Goal: Complete application form: Complete application form

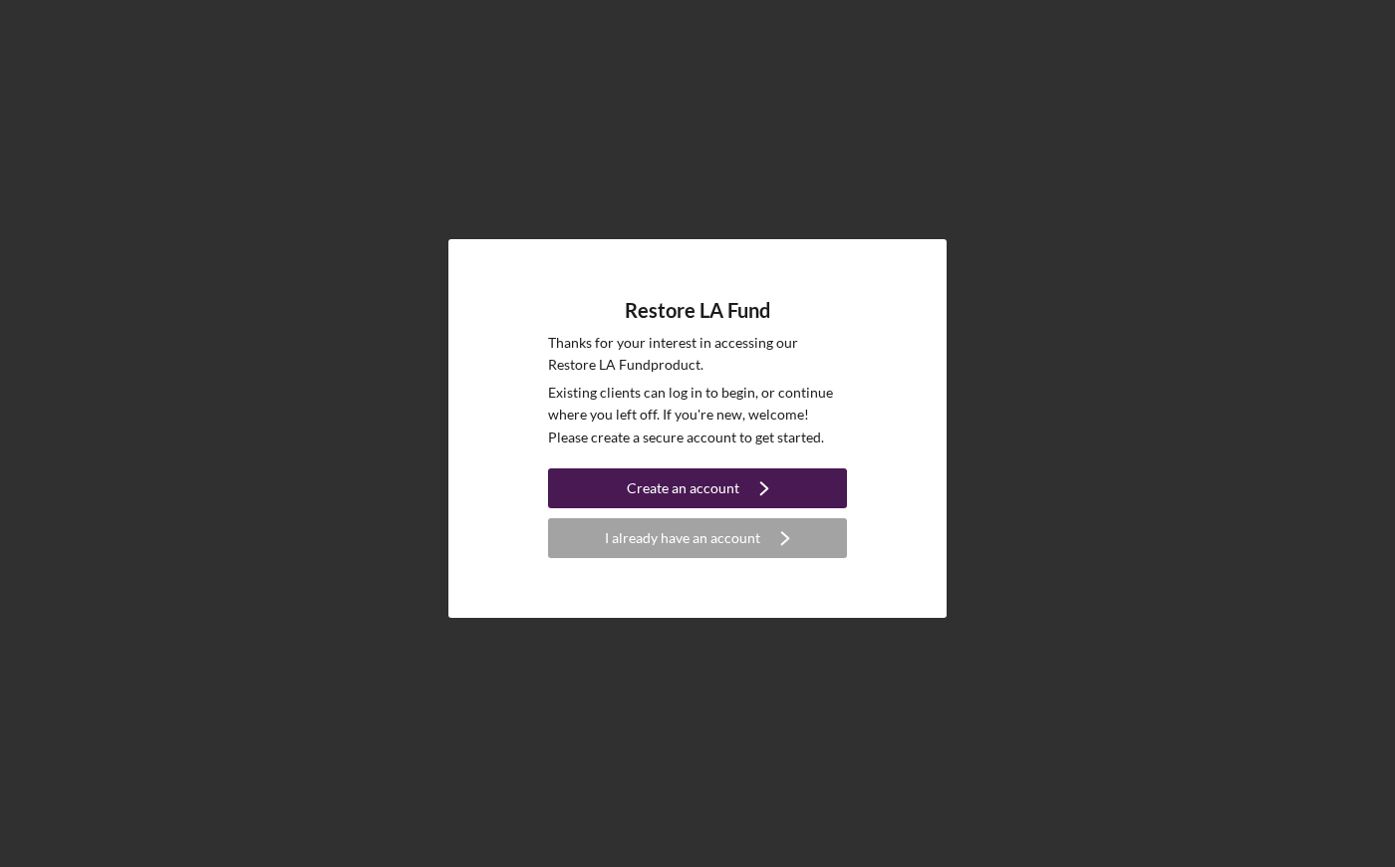
click at [767, 497] on icon "Icon/Navigate" at bounding box center [764, 488] width 50 height 50
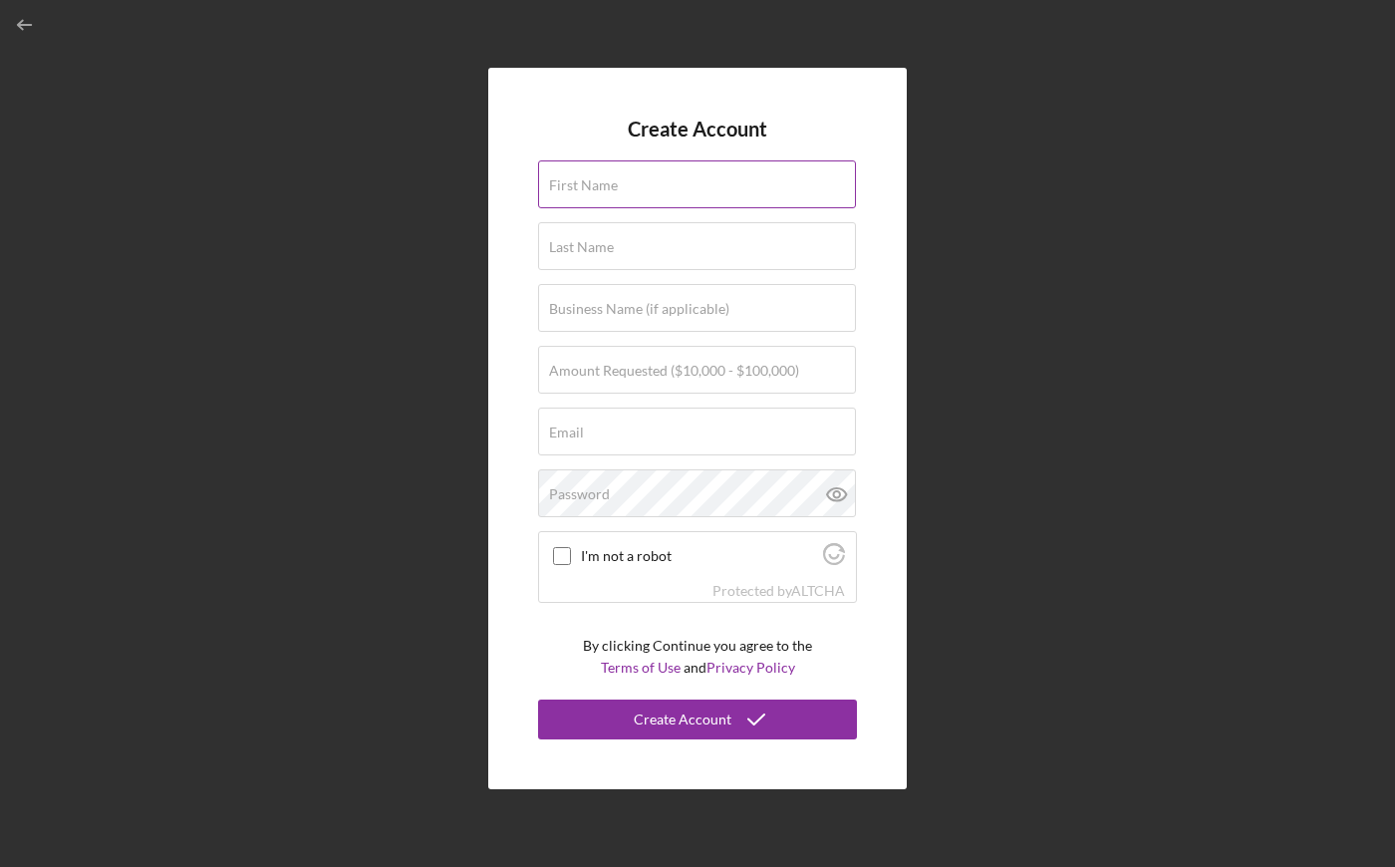
click at [599, 180] on label "First Name" at bounding box center [583, 185] width 69 height 16
click at [599, 180] on input "First Name" at bounding box center [697, 184] width 318 height 48
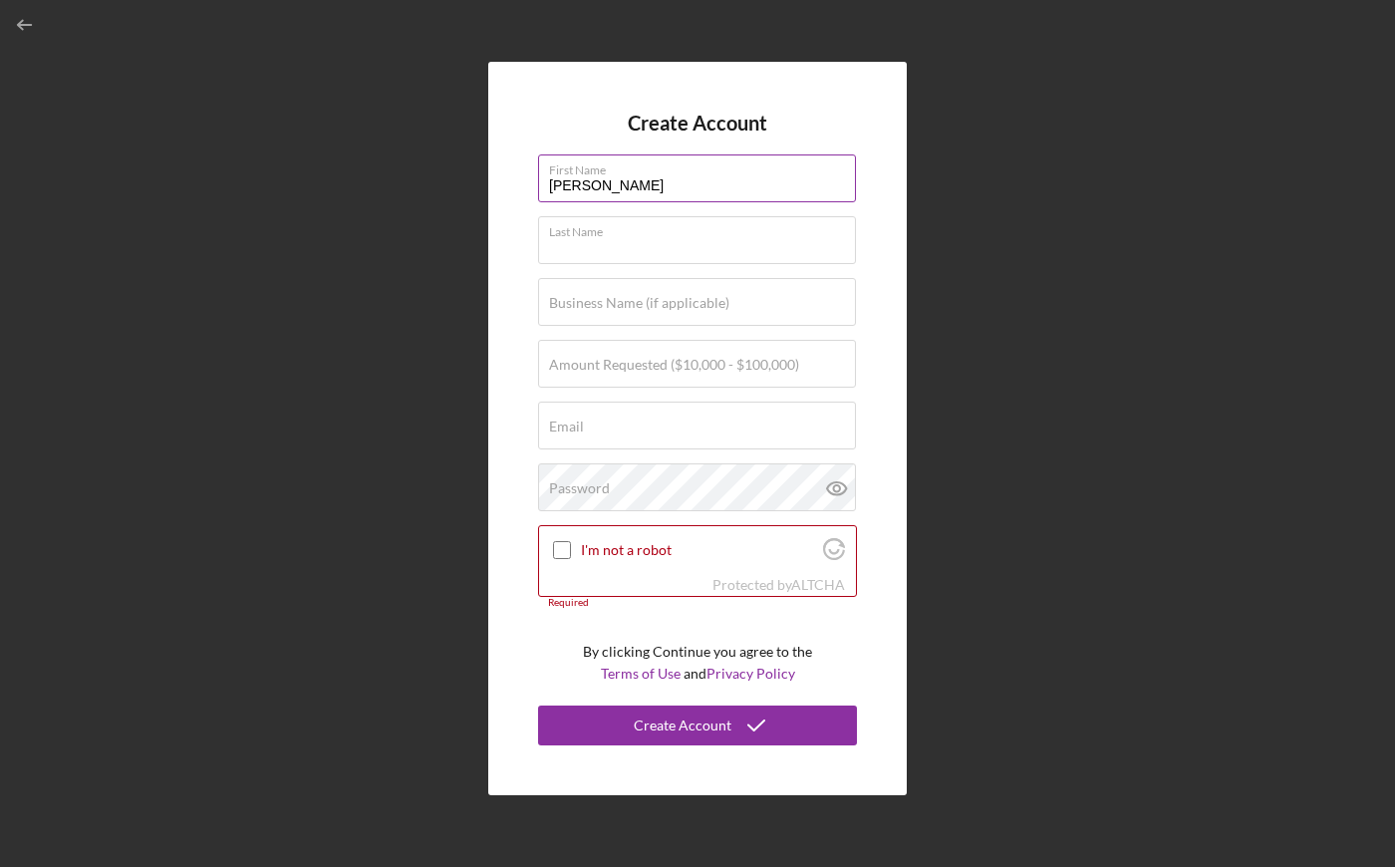
click at [691, 194] on input "[PERSON_NAME]" at bounding box center [697, 178] width 318 height 48
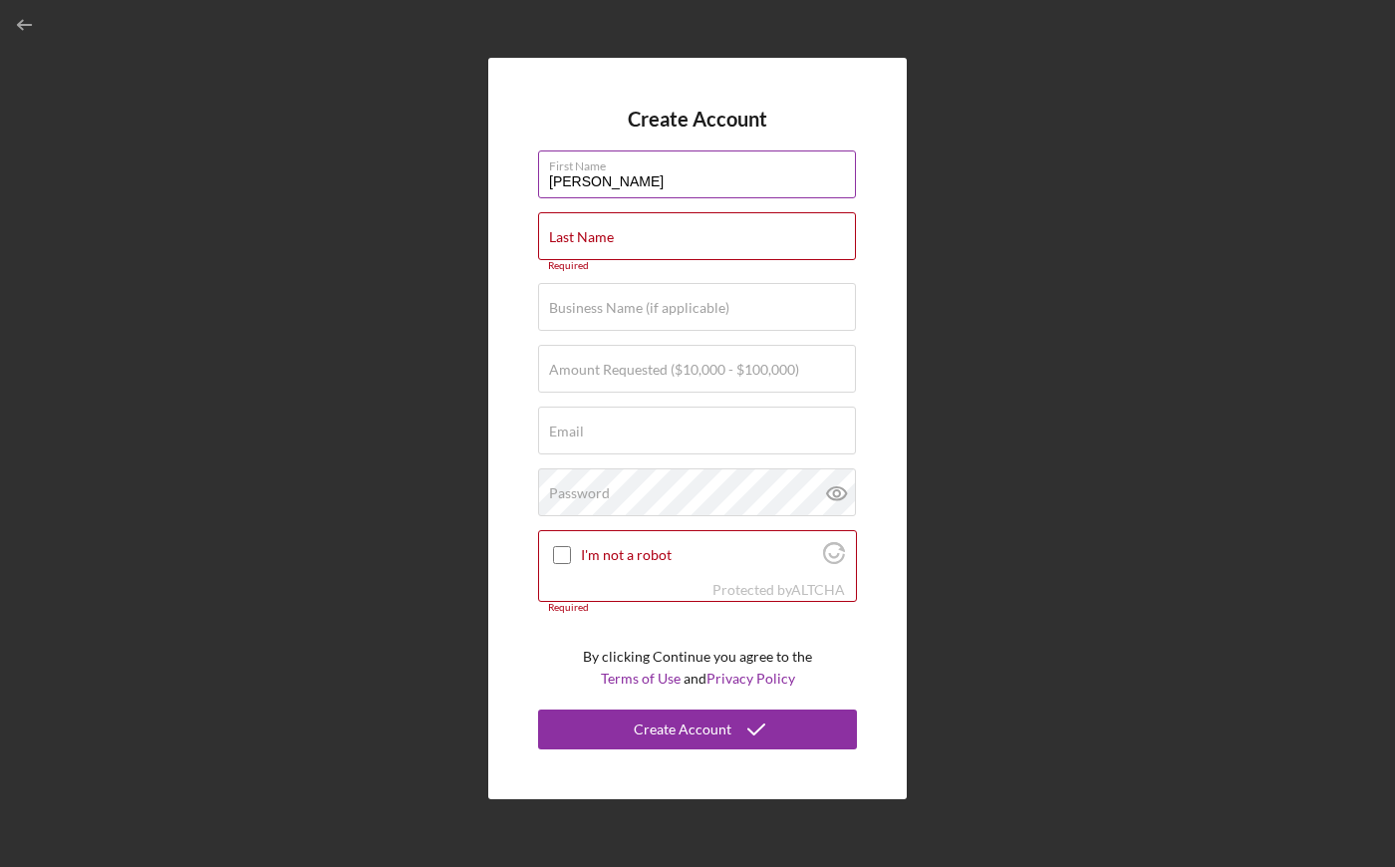
type input "[PERSON_NAME]"
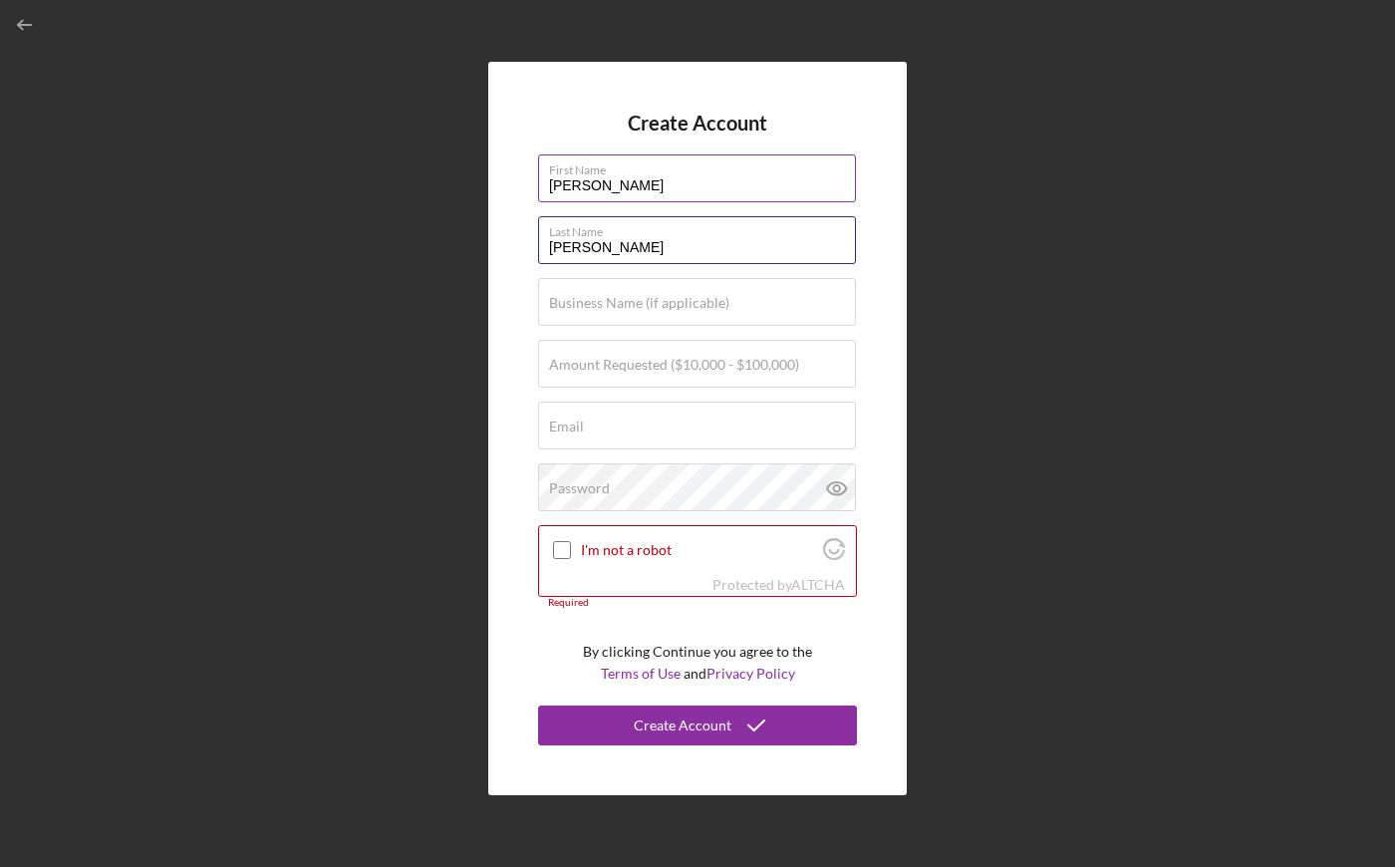
type input "[PERSON_NAME]"
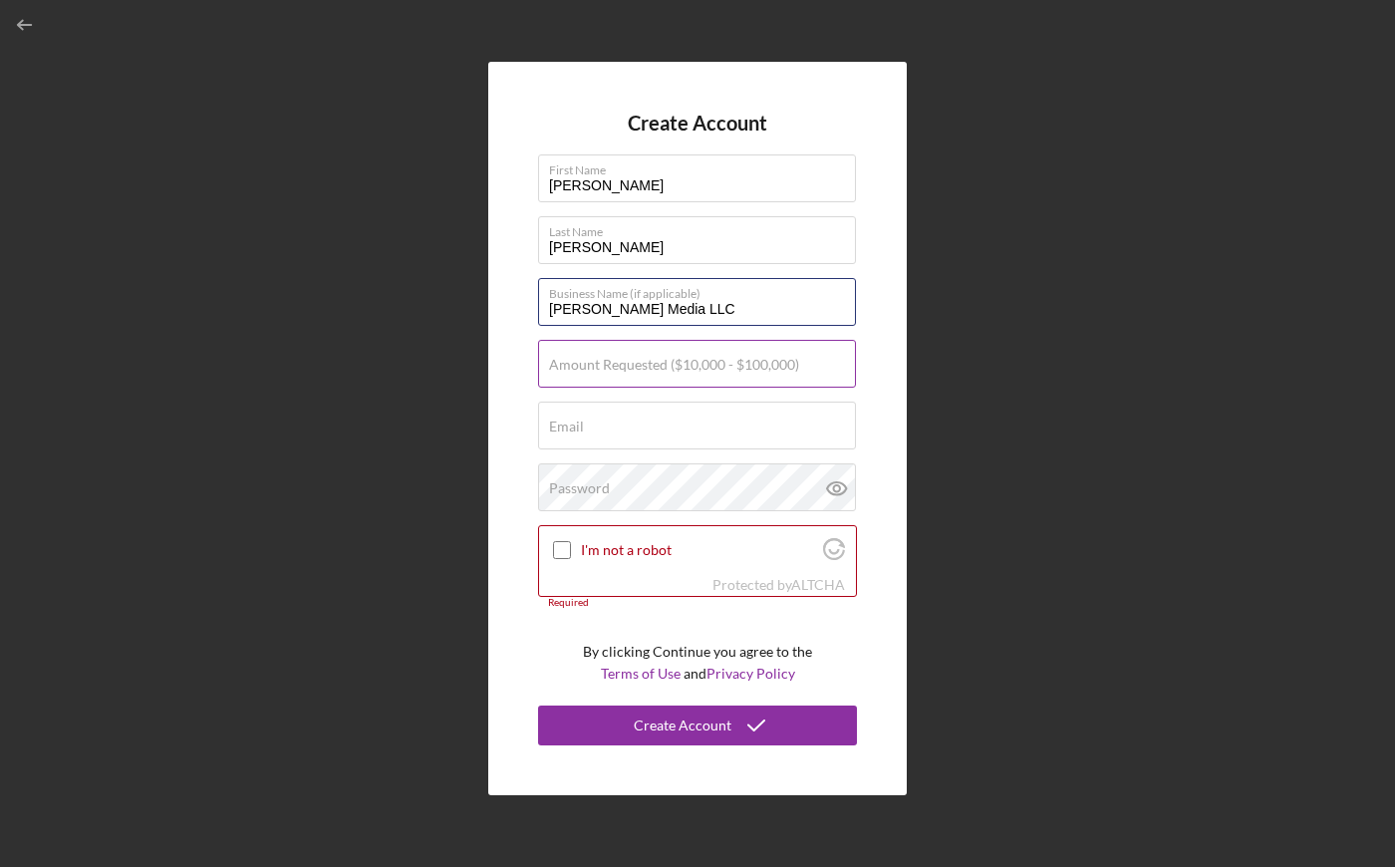
type input "[PERSON_NAME] Media LLC"
click at [759, 353] on div "Amount Requested ($10,000 - $100,000)" at bounding box center [697, 365] width 319 height 50
type input "$100,000"
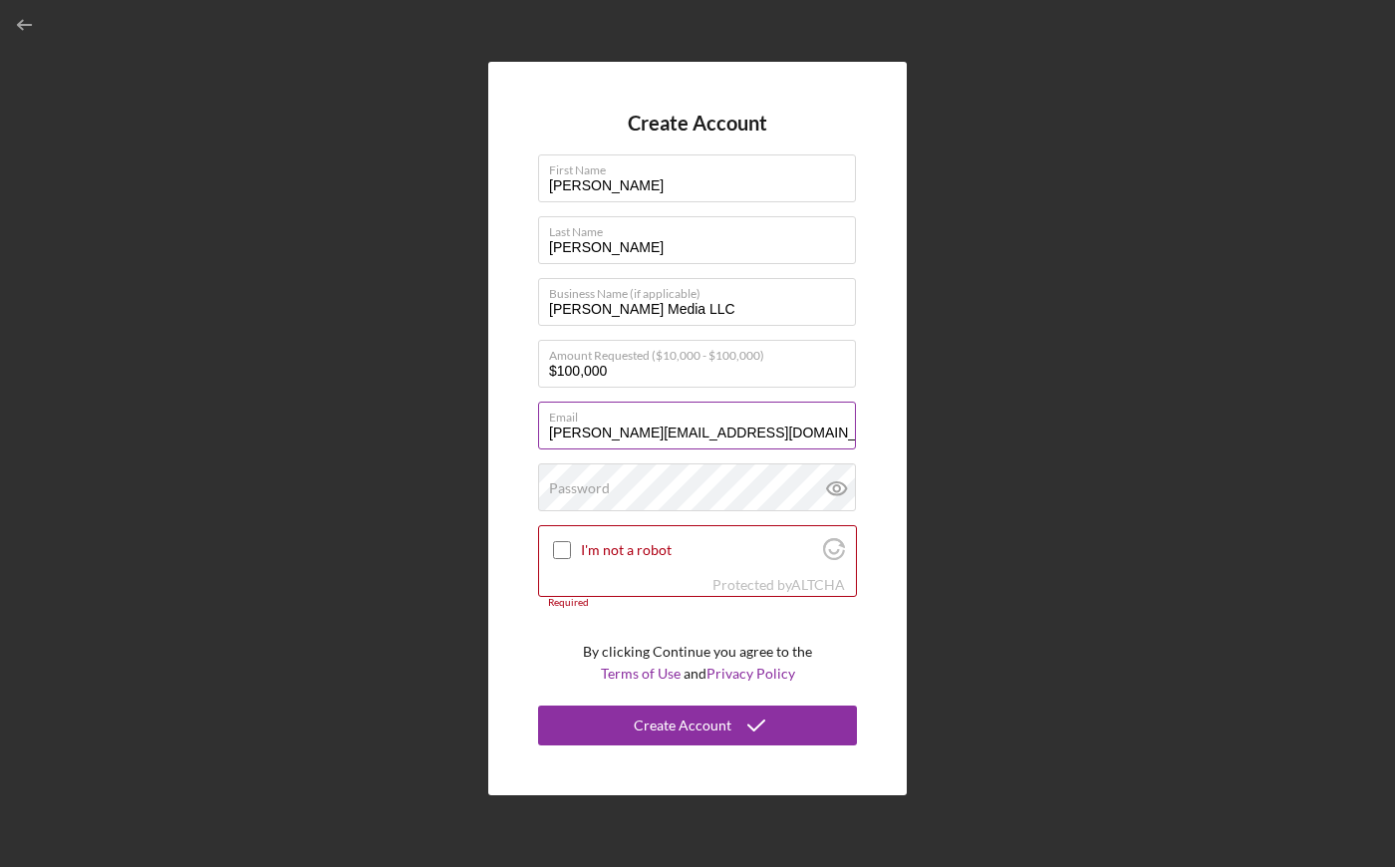
type input "[PERSON_NAME][EMAIL_ADDRESS][DOMAIN_NAME]"
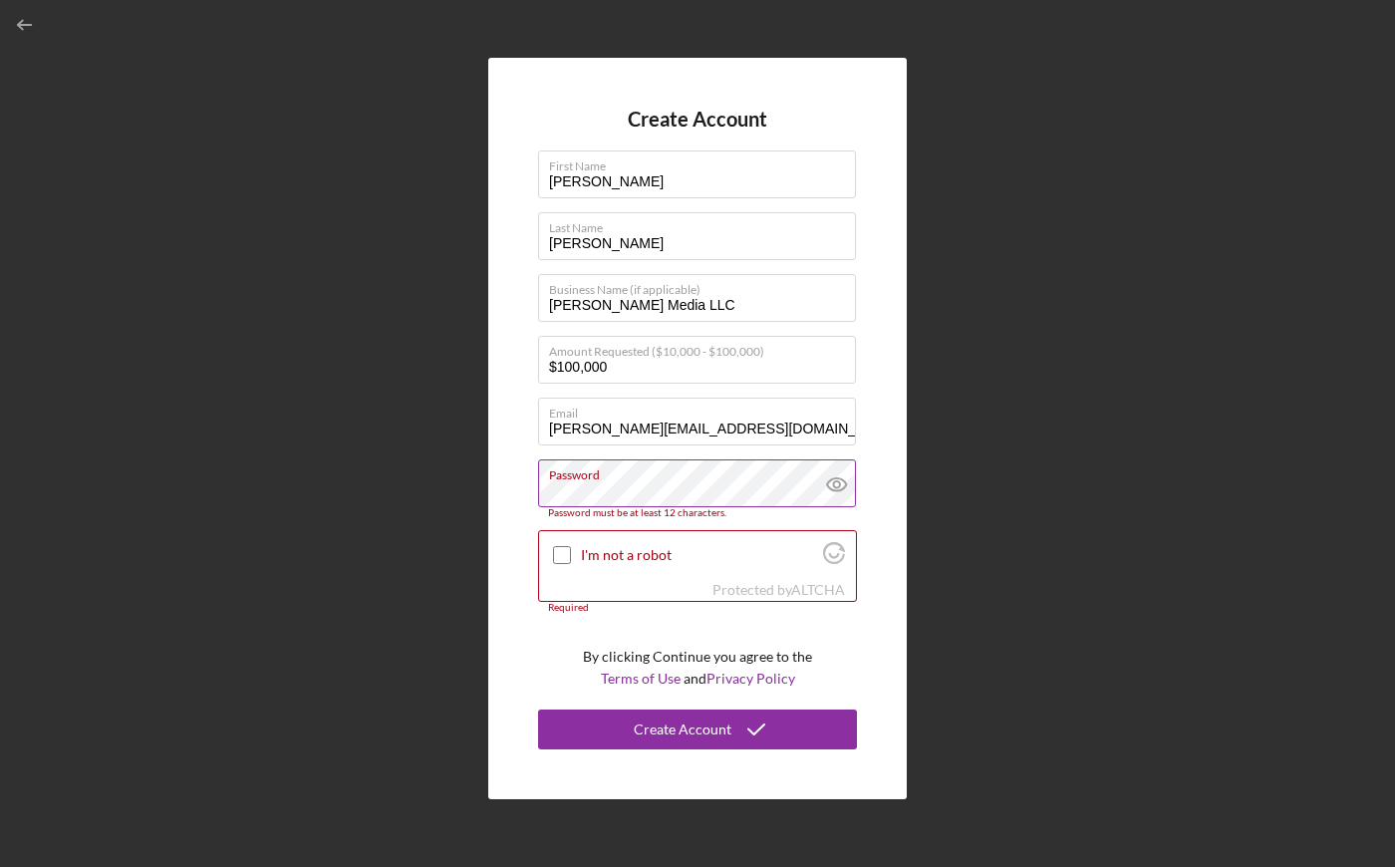
click at [830, 489] on icon at bounding box center [837, 484] width 50 height 50
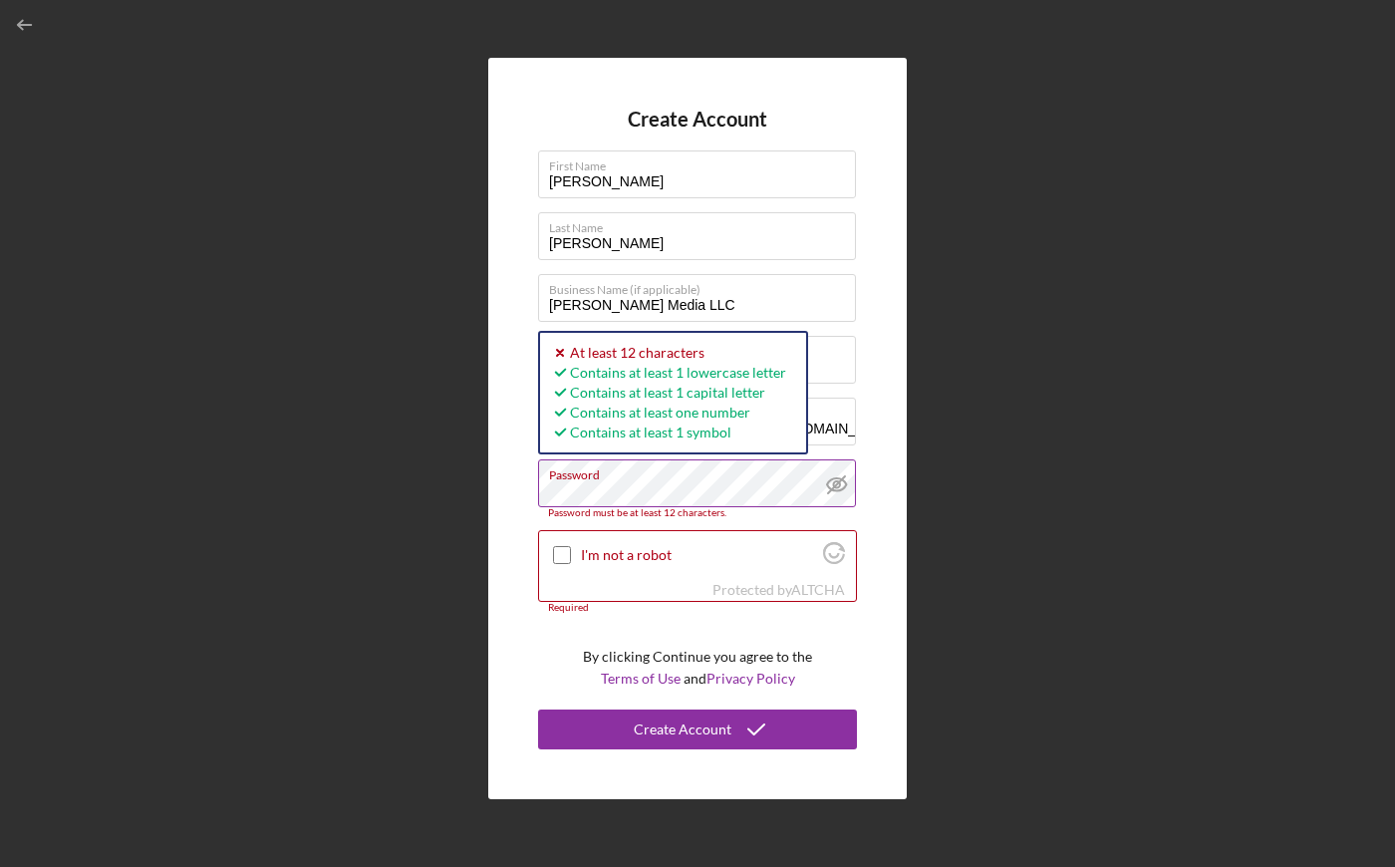
click at [475, 483] on div "Create Account First Name [PERSON_NAME] [PERSON_NAME] Name [PERSON_NAME] Busine…" at bounding box center [697, 428] width 1375 height 857
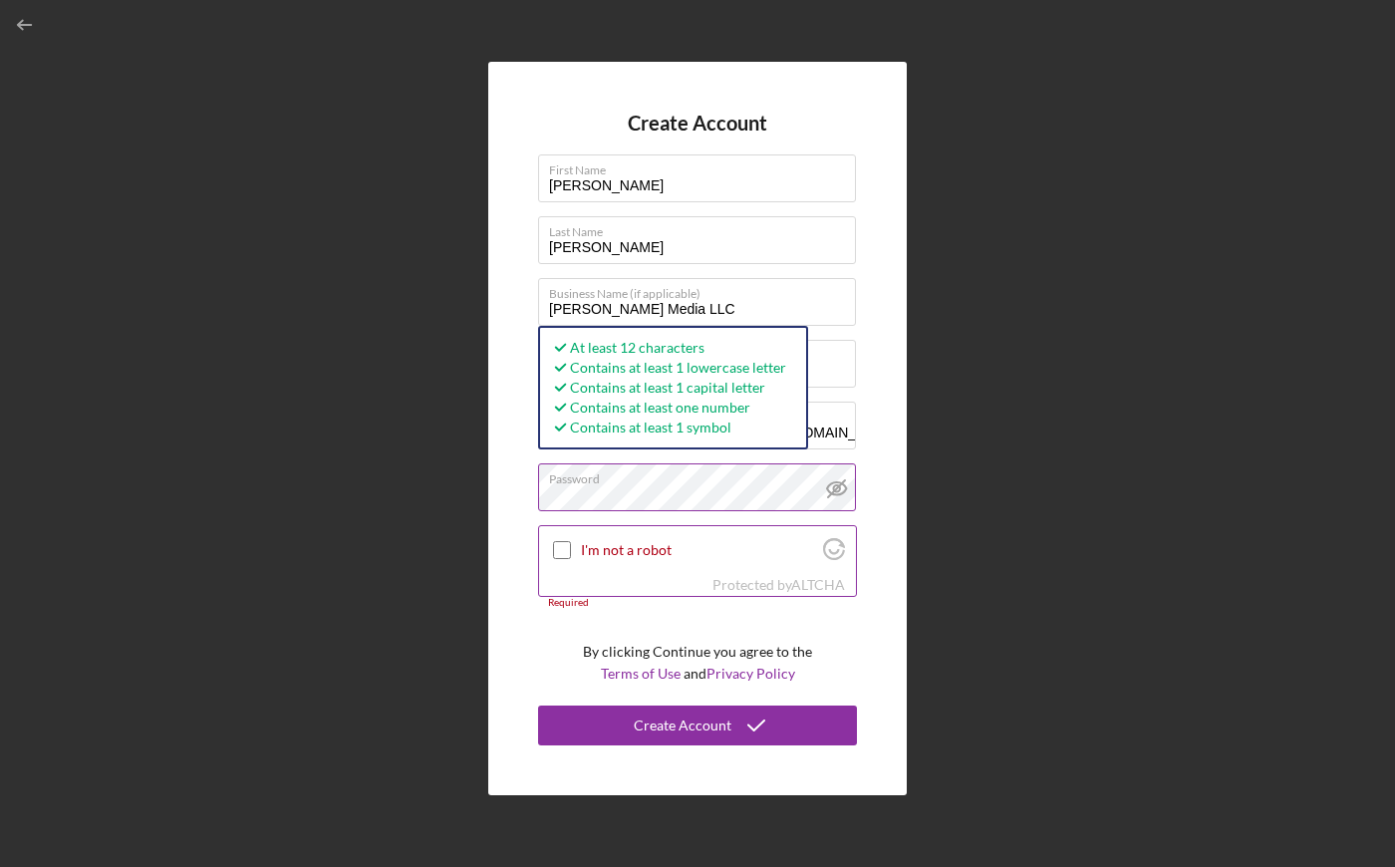
click at [579, 546] on div "I'm not a robot" at bounding box center [697, 549] width 317 height 47
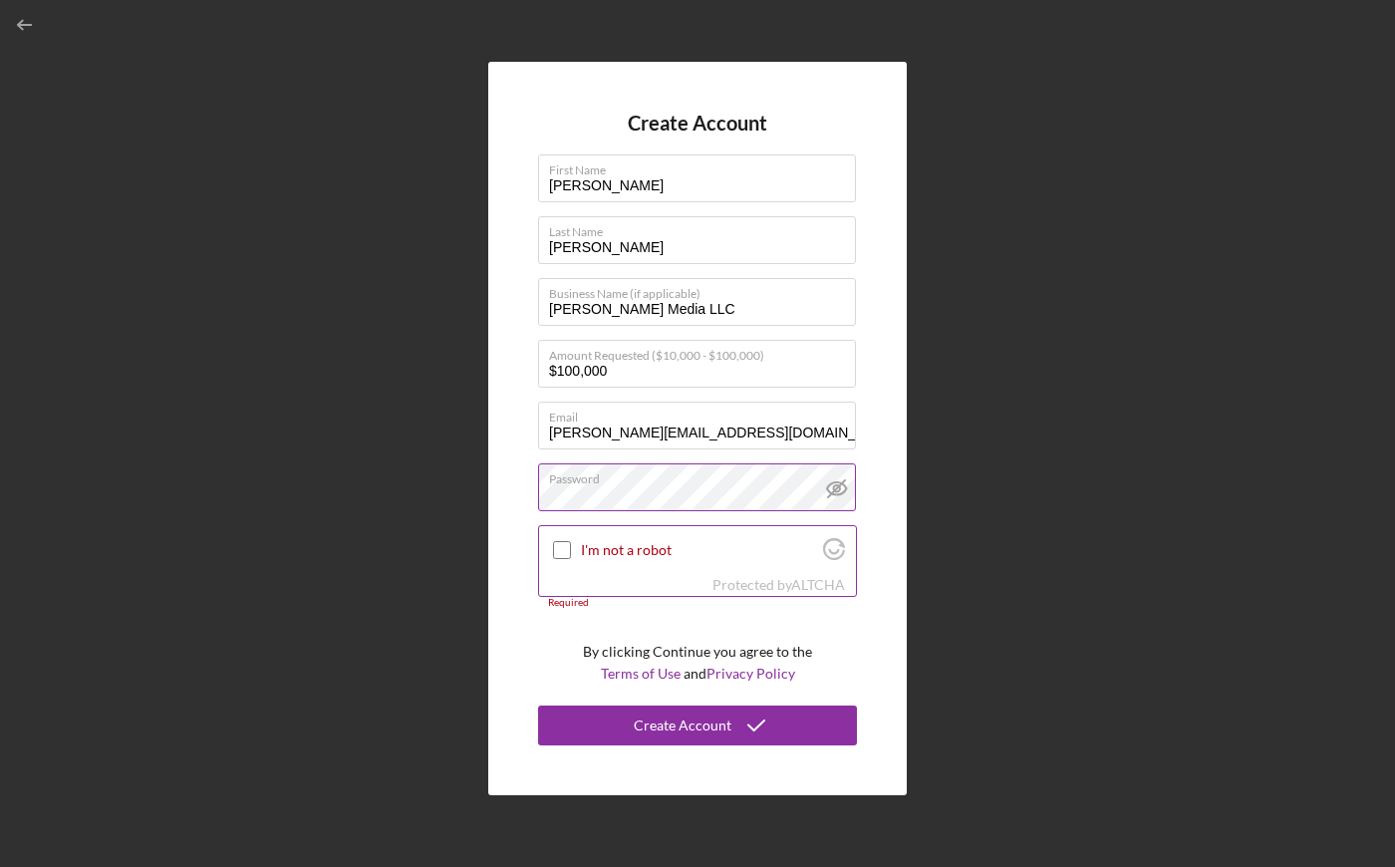
click at [557, 549] on input "I'm not a robot" at bounding box center [562, 550] width 18 height 18
checkbox input "true"
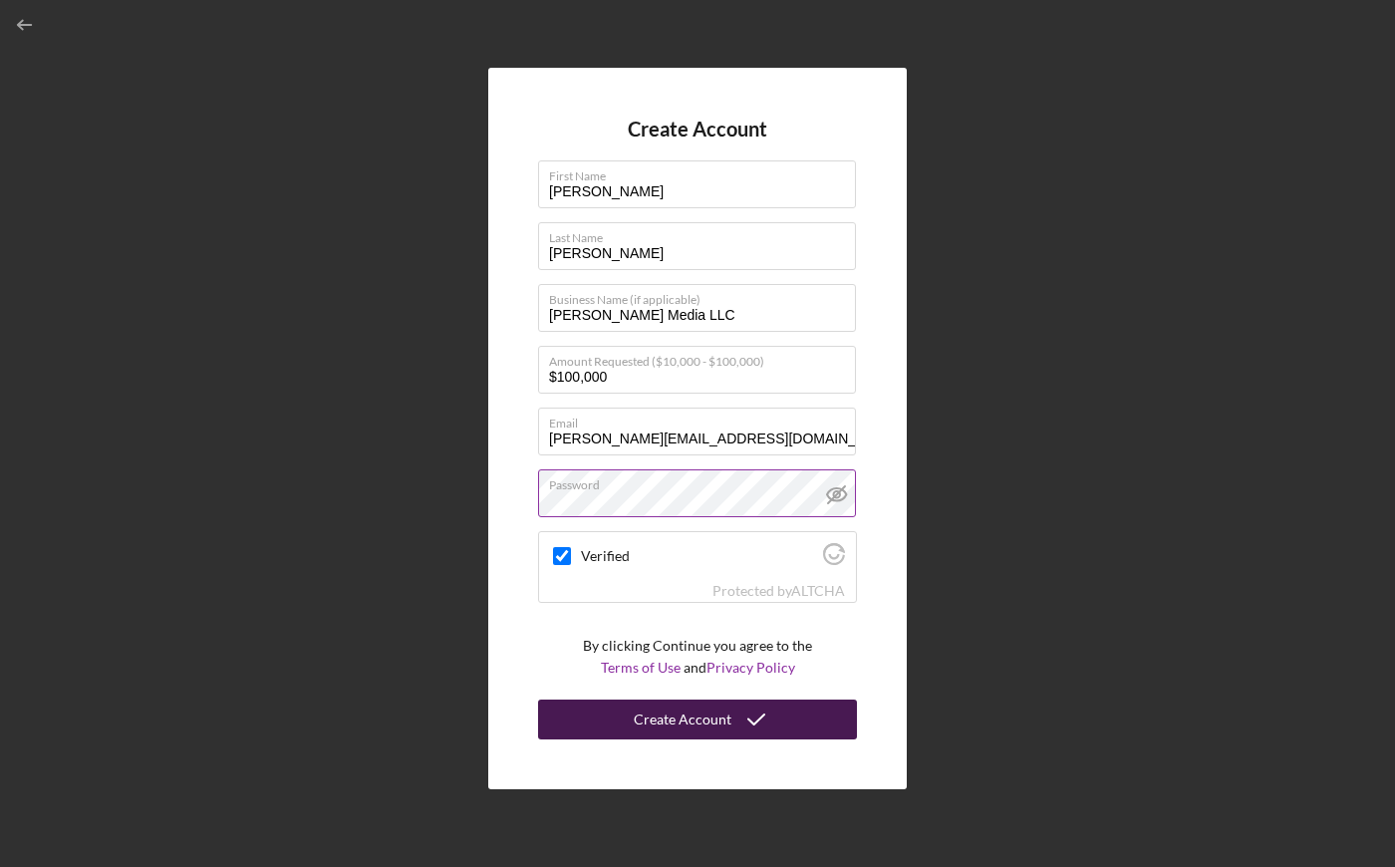
click at [732, 715] on icon "submit" at bounding box center [756, 720] width 50 height 50
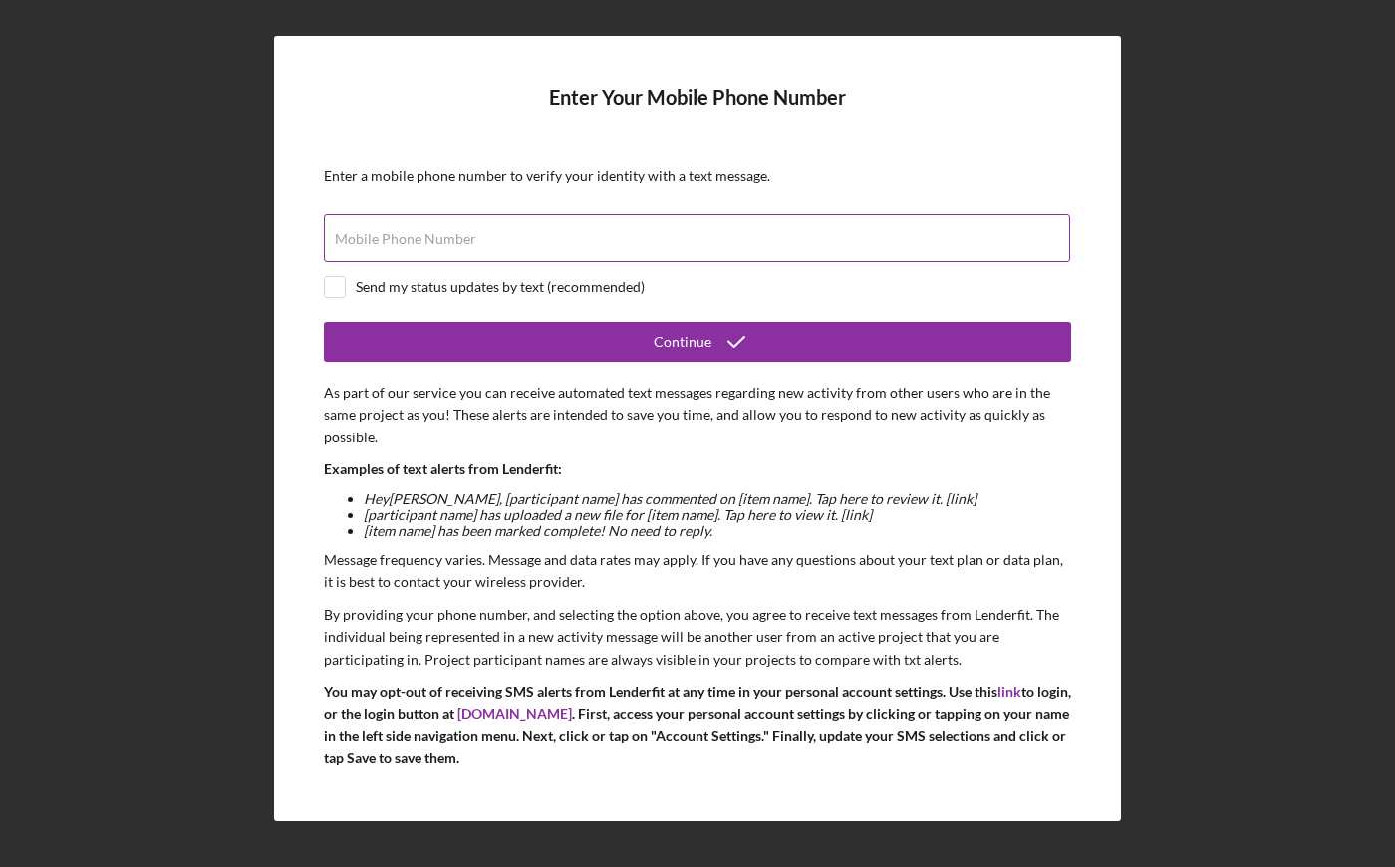
click at [373, 247] on input "Mobile Phone Number" at bounding box center [697, 238] width 746 height 48
type input "[PHONE_NUMBER]"
click at [462, 276] on div "Send my status updates by text (recommended)" at bounding box center [697, 287] width 747 height 22
checkbox input "true"
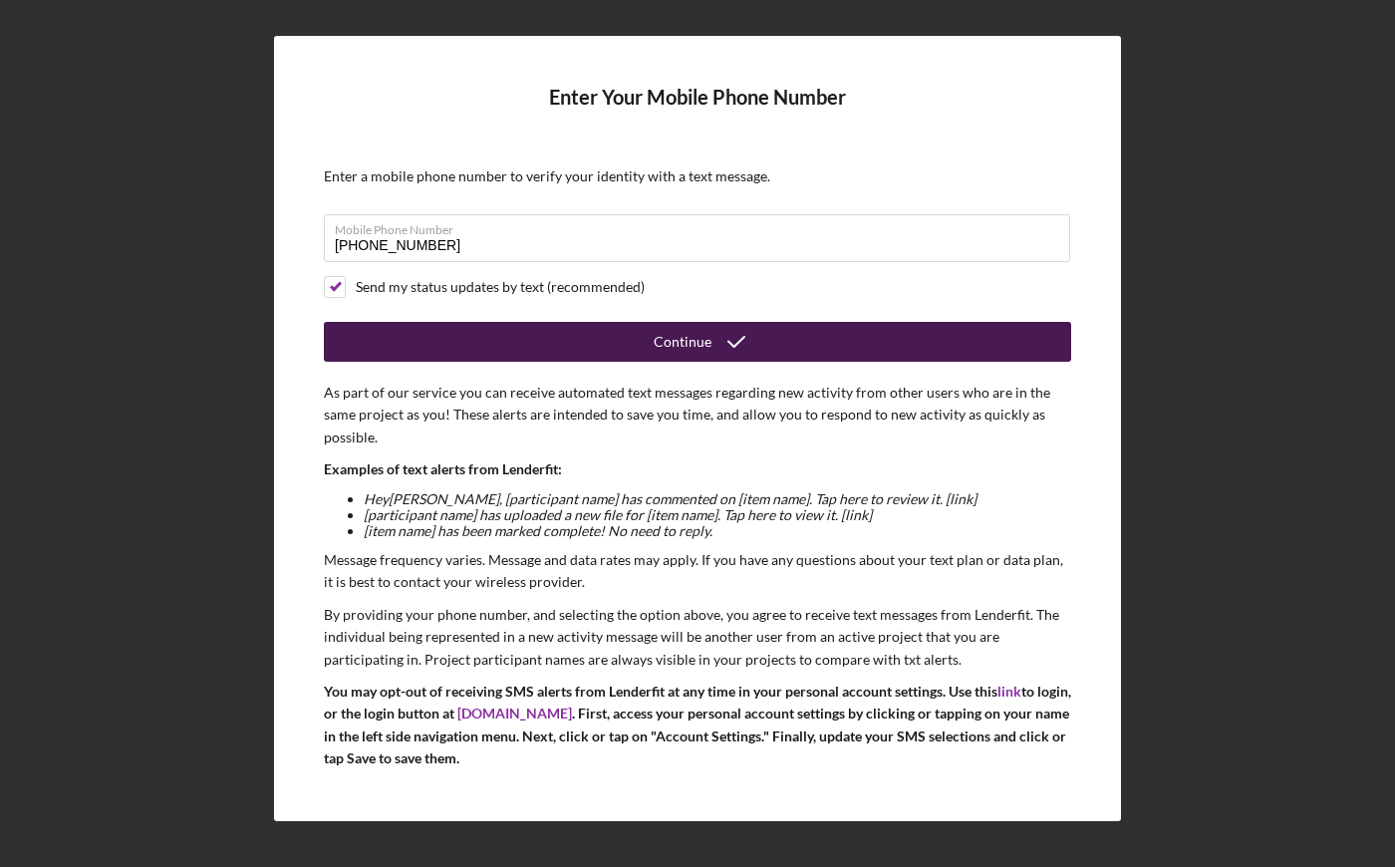
click at [538, 346] on button "Continue" at bounding box center [697, 342] width 747 height 40
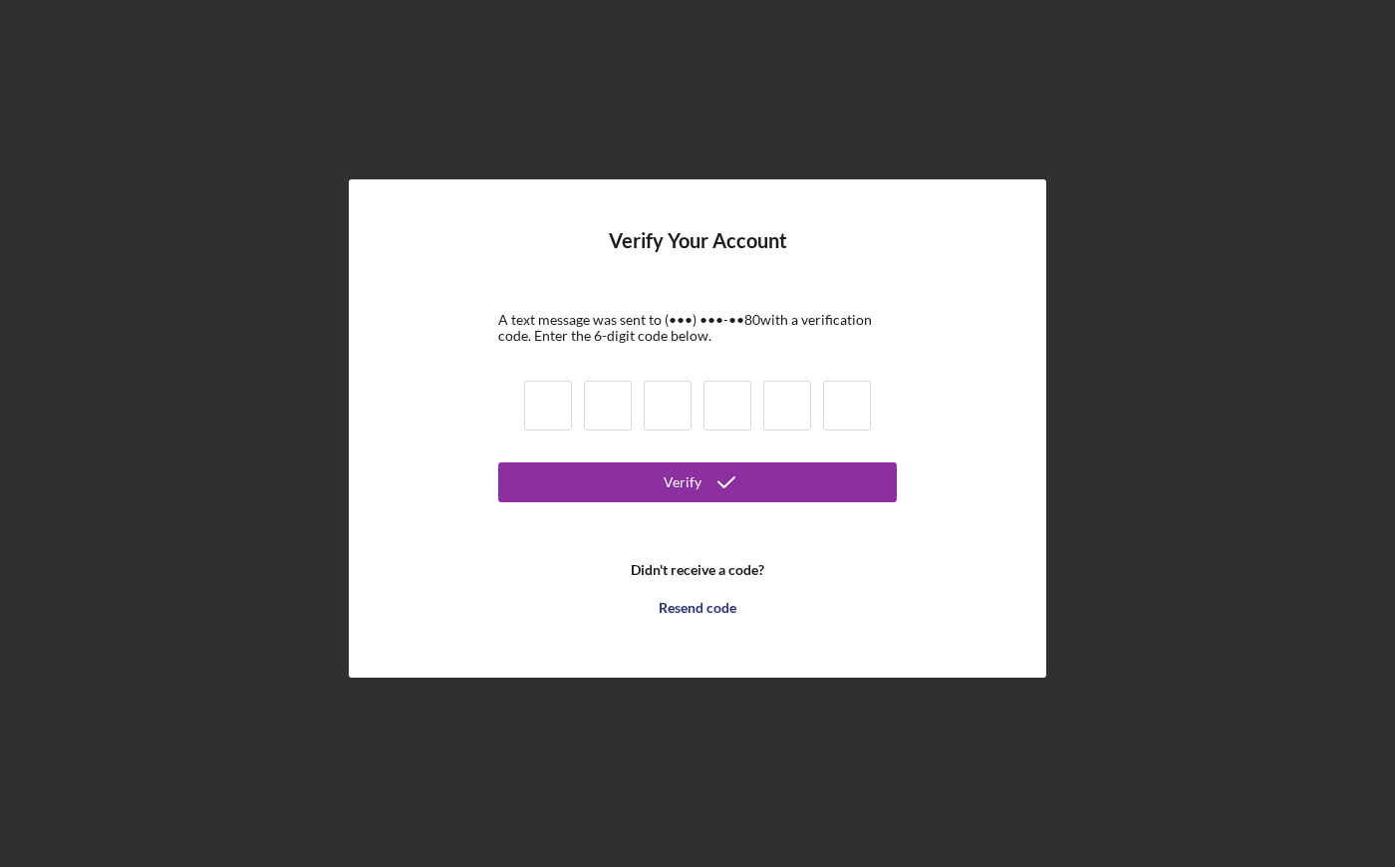
click at [551, 407] on input at bounding box center [548, 406] width 48 height 50
click at [668, 566] on b "Didn't receive a code?" at bounding box center [698, 570] width 134 height 16
click at [666, 600] on div "Resend code" at bounding box center [698, 608] width 78 height 40
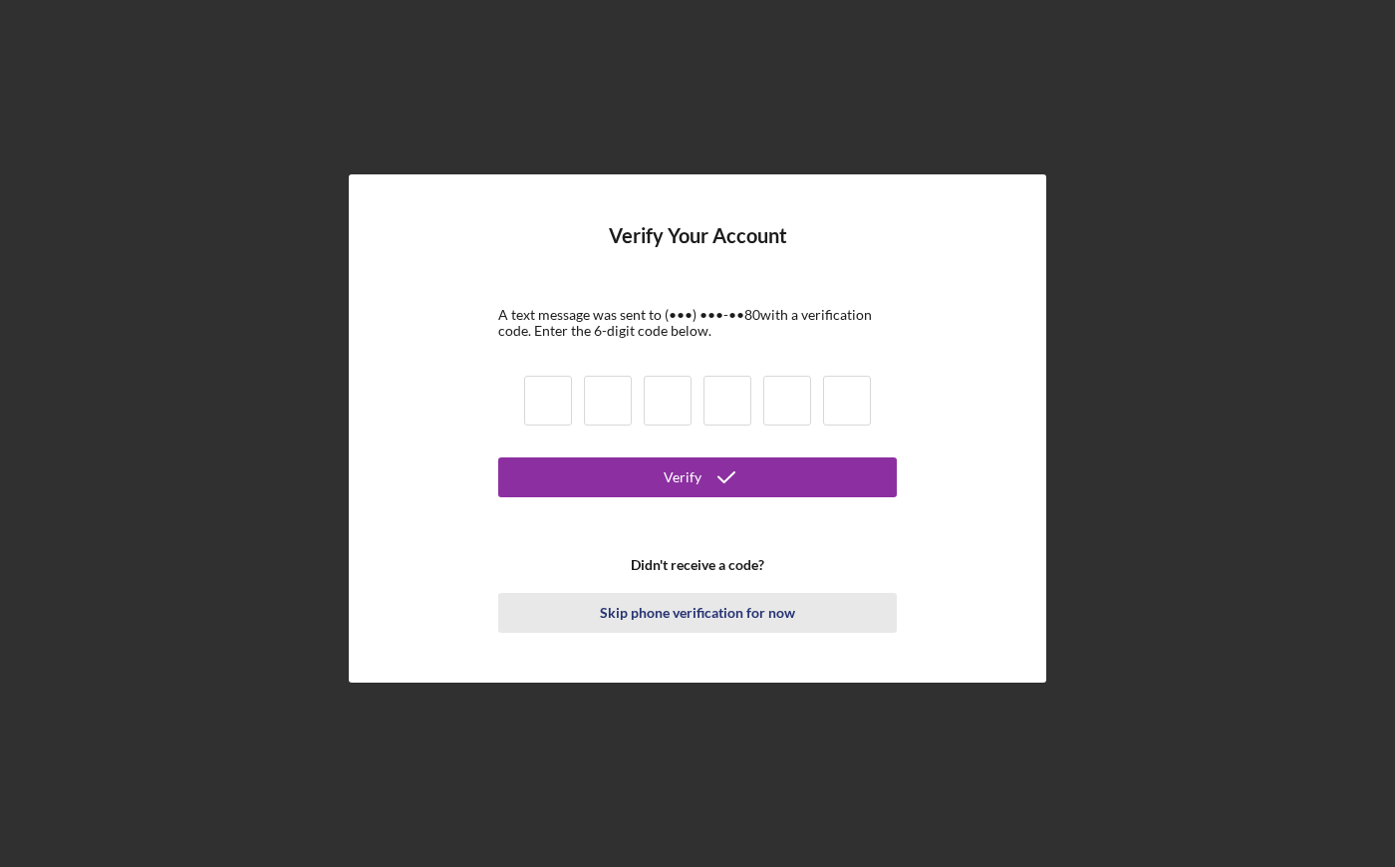
click at [706, 620] on div "Skip phone verification for now" at bounding box center [697, 613] width 195 height 40
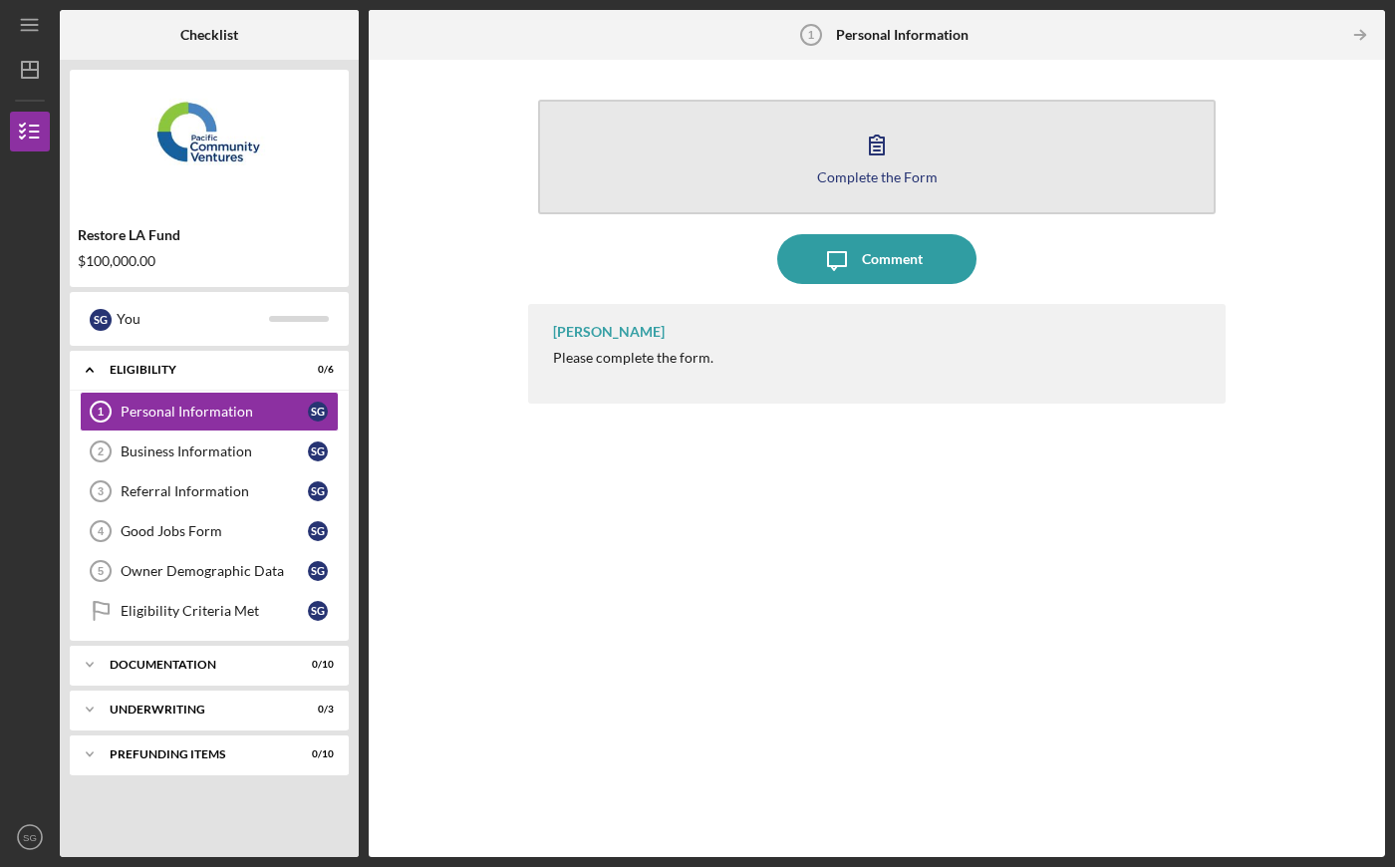
click at [877, 159] on icon "button" at bounding box center [877, 145] width 50 height 50
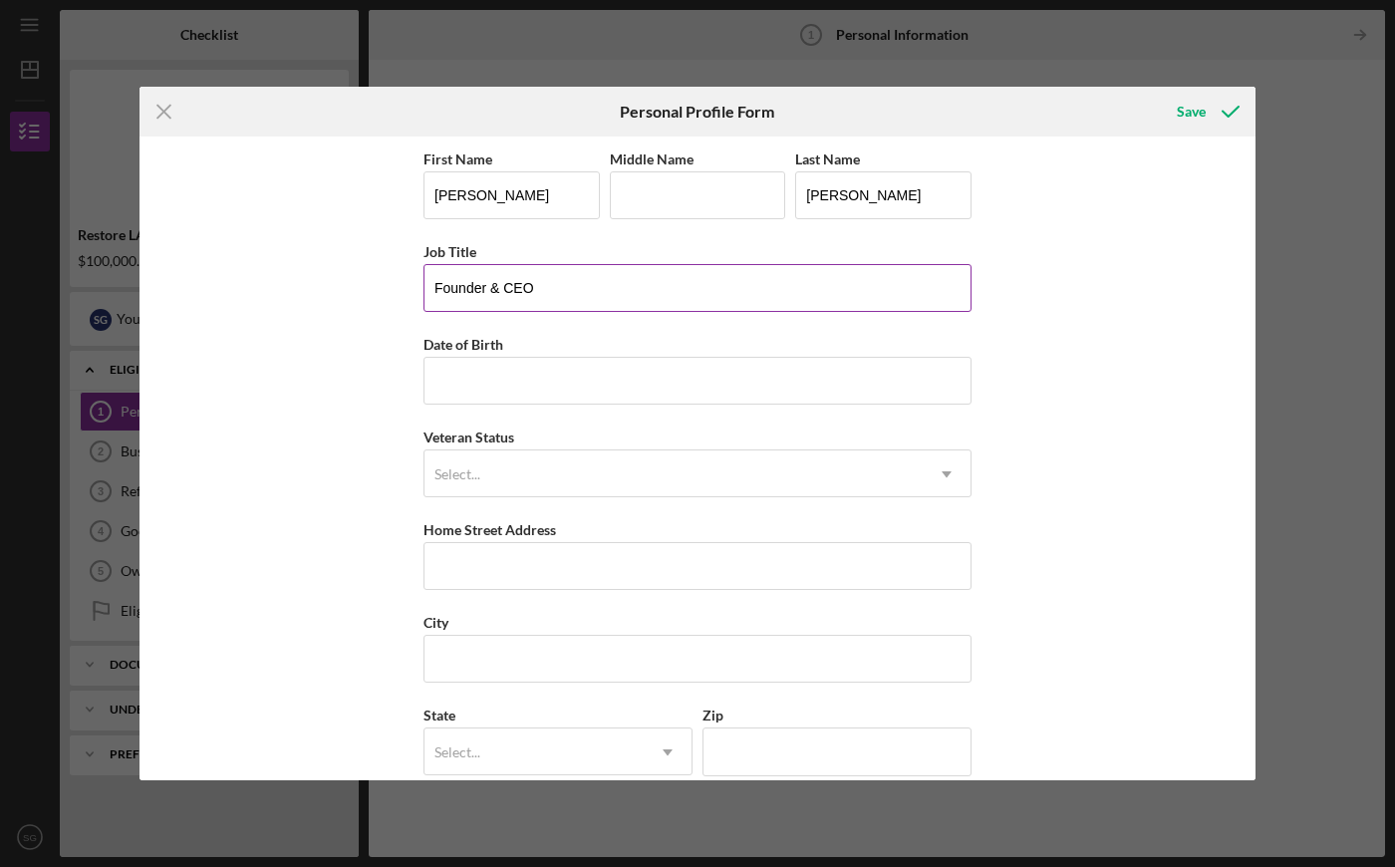
type input "Founder & CEO"
type input "[DATE]"
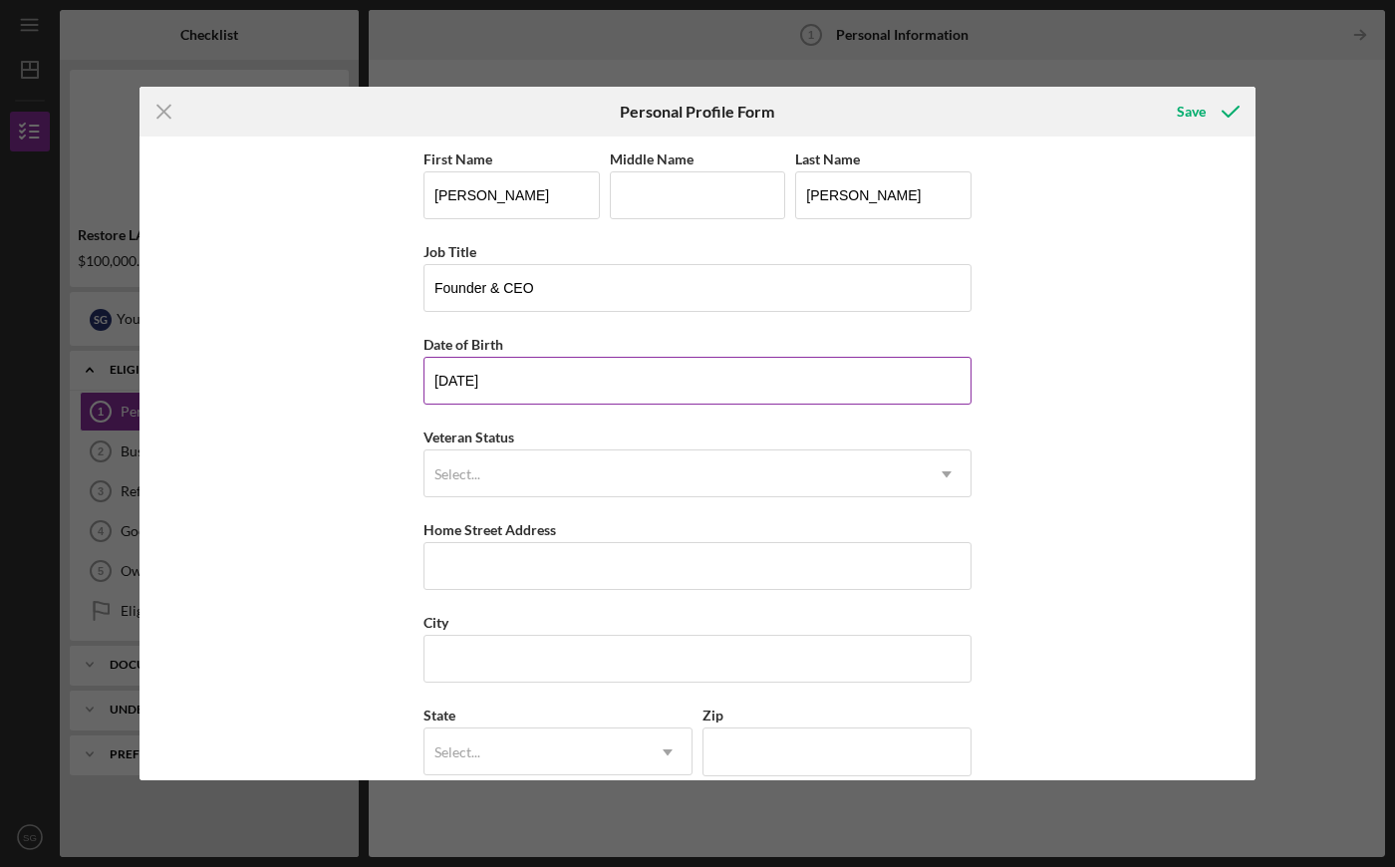
click at [802, 366] on input "[DATE]" at bounding box center [698, 381] width 548 height 48
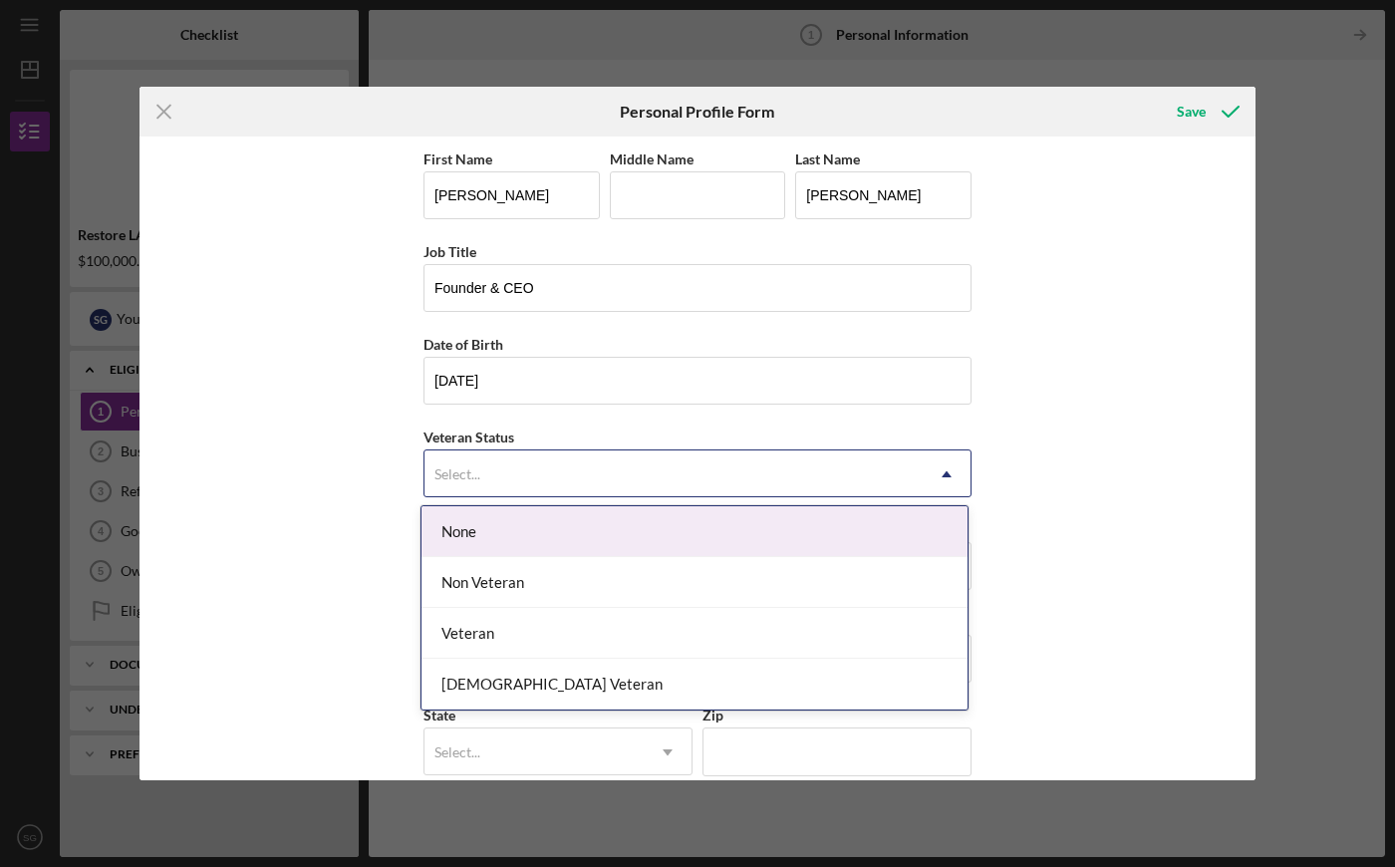
click at [560, 470] on div "Select..." at bounding box center [674, 474] width 498 height 46
click at [547, 526] on div "None" at bounding box center [695, 531] width 546 height 51
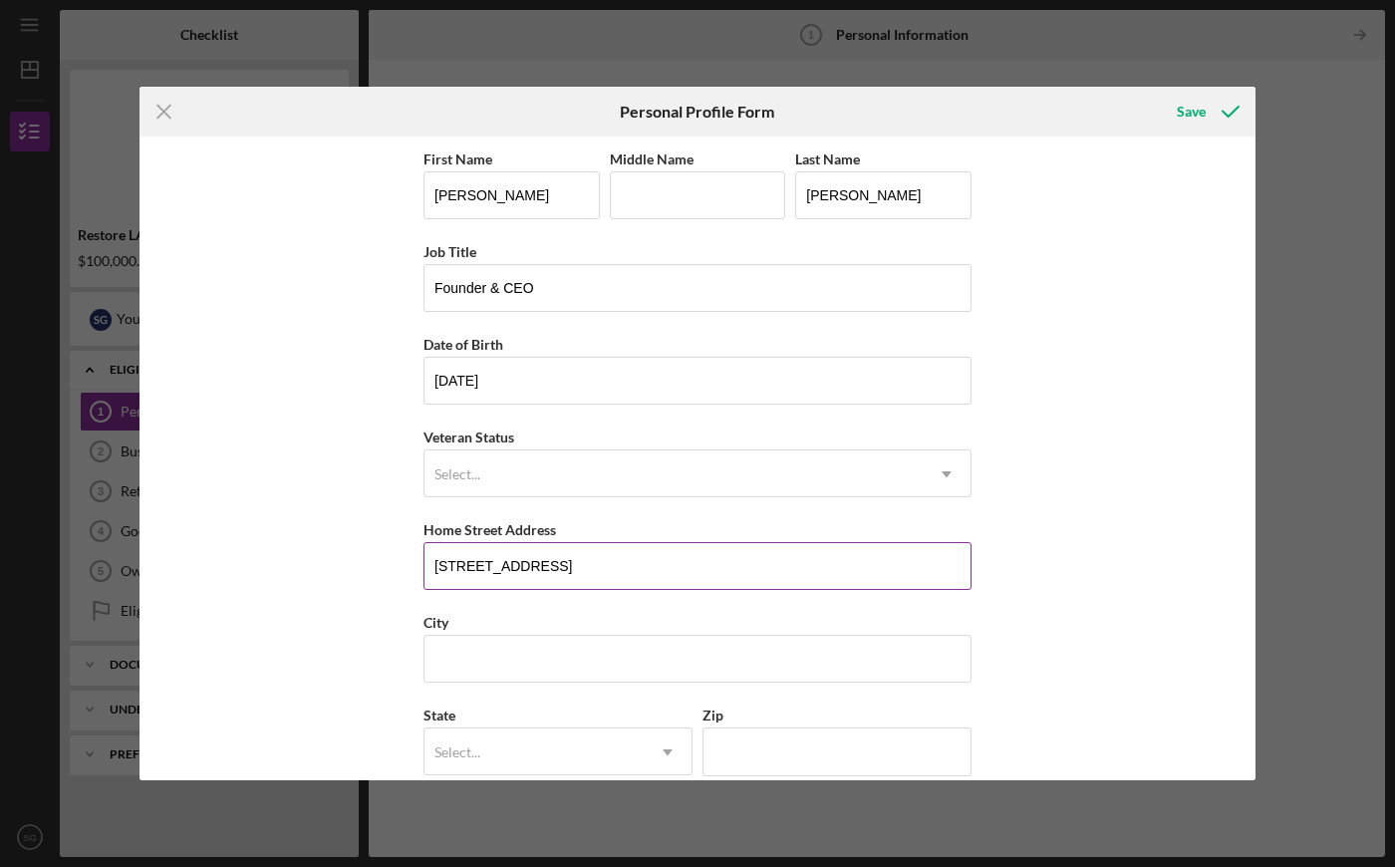
type input "[STREET_ADDRESS]"
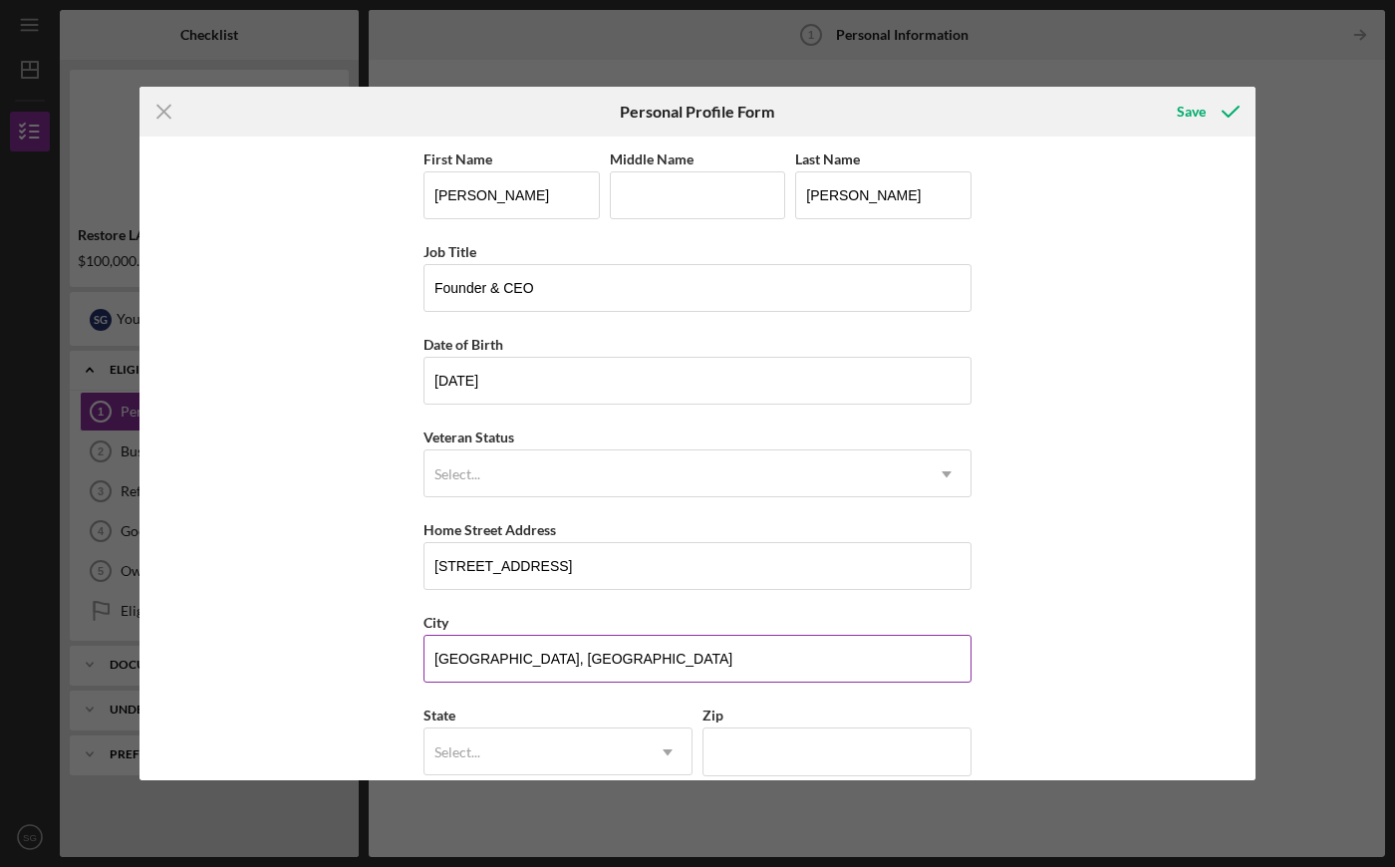
click at [581, 673] on input "[GEOGRAPHIC_DATA], [GEOGRAPHIC_DATA]" at bounding box center [698, 659] width 548 height 48
type input "[GEOGRAPHIC_DATA]"
click at [620, 729] on div "Select... Icon/Dropdown Arrow" at bounding box center [558, 752] width 269 height 48
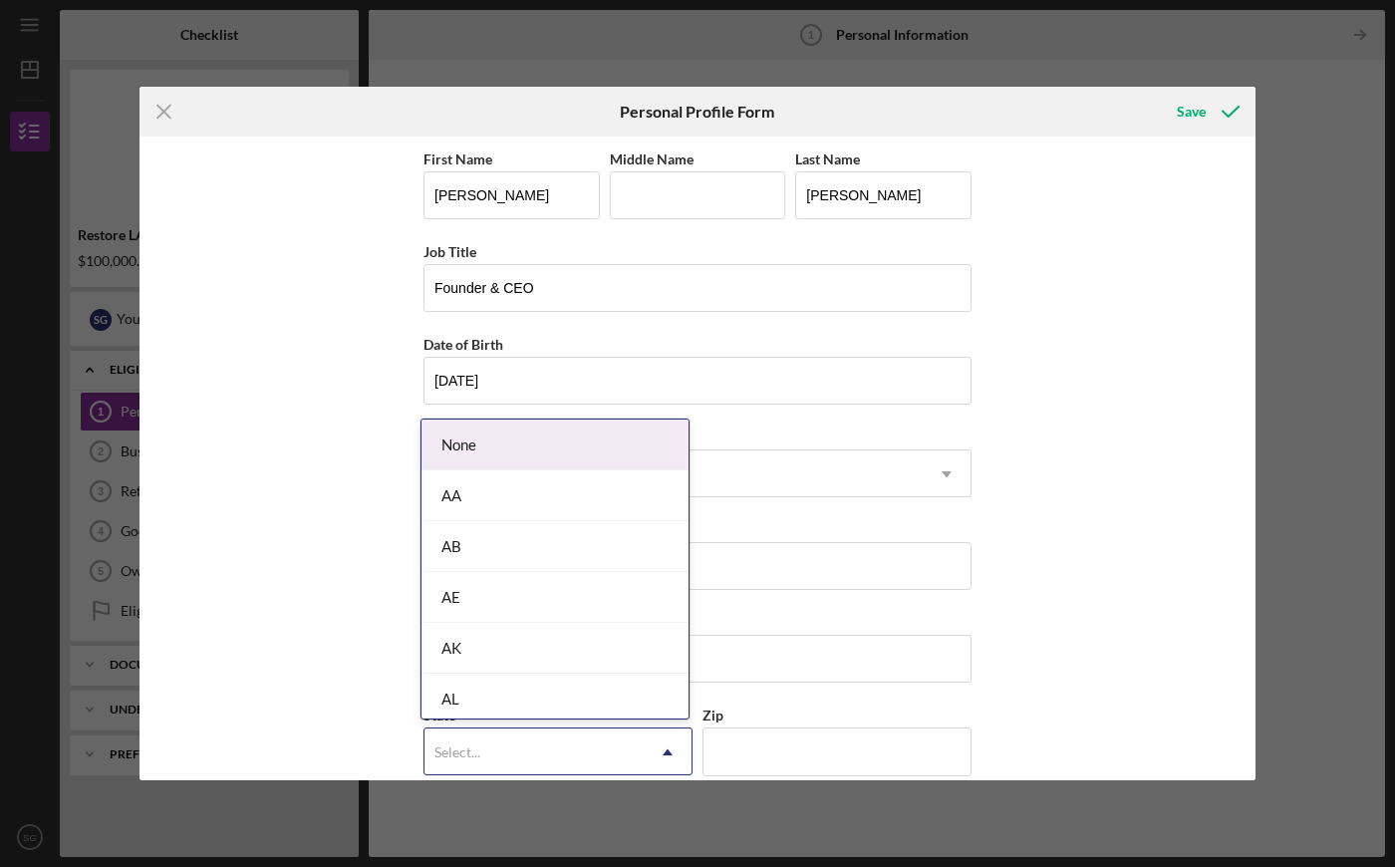
type input "C"
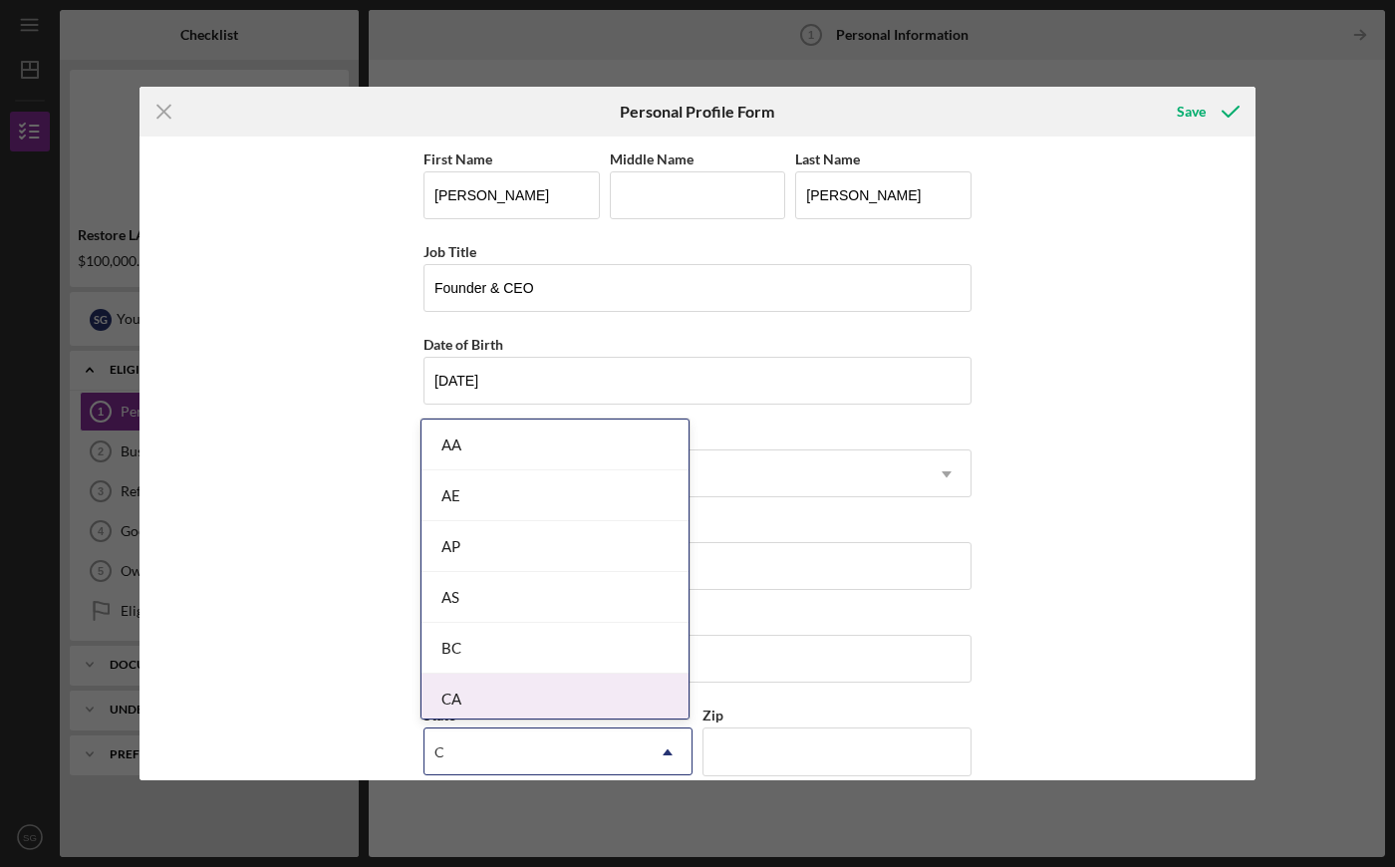
click at [568, 683] on div "CA" at bounding box center [555, 699] width 267 height 51
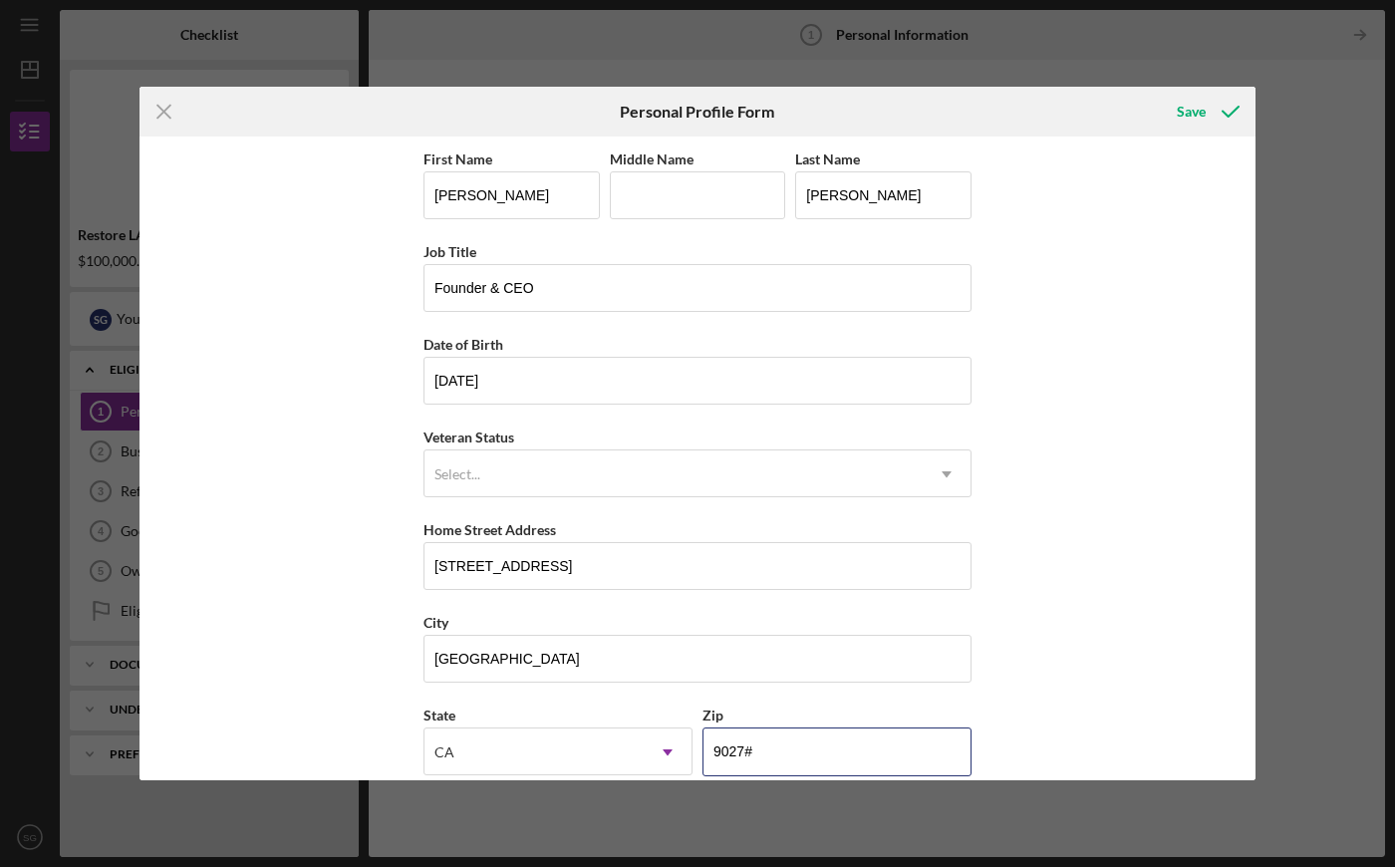
type input "90277"
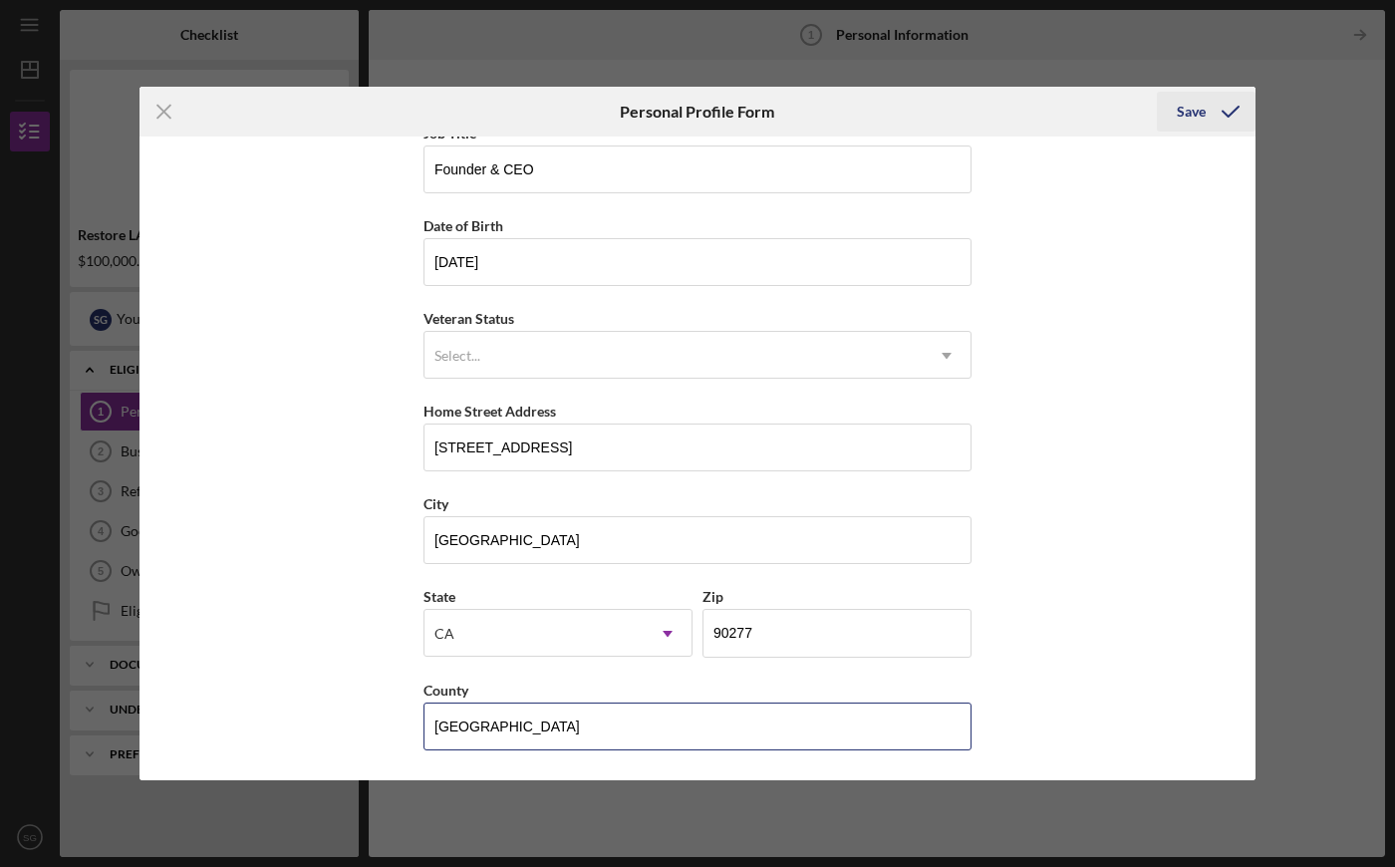
type input "[GEOGRAPHIC_DATA]"
click at [1187, 125] on div "Save" at bounding box center [1191, 112] width 29 height 40
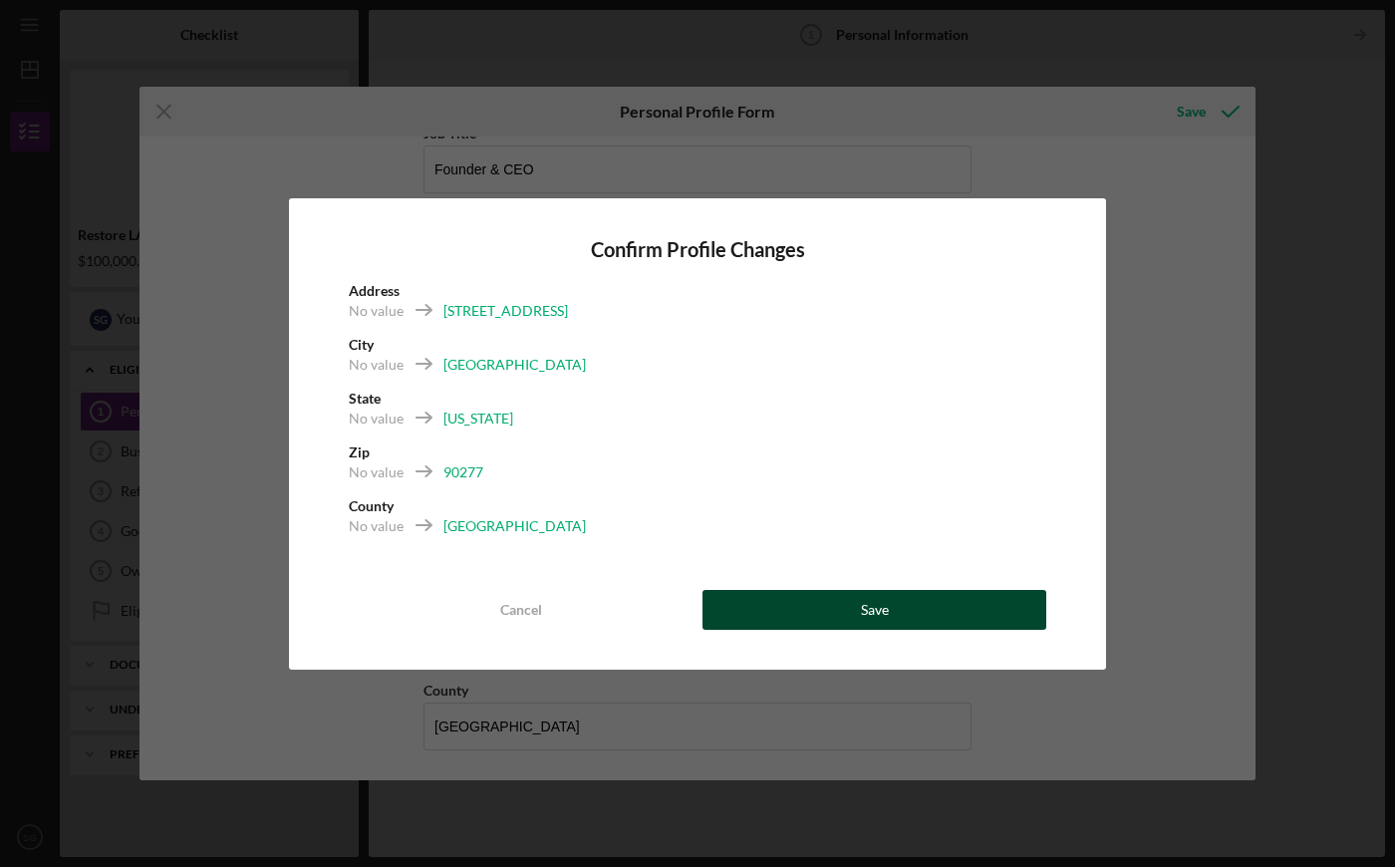
click at [790, 601] on button "Save" at bounding box center [875, 610] width 344 height 40
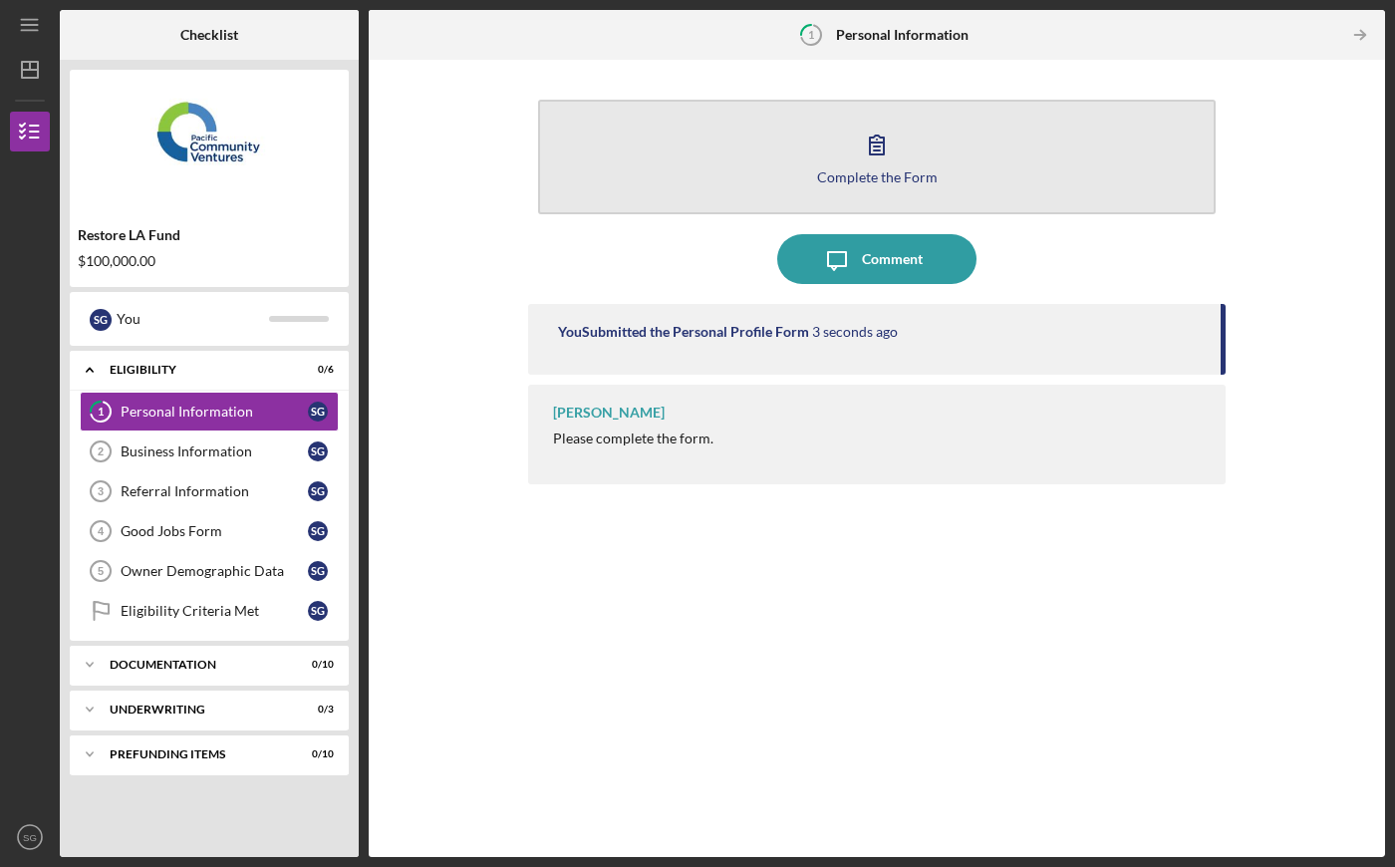
click at [839, 127] on button "Complete the Form Form" at bounding box center [877, 157] width 678 height 115
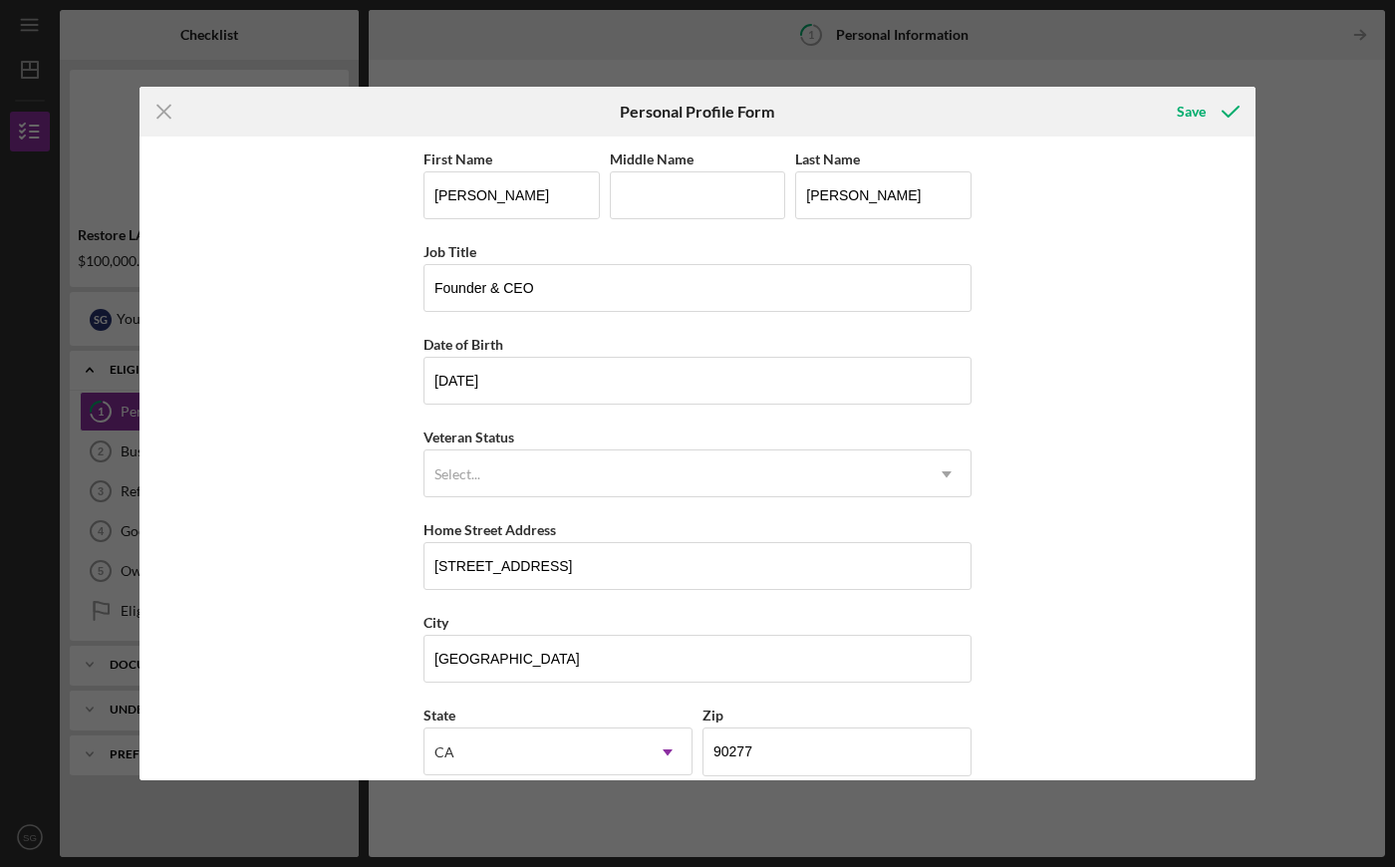
scroll to position [119, 0]
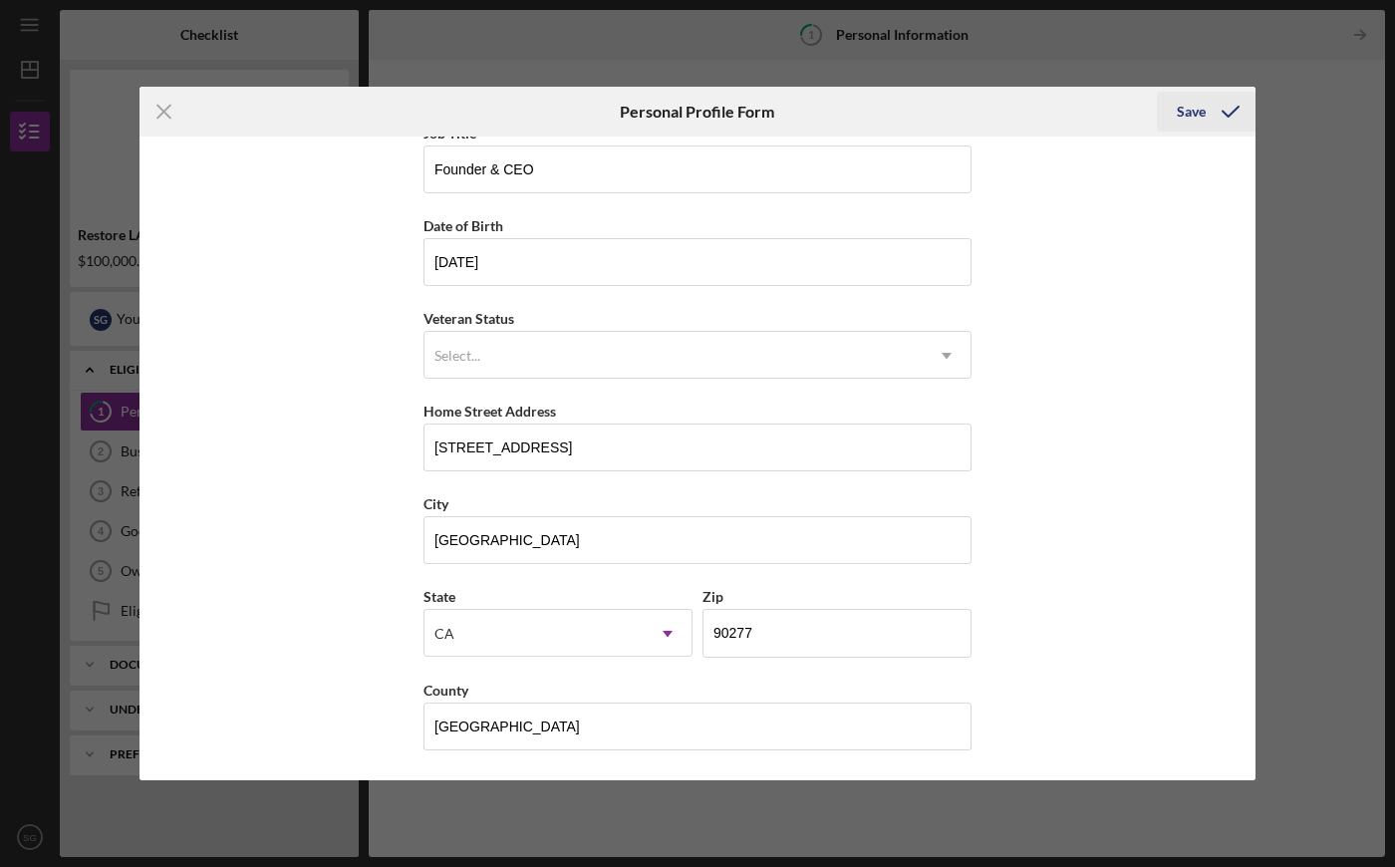
click at [1211, 125] on icon "submit" at bounding box center [1231, 112] width 50 height 50
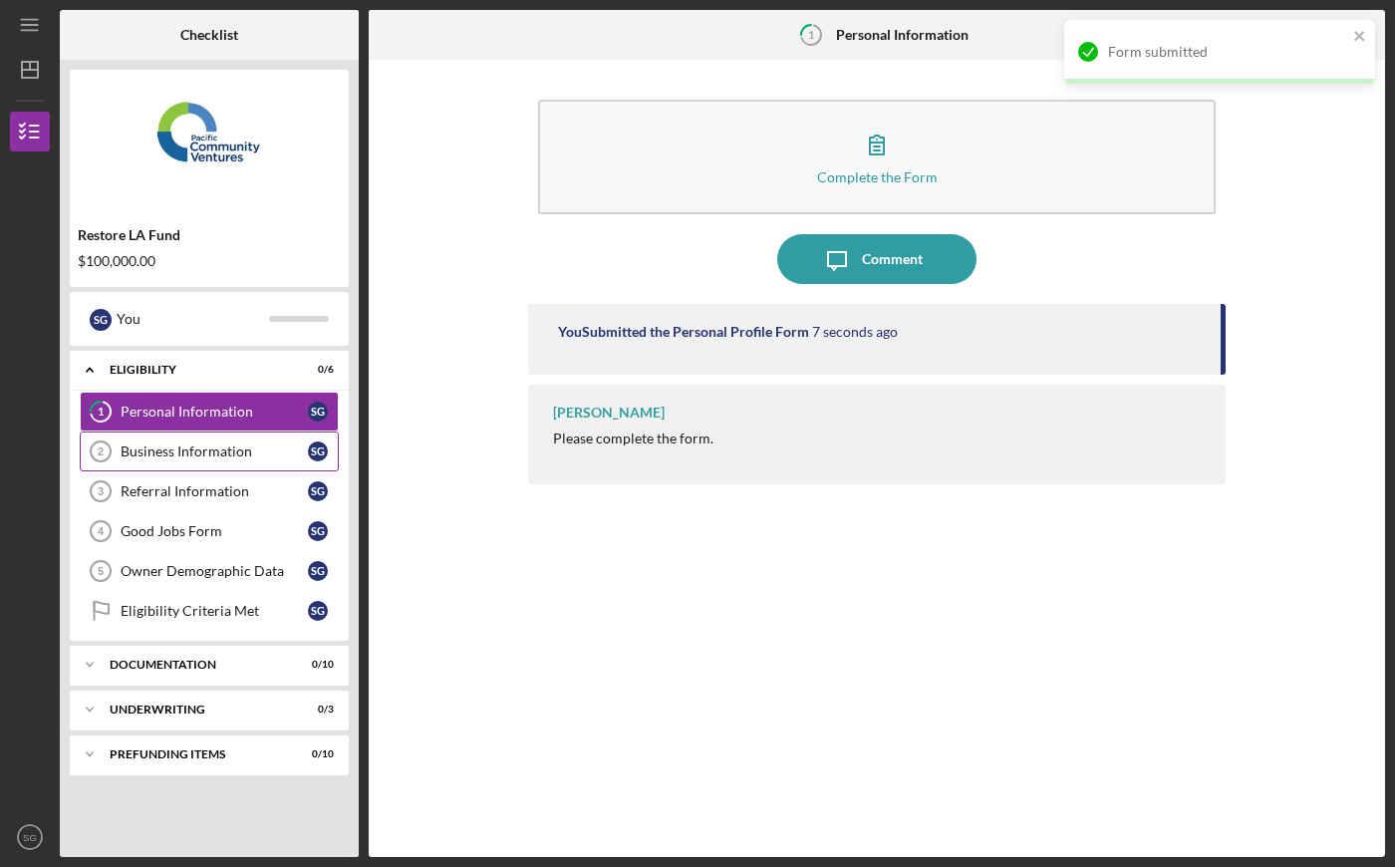
click at [211, 463] on link "Business Information 2 Business Information S G" at bounding box center [209, 452] width 259 height 40
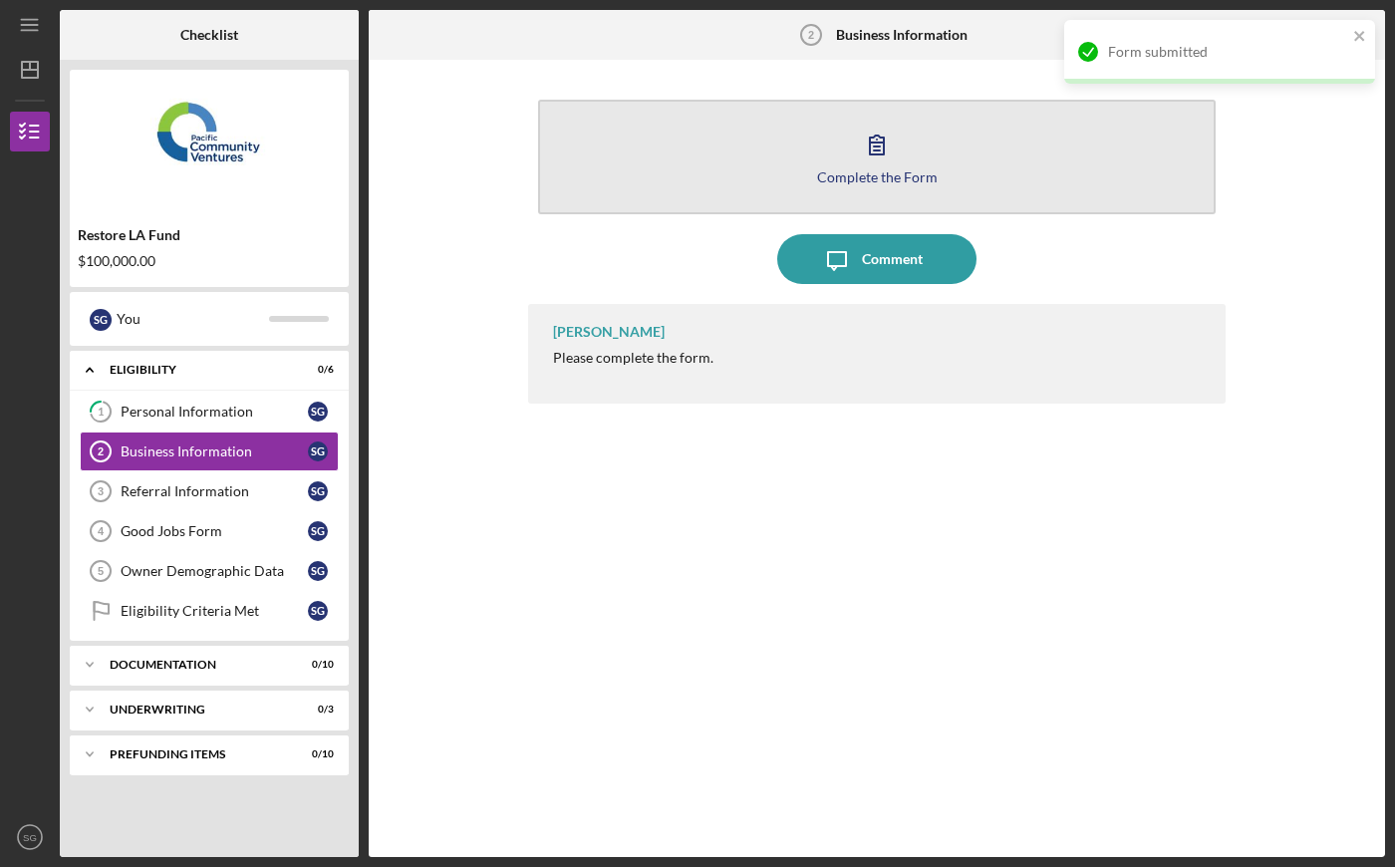
click at [889, 159] on icon "button" at bounding box center [877, 145] width 50 height 50
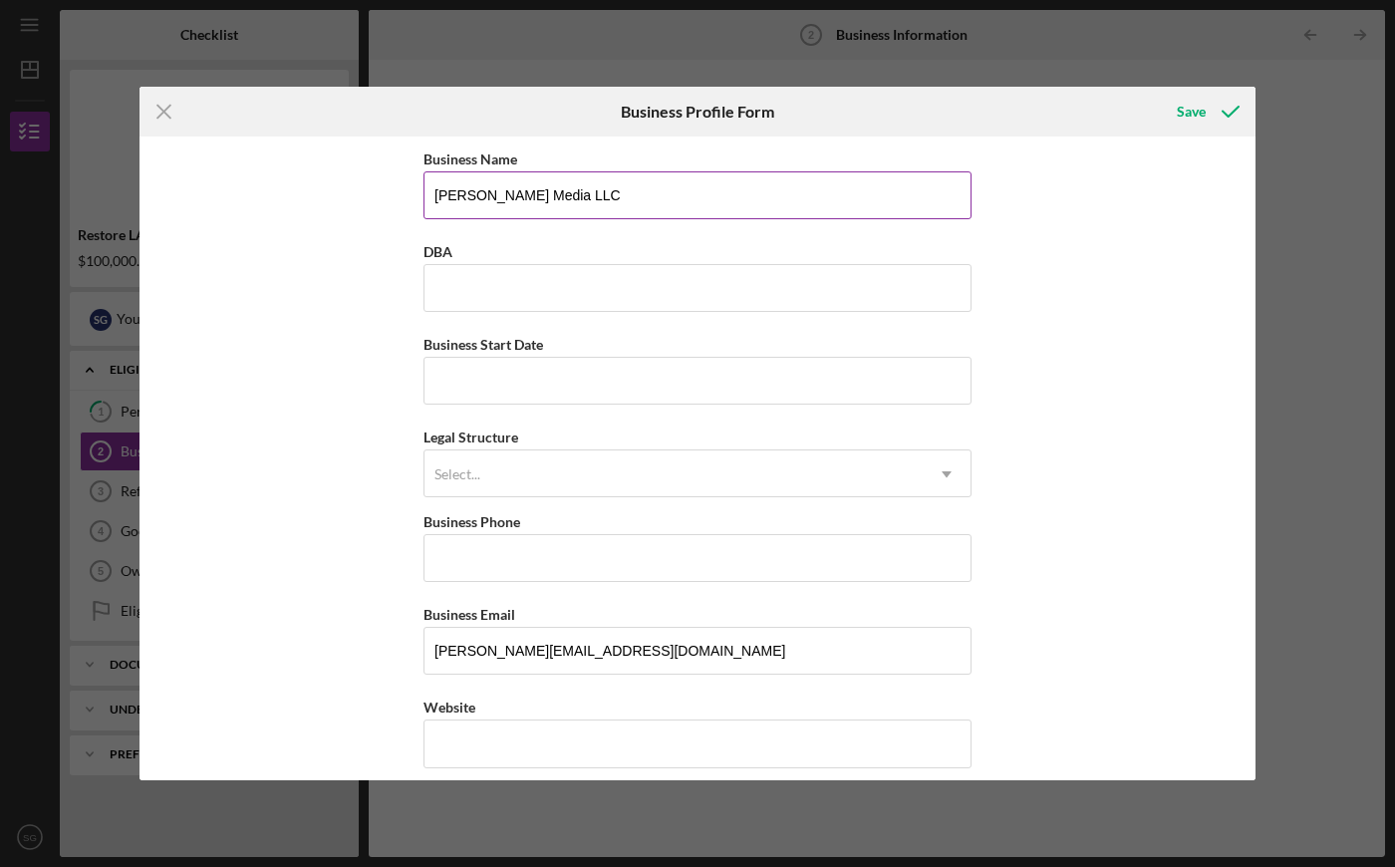
type input "[PERSON_NAME] Media LLC"
click at [493, 263] on div "DBA" at bounding box center [698, 251] width 548 height 25
click at [497, 275] on input "DBA" at bounding box center [698, 288] width 548 height 48
type input "[PERSON_NAME] Media"
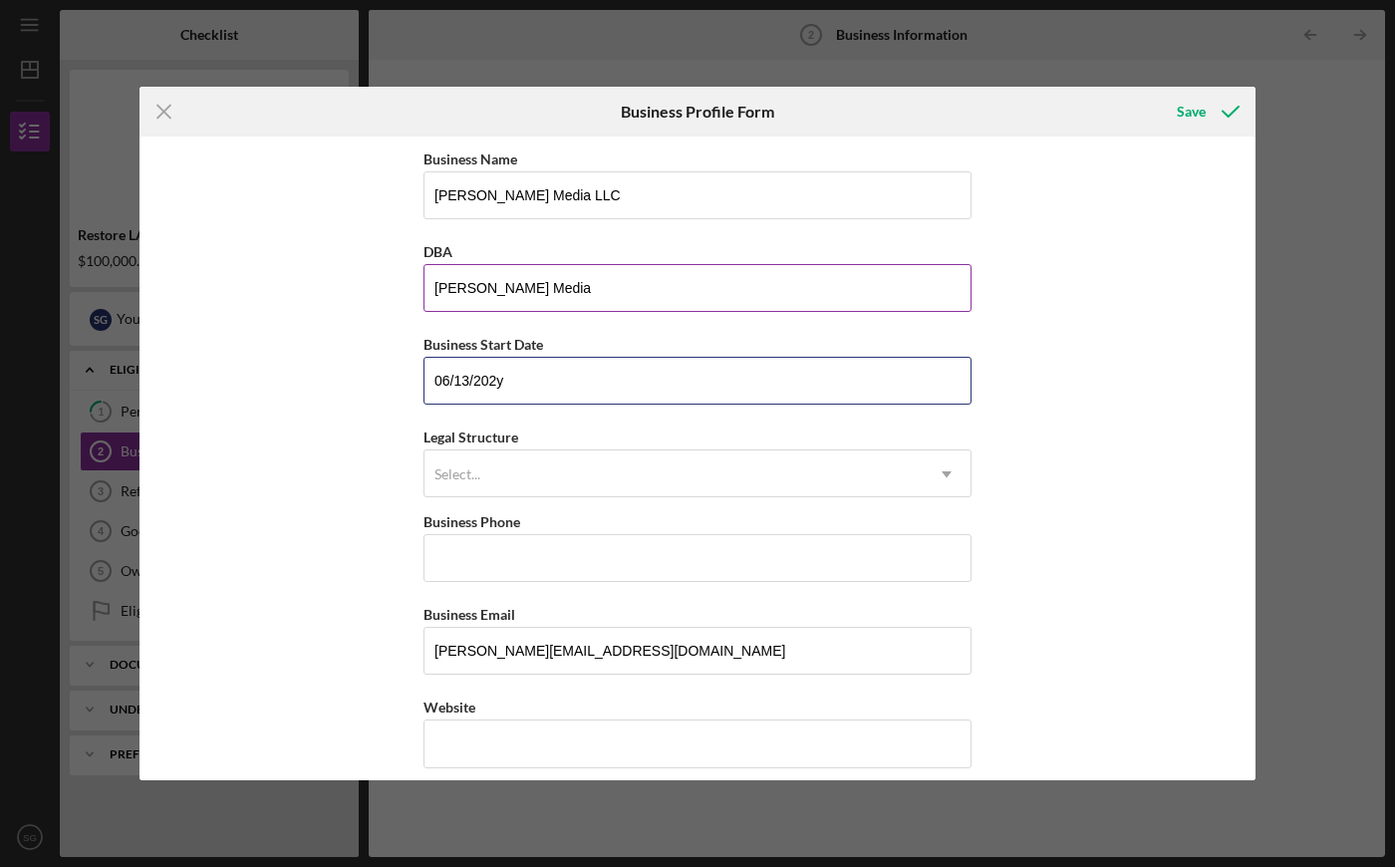
type input "[DATE]"
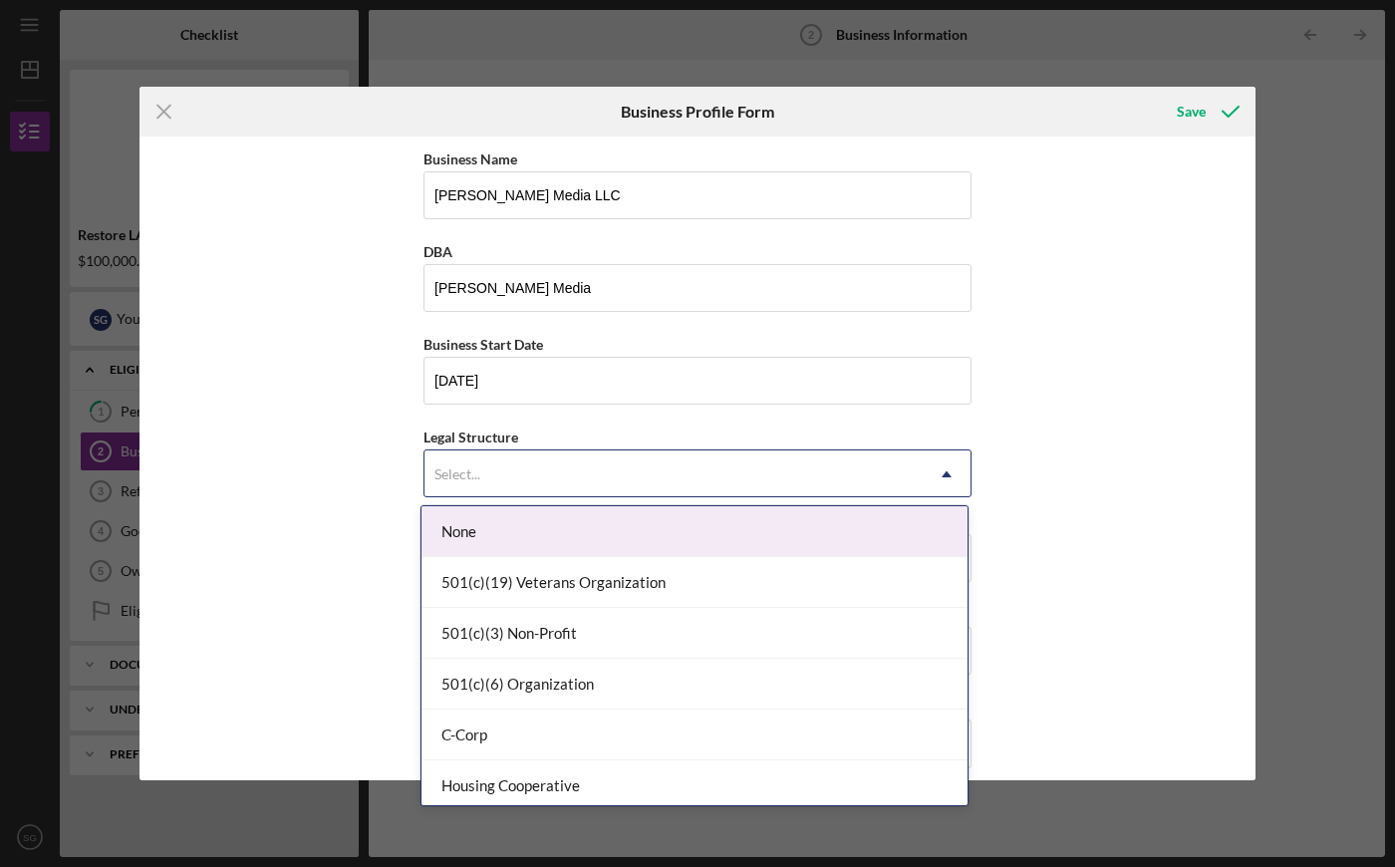
click at [498, 474] on div "Select..." at bounding box center [674, 474] width 498 height 46
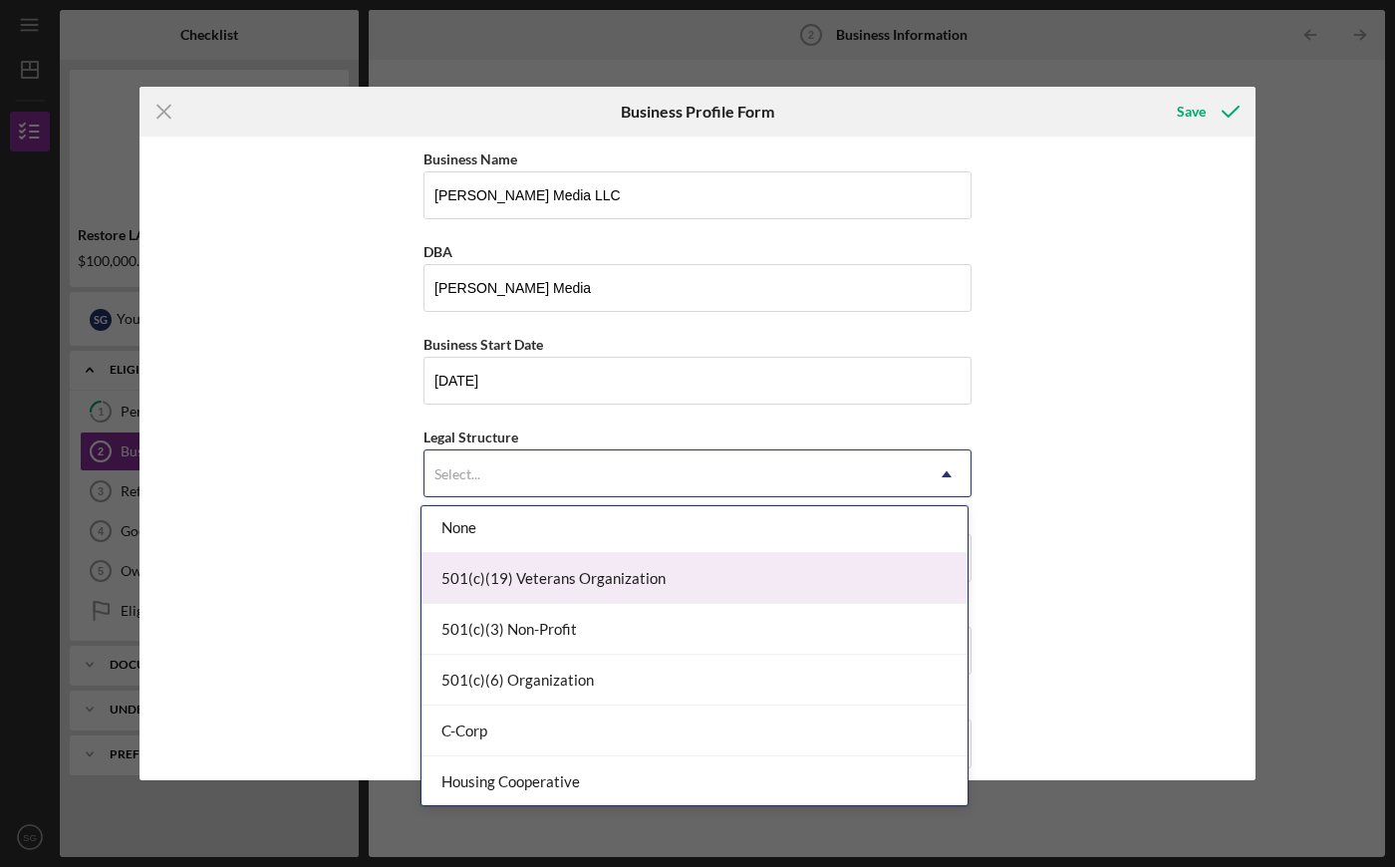
scroll to position [194, 0]
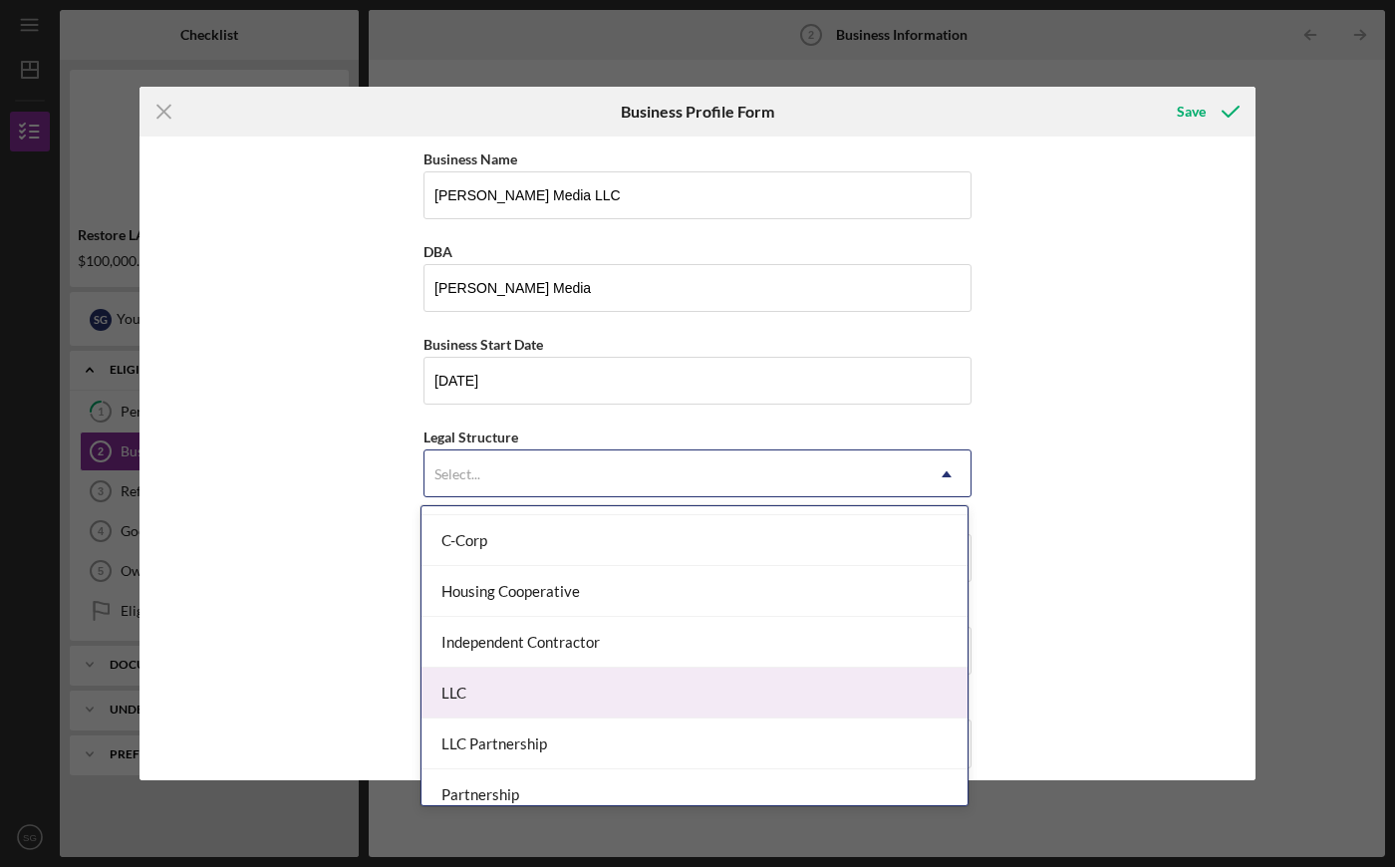
click at [478, 680] on div "LLC" at bounding box center [695, 693] width 546 height 51
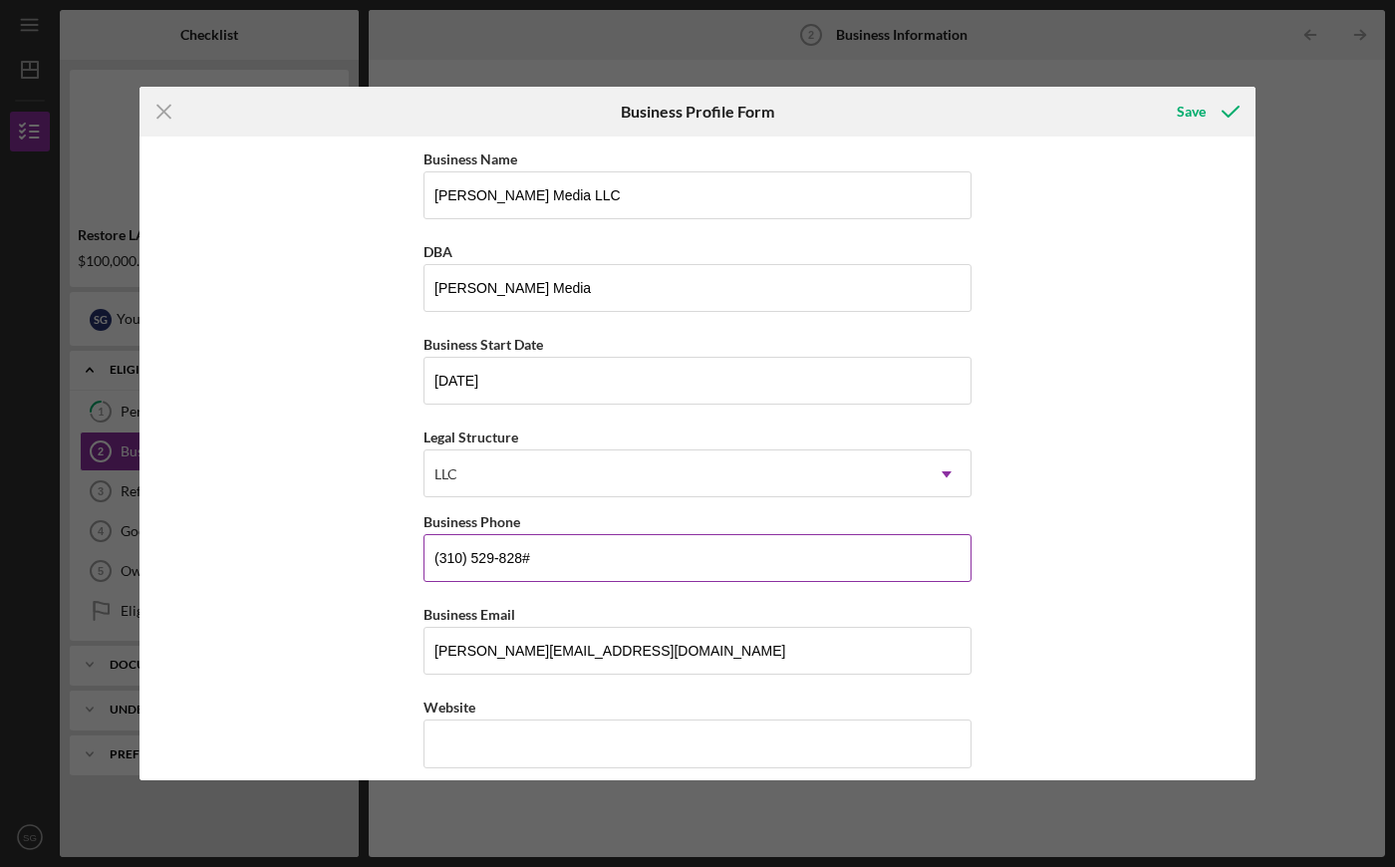
type input "[PHONE_NUMBER]"
click at [586, 735] on input "Website" at bounding box center [698, 744] width 548 height 48
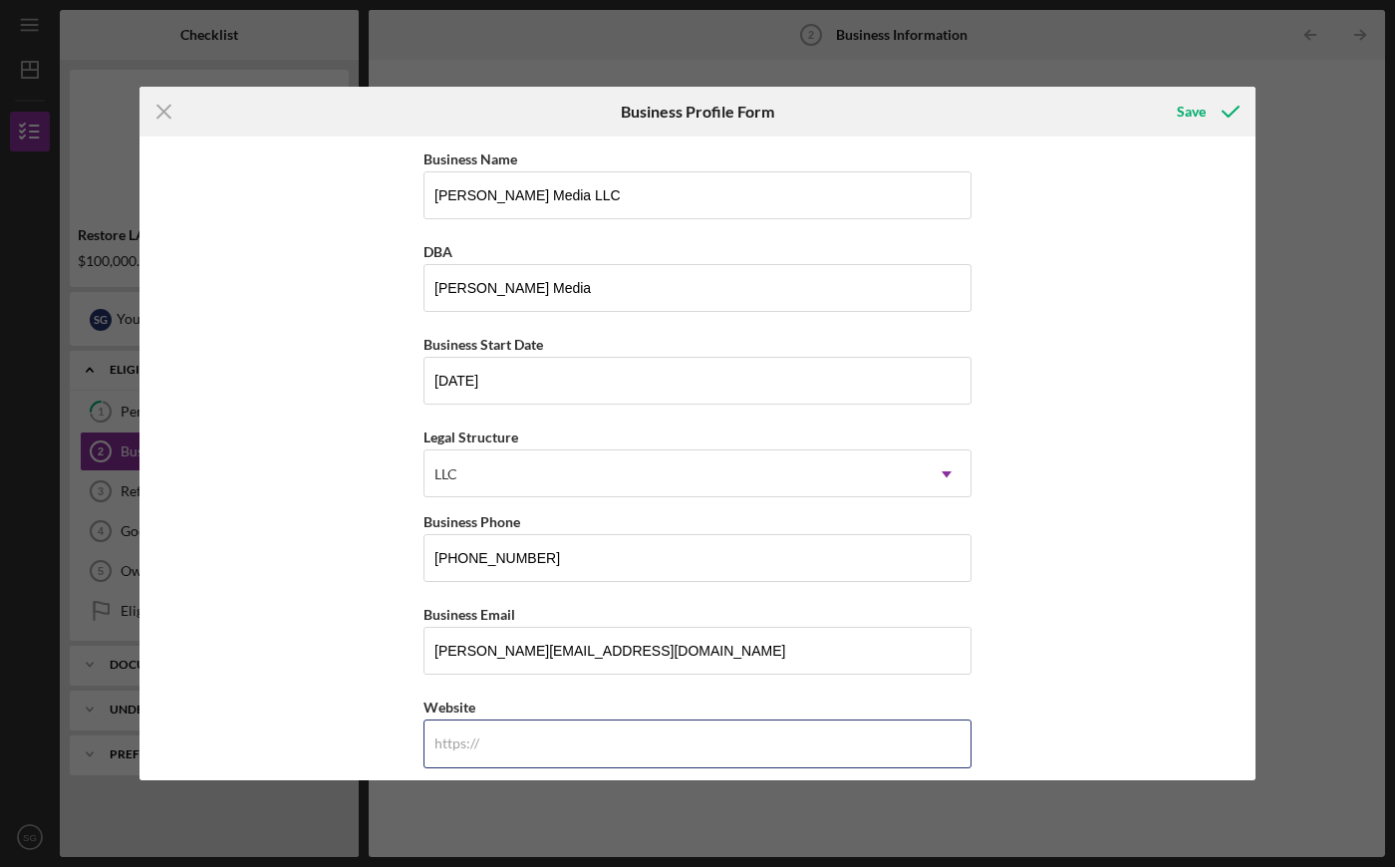
scroll to position [181, 0]
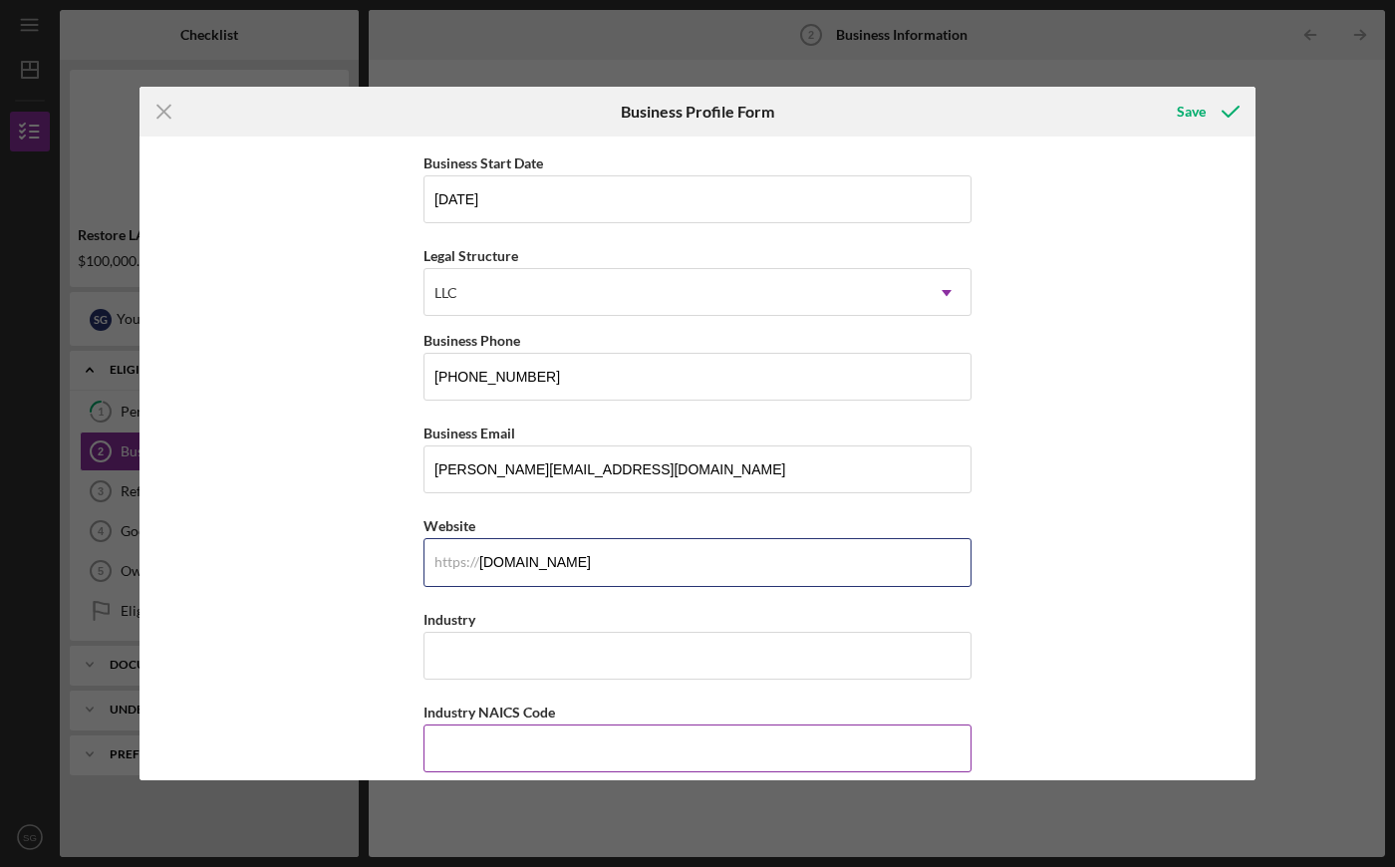
type input "[DOMAIN_NAME]"
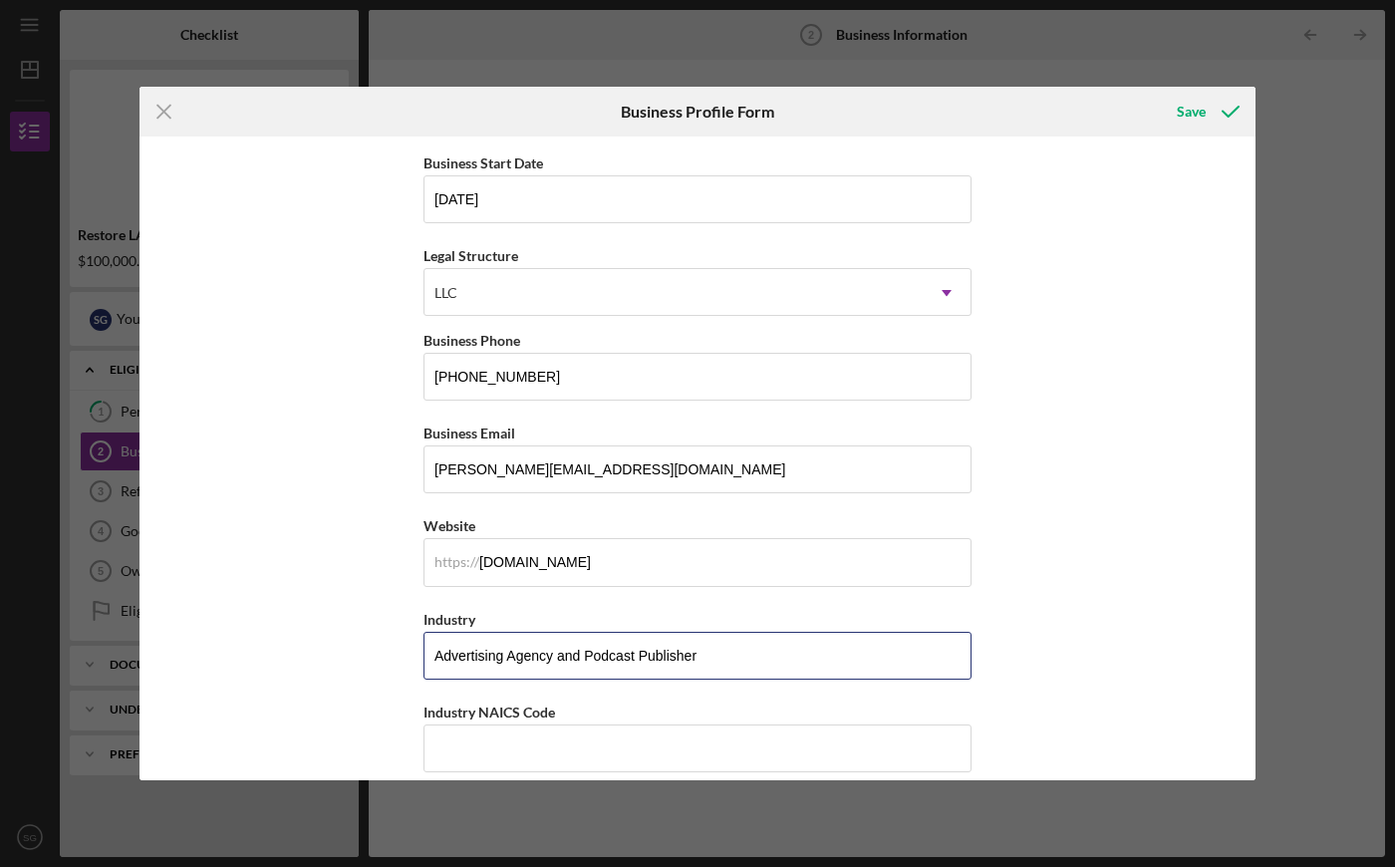
scroll to position [270, 0]
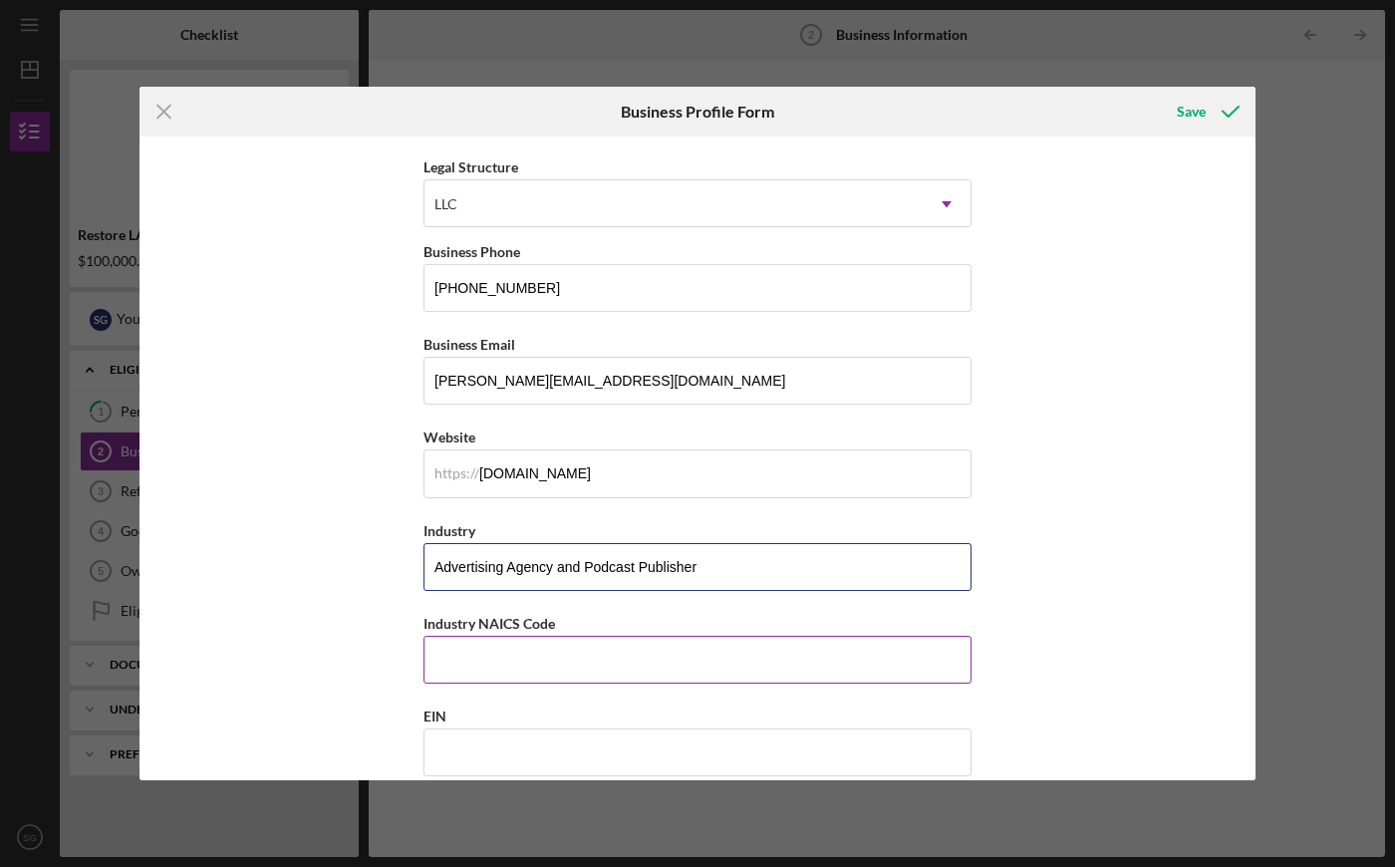
type input "Advertising Agency and Podcast Publisher"
click at [563, 649] on input "Industry NAICS Code" at bounding box center [698, 660] width 548 height 48
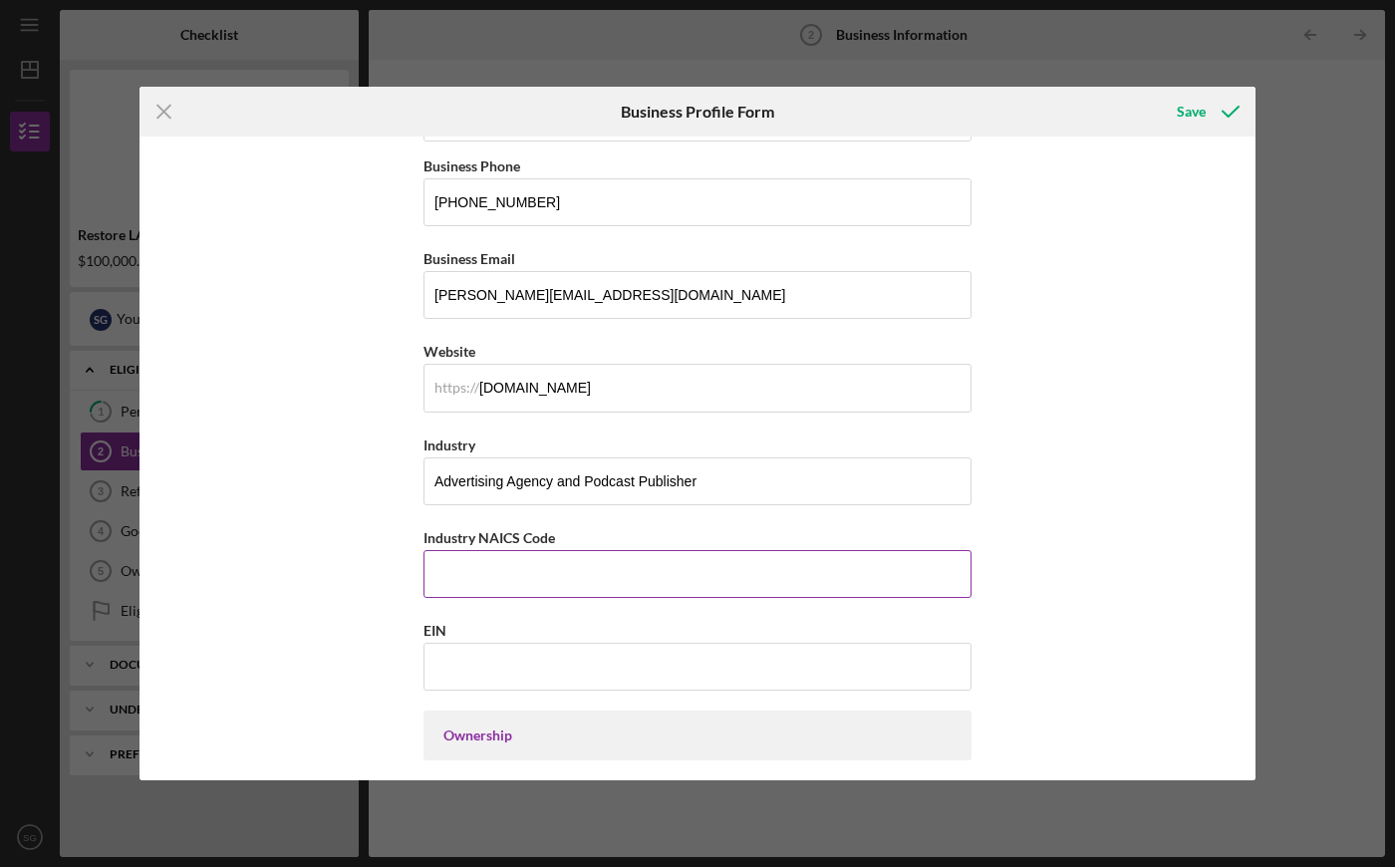
paste input "541810"
type input "541810"
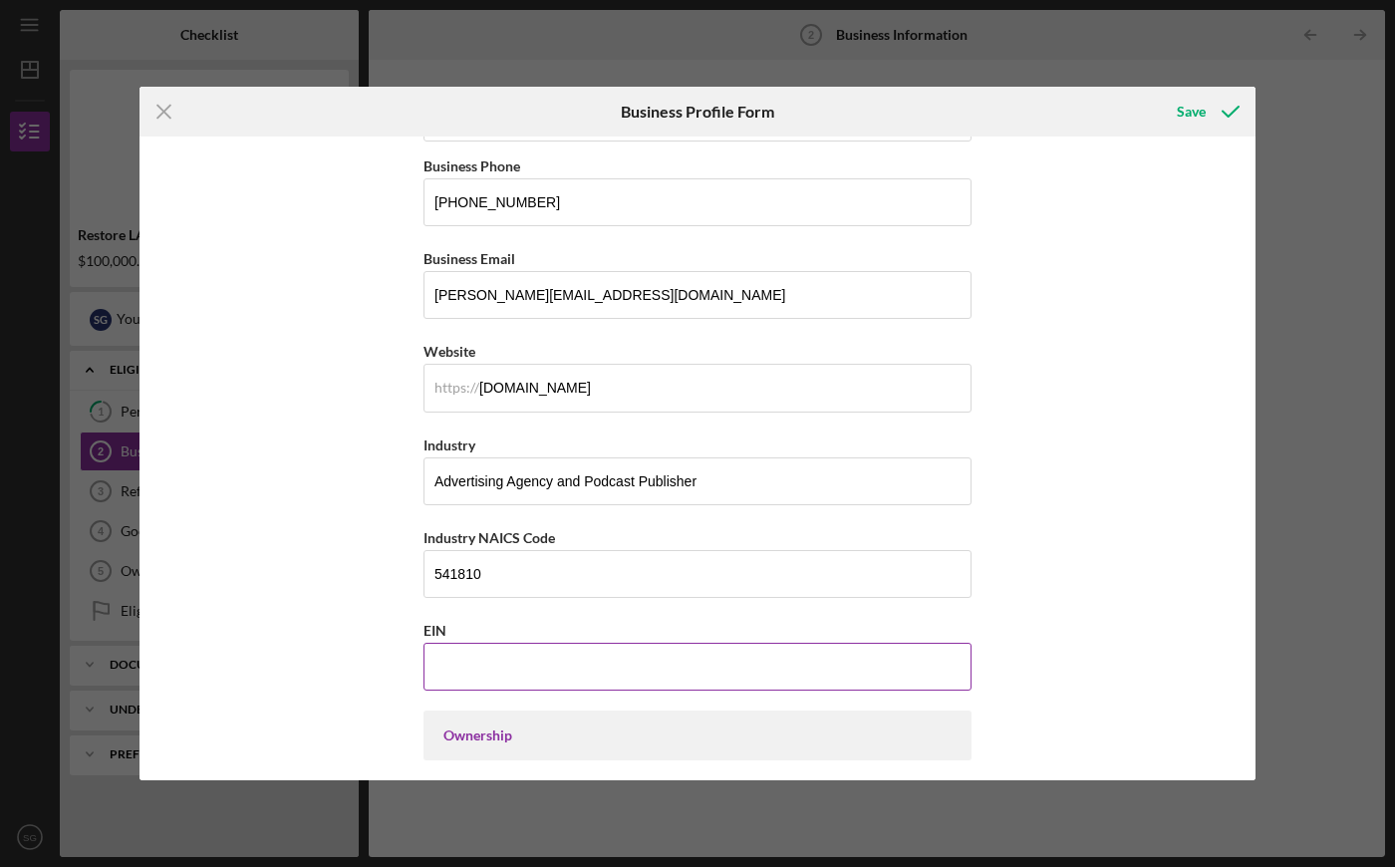
click at [492, 669] on input "EIN" at bounding box center [698, 667] width 548 height 48
paste input "[US_EMPLOYER_IDENTIFICATION_NUMBER]"
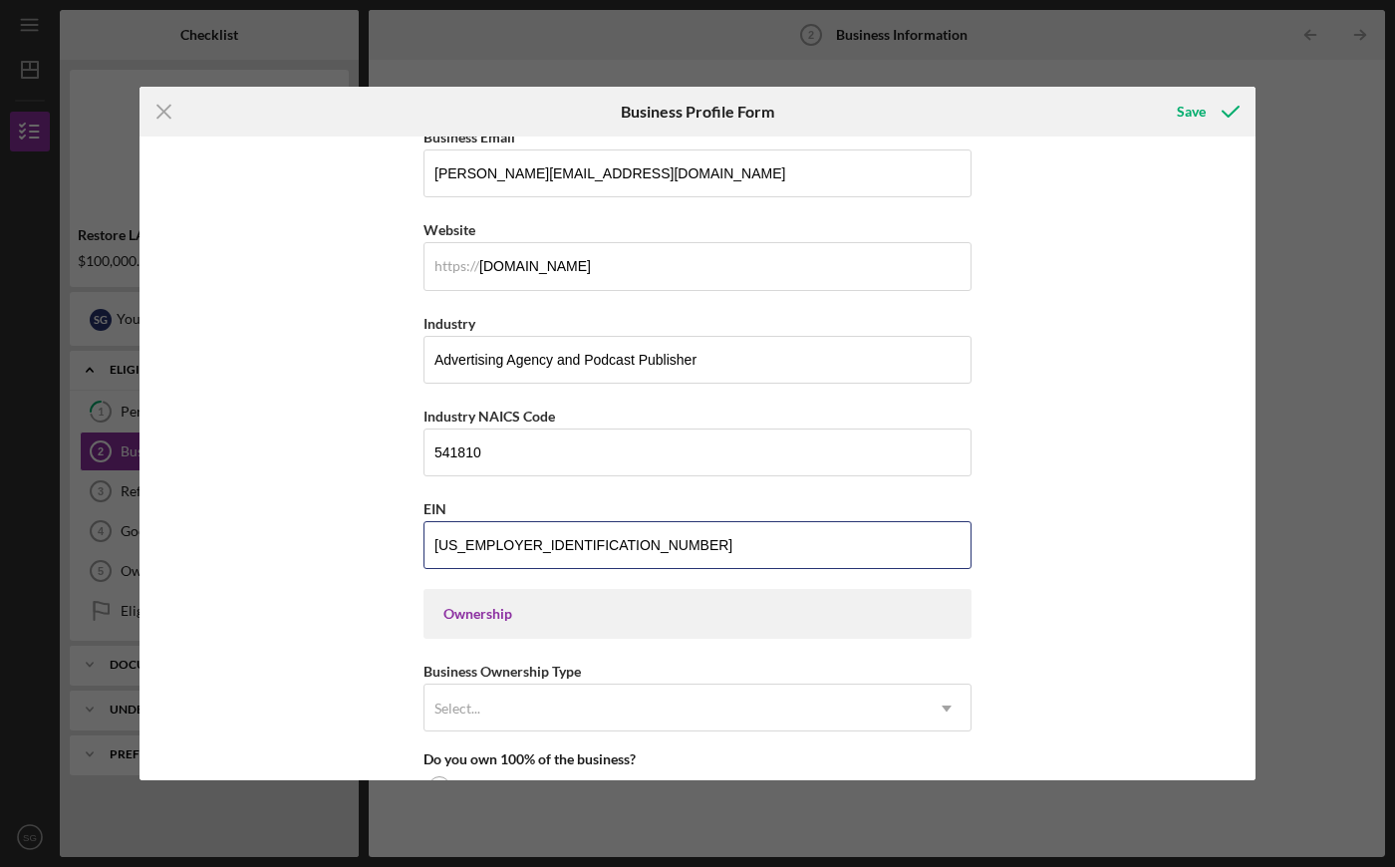
scroll to position [630, 0]
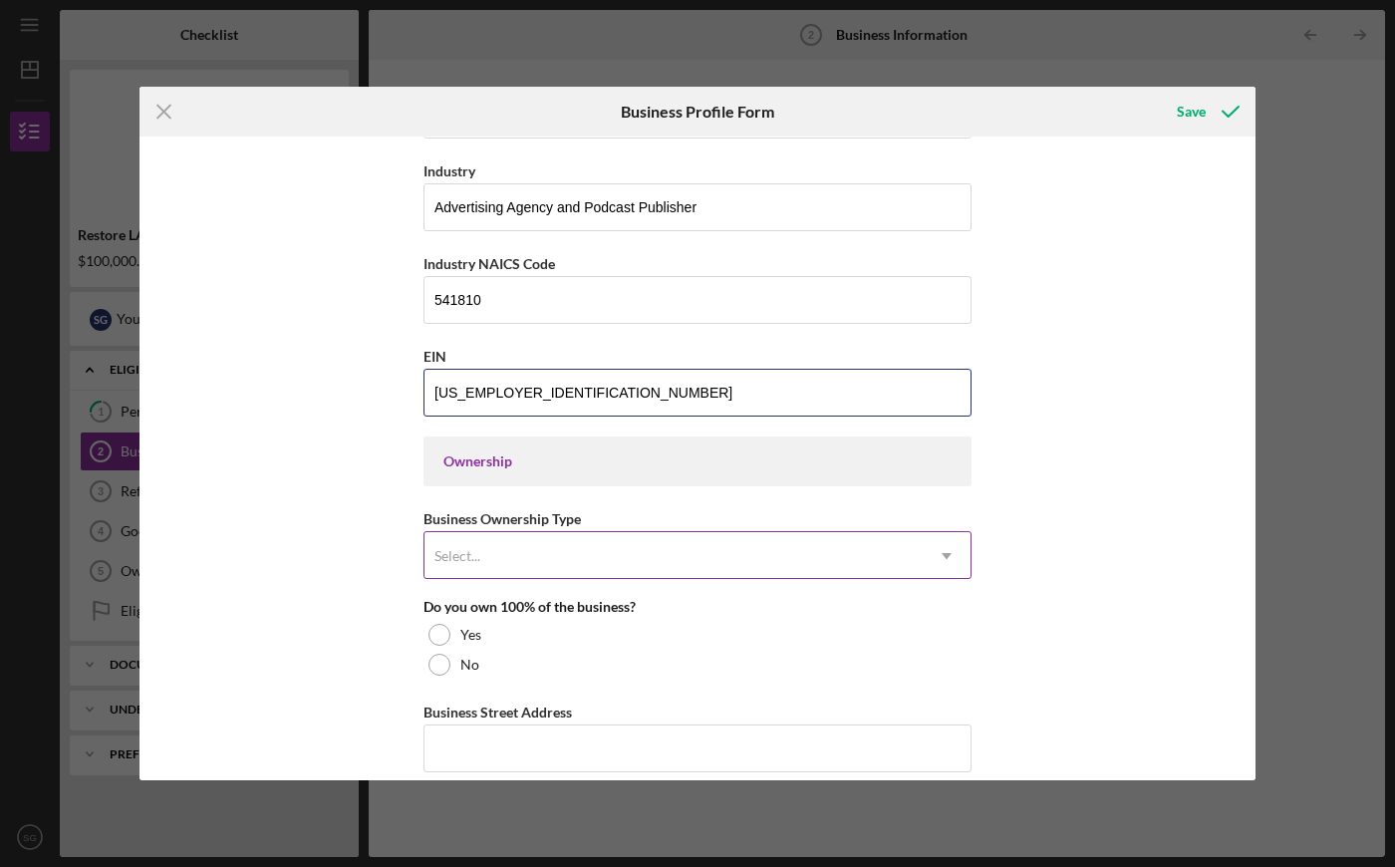
type input "[US_EMPLOYER_IDENTIFICATION_NUMBER]"
click at [549, 558] on div "Select..." at bounding box center [674, 556] width 498 height 46
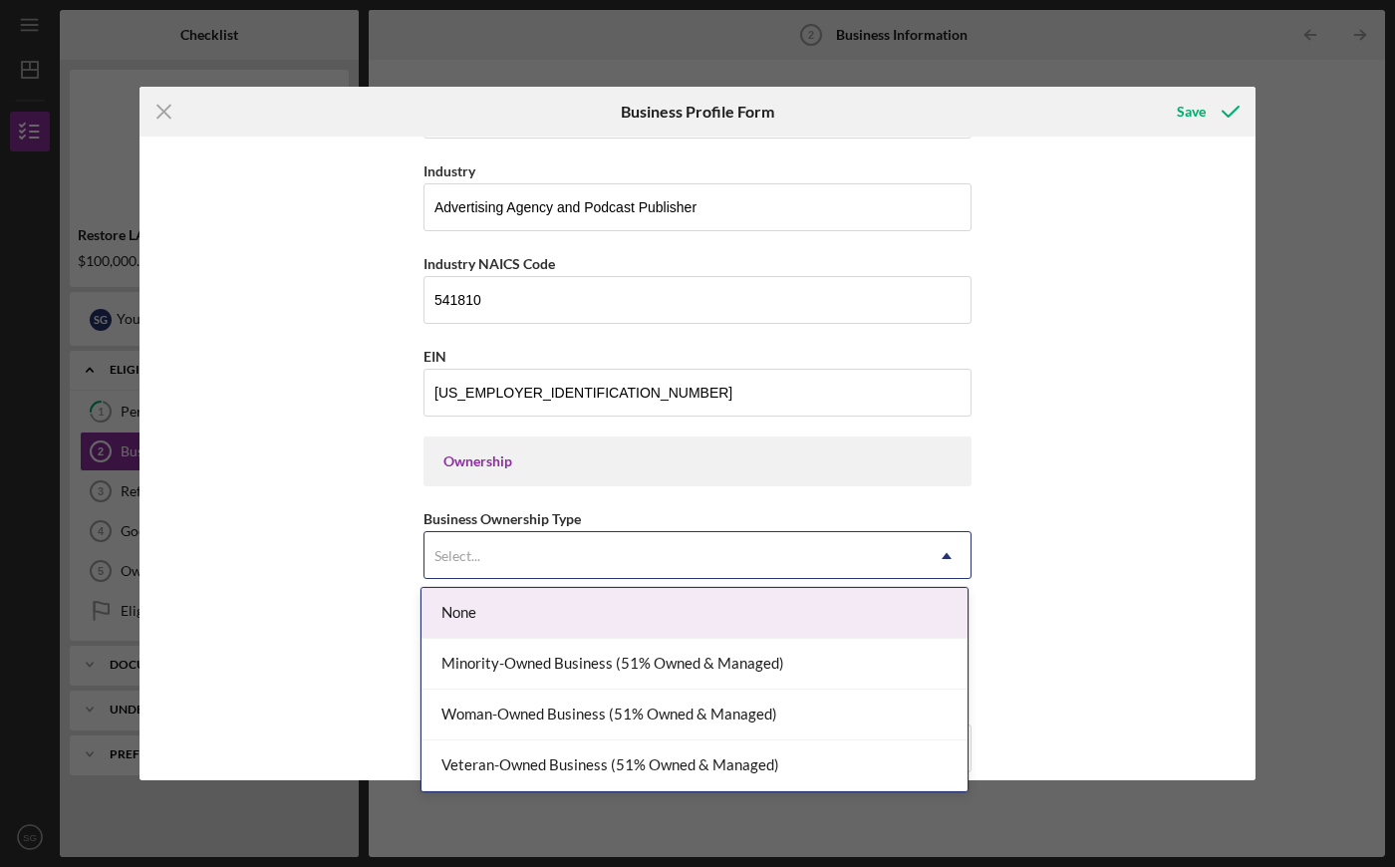
scroll to position [669, 0]
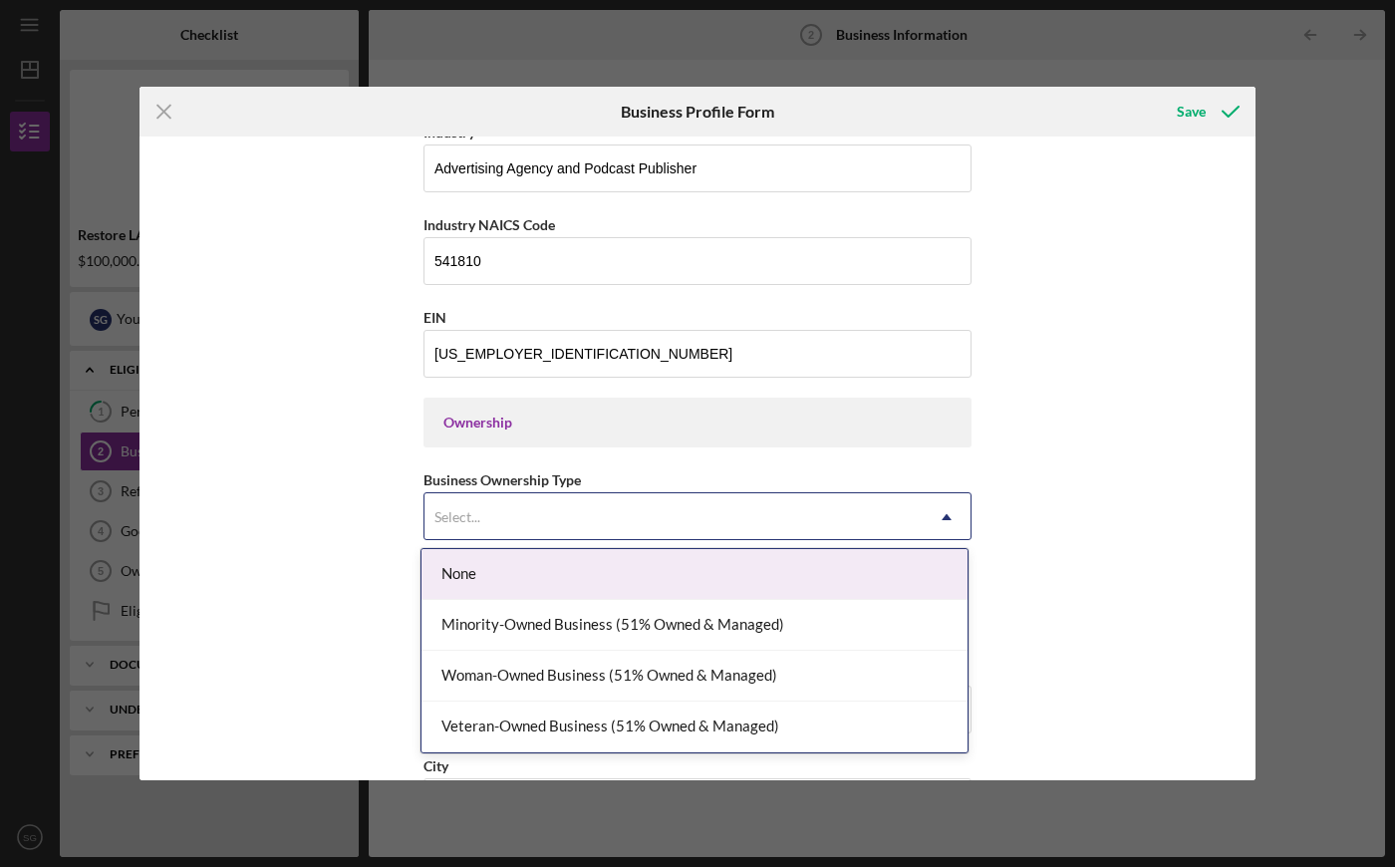
click at [517, 588] on div "None" at bounding box center [695, 574] width 546 height 51
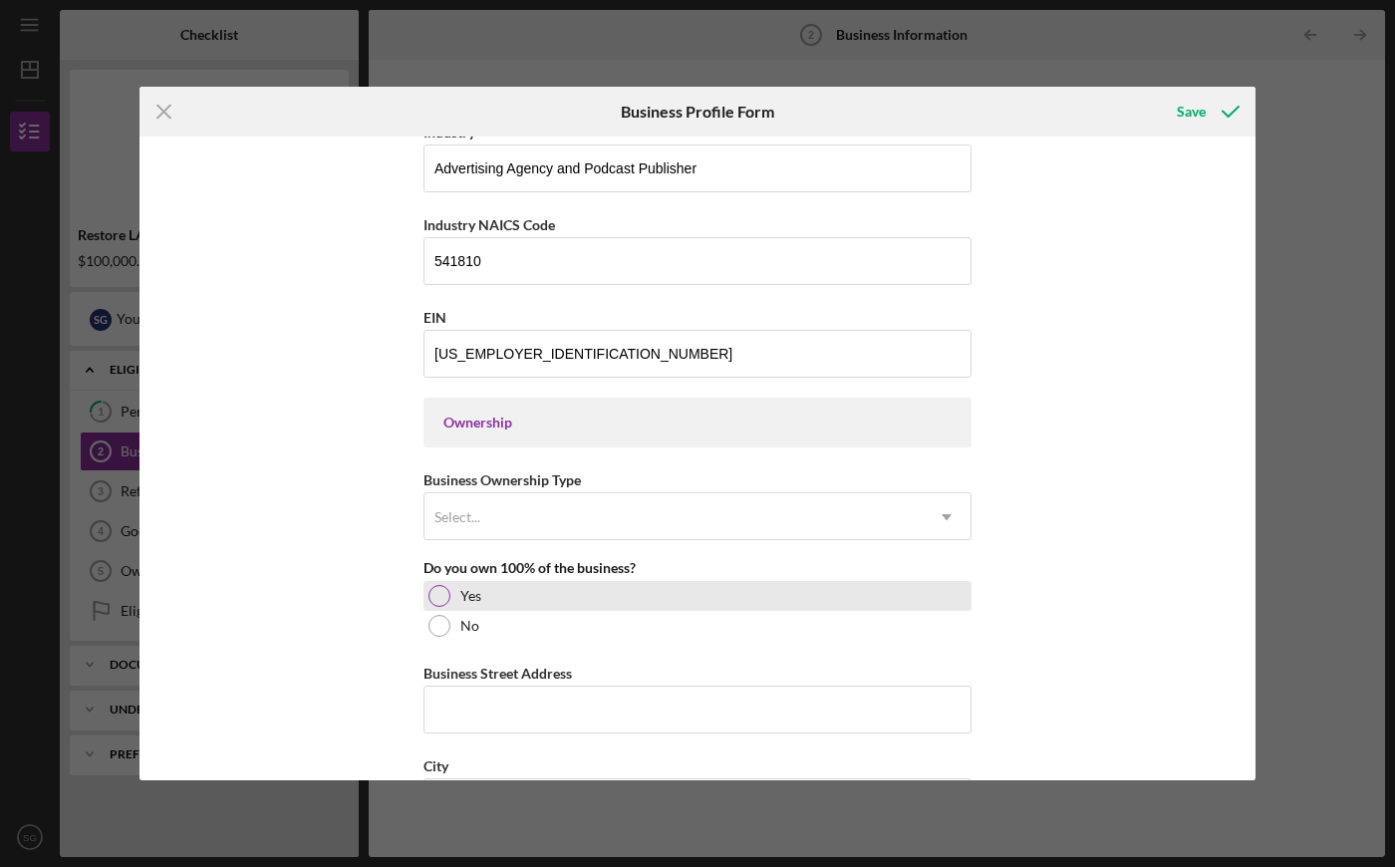
click at [497, 599] on div "Yes" at bounding box center [698, 596] width 548 height 30
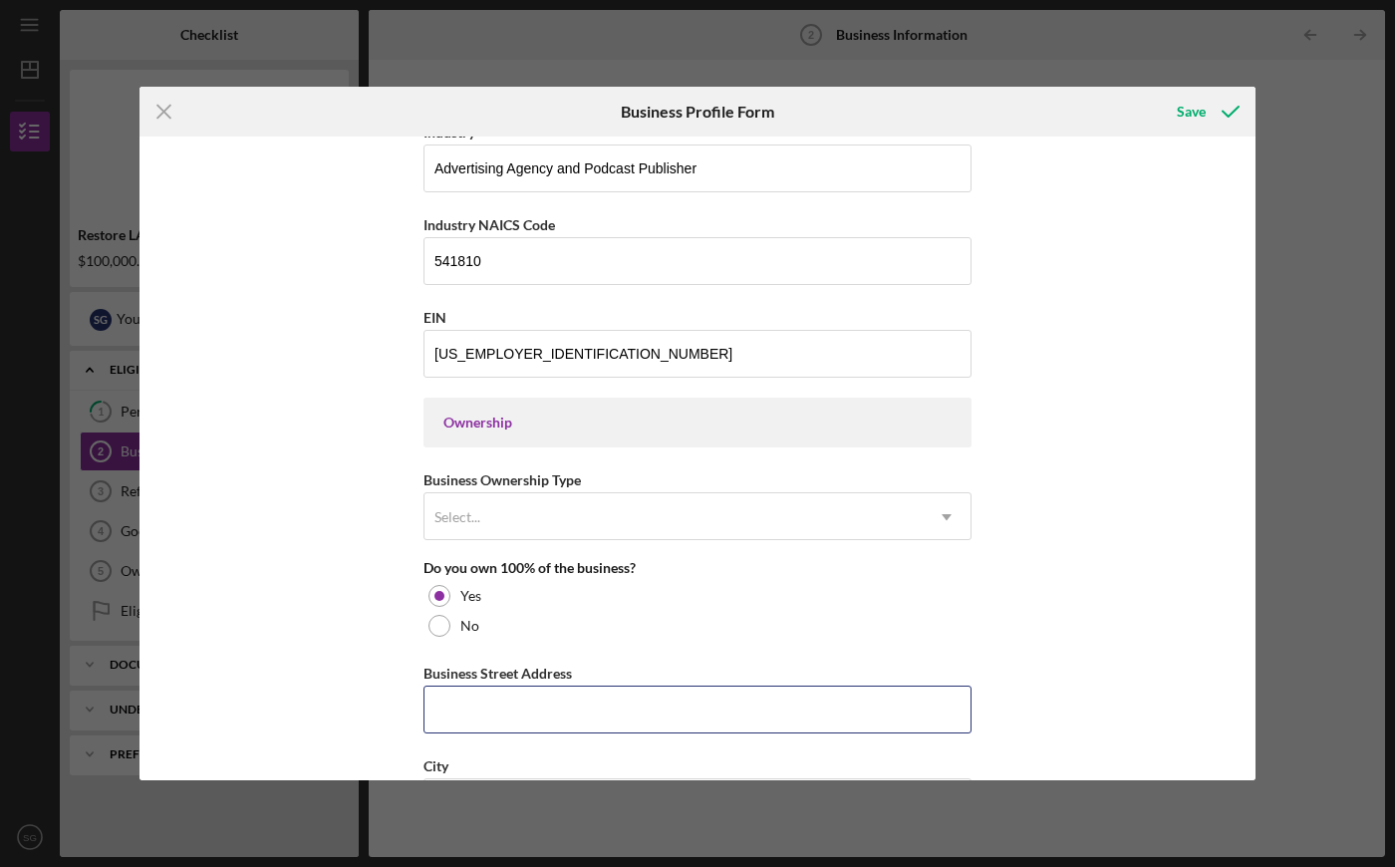
scroll to position [1114, 0]
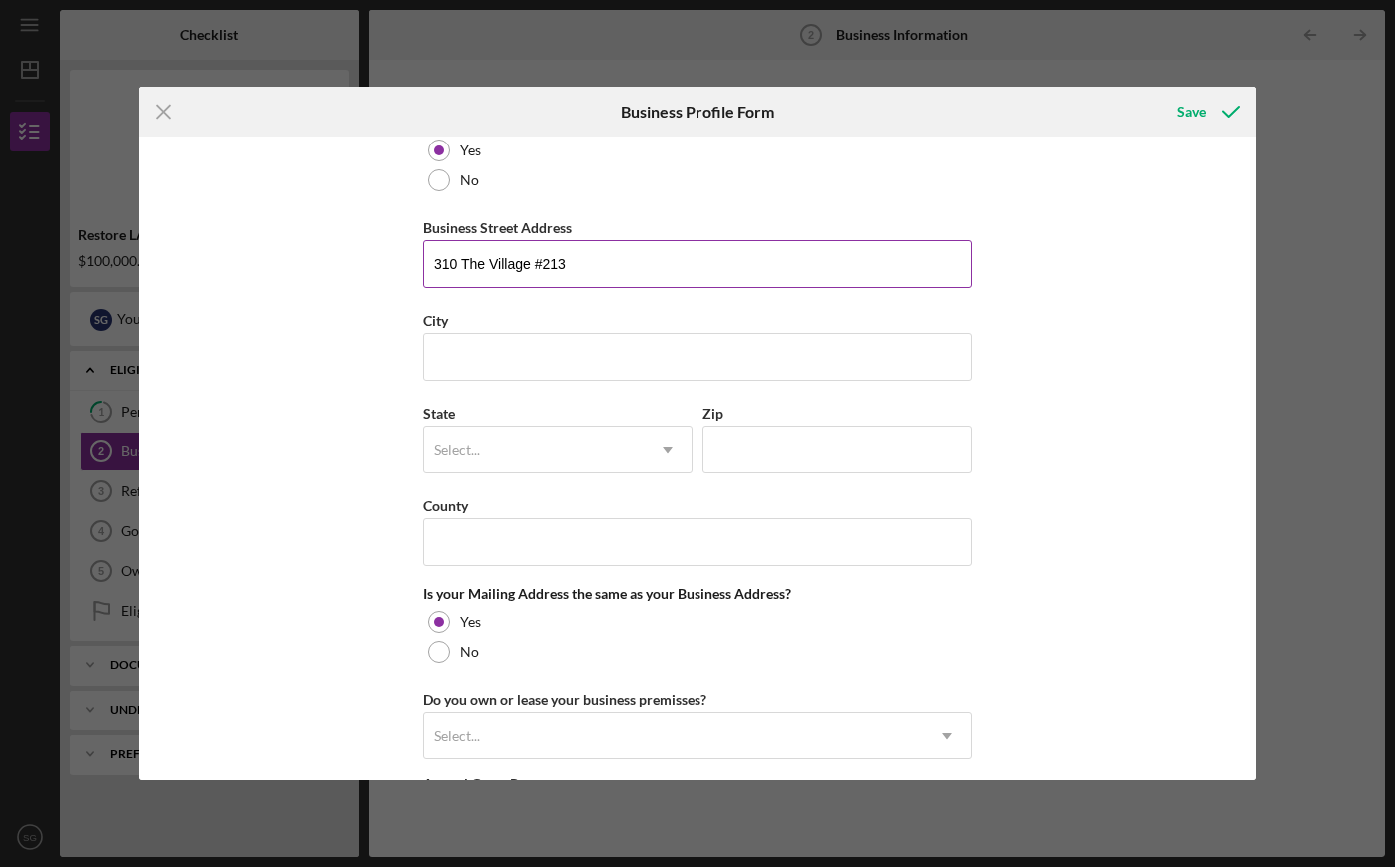
click at [583, 277] on input "310 The Village #213" at bounding box center [698, 264] width 548 height 48
type input "[STREET_ADDRESS]"
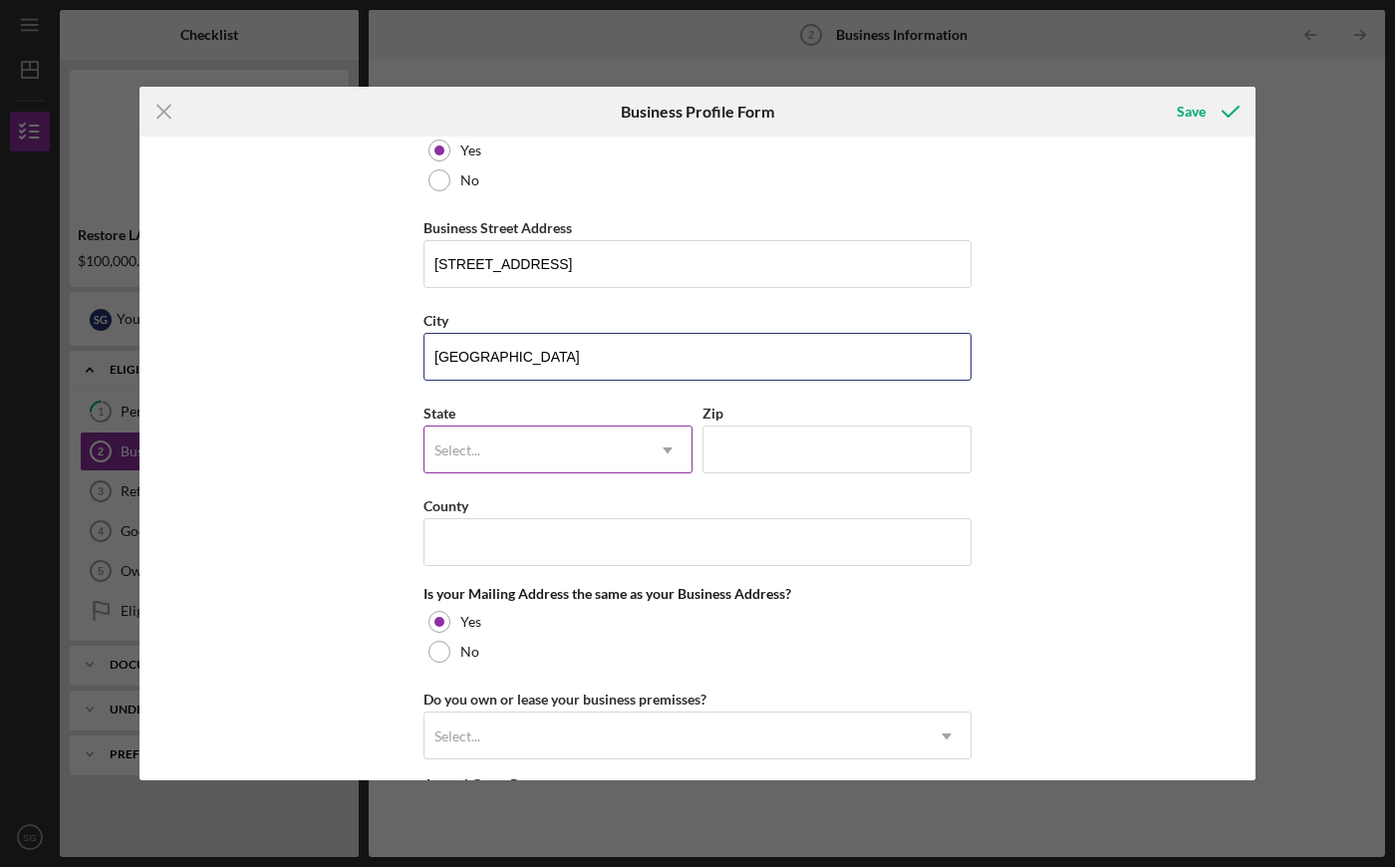
type input "[GEOGRAPHIC_DATA]"
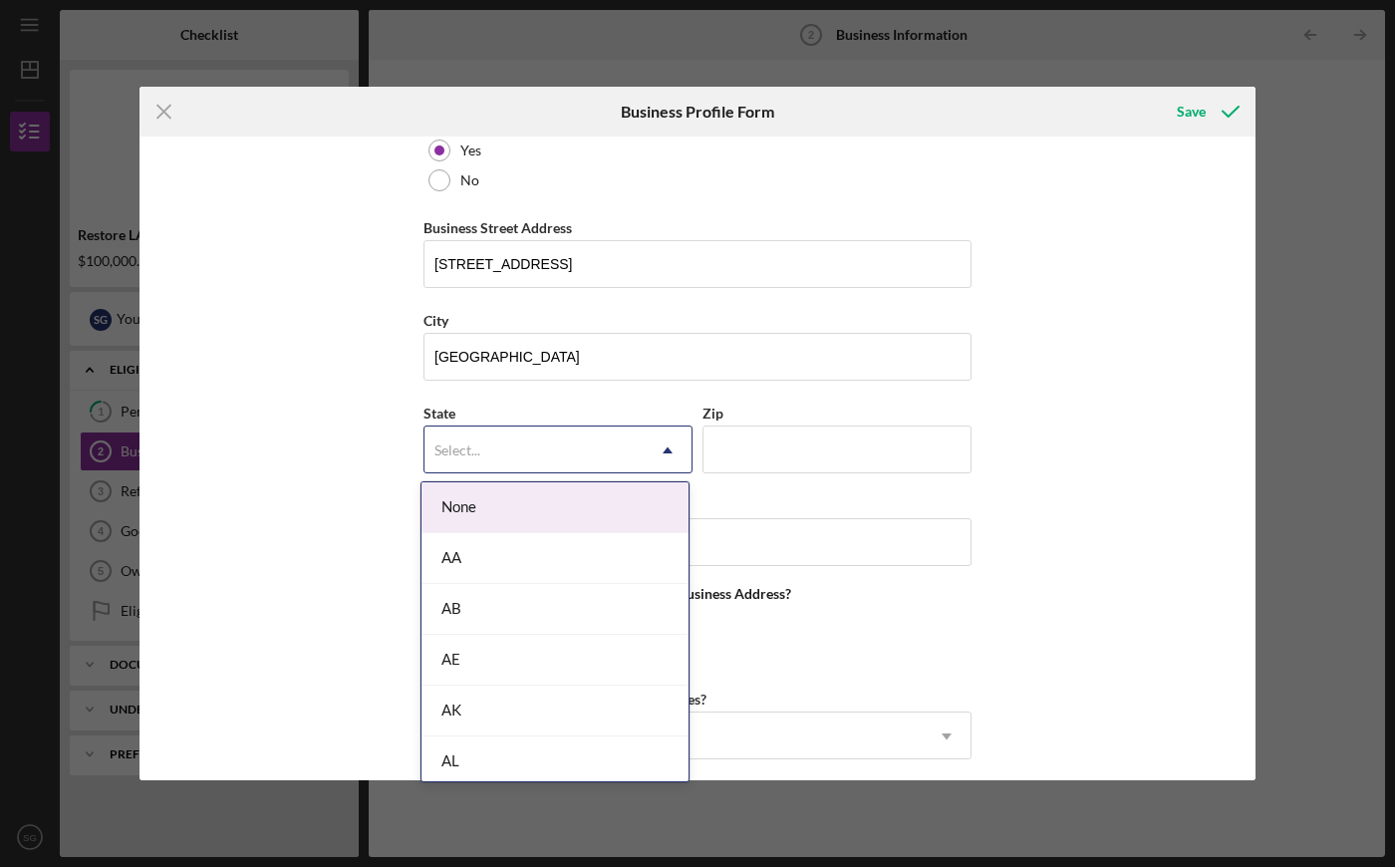
click at [566, 452] on div "Select..." at bounding box center [534, 451] width 219 height 46
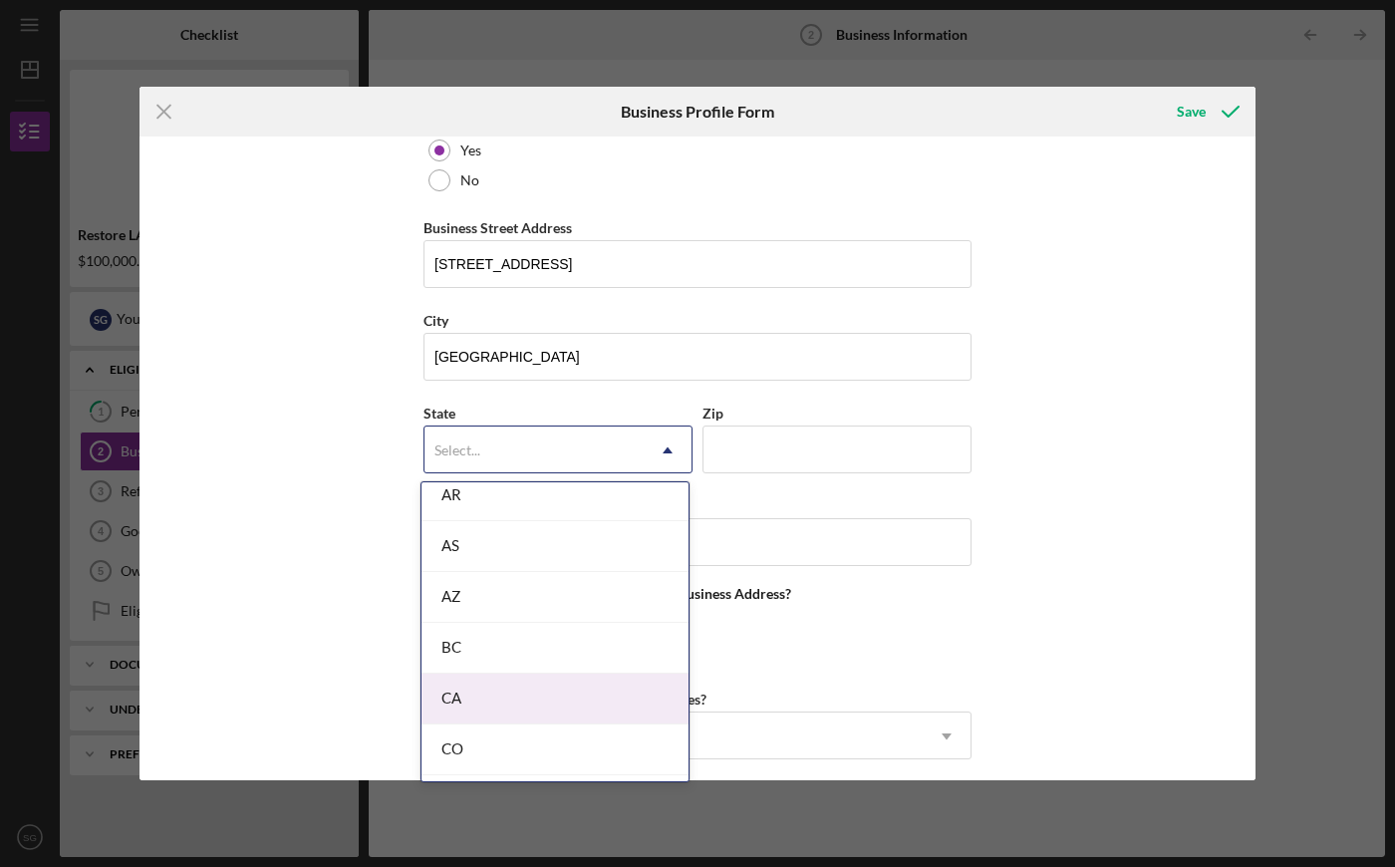
scroll to position [574, 0]
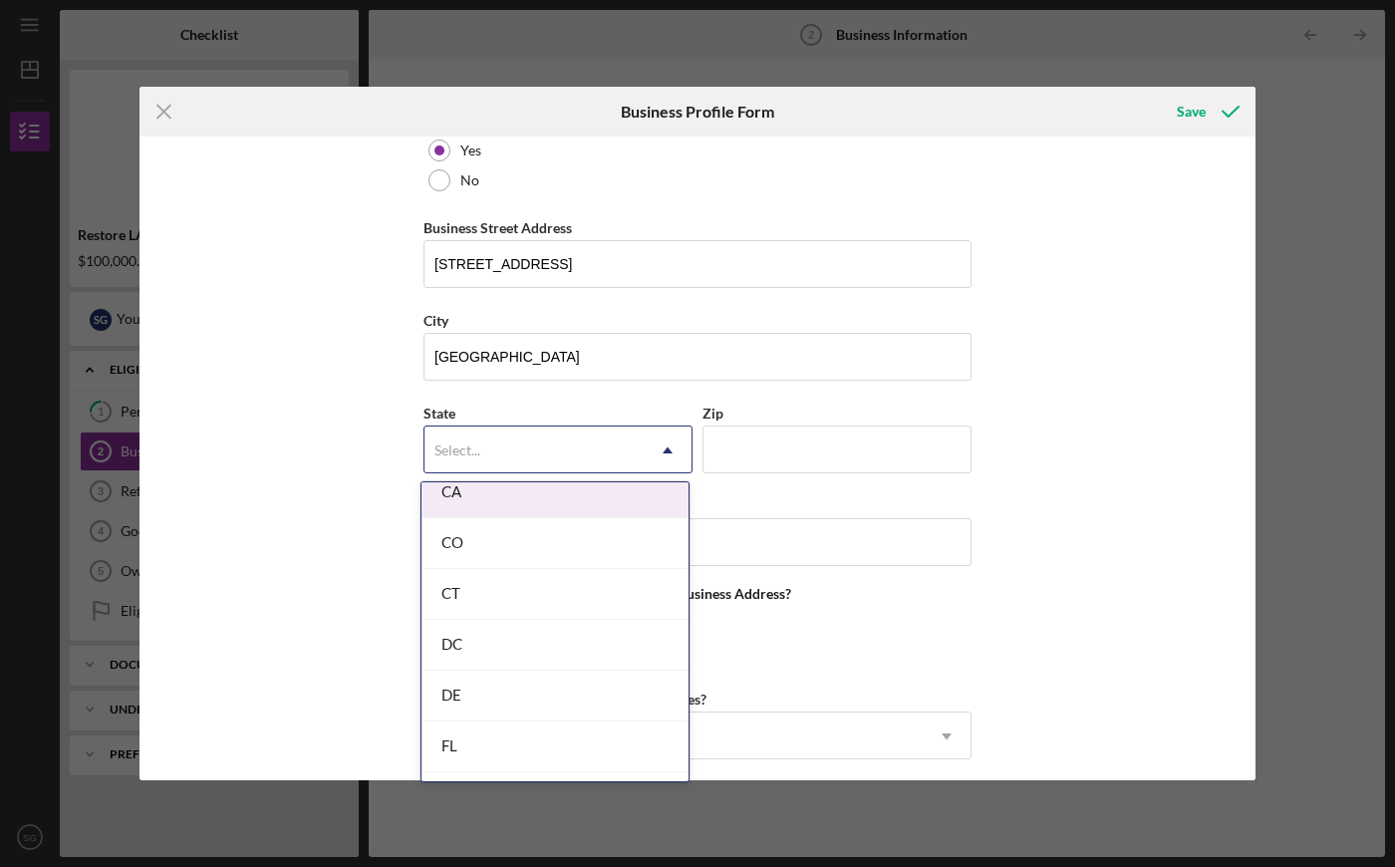
click at [531, 509] on div "CA" at bounding box center [555, 492] width 267 height 51
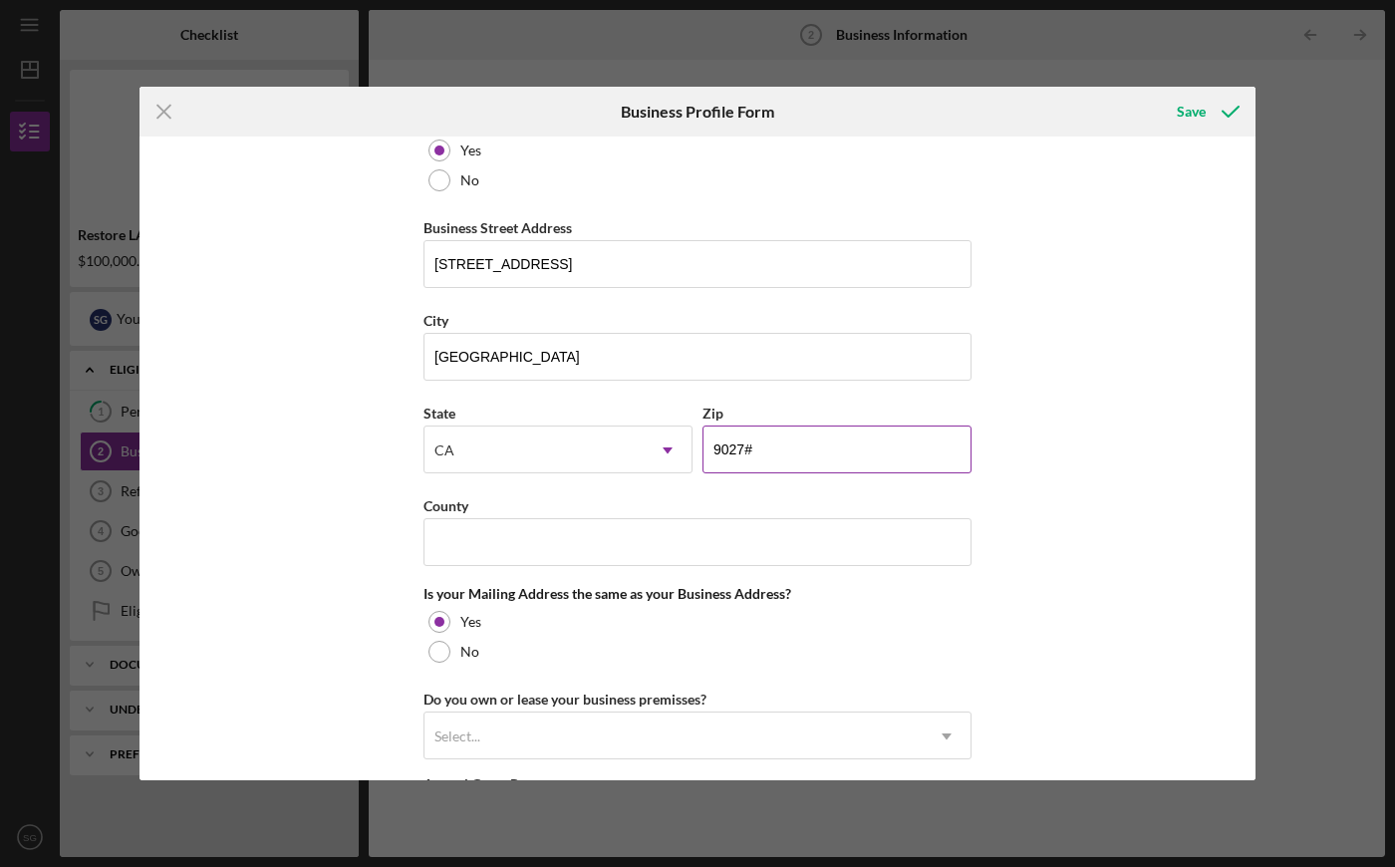
type input "90277"
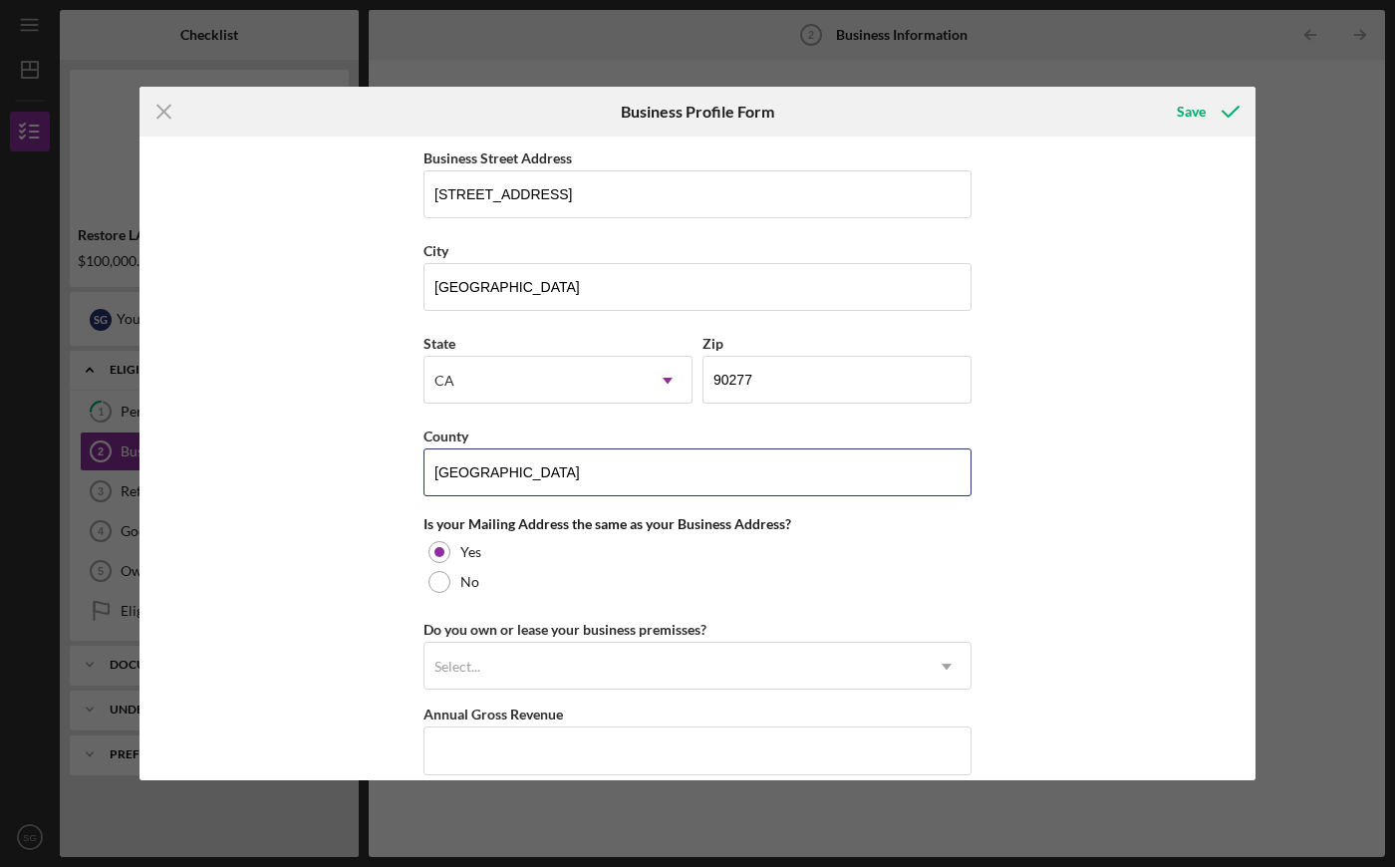
scroll to position [1366, 0]
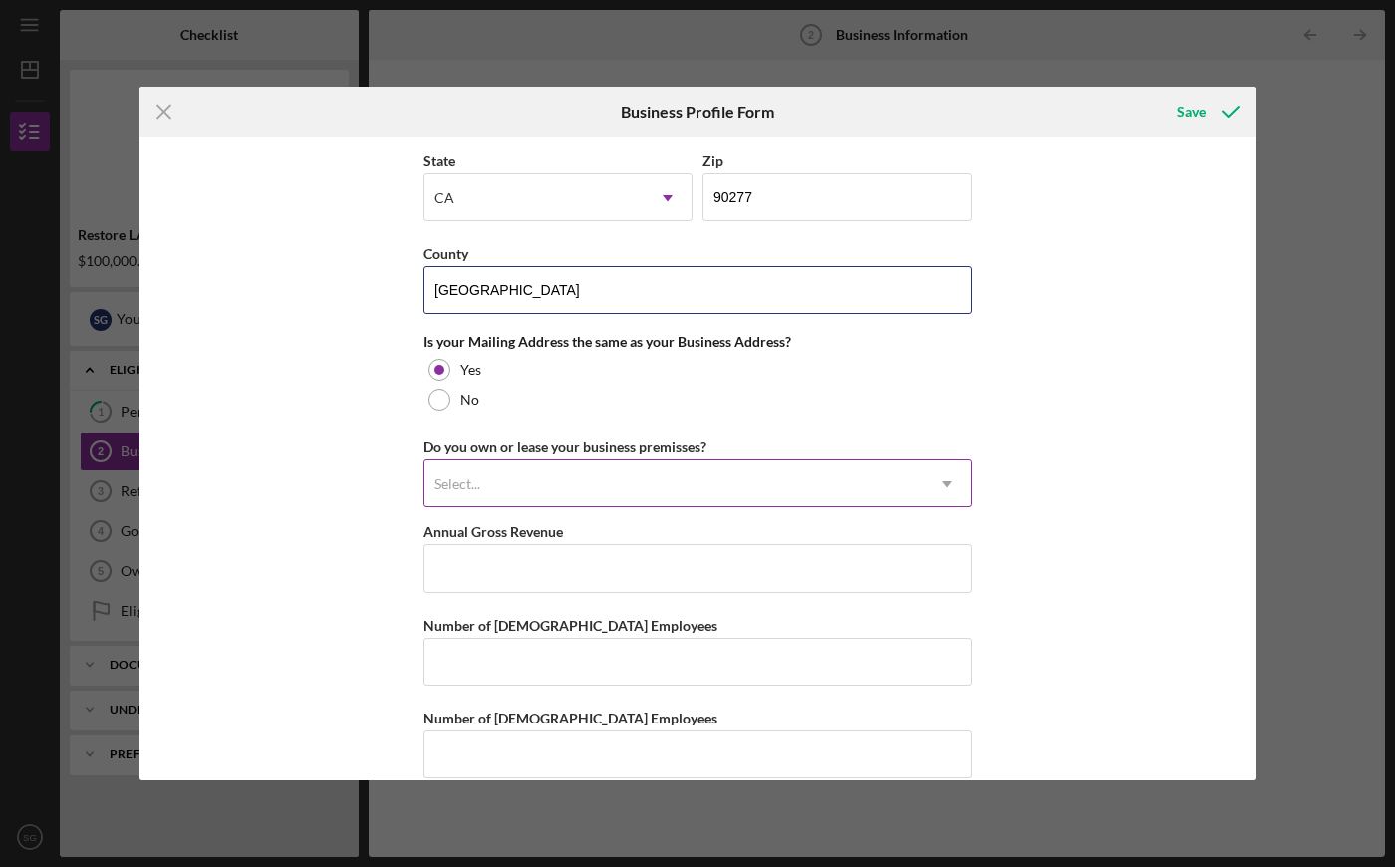
type input "[GEOGRAPHIC_DATA]"
click at [435, 484] on div "Select..." at bounding box center [458, 484] width 46 height 16
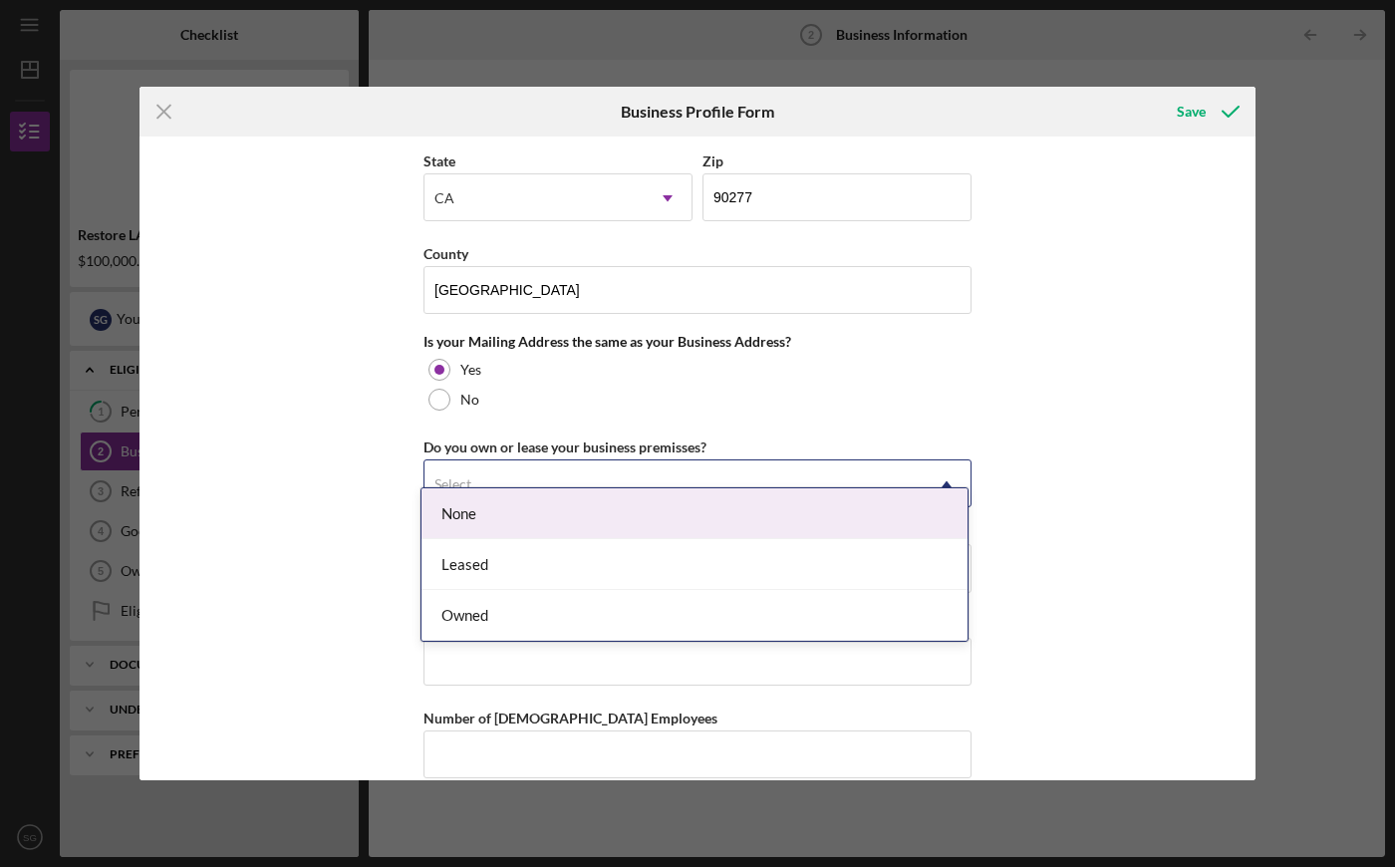
scroll to position [1394, 0]
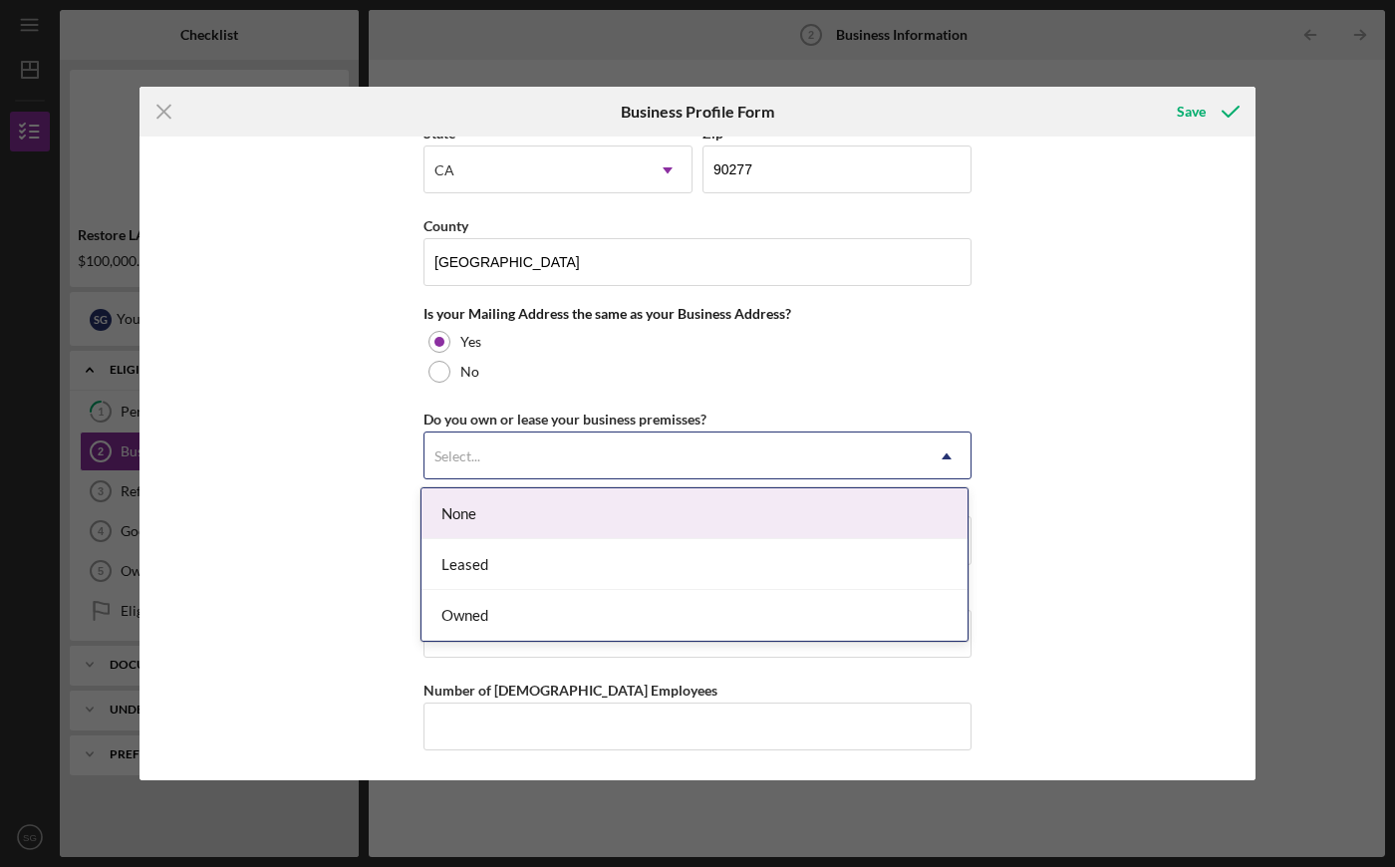
click at [366, 416] on div "Business Name [PERSON_NAME] Media LLC DBA [PERSON_NAME] Media Business Start Da…" at bounding box center [698, 459] width 1116 height 644
click at [465, 457] on div "Select..." at bounding box center [458, 456] width 46 height 16
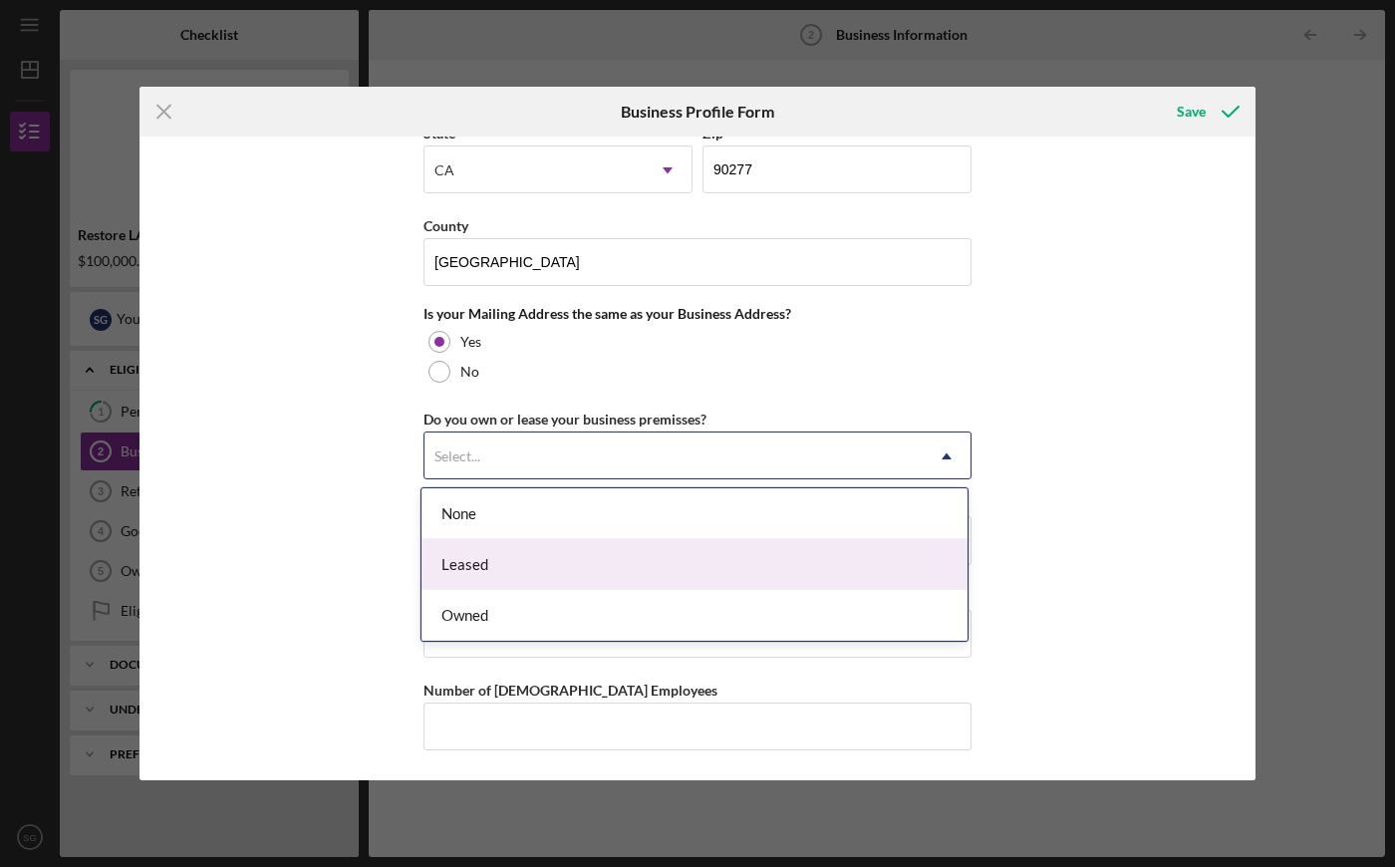
click at [555, 555] on div "Leased" at bounding box center [695, 564] width 546 height 51
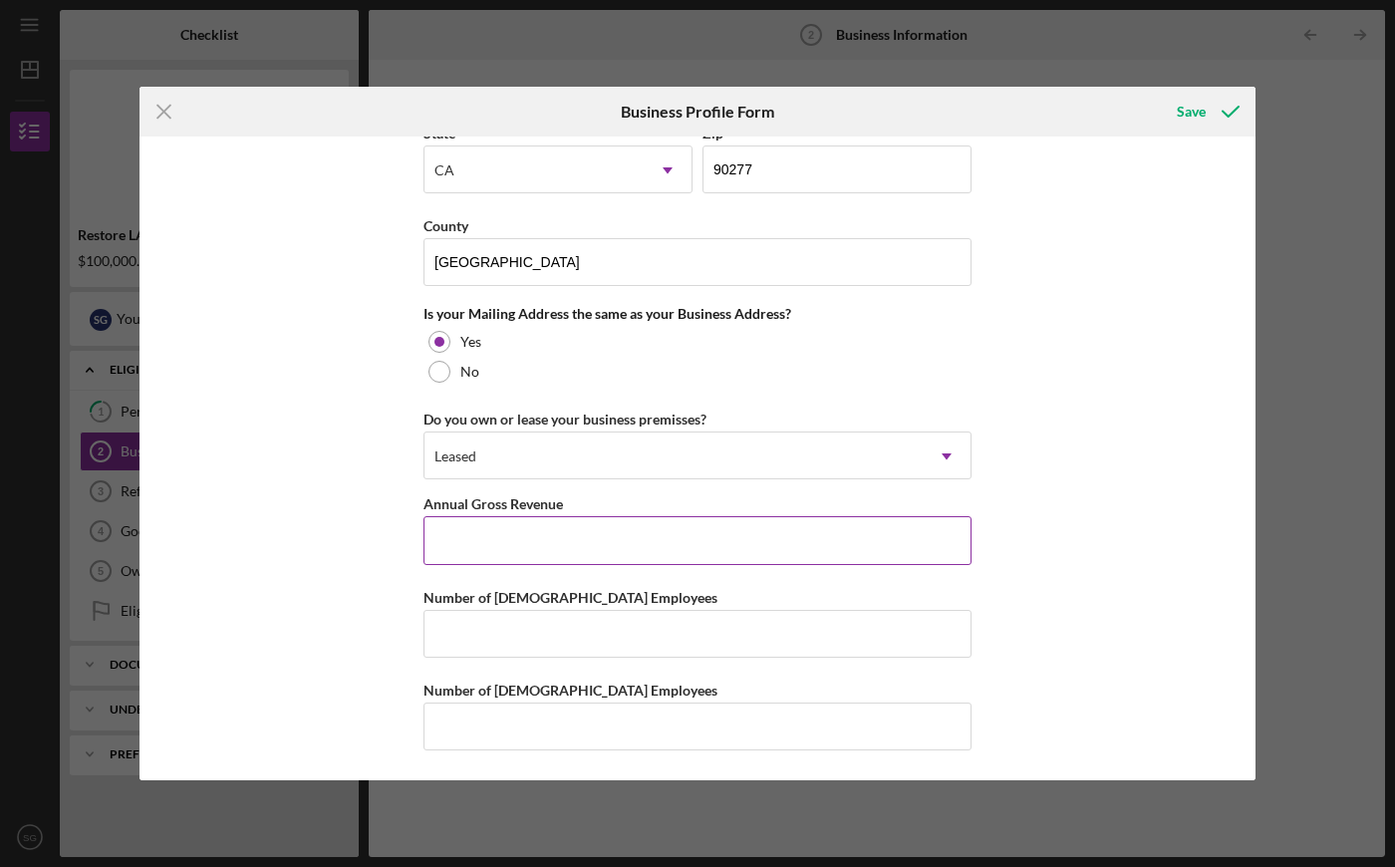
click at [546, 529] on input "Annual Gross Revenue" at bounding box center [698, 540] width 548 height 48
type input "$500,000"
click at [547, 650] on input "Number of [DEMOGRAPHIC_DATA] Employees" at bounding box center [698, 634] width 548 height 48
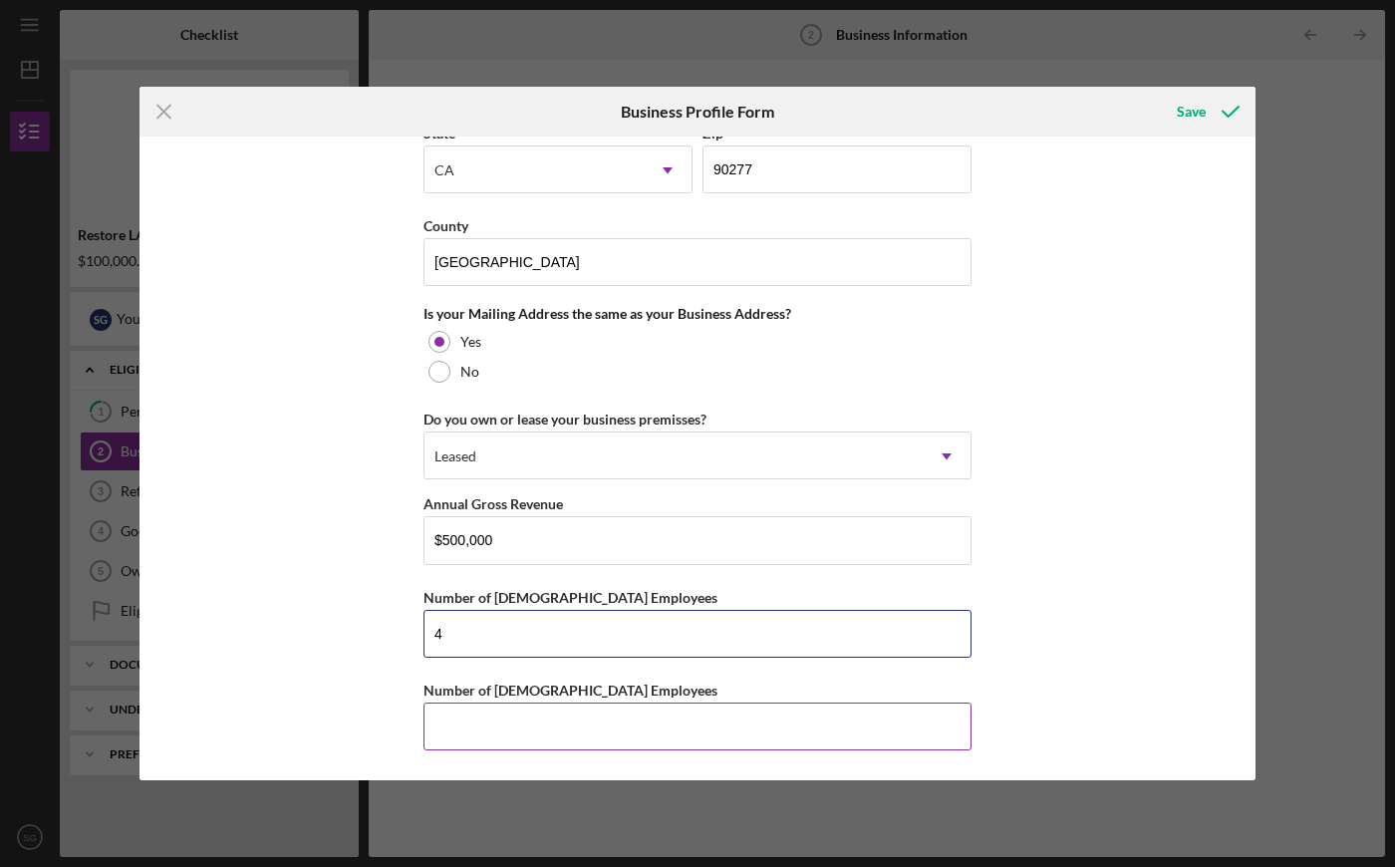
type input "4"
click at [533, 726] on input "Number of [DEMOGRAPHIC_DATA] Employees" at bounding box center [698, 727] width 548 height 48
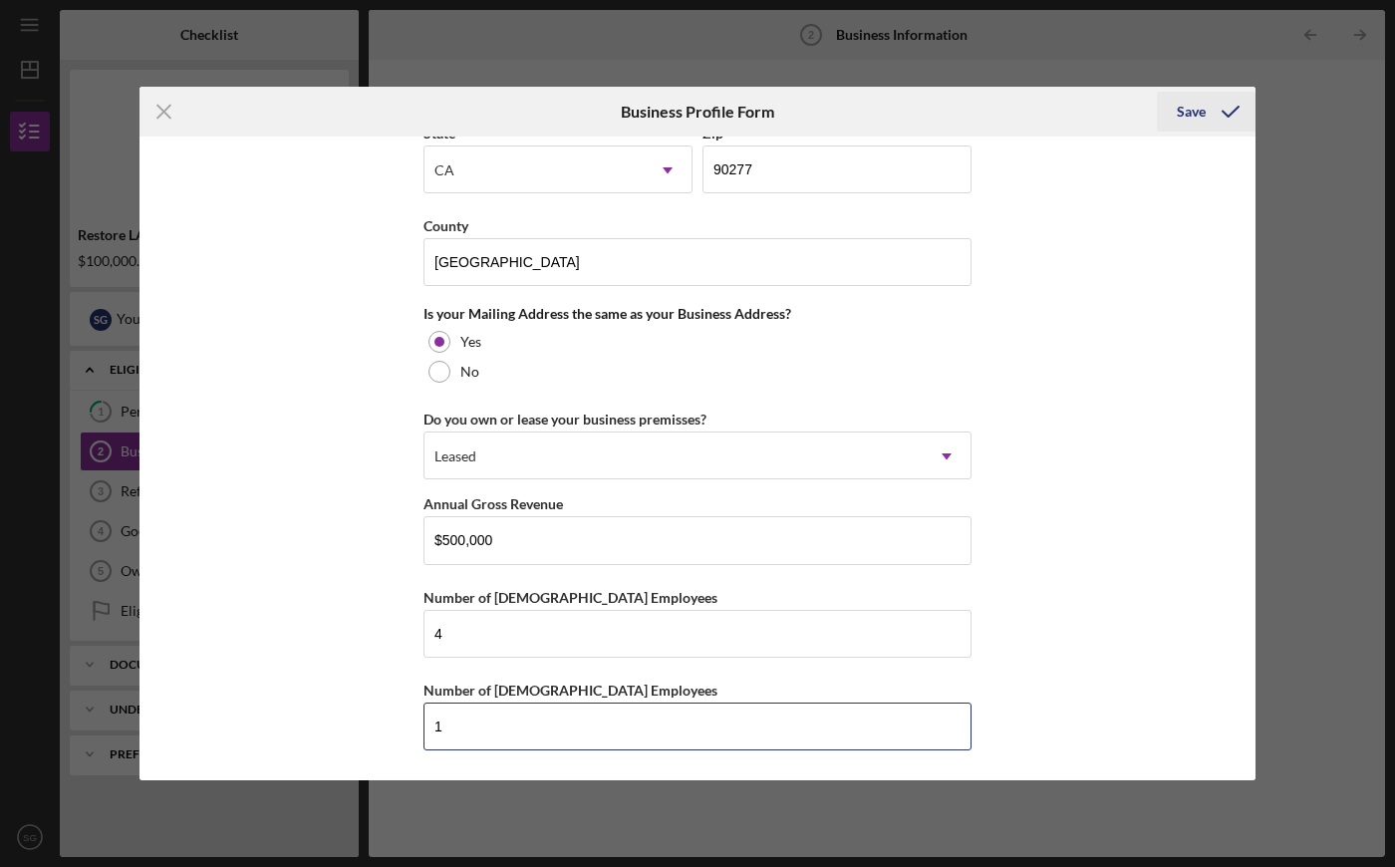
type input "1"
click at [1193, 122] on div "Save" at bounding box center [1191, 112] width 29 height 40
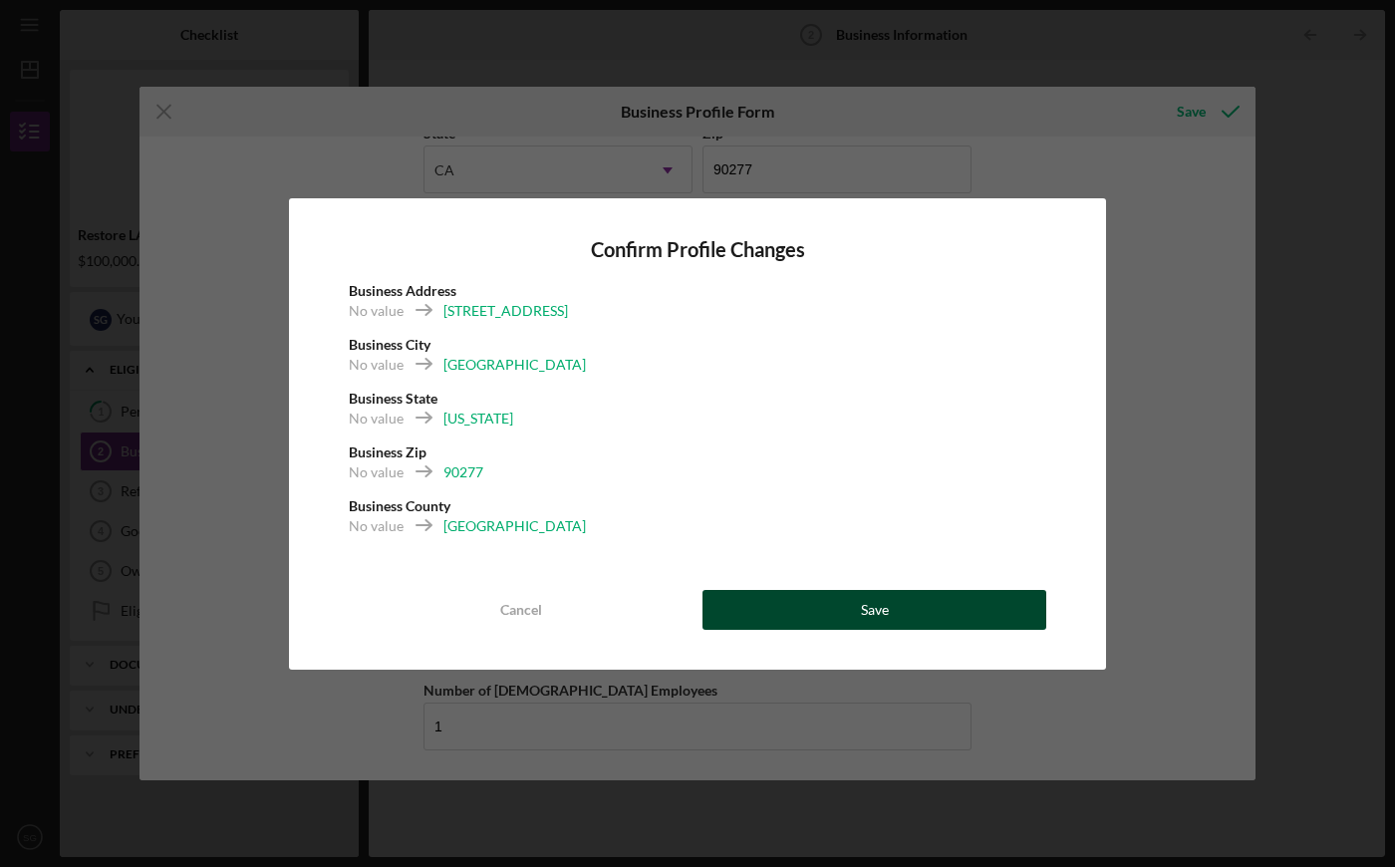
click at [933, 613] on button "Save" at bounding box center [875, 610] width 344 height 40
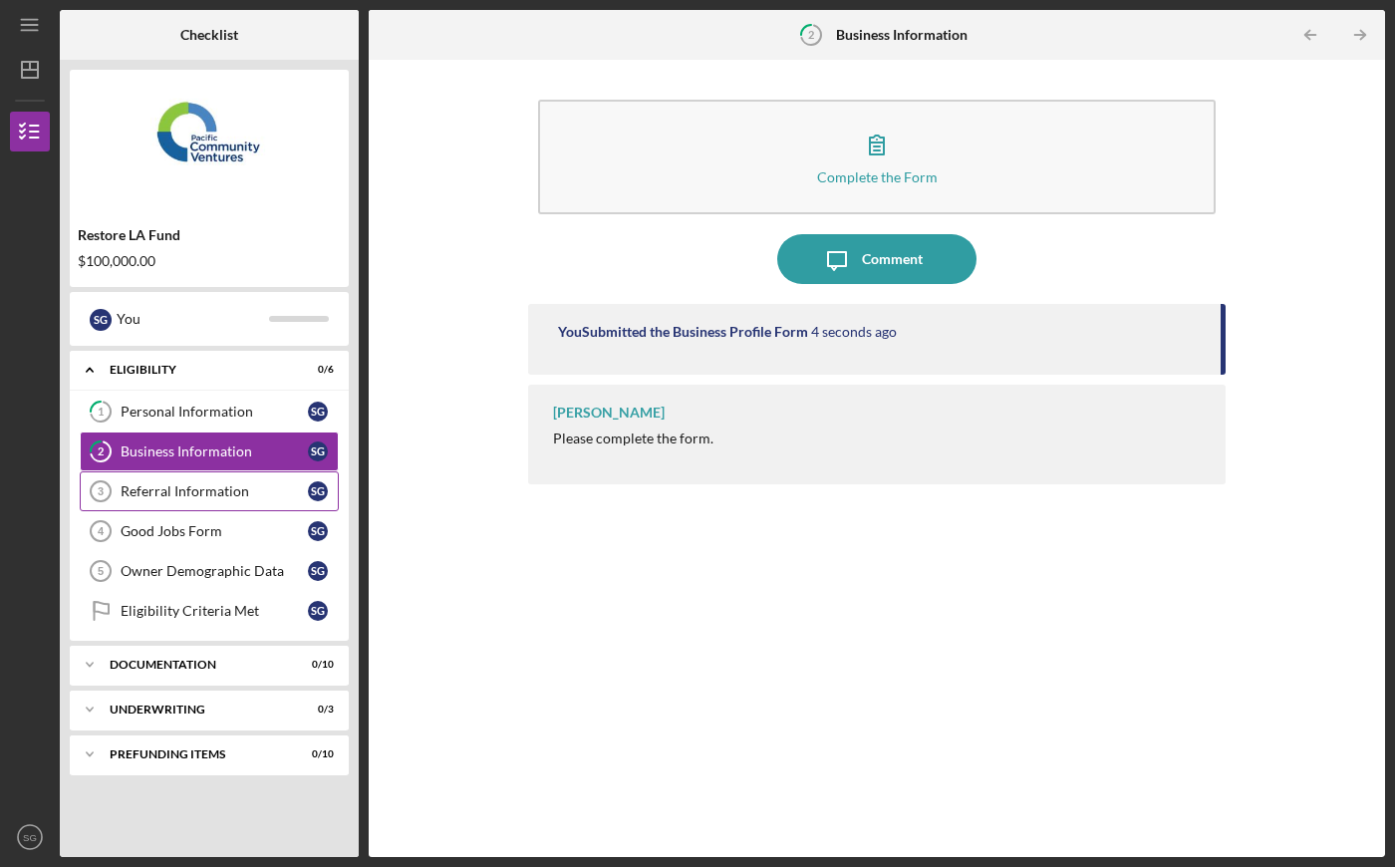
click at [198, 485] on div "Referral Information" at bounding box center [214, 491] width 187 height 16
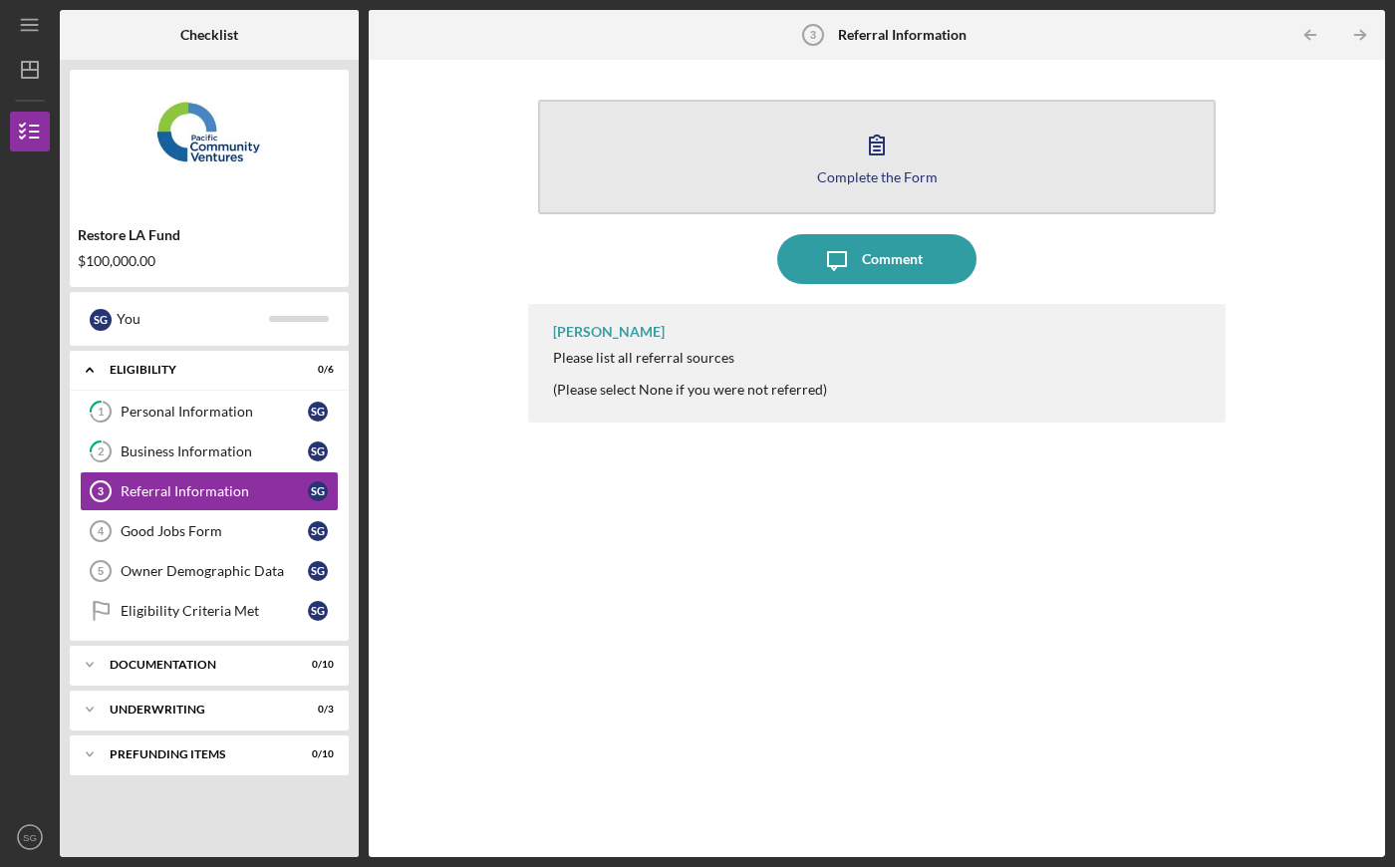
click at [860, 144] on icon "button" at bounding box center [877, 145] width 50 height 50
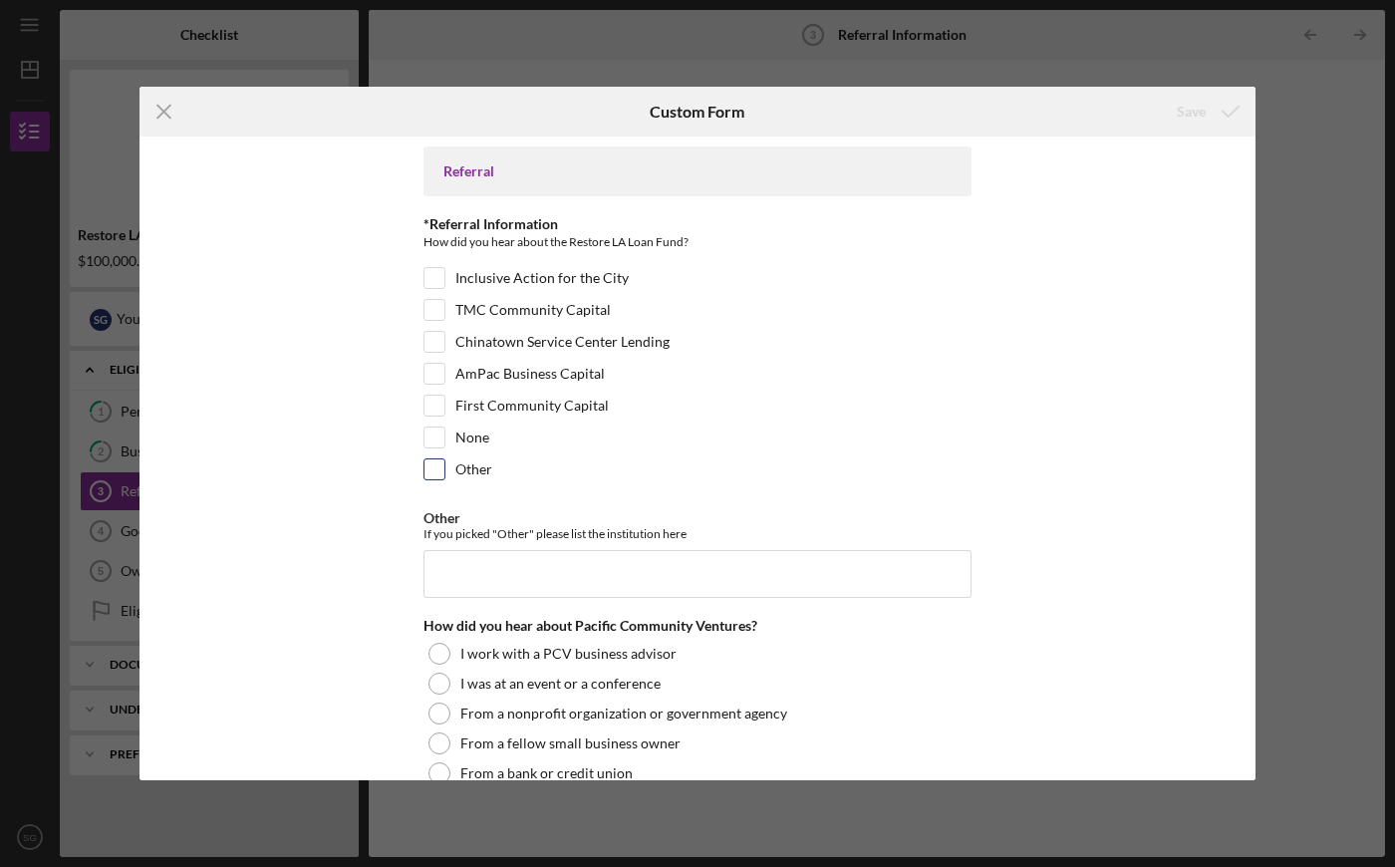
click at [450, 467] on div "Other" at bounding box center [698, 474] width 548 height 32
click at [494, 562] on input "Other" at bounding box center [698, 574] width 548 height 48
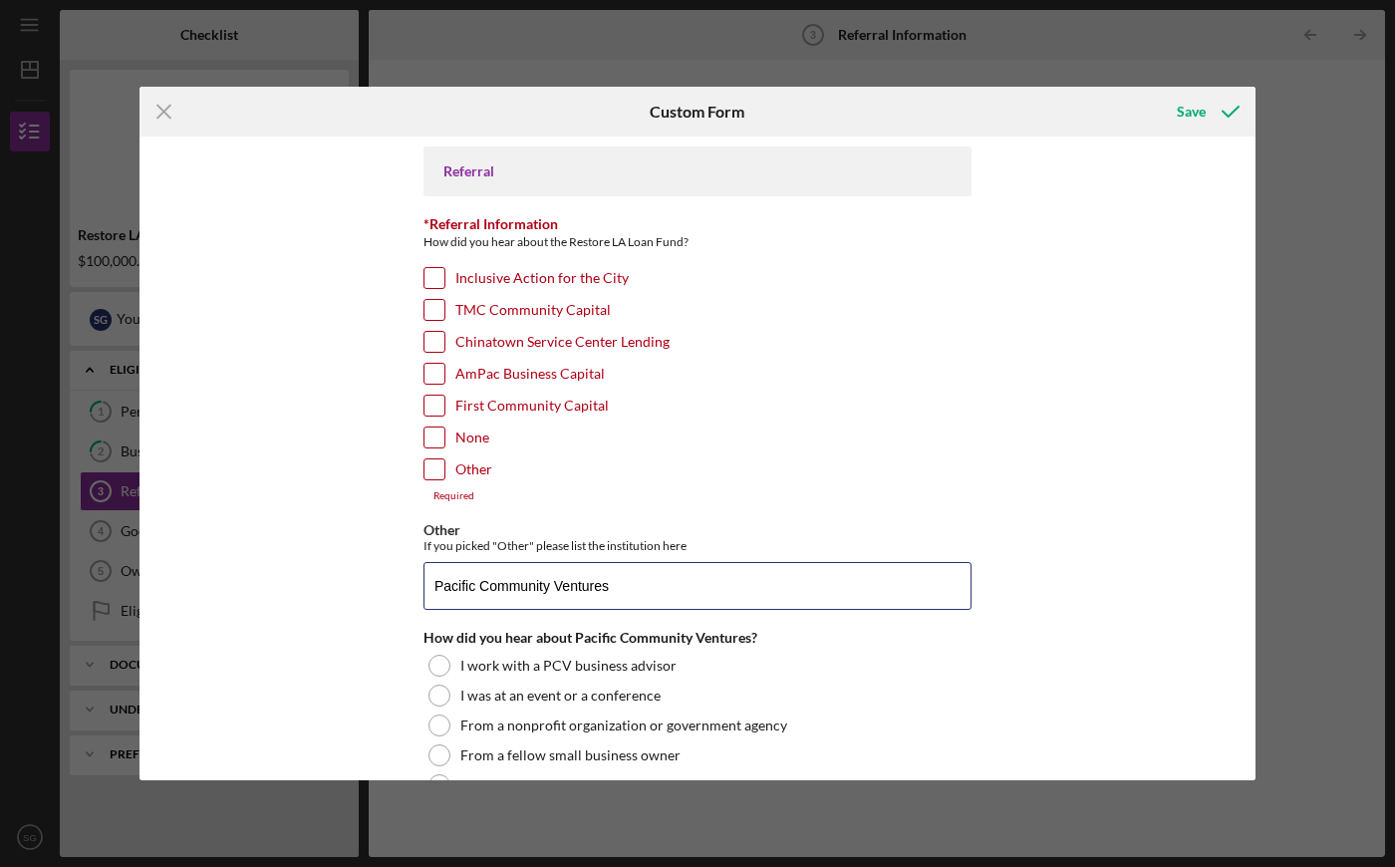
type input "Pacific Community Ventures"
click at [427, 472] on input "Other" at bounding box center [435, 469] width 20 height 20
checkbox input "true"
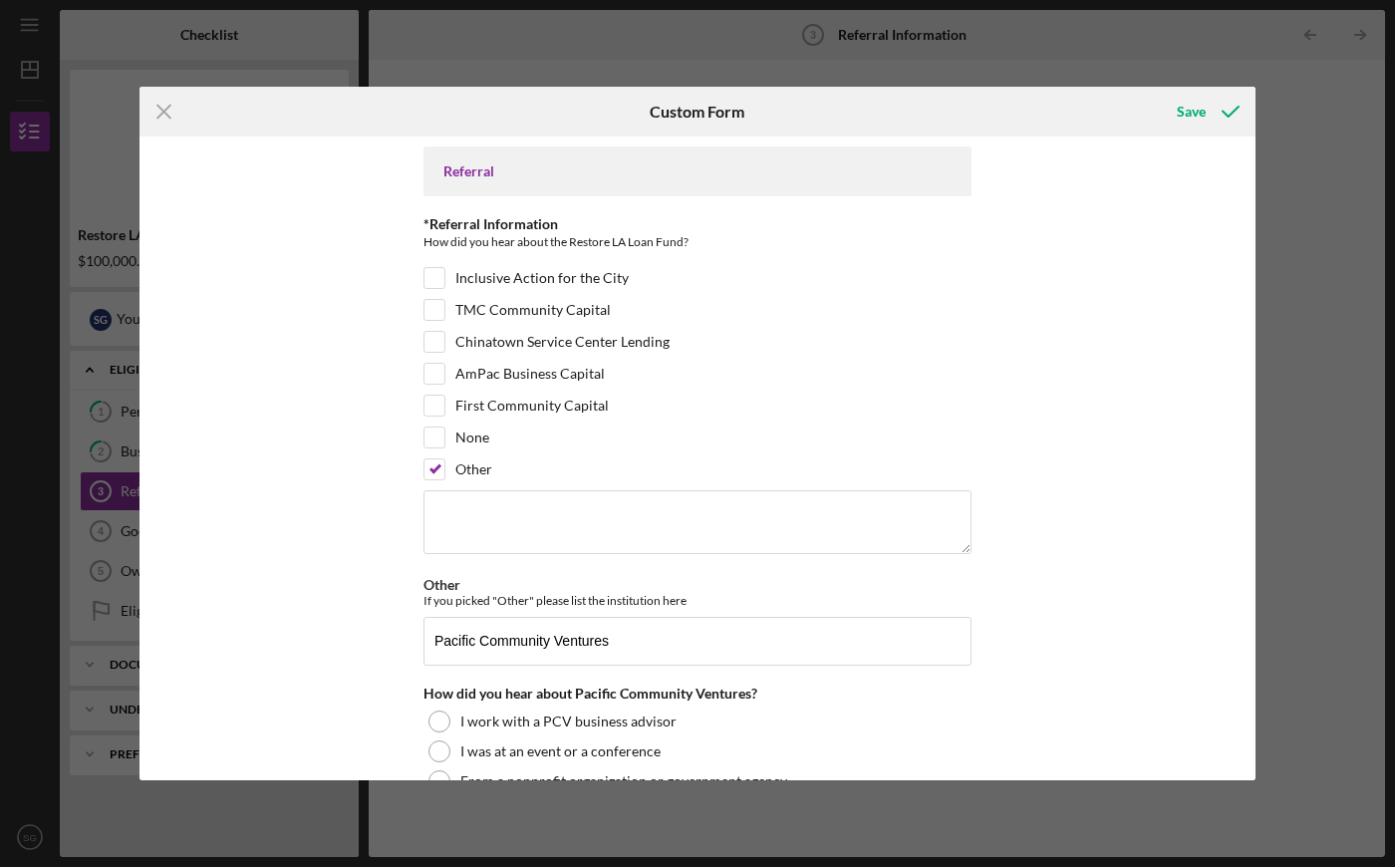
scroll to position [179, 0]
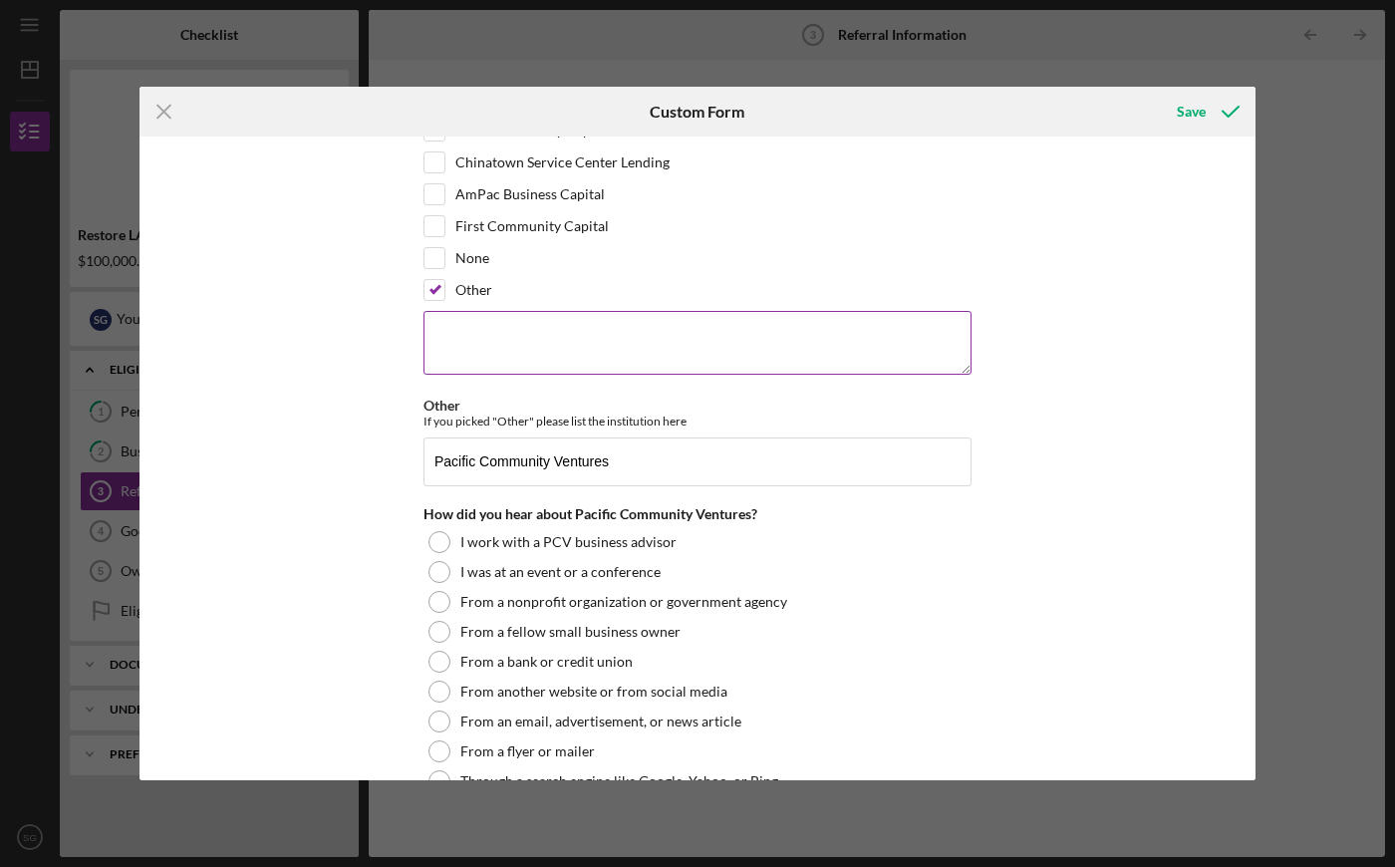
click at [502, 335] on textarea at bounding box center [698, 343] width 548 height 64
click at [344, 394] on div "Referral *Referral Information How did you hear about the Restore LA Loan Fund?…" at bounding box center [698, 459] width 1116 height 644
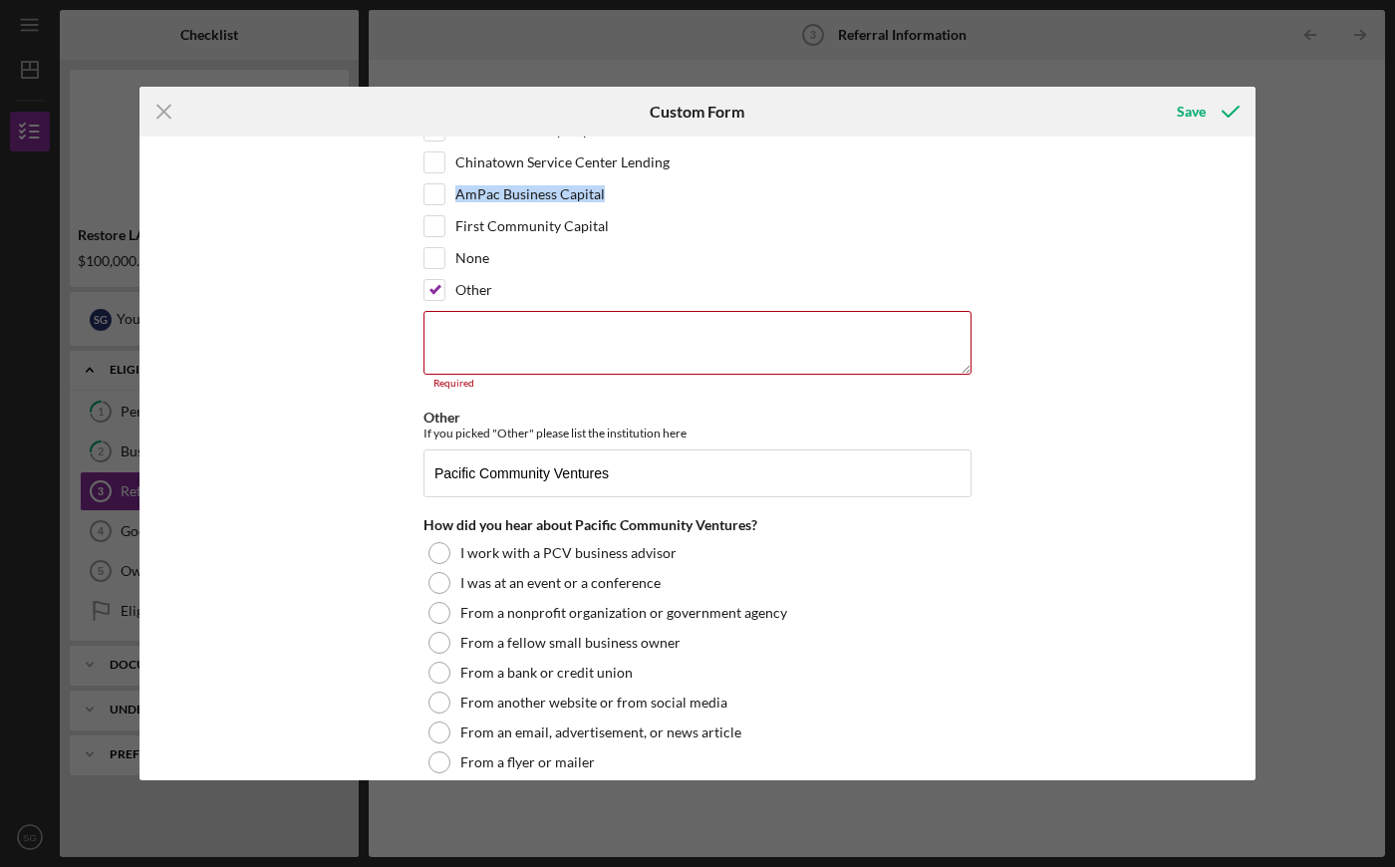
click at [345, 393] on div "Referral *Referral Information How did you hear about the Restore LA Loan Fund?…" at bounding box center [698, 459] width 1116 height 644
drag, startPoint x: 664, startPoint y: 475, endPoint x: 335, endPoint y: 458, distance: 329.3
click at [335, 458] on div "Referral *Referral Information How did you hear about the Restore LA Loan Fund?…" at bounding box center [698, 459] width 1116 height 644
click at [497, 351] on textarea at bounding box center [698, 343] width 548 height 64
paste textarea "Pacific Community Ventures"
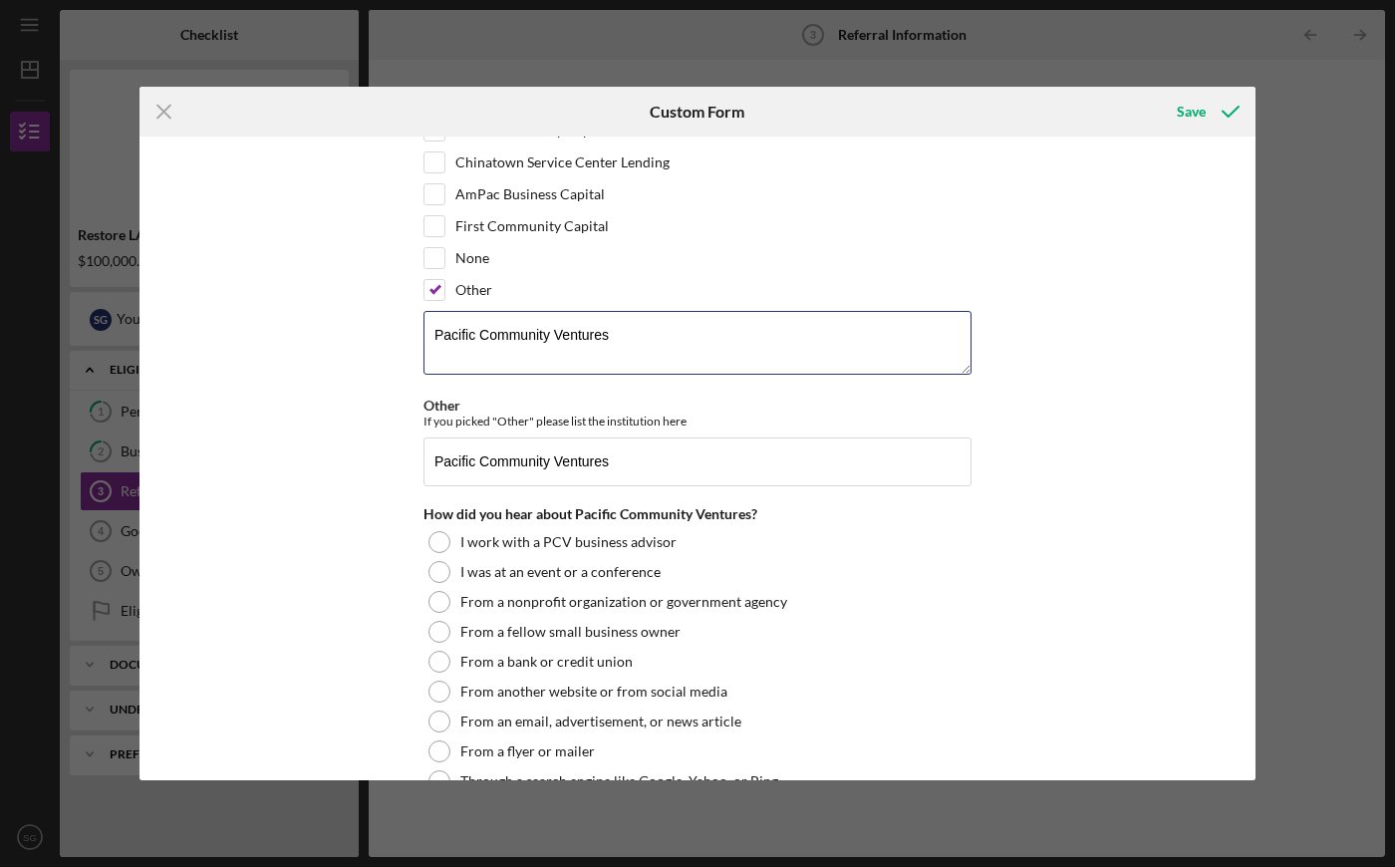
type textarea "Pacific Community Ventures"
click at [325, 353] on div "Referral *Referral Information How did you hear about the Restore LA Loan Fund?…" at bounding box center [698, 459] width 1116 height 644
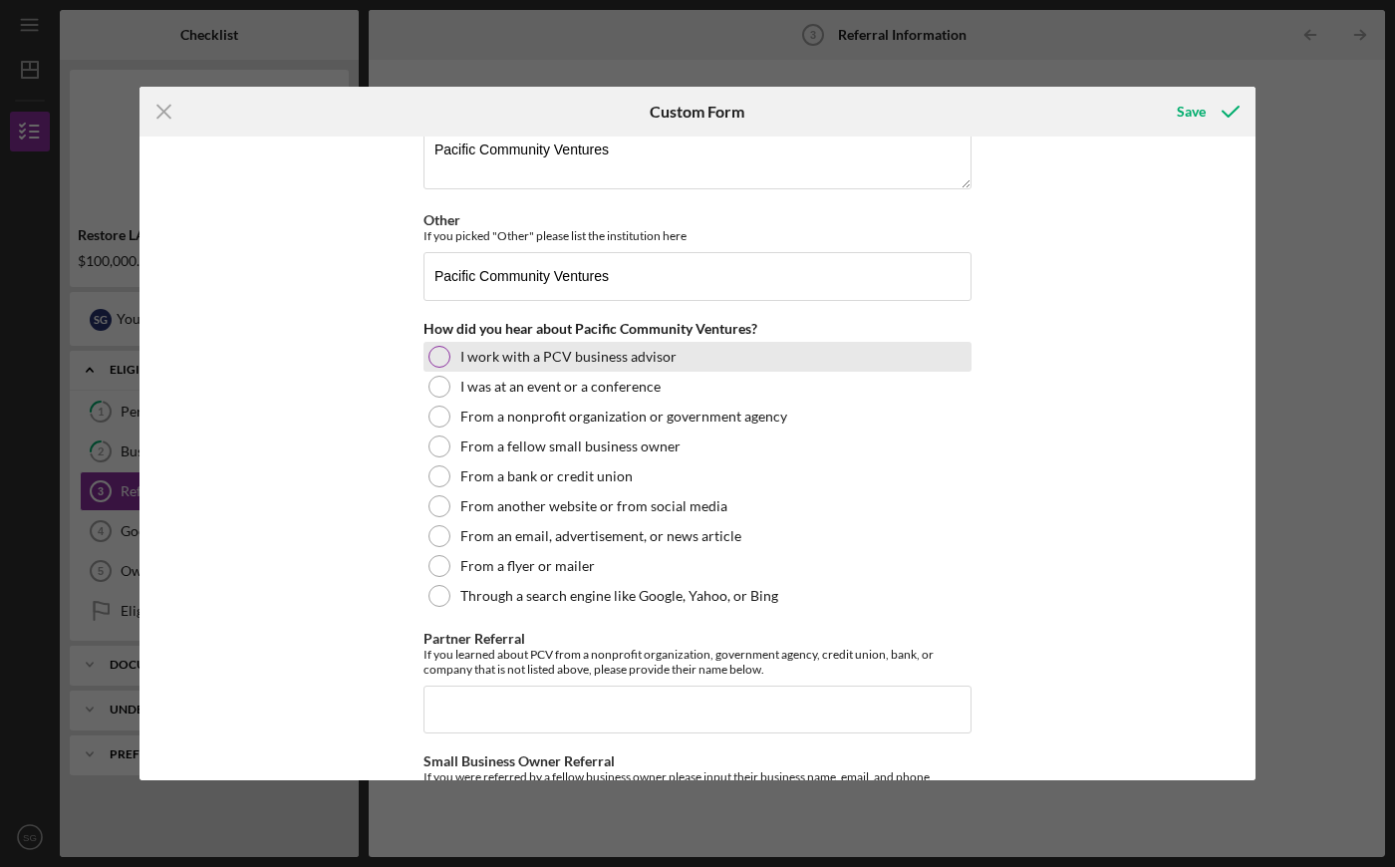
click at [437, 361] on div at bounding box center [440, 357] width 22 height 22
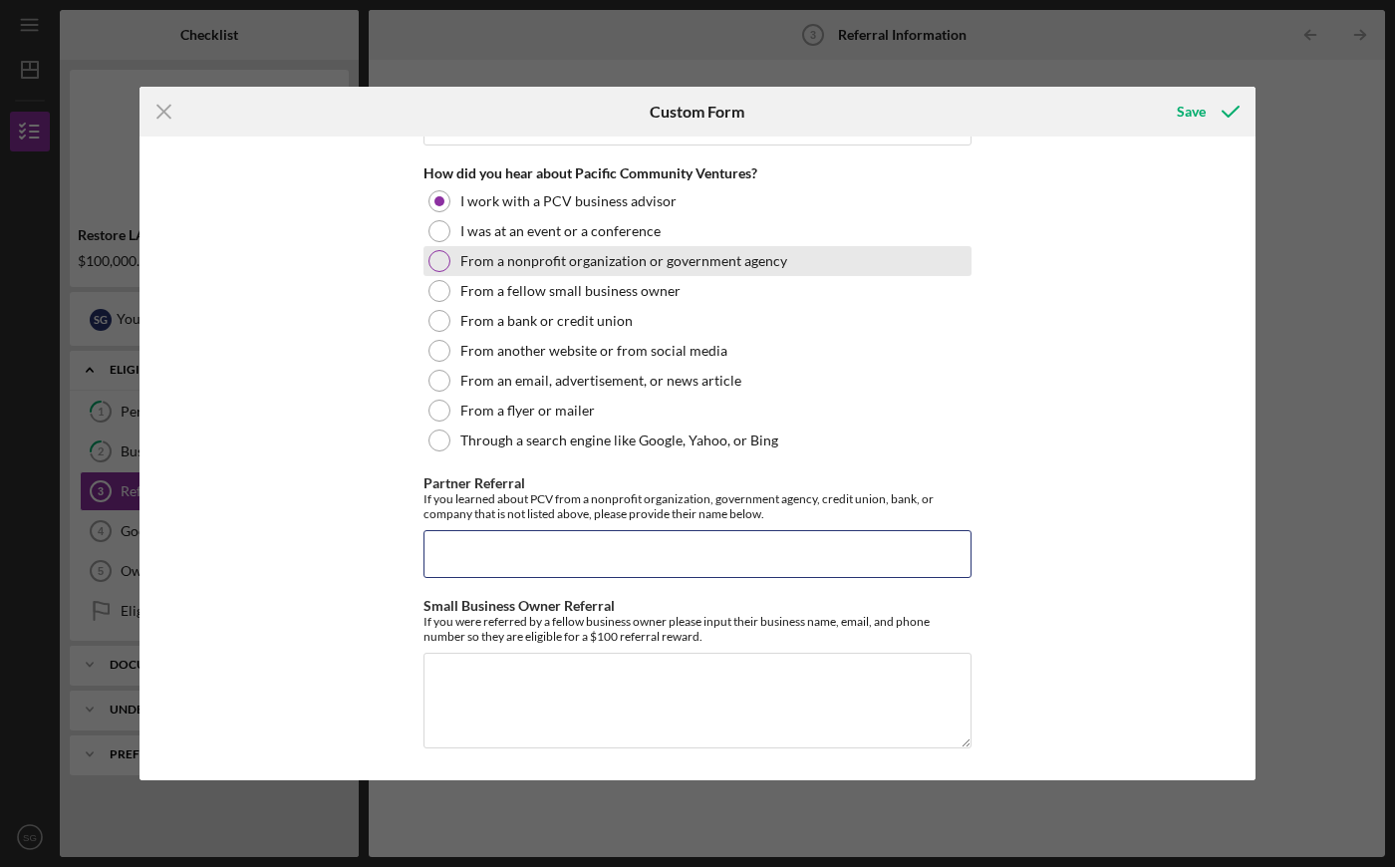
paste input "[PERSON_NAME]"
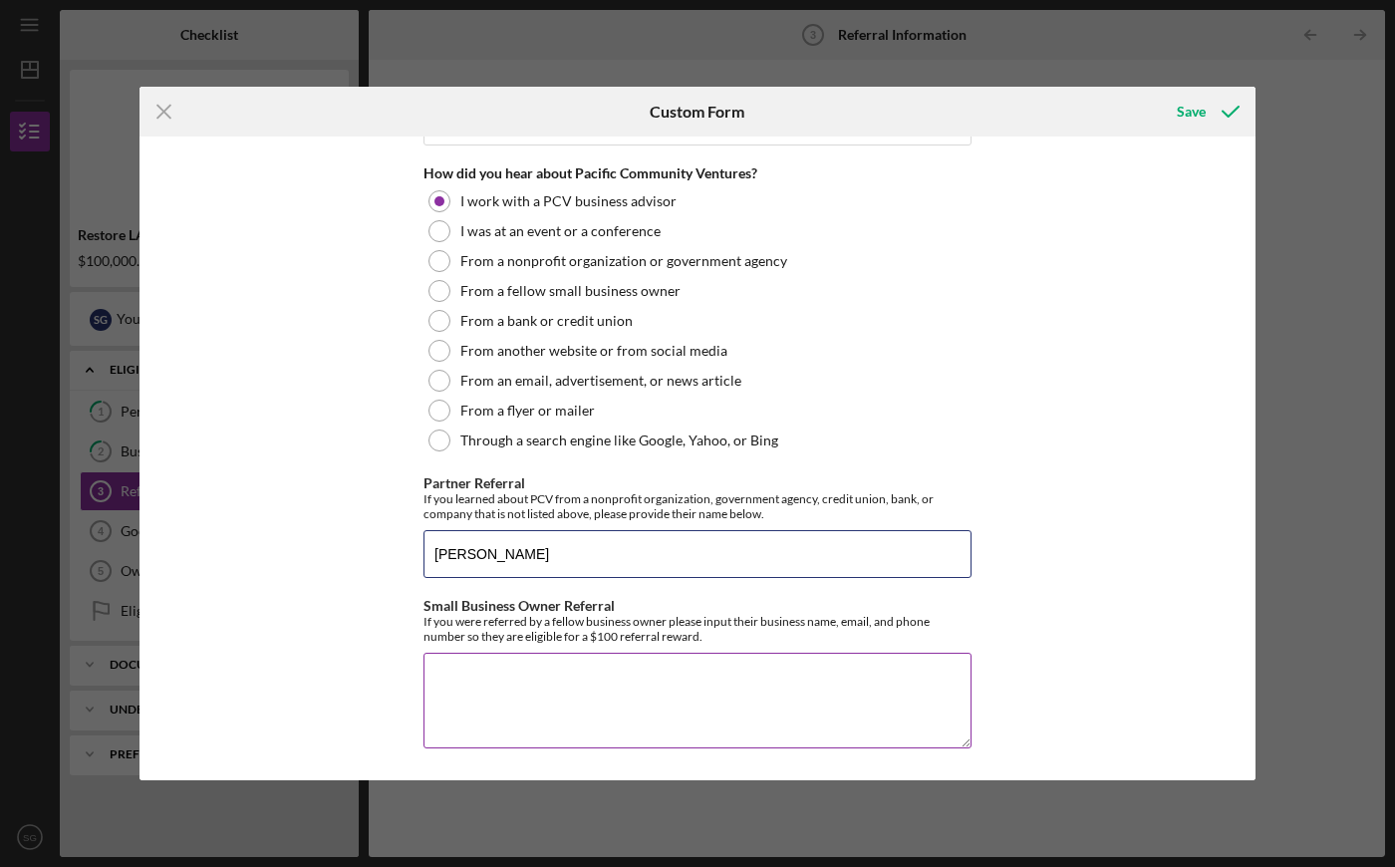
type input "[PERSON_NAME]"
click at [524, 680] on textarea "Small Business Owner Referral" at bounding box center [698, 701] width 548 height 96
click at [1204, 117] on div "Save" at bounding box center [1191, 112] width 29 height 40
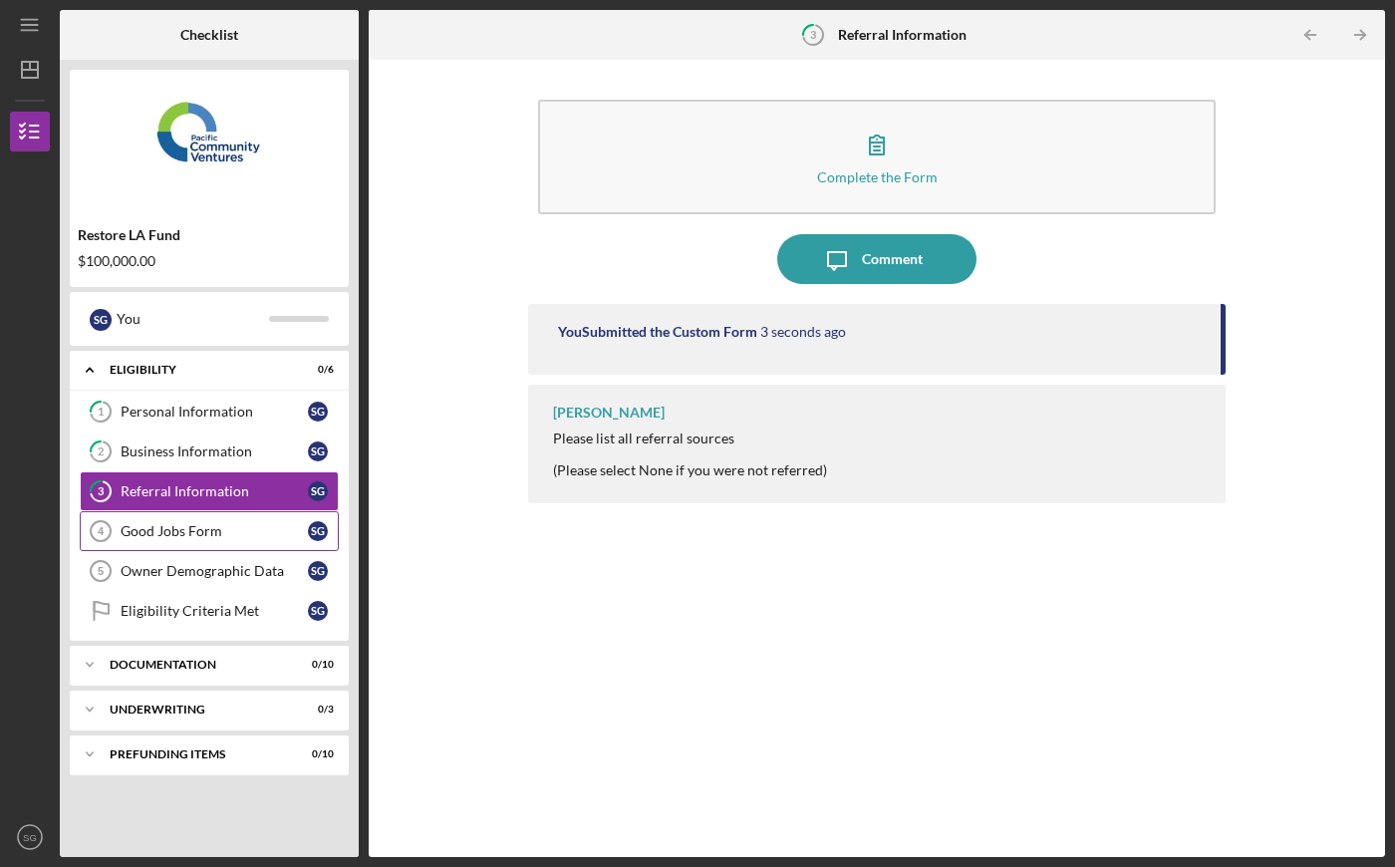
click at [204, 533] on div "Good Jobs Form" at bounding box center [214, 531] width 187 height 16
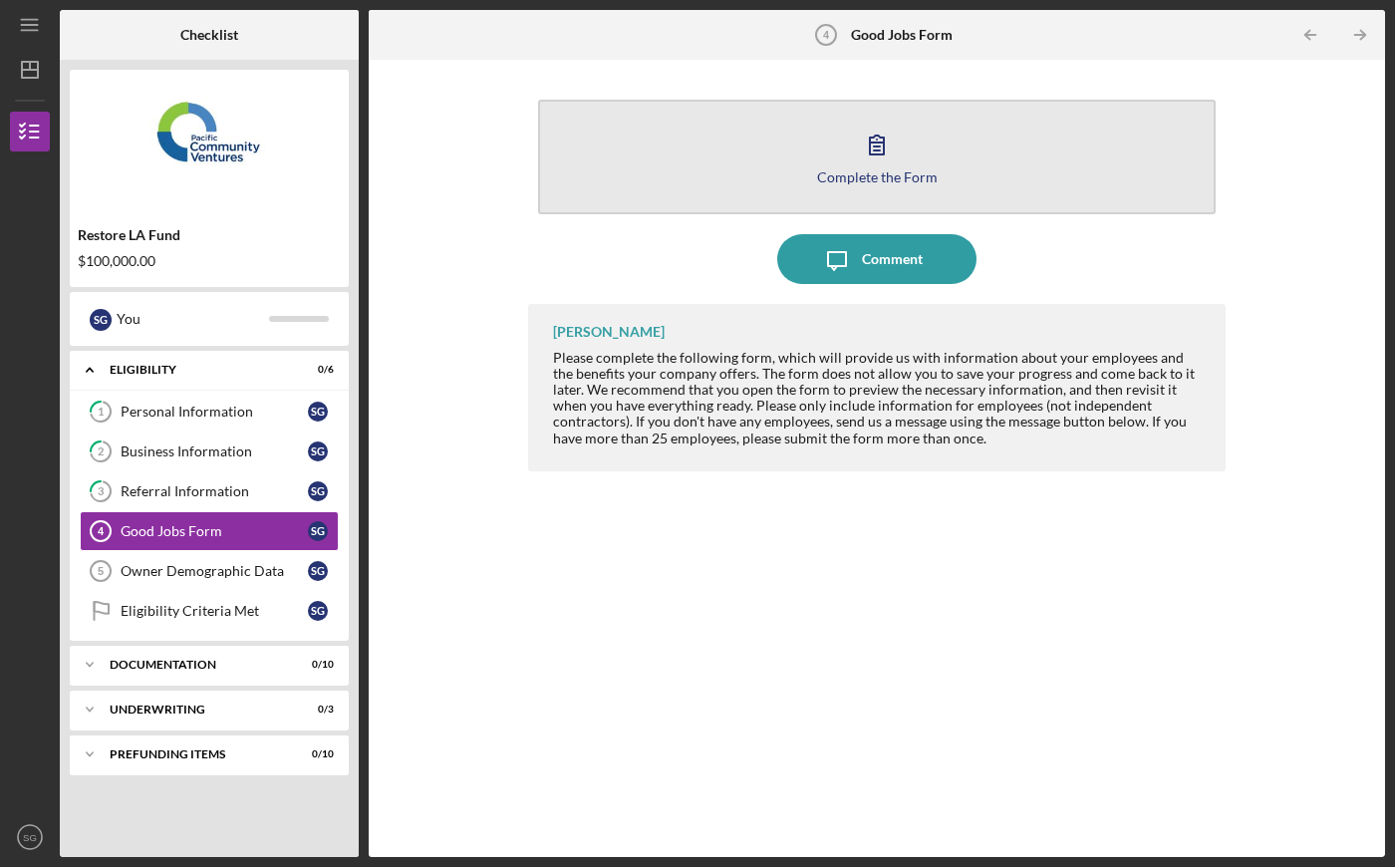
click at [858, 177] on div "Complete the Form" at bounding box center [877, 176] width 121 height 15
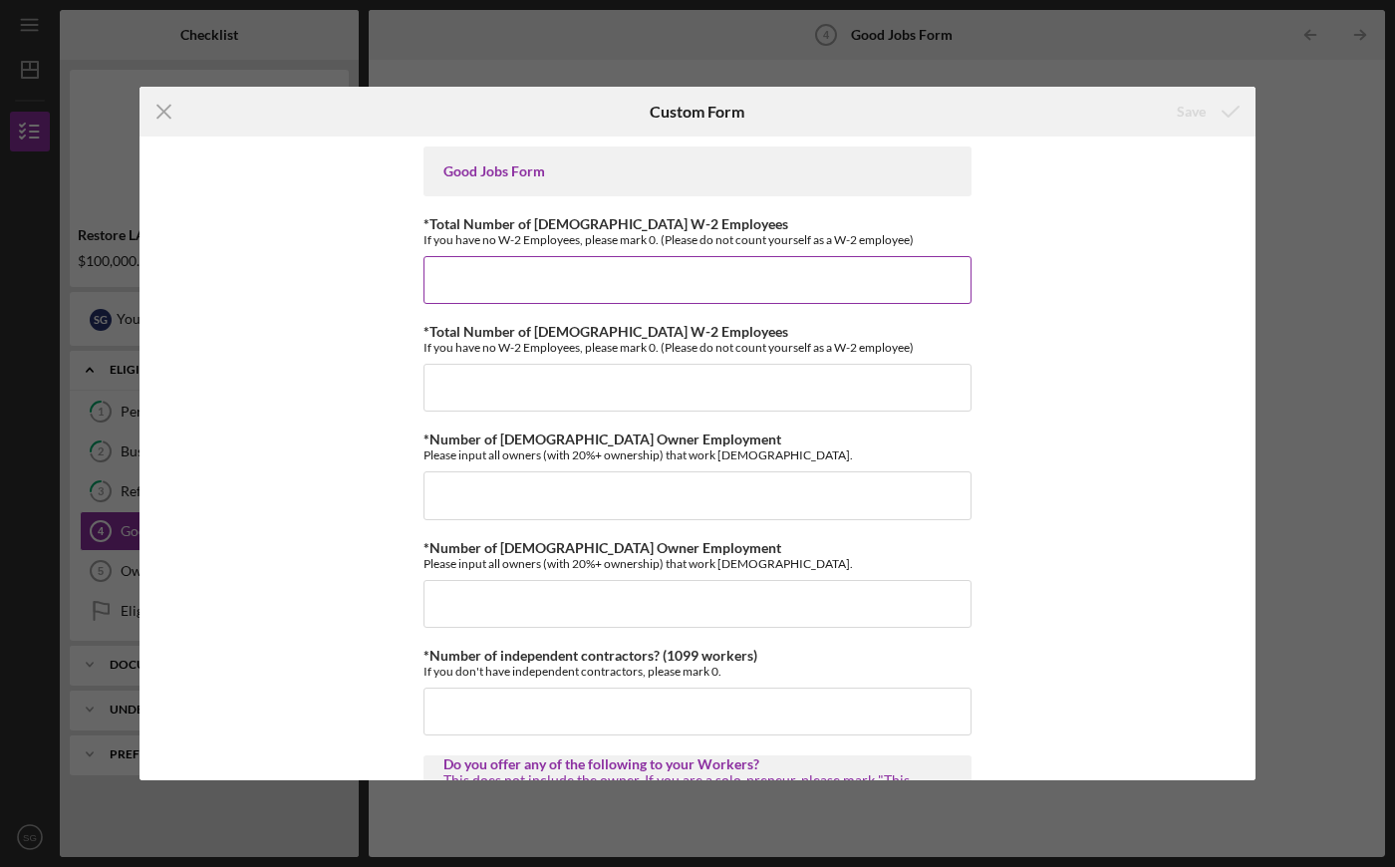
click at [519, 271] on input "*Total Number of [DEMOGRAPHIC_DATA] W-2 Employees" at bounding box center [698, 280] width 548 height 48
type input "0"
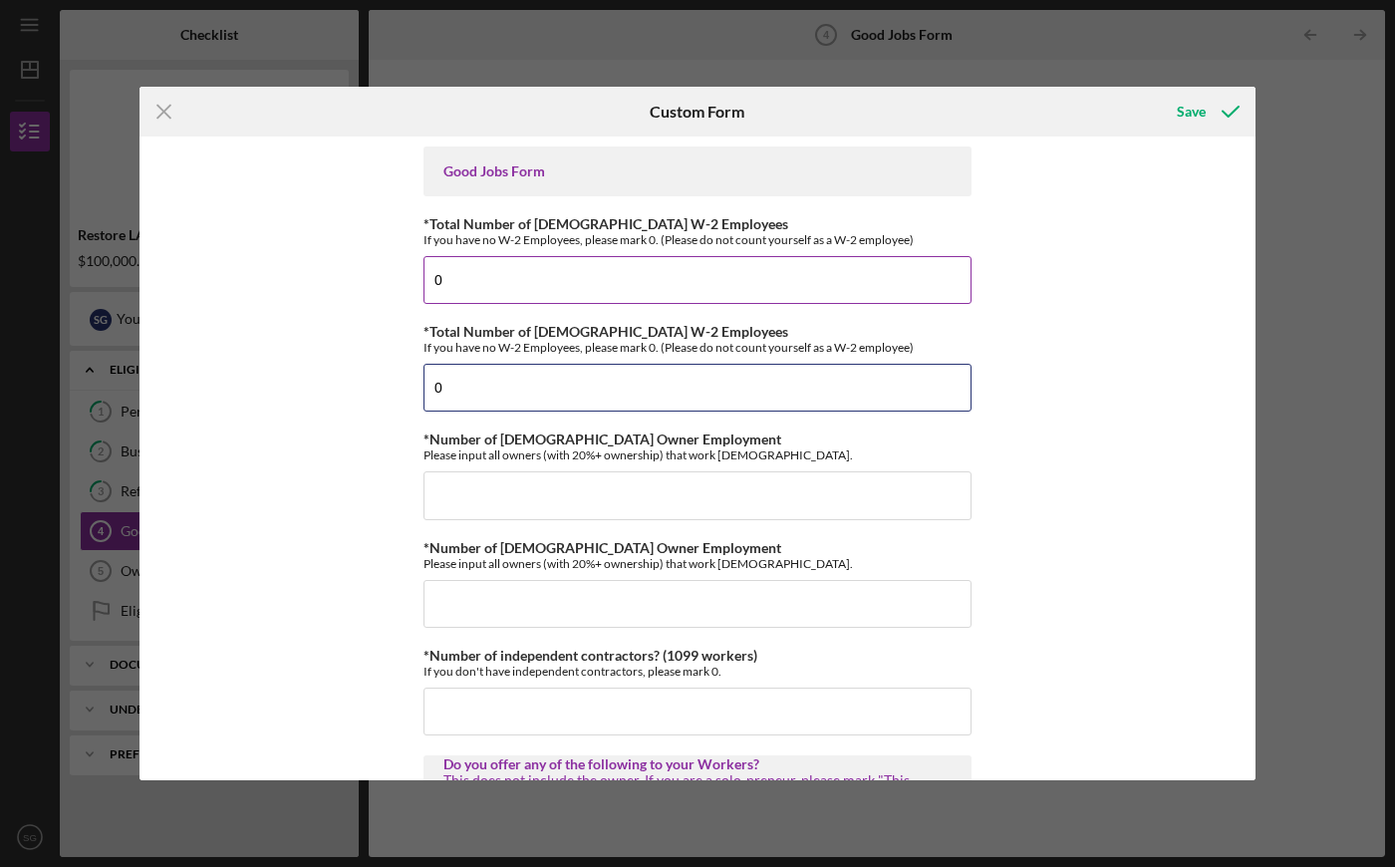
type input "0"
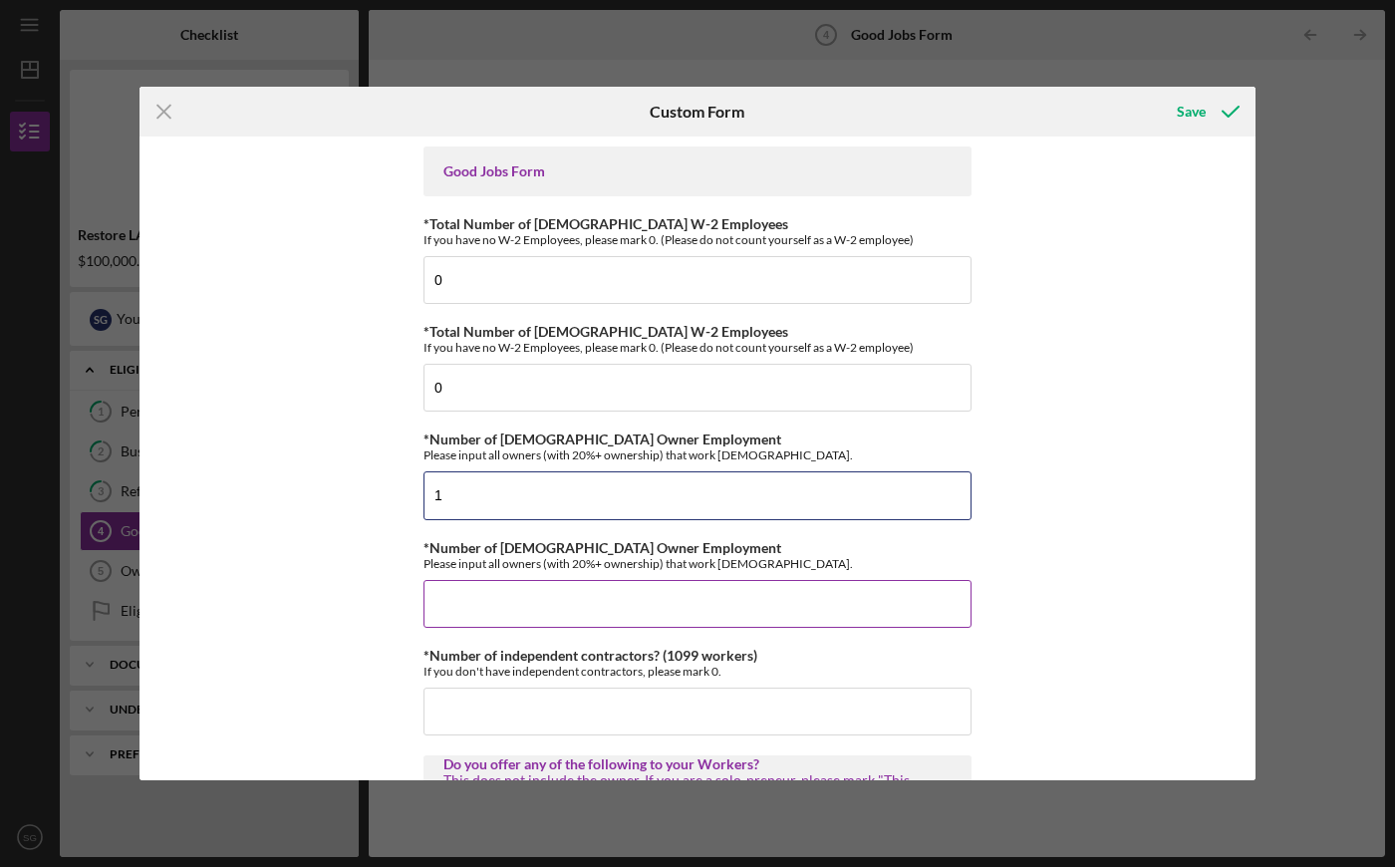
type input "1"
click at [617, 592] on input "*Number of [DEMOGRAPHIC_DATA] Owner Employment" at bounding box center [698, 604] width 548 height 48
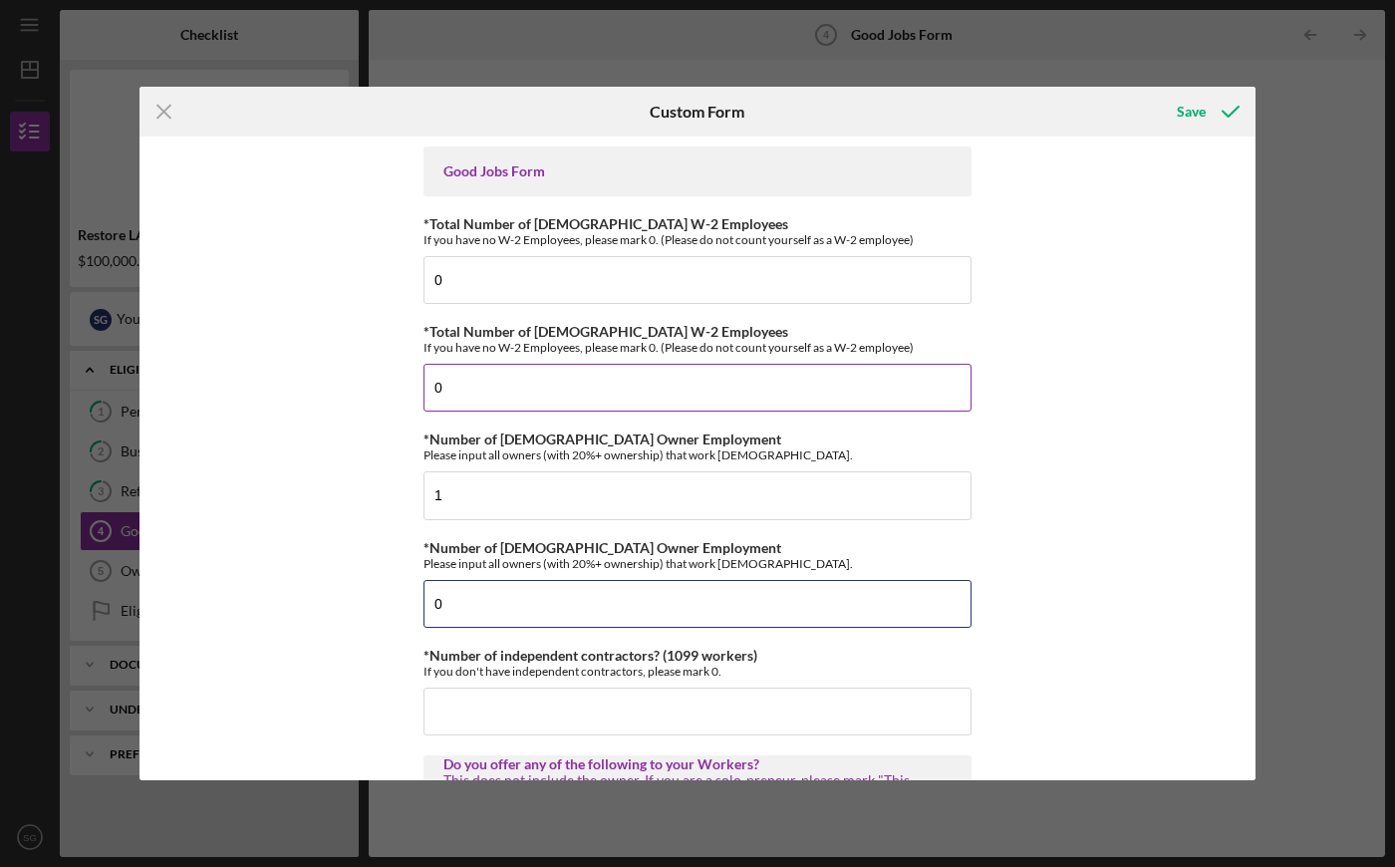
type input "0"
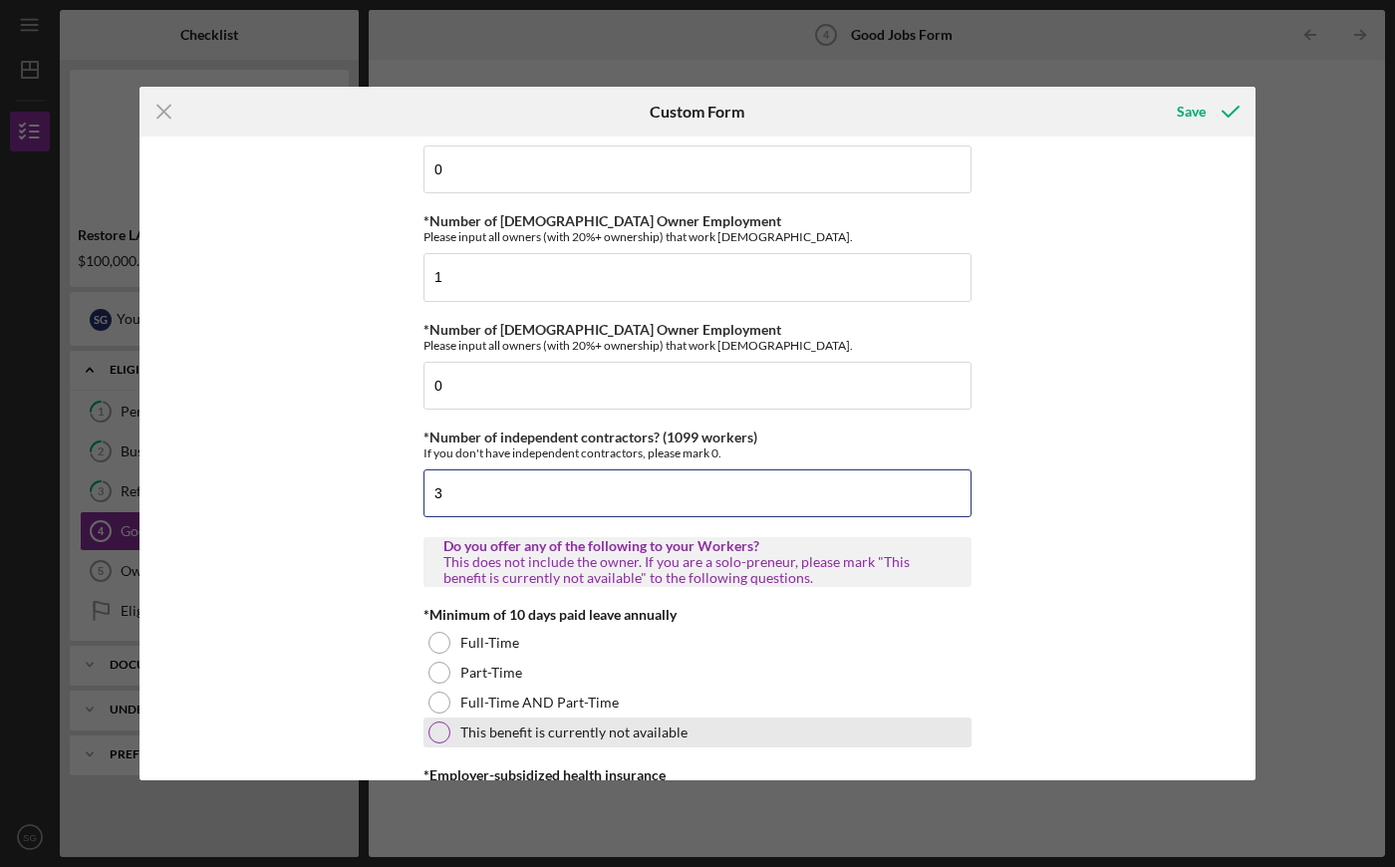
scroll to position [364, 0]
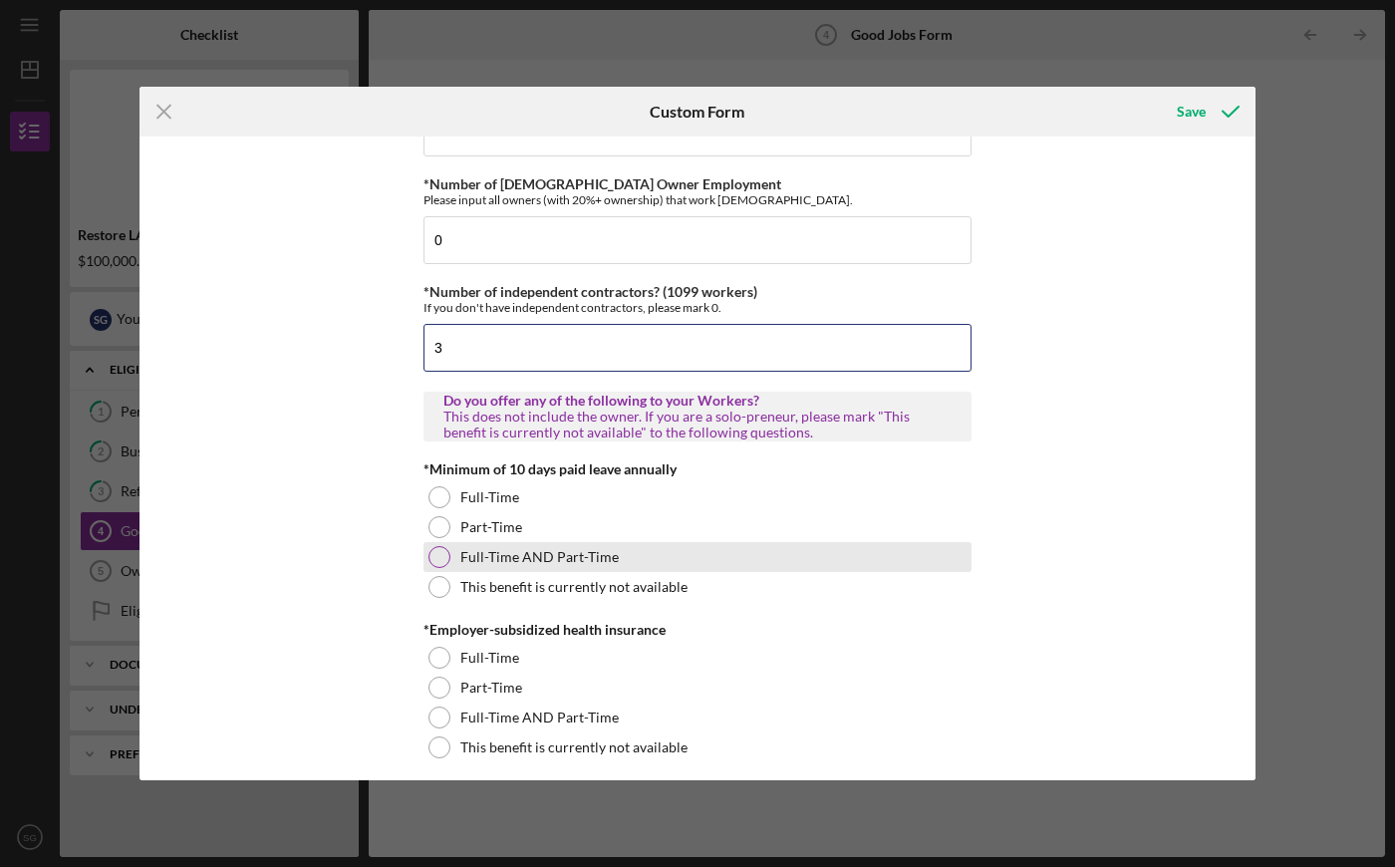
type input "3"
click at [540, 564] on label "Full-Time AND Part-Time" at bounding box center [539, 557] width 158 height 16
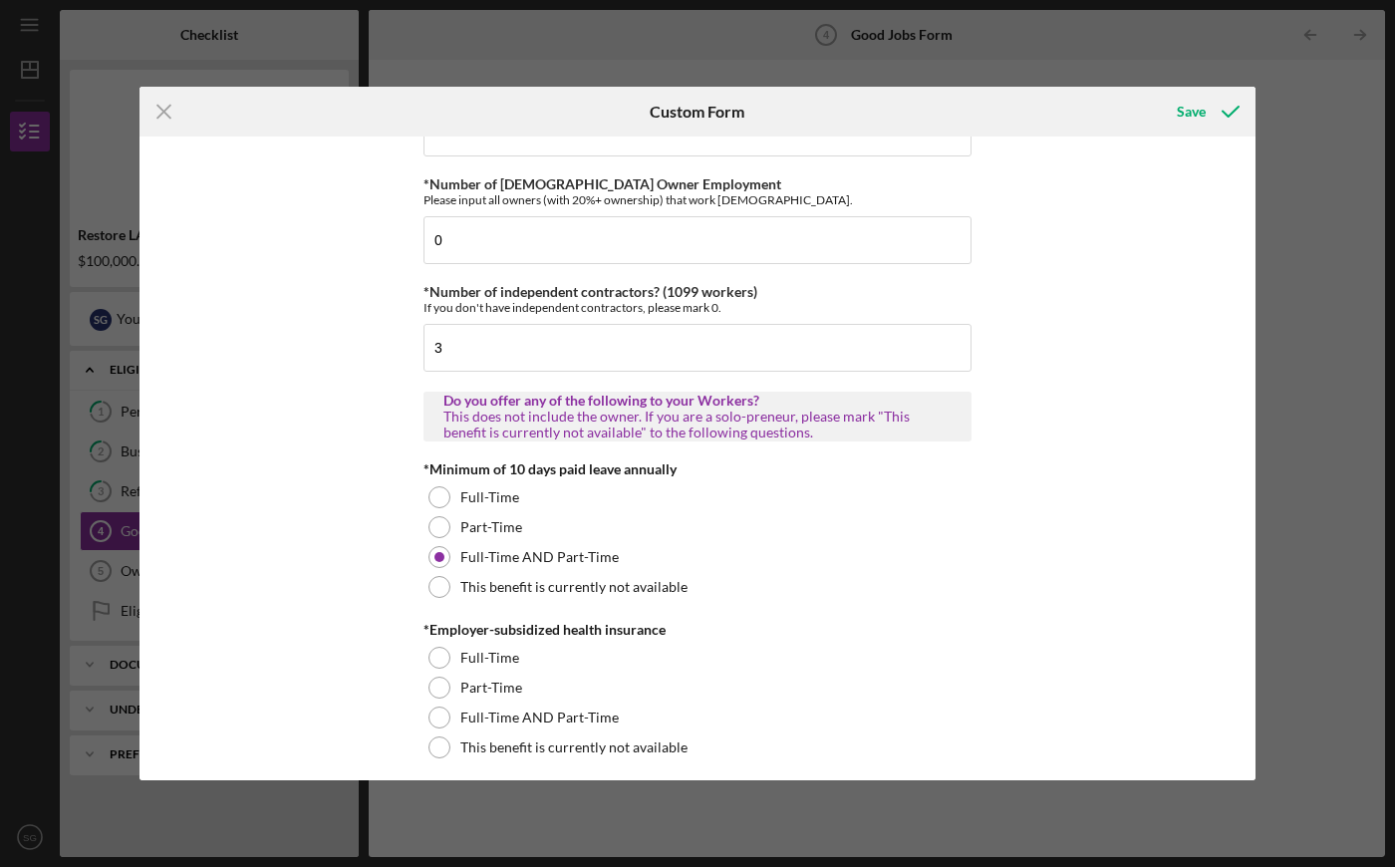
scroll to position [550, 0]
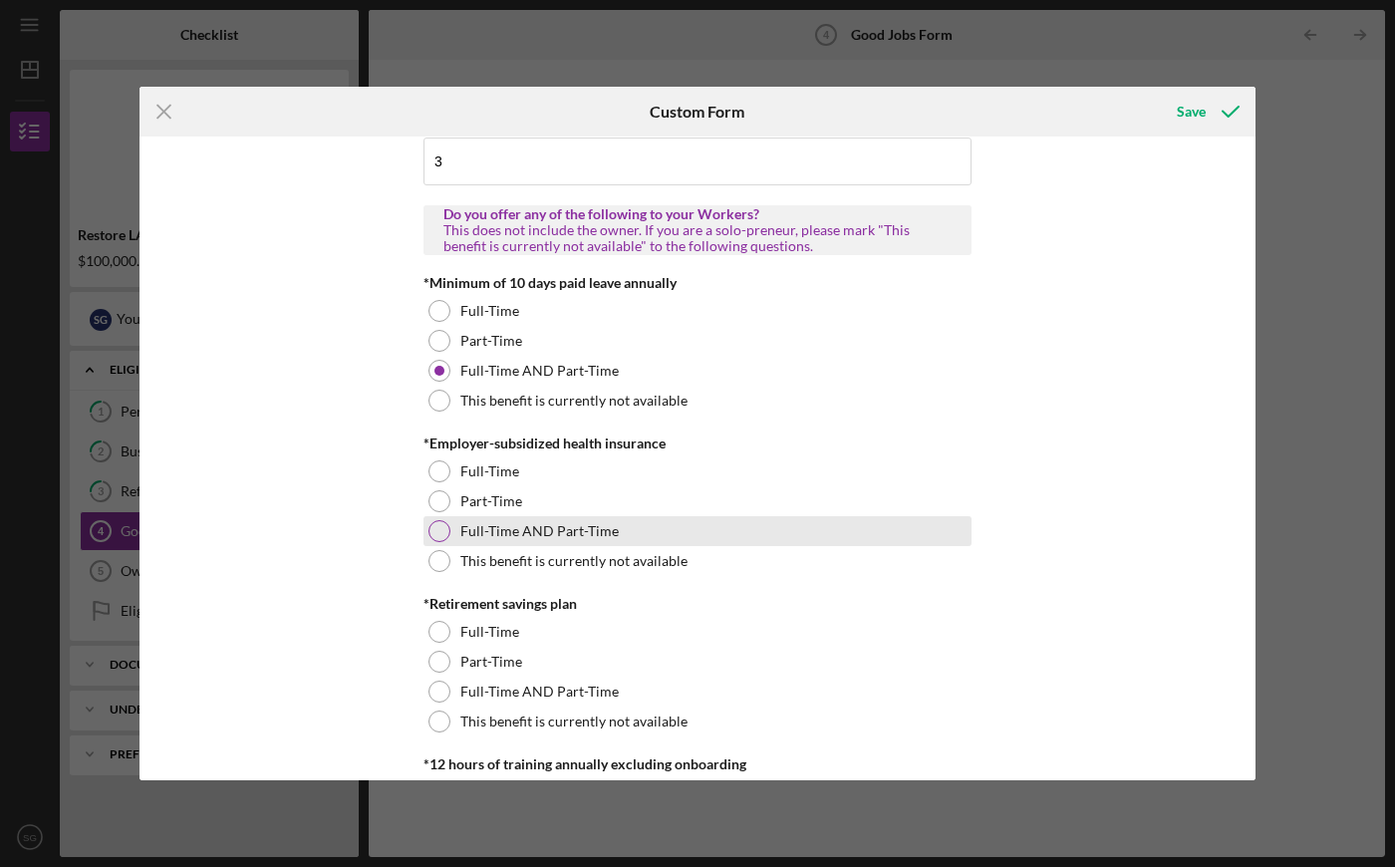
click at [485, 530] on label "Full-Time AND Part-Time" at bounding box center [539, 531] width 158 height 16
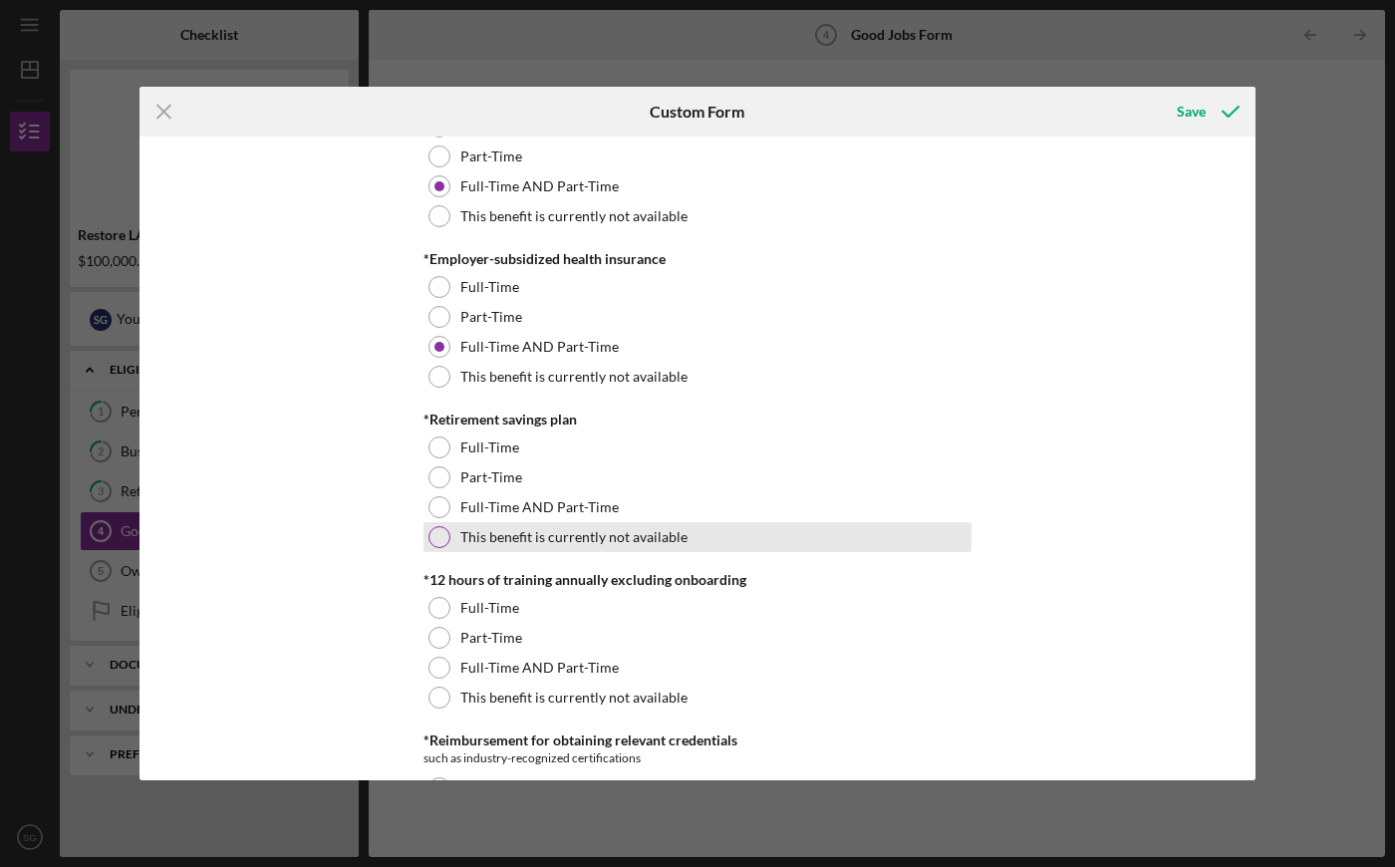
click at [493, 537] on label "This benefit is currently not available" at bounding box center [573, 537] width 227 height 16
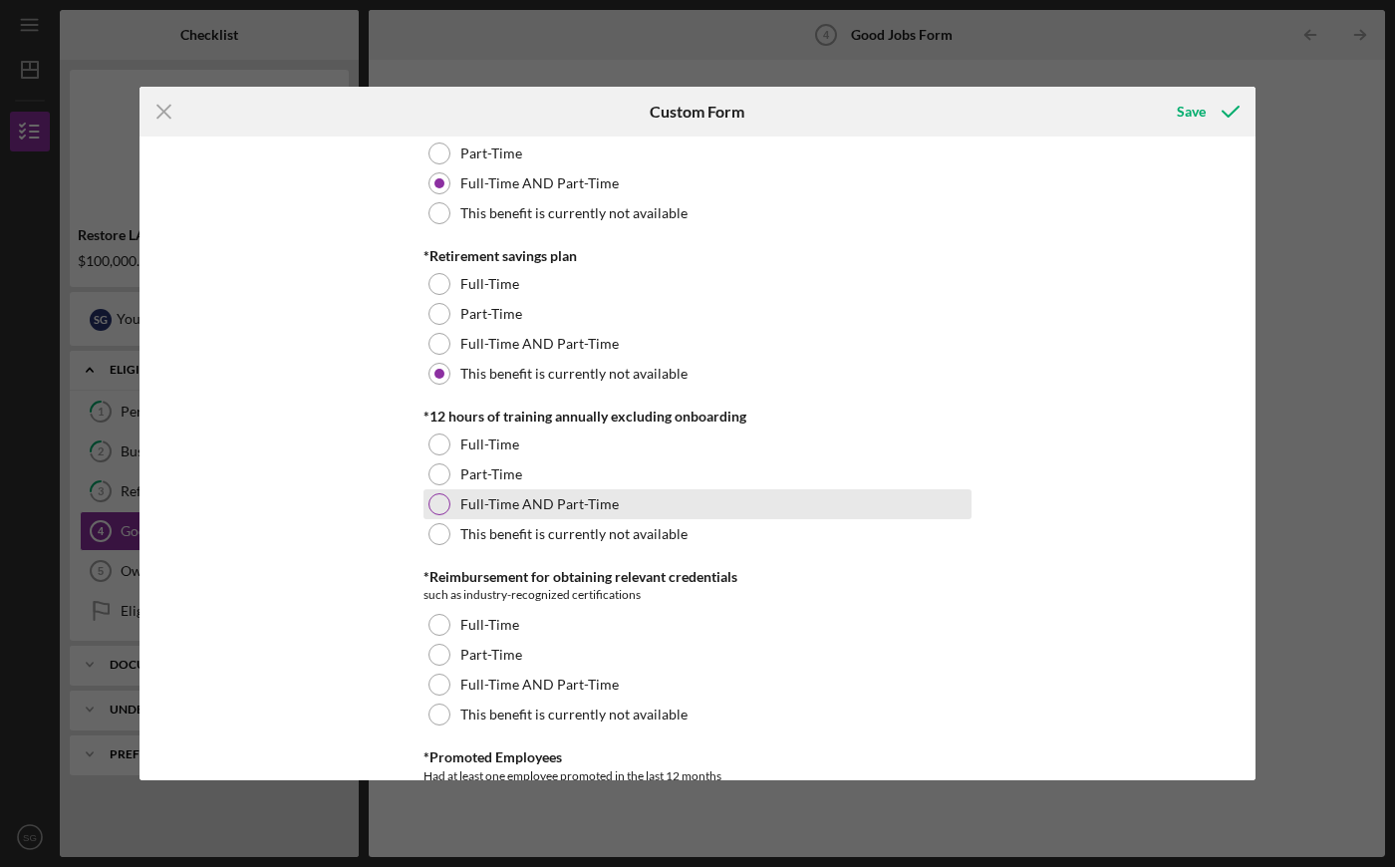
click at [521, 507] on label "Full-Time AND Part-Time" at bounding box center [539, 504] width 158 height 16
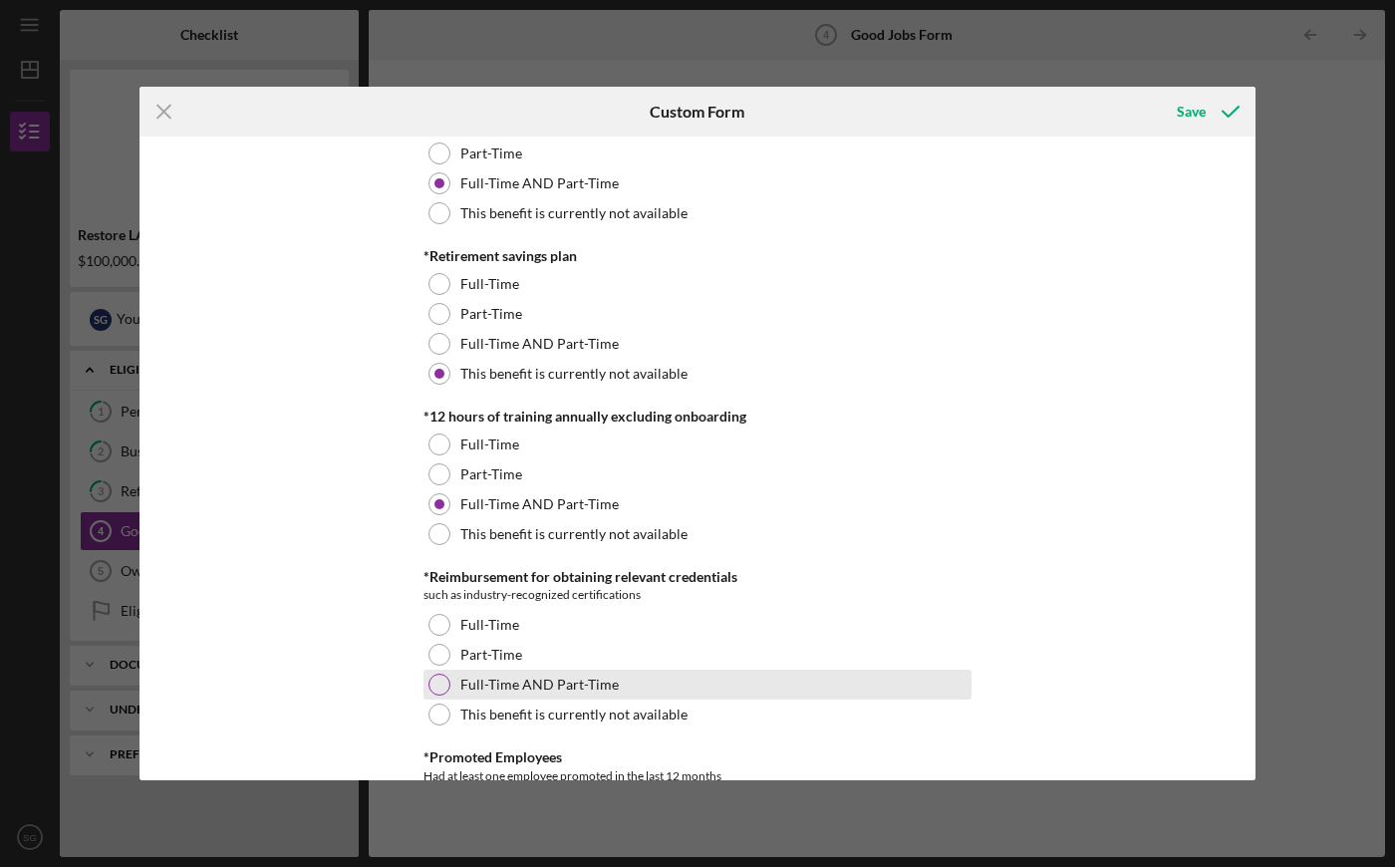
click at [511, 671] on div "Full-Time AND Part-Time" at bounding box center [698, 685] width 548 height 30
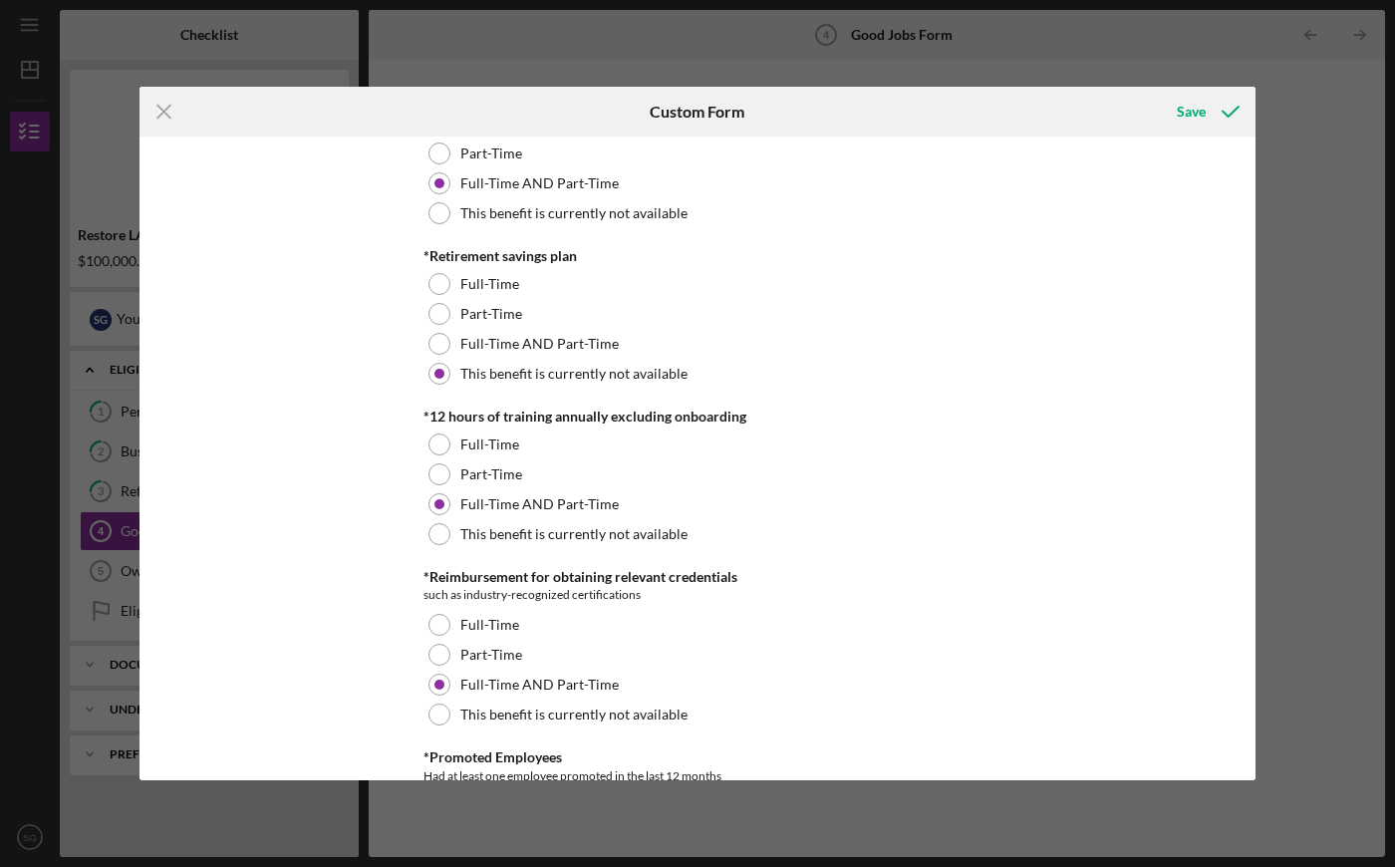
scroll to position [1077, 0]
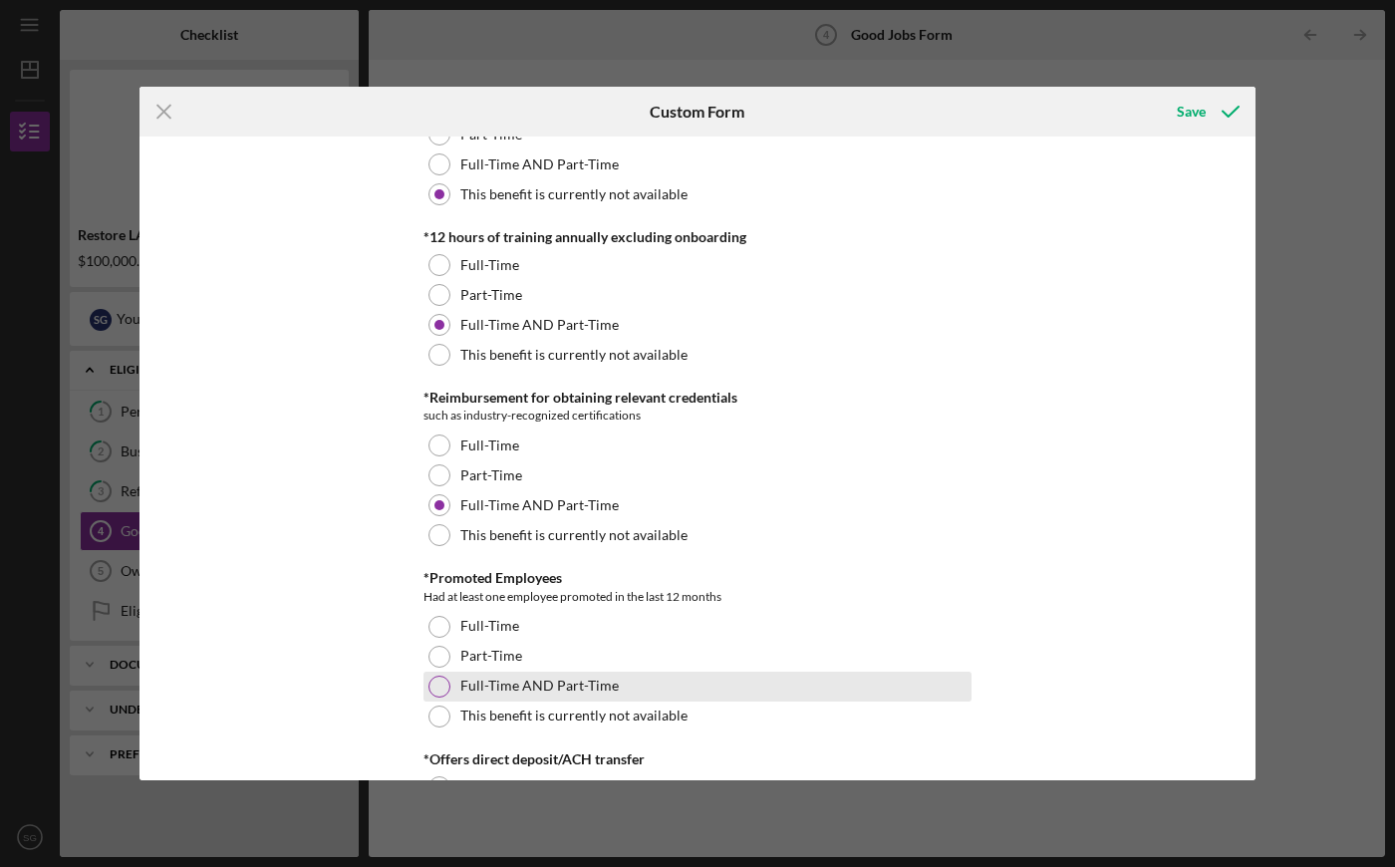
click at [508, 681] on label "Full-Time AND Part-Time" at bounding box center [539, 686] width 158 height 16
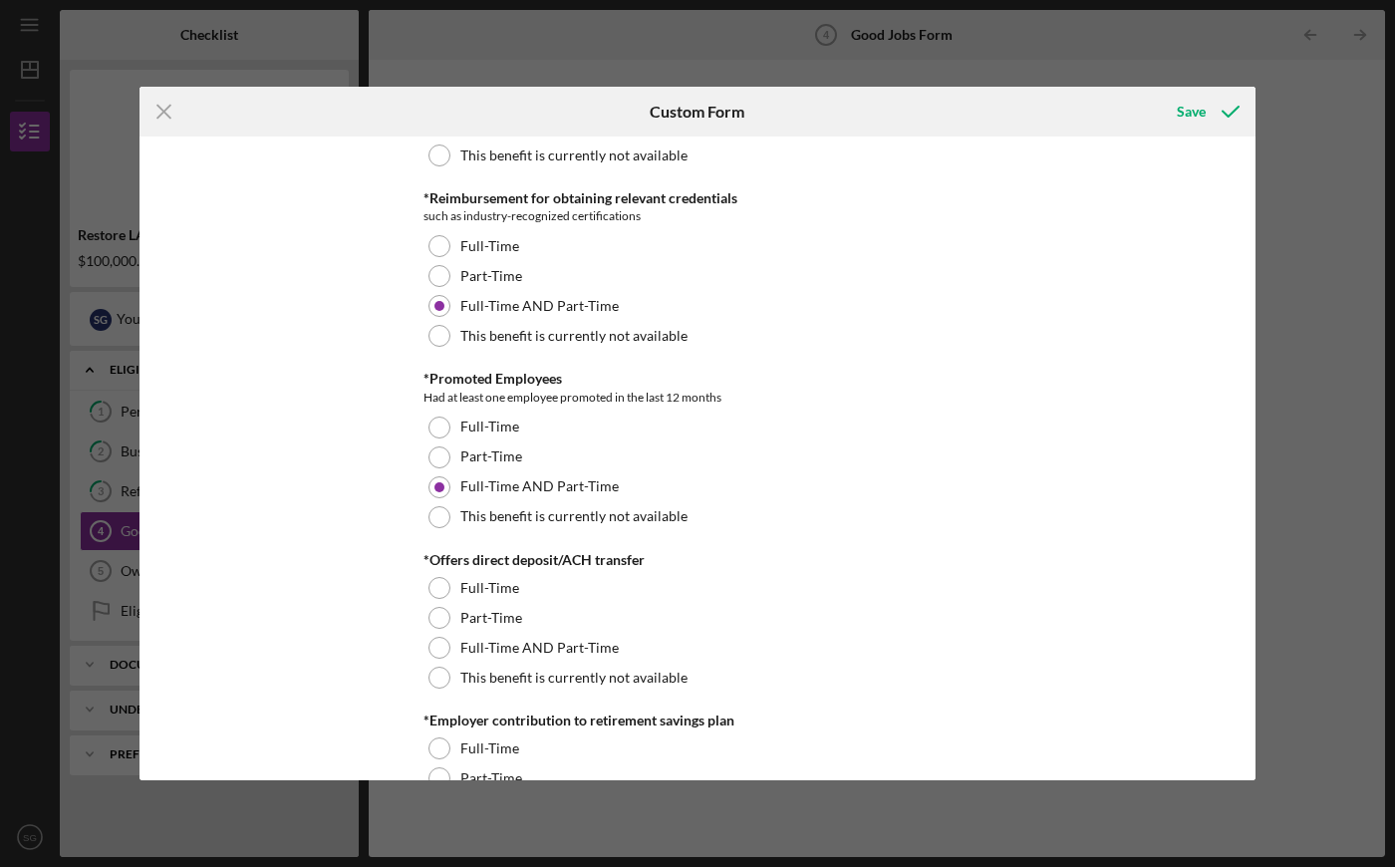
scroll to position [1315, 0]
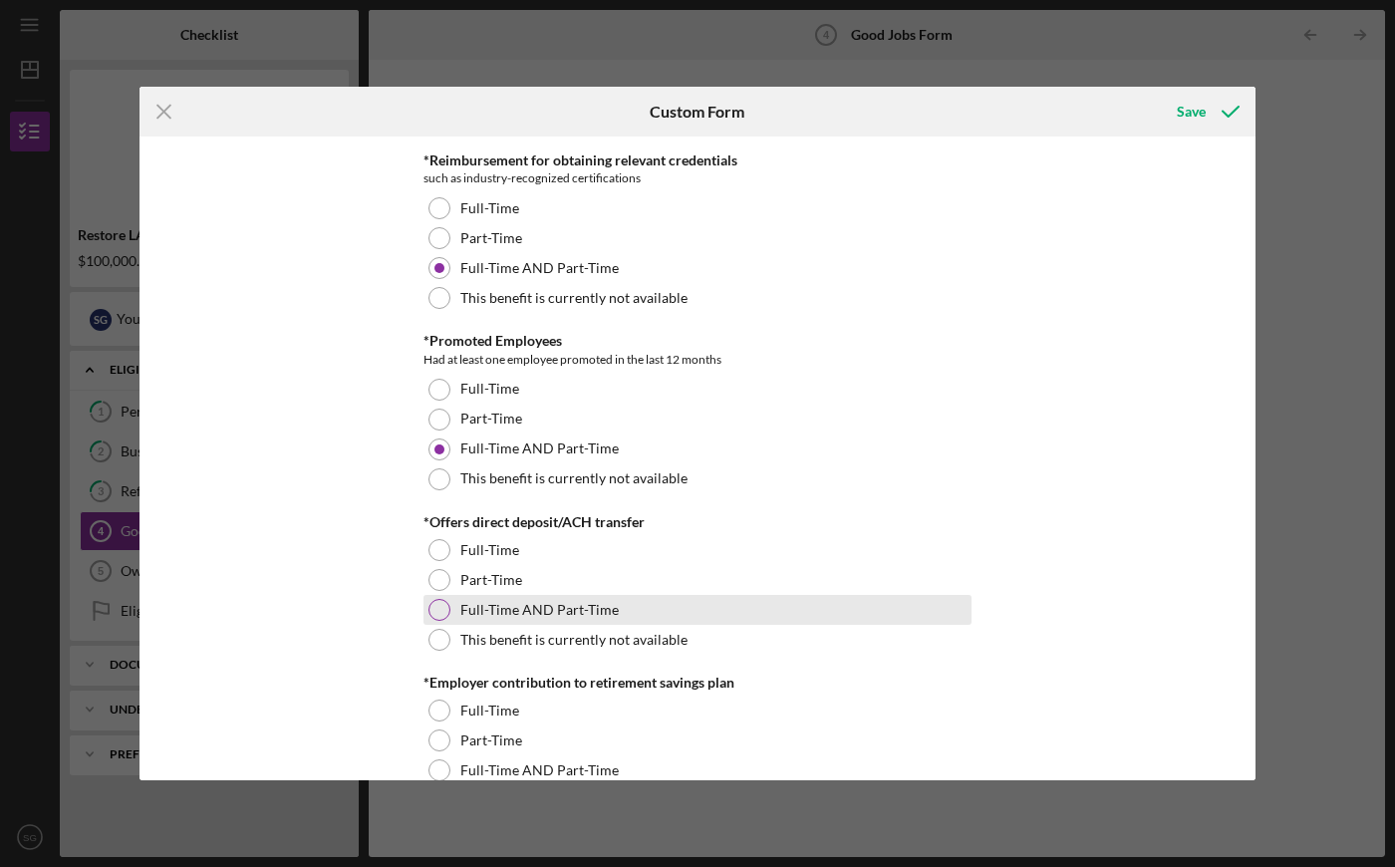
click at [578, 609] on label "Full-Time AND Part-Time" at bounding box center [539, 610] width 158 height 16
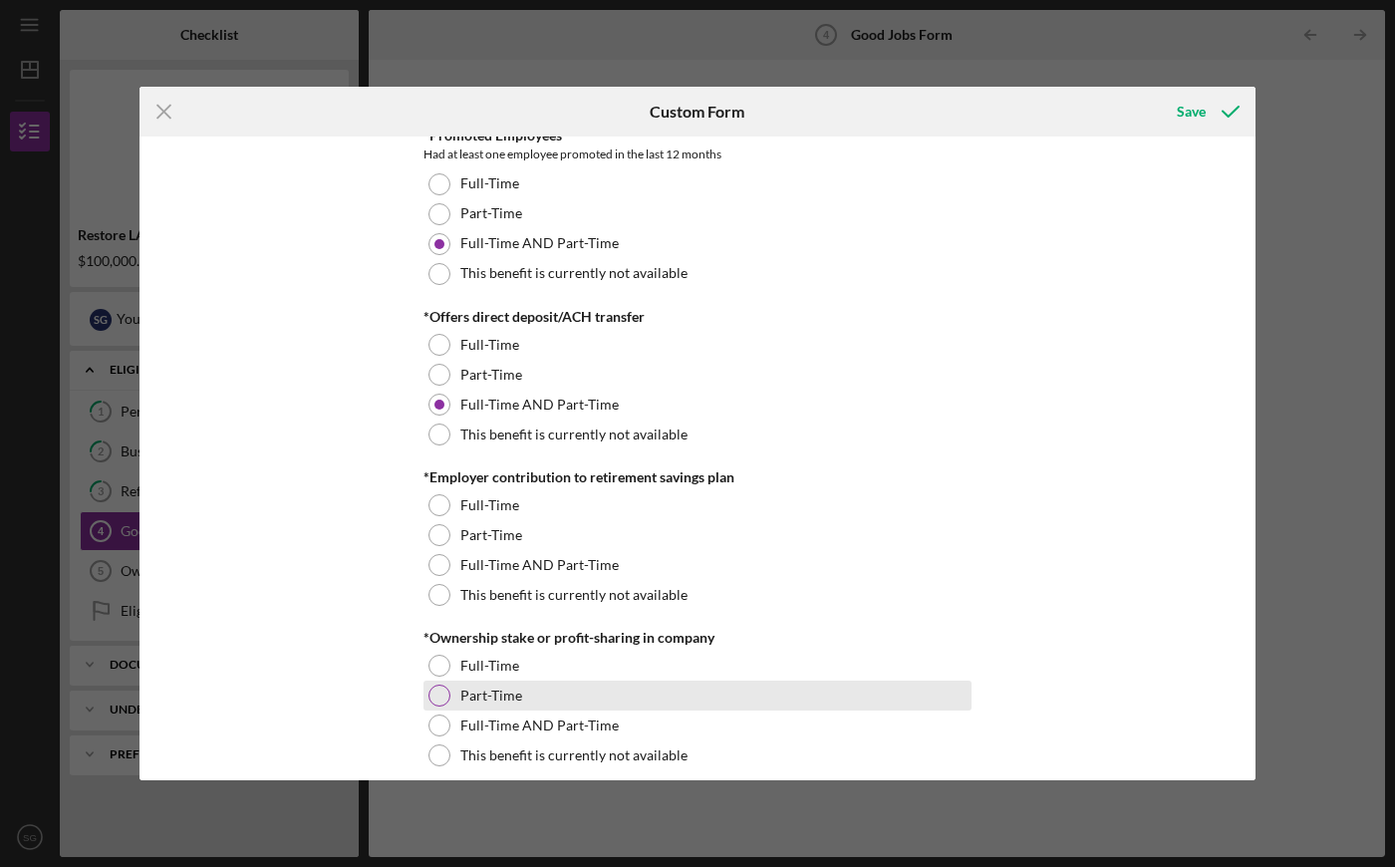
scroll to position [1553, 0]
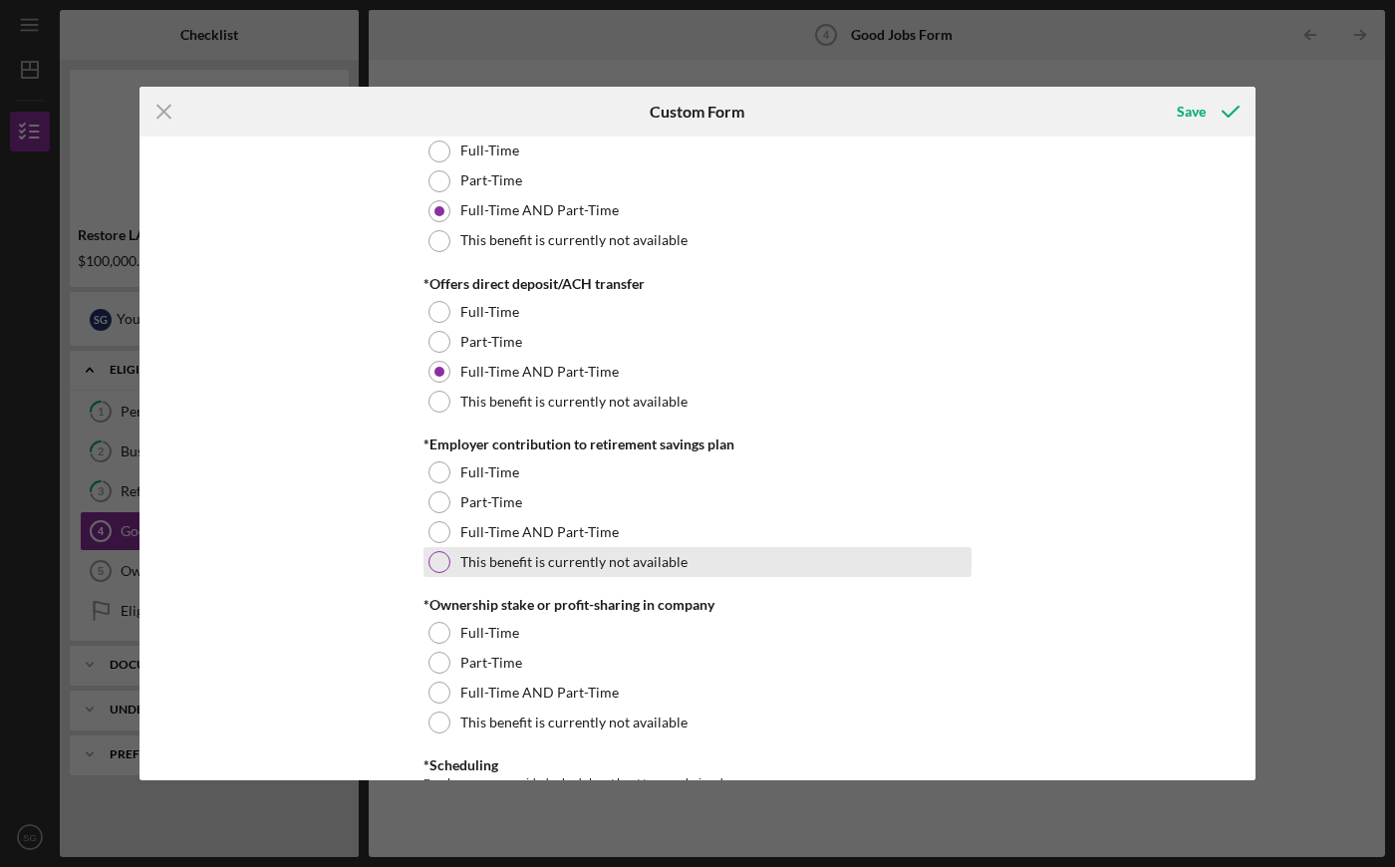
click at [497, 559] on label "This benefit is currently not available" at bounding box center [573, 562] width 227 height 16
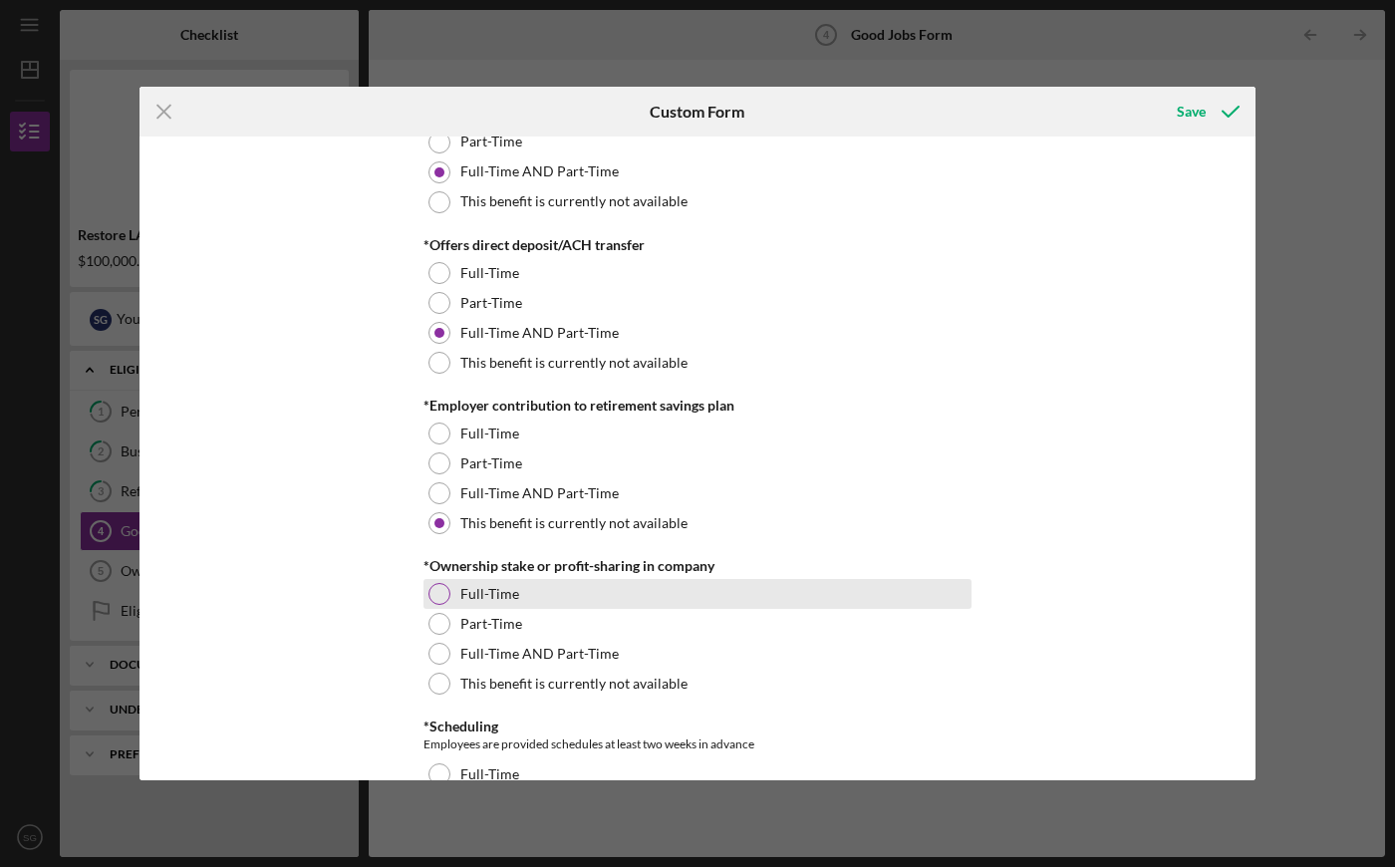
click at [487, 590] on label "Full-Time" at bounding box center [489, 594] width 59 height 16
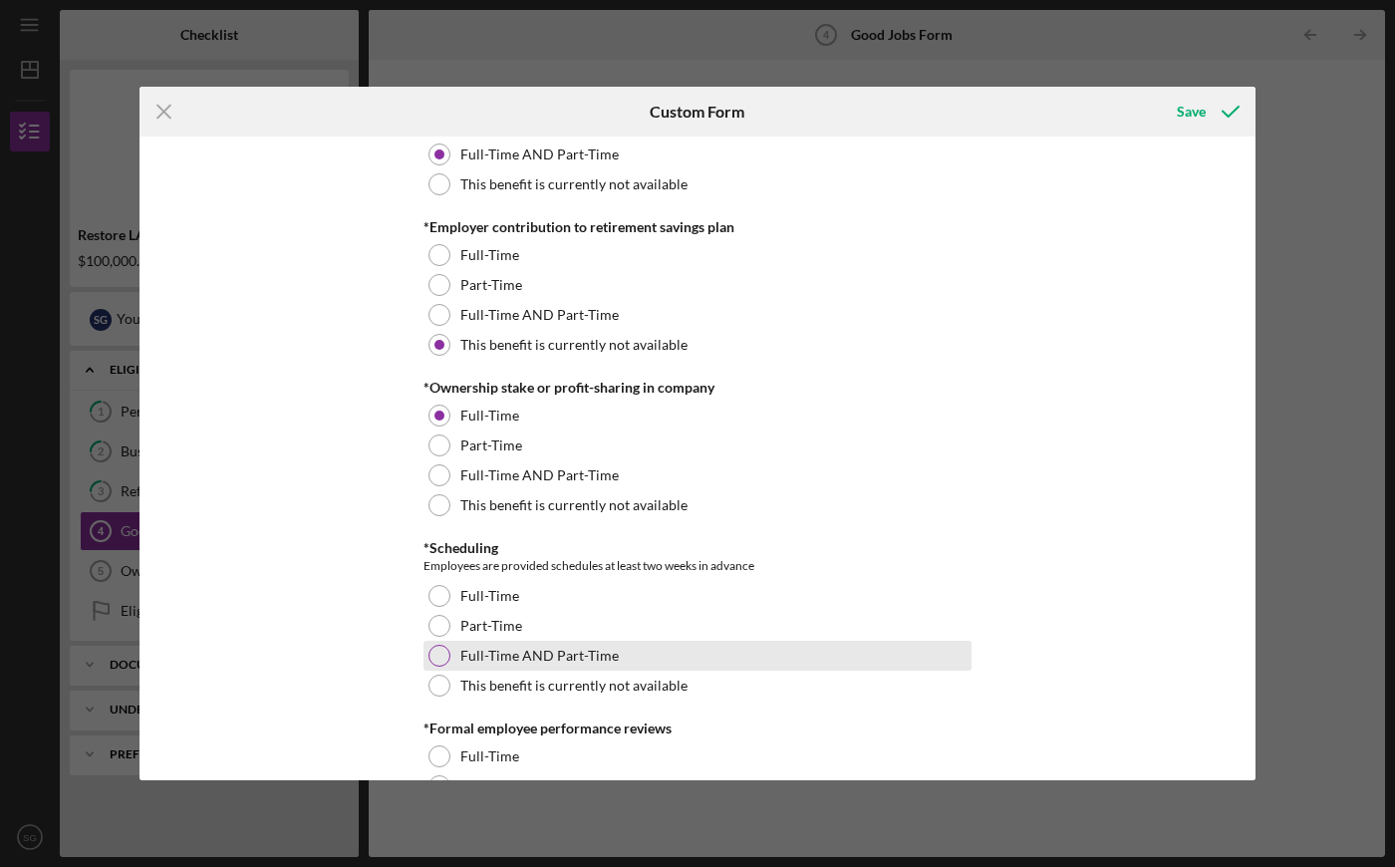
click at [481, 651] on label "Full-Time AND Part-Time" at bounding box center [539, 656] width 158 height 16
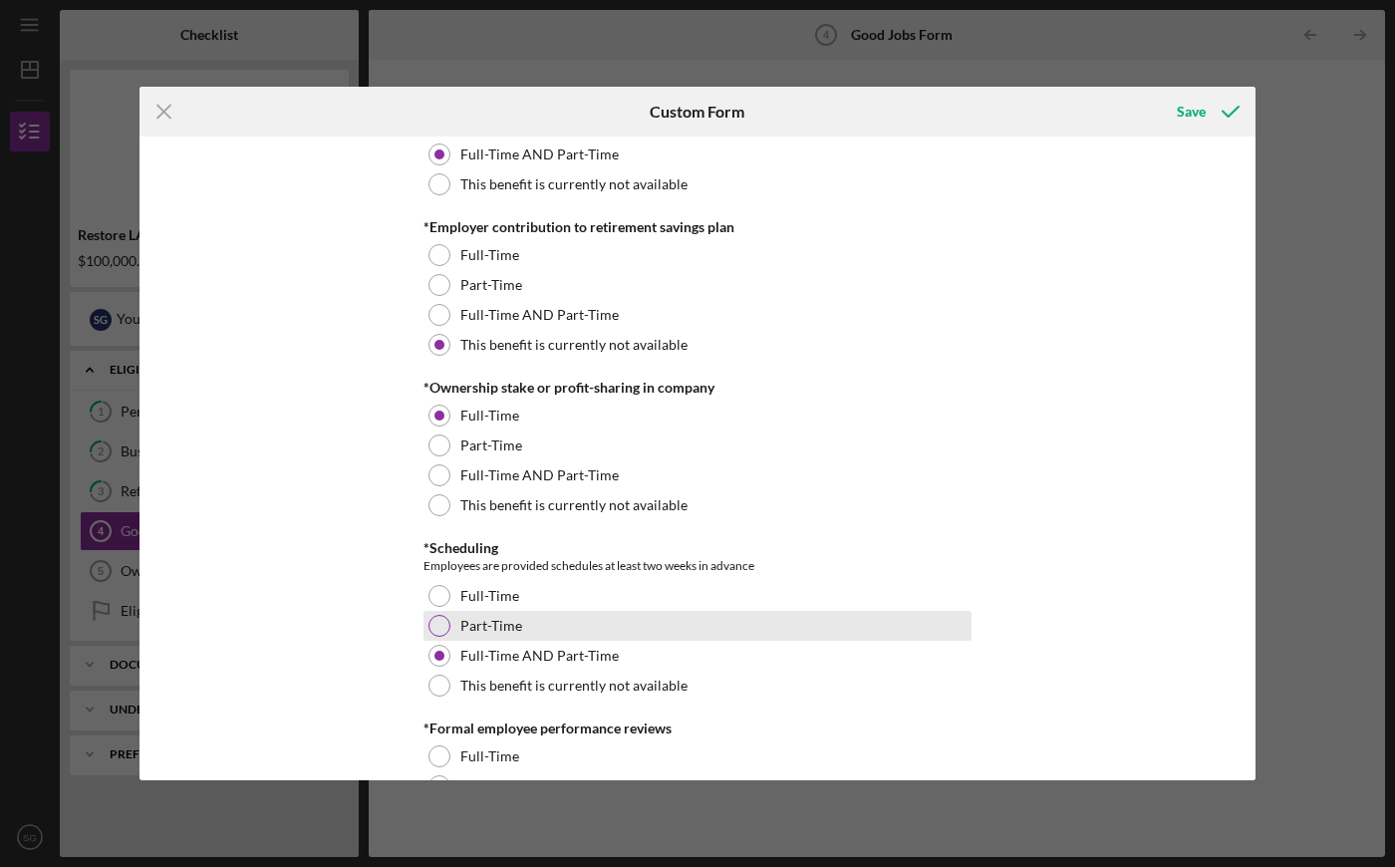
scroll to position [1955, 0]
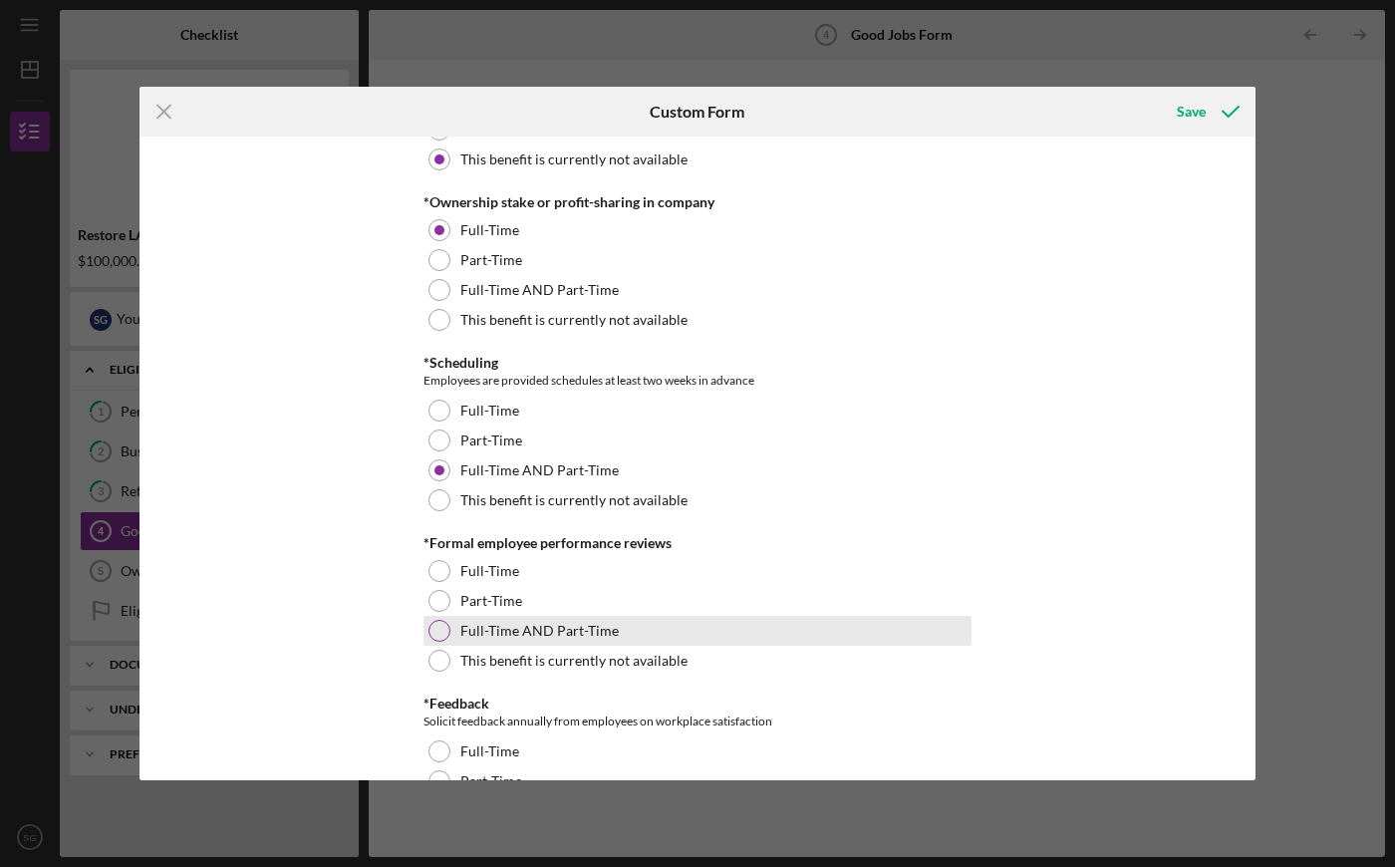
click at [483, 631] on label "Full-Time AND Part-Time" at bounding box center [539, 631] width 158 height 16
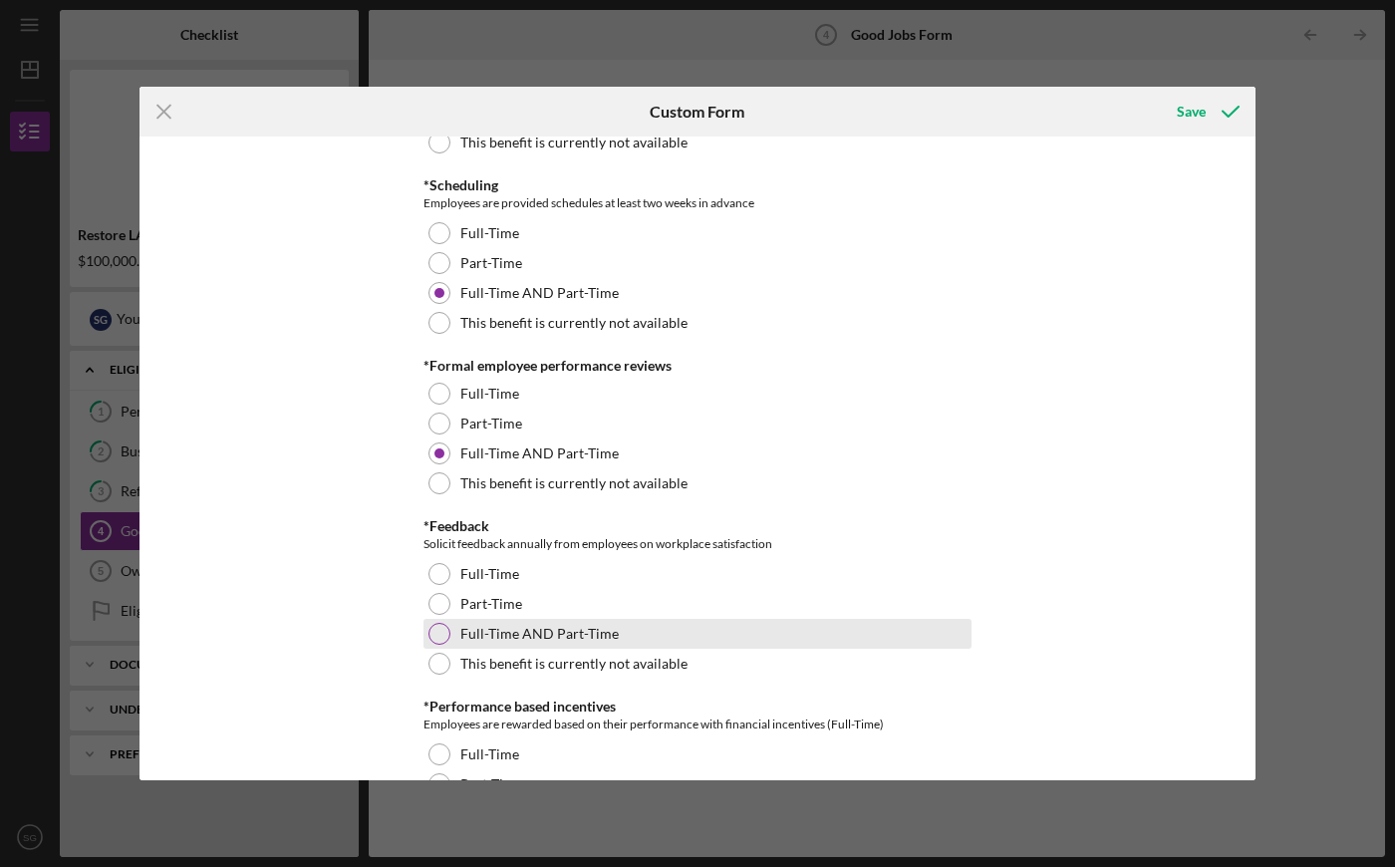
click at [485, 626] on label "Full-Time AND Part-Time" at bounding box center [539, 634] width 158 height 16
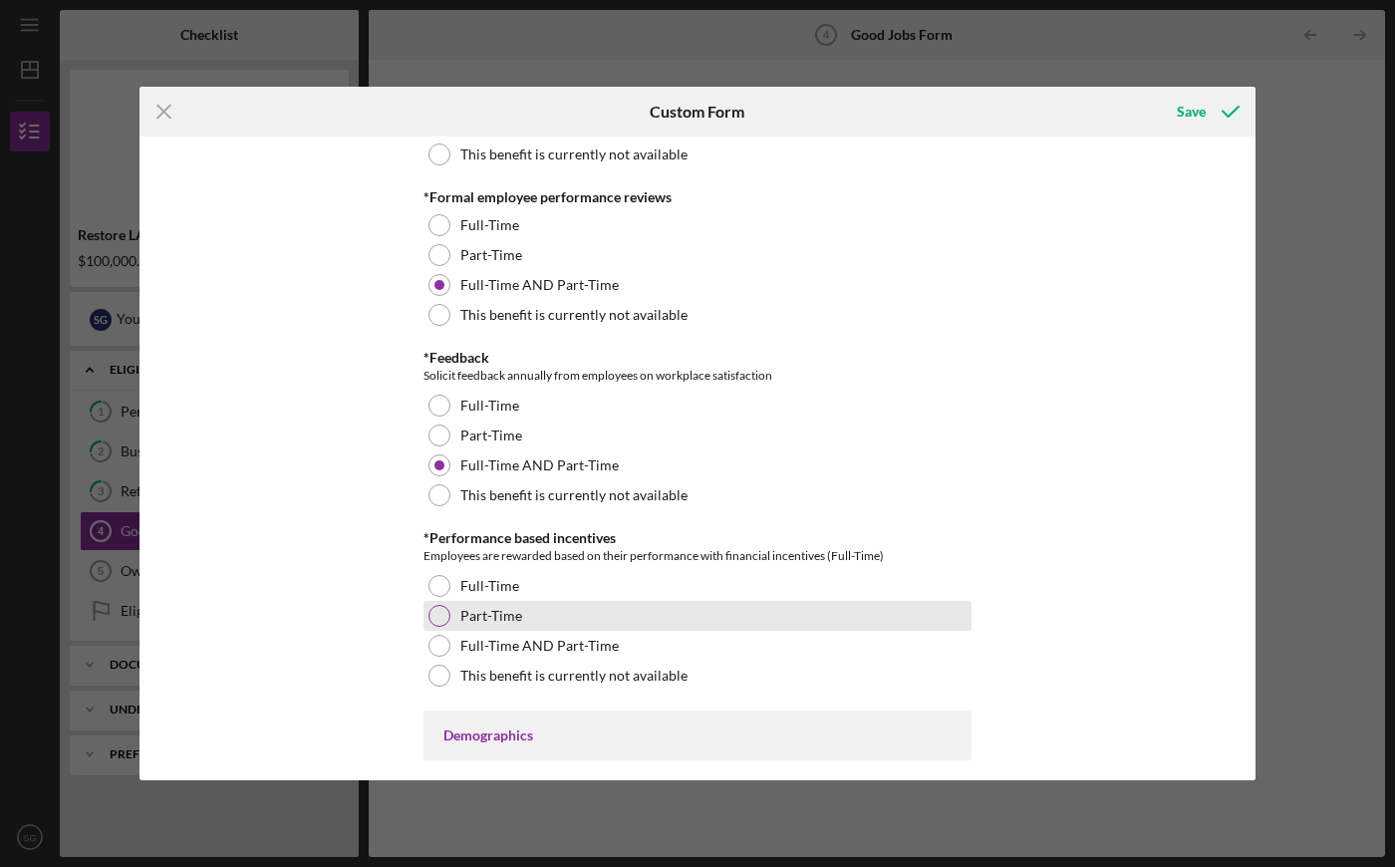
scroll to position [2327, 0]
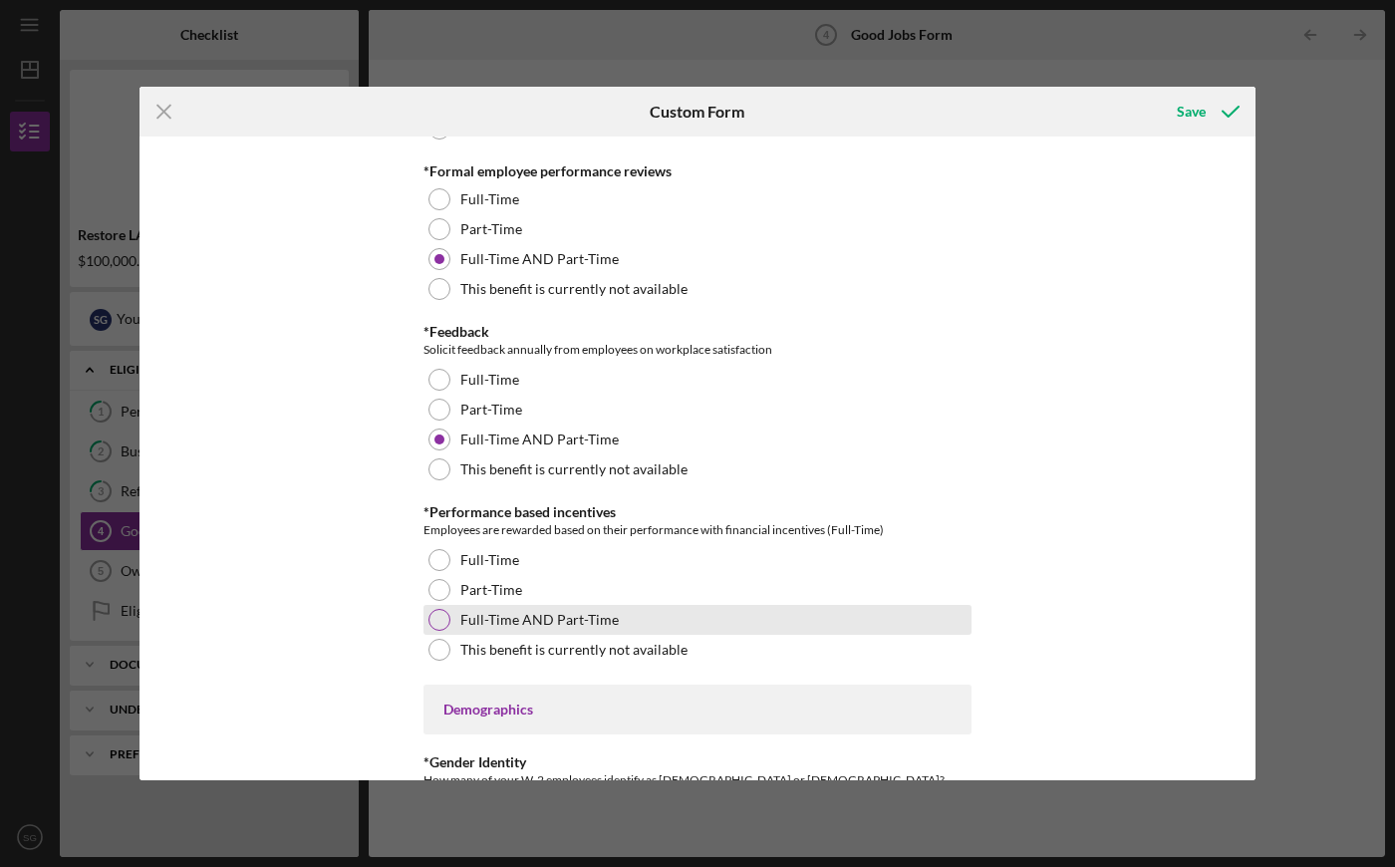
click at [489, 616] on label "Full-Time AND Part-Time" at bounding box center [539, 620] width 158 height 16
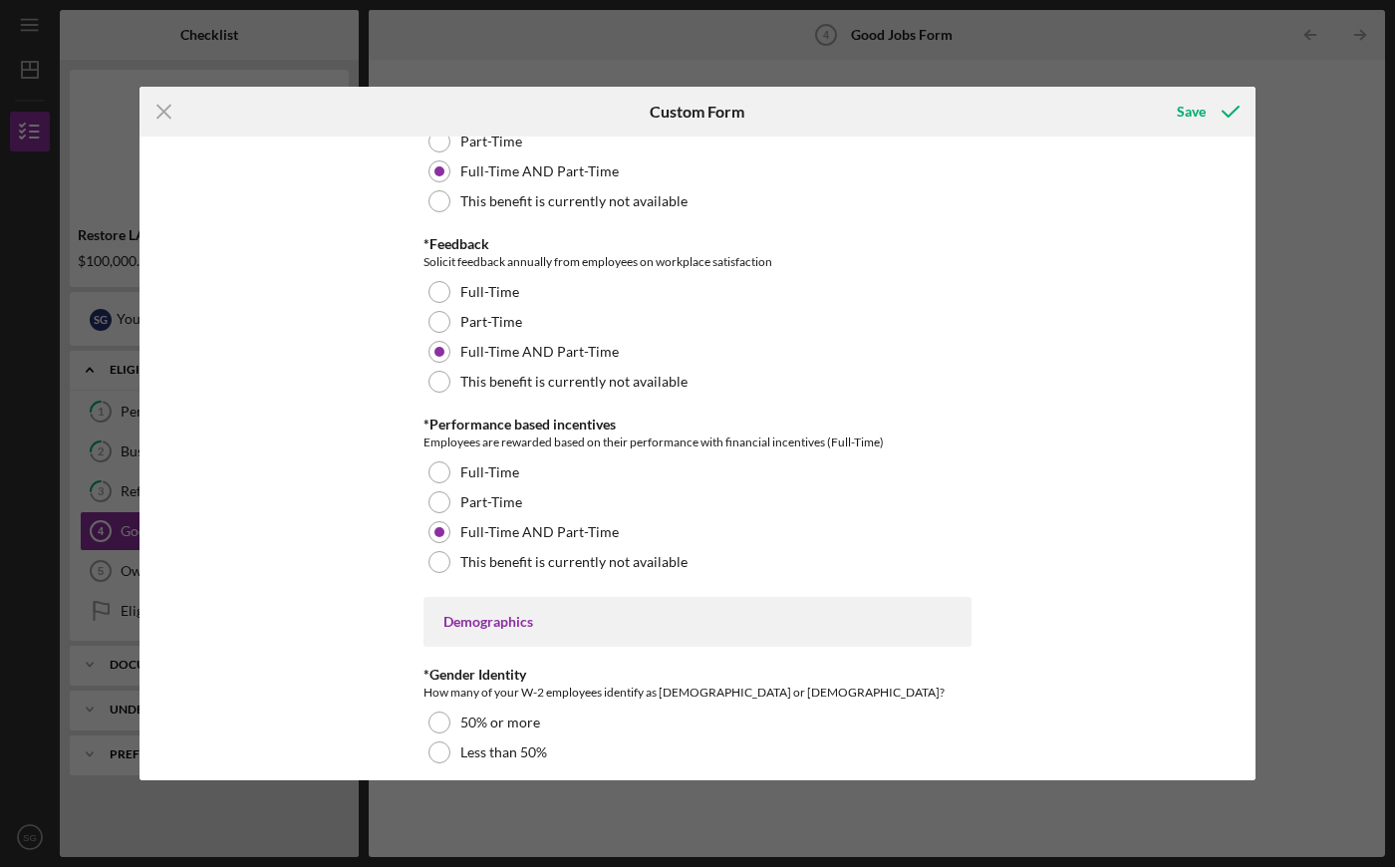
scroll to position [2579, 0]
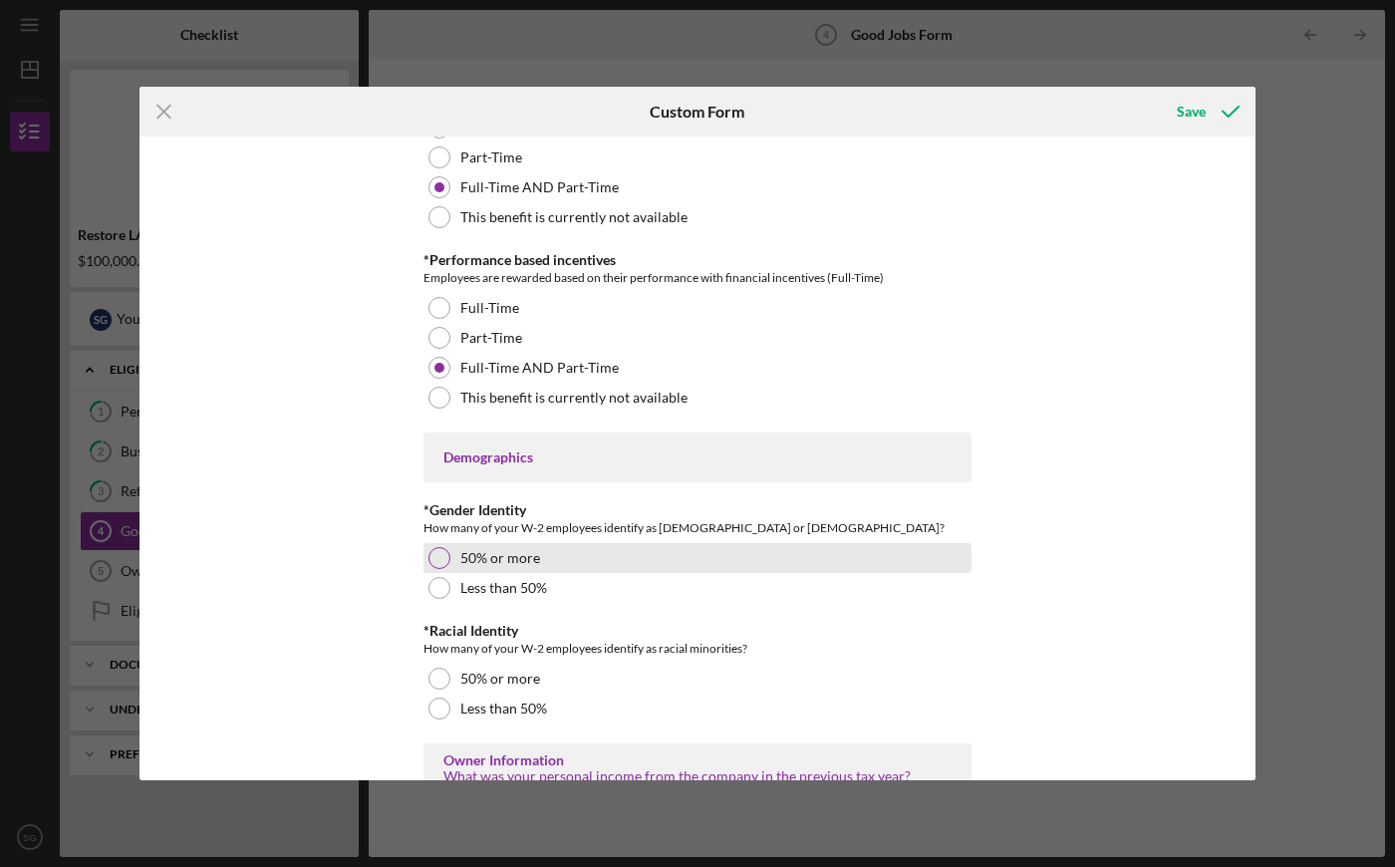
click at [518, 561] on label "50% or more" at bounding box center [500, 558] width 80 height 16
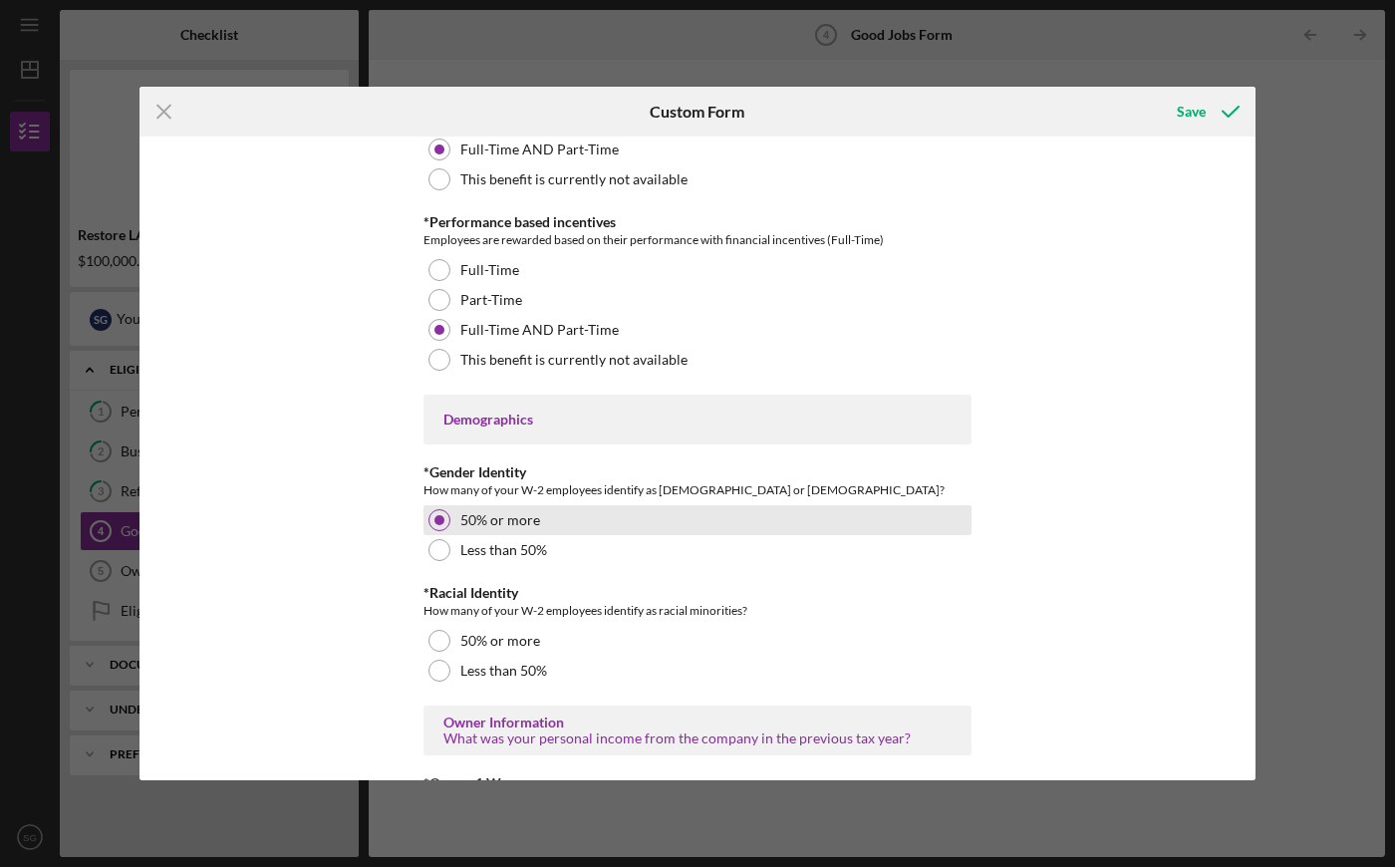
scroll to position [2741, 0]
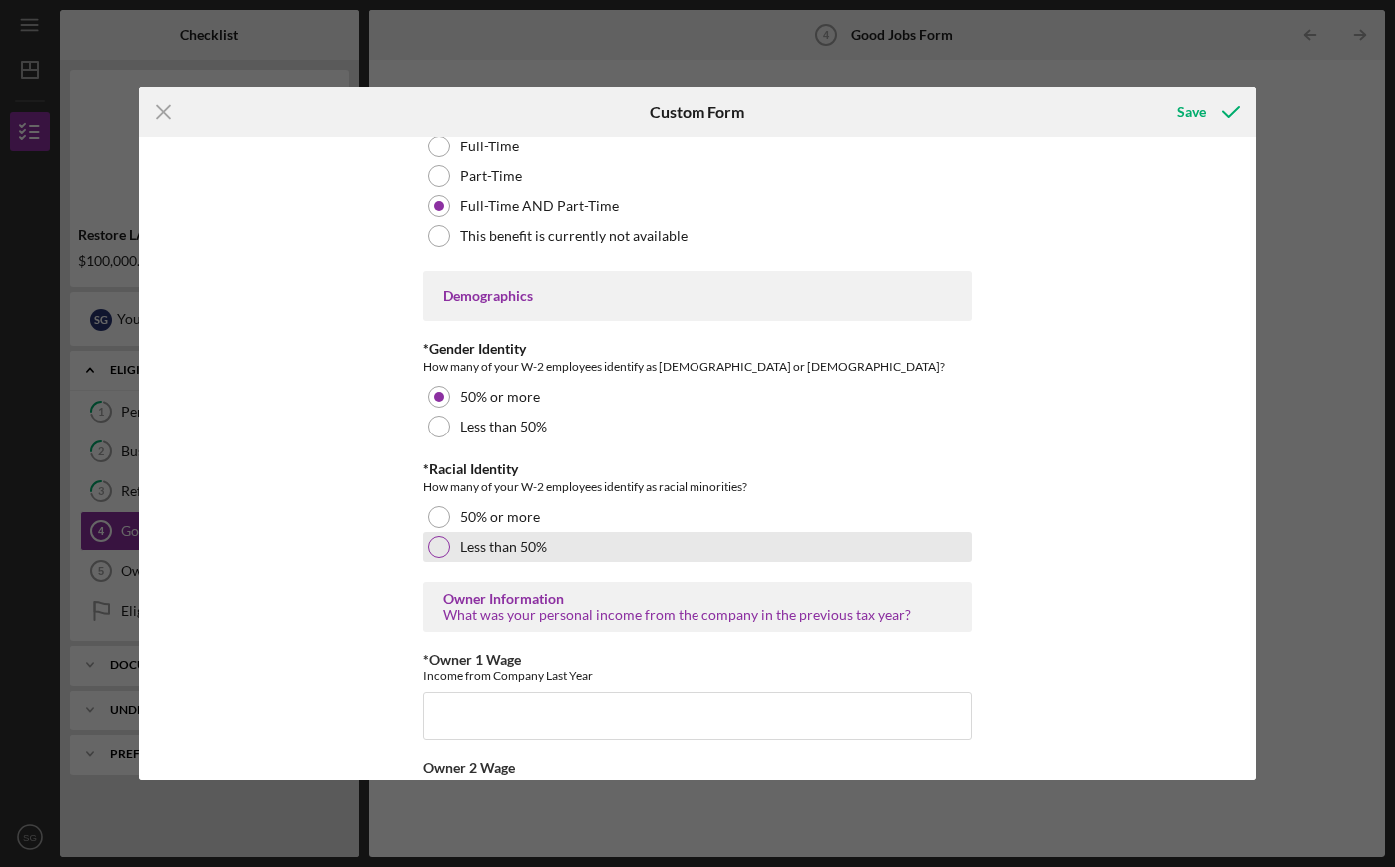
click at [557, 540] on div "Less than 50%" at bounding box center [698, 547] width 548 height 30
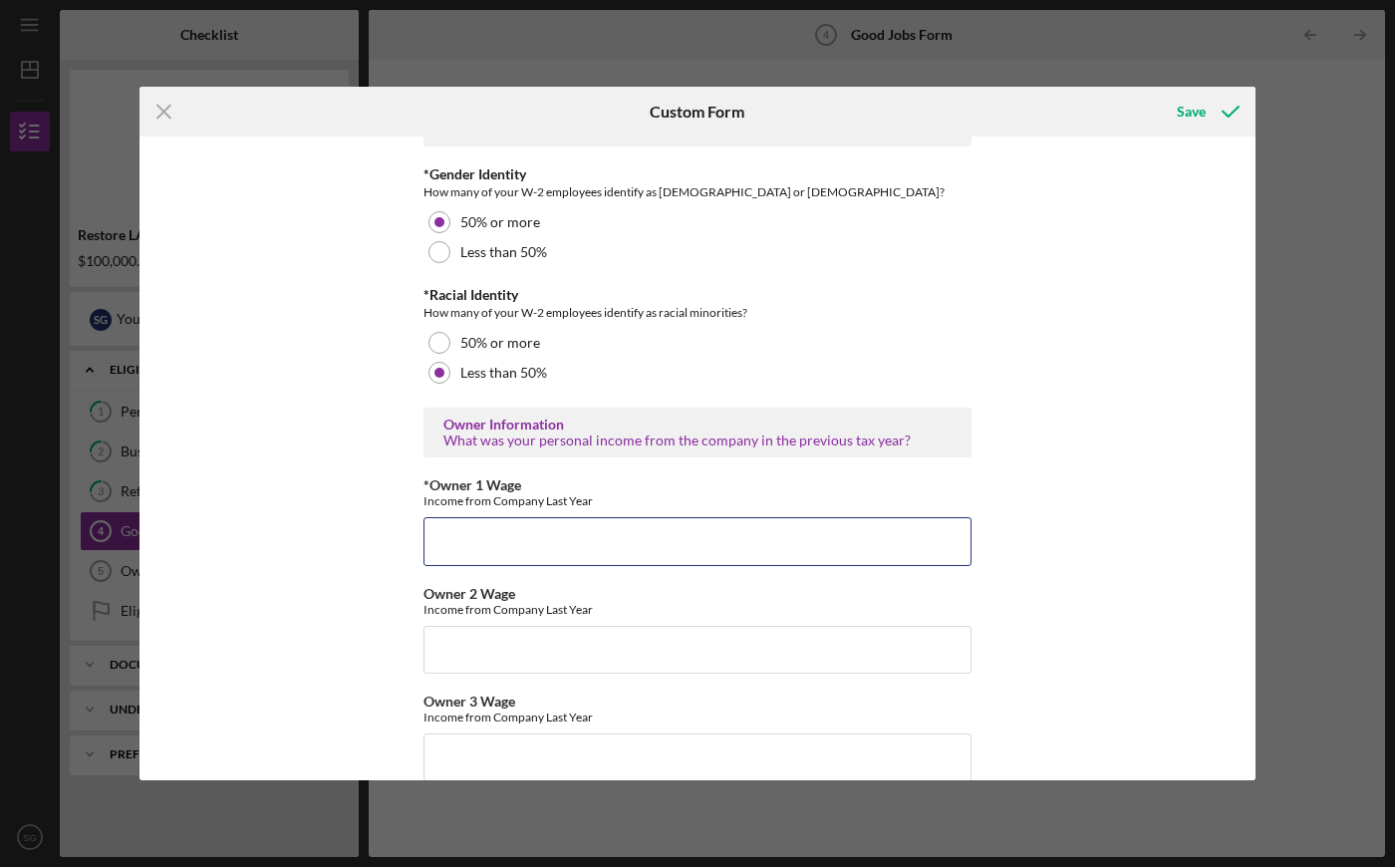
scroll to position [3094, 0]
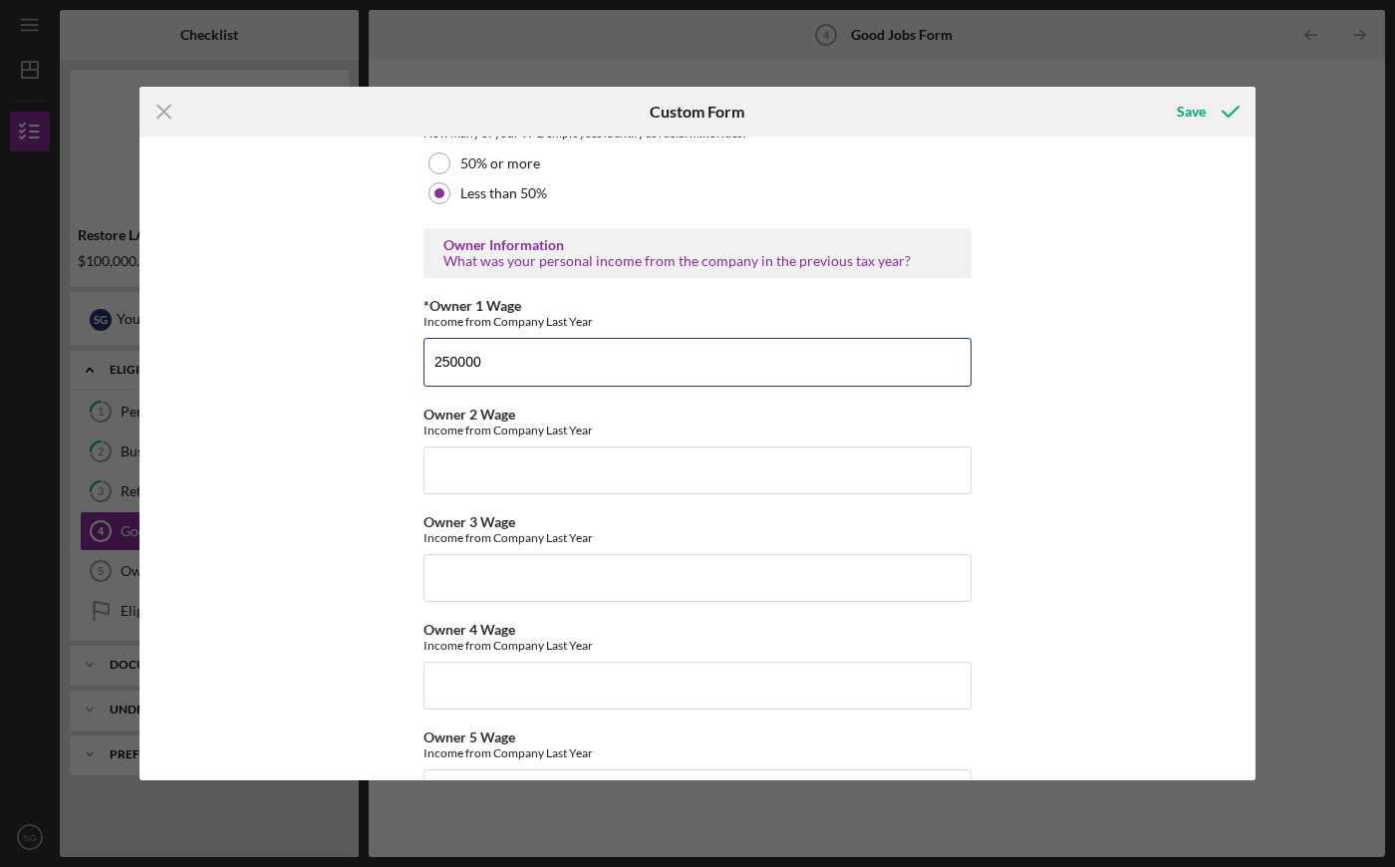
type input "250000"
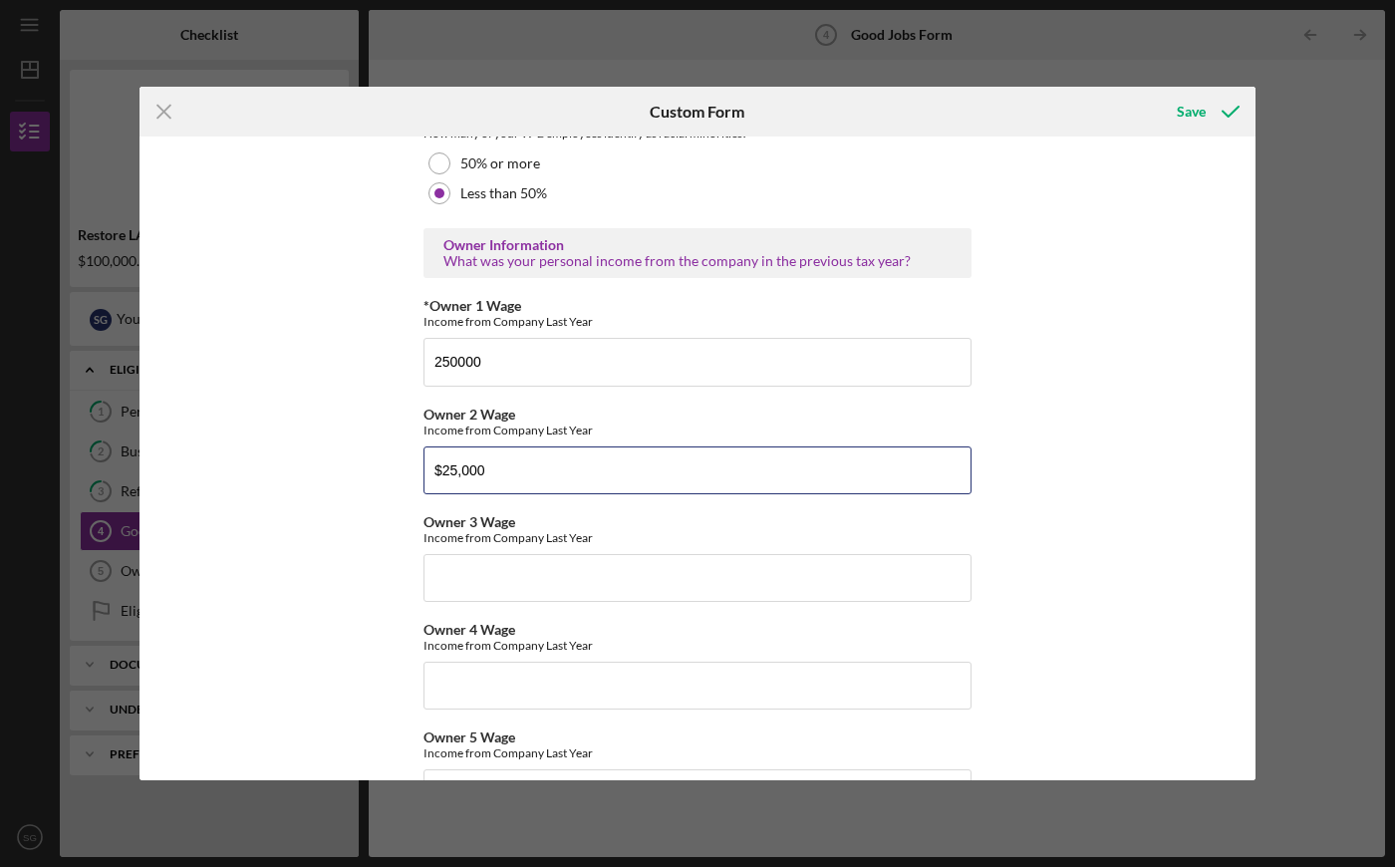
type input "$250,000"
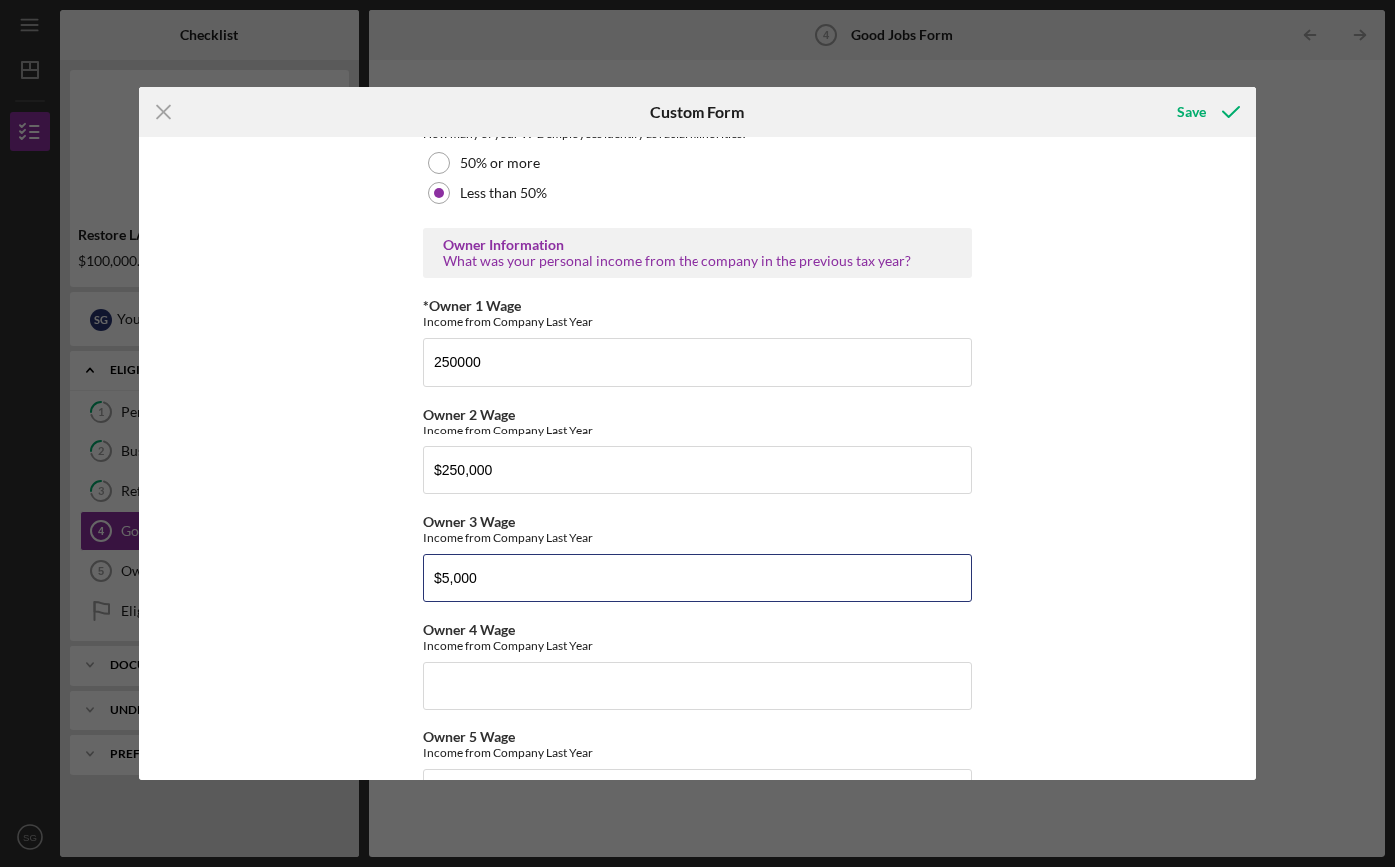
type input "$50,000"
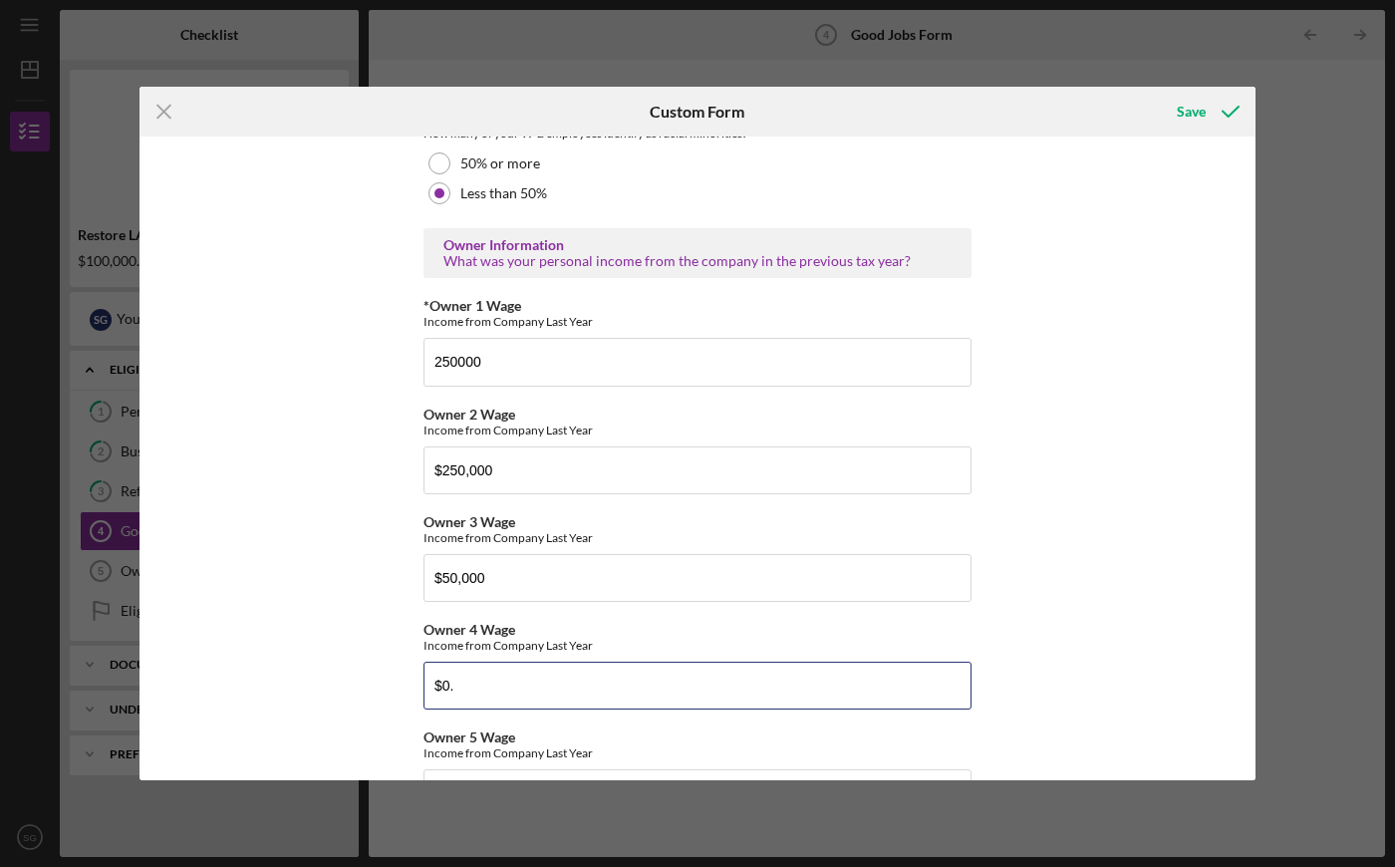
type input "$0"
type input "$20,000"
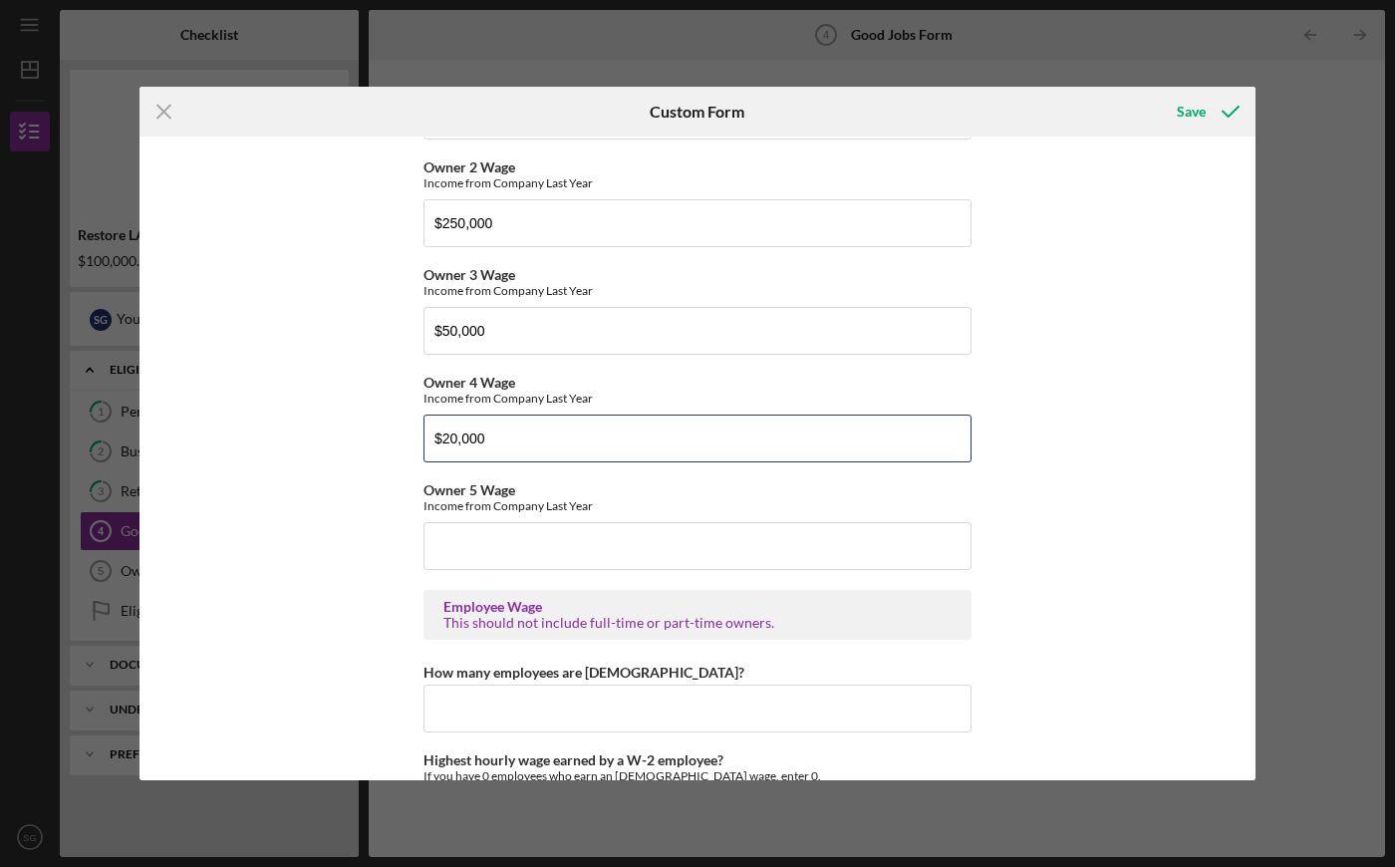
scroll to position [3527, 0]
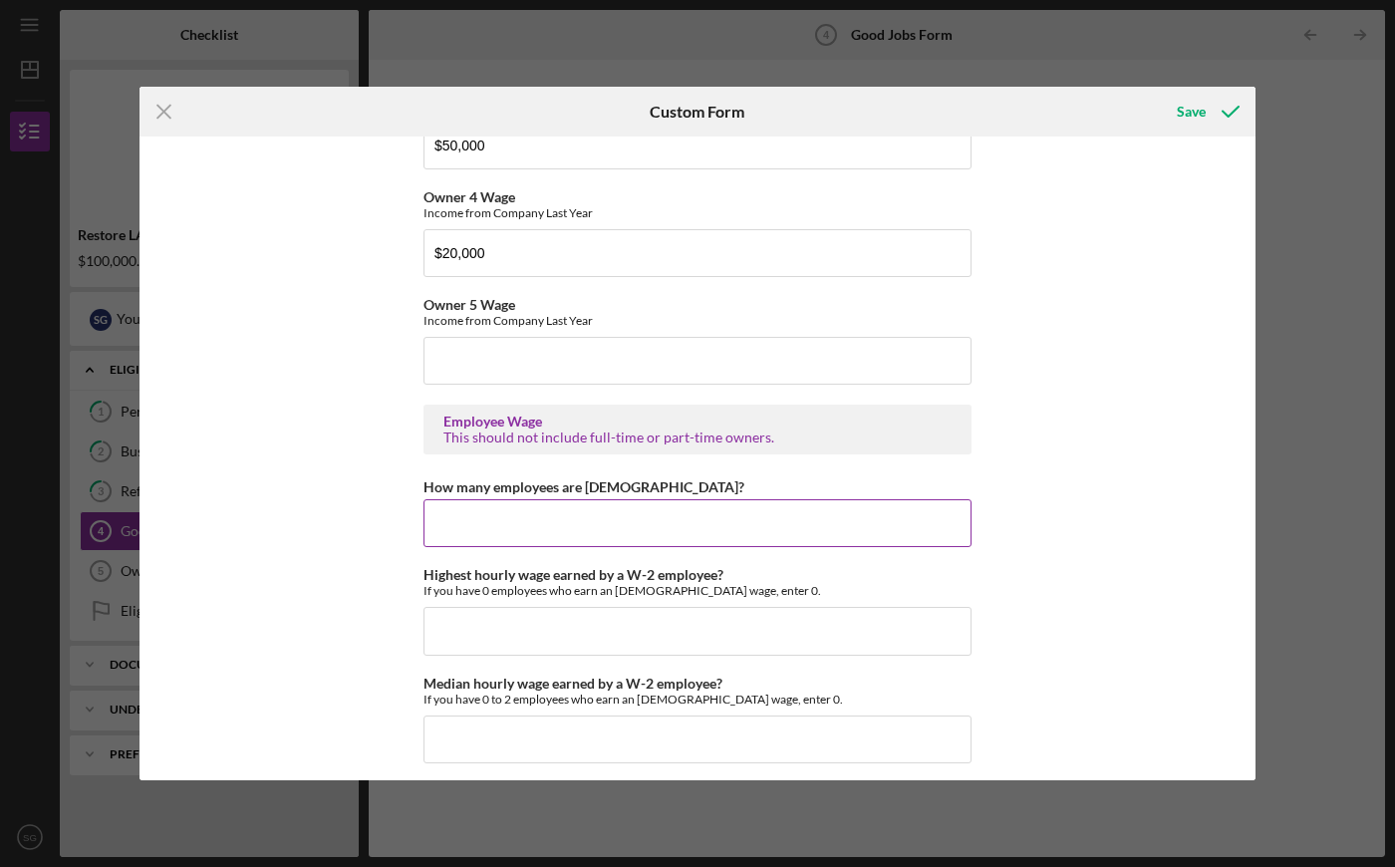
click at [475, 538] on input "How many employees are [DEMOGRAPHIC_DATA]?" at bounding box center [698, 523] width 548 height 48
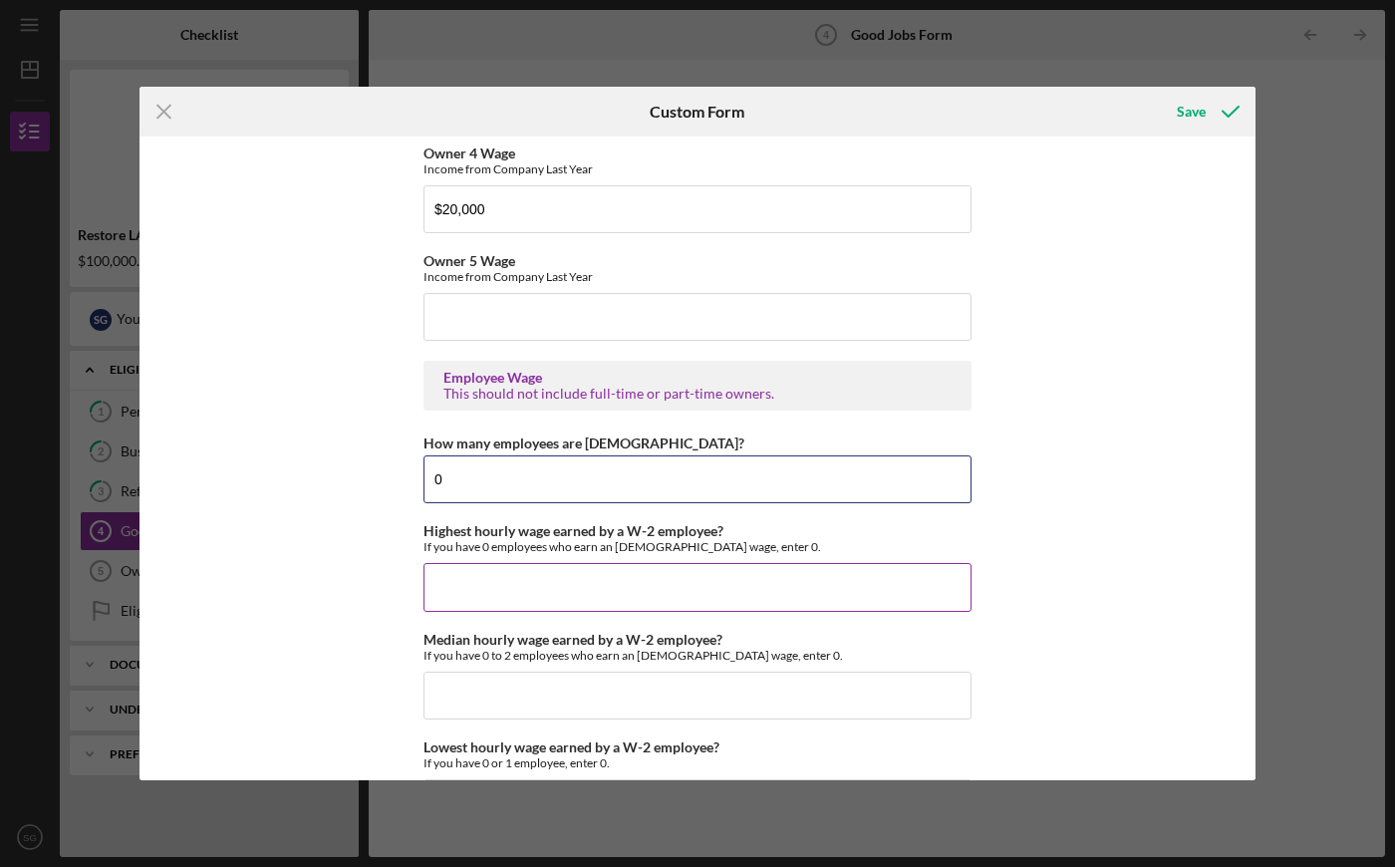
type input "0"
click at [515, 567] on input "Highest hourly wage earned by a W-2 employee?" at bounding box center [698, 587] width 548 height 48
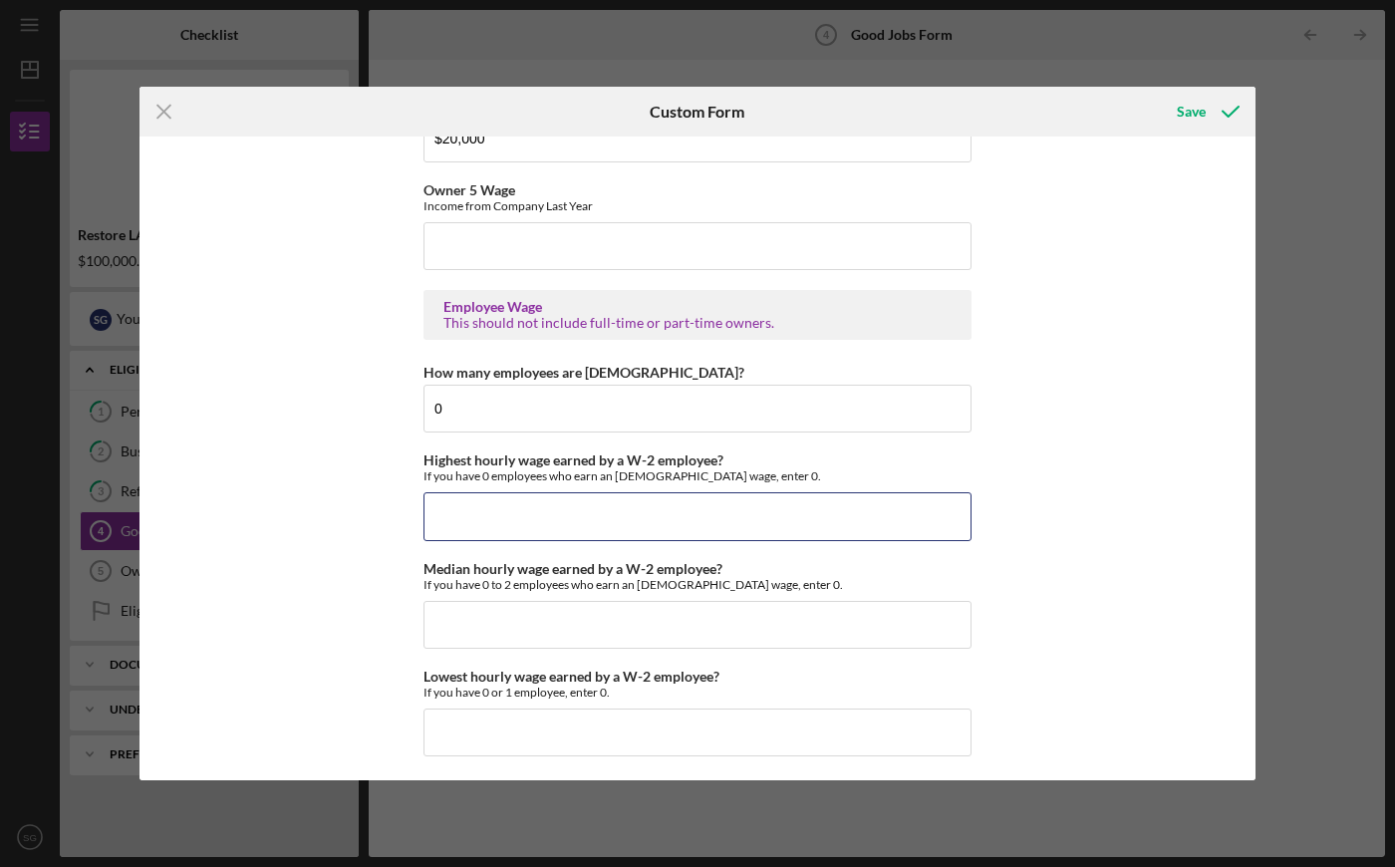
scroll to position [3833, 0]
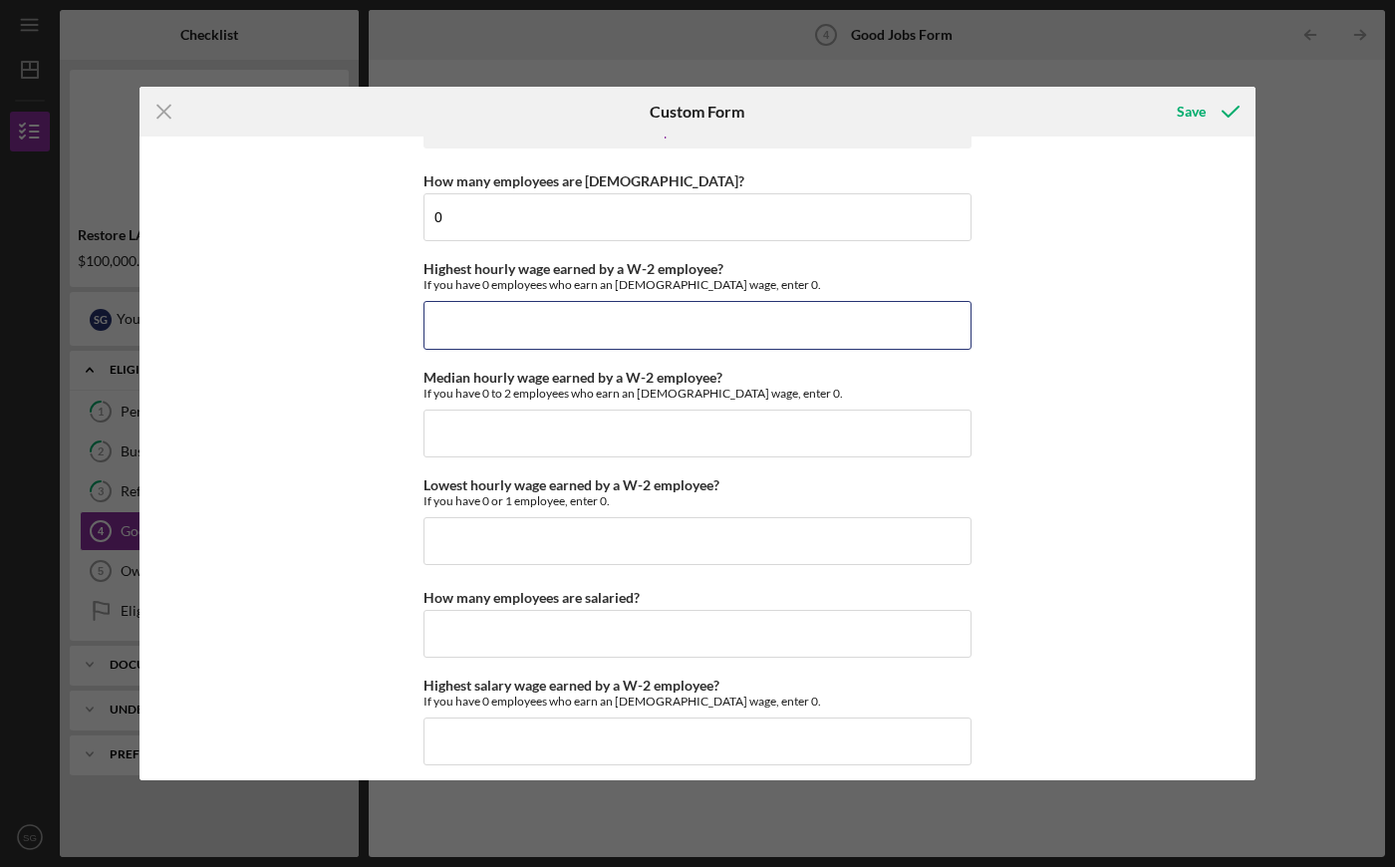
type input "$0"
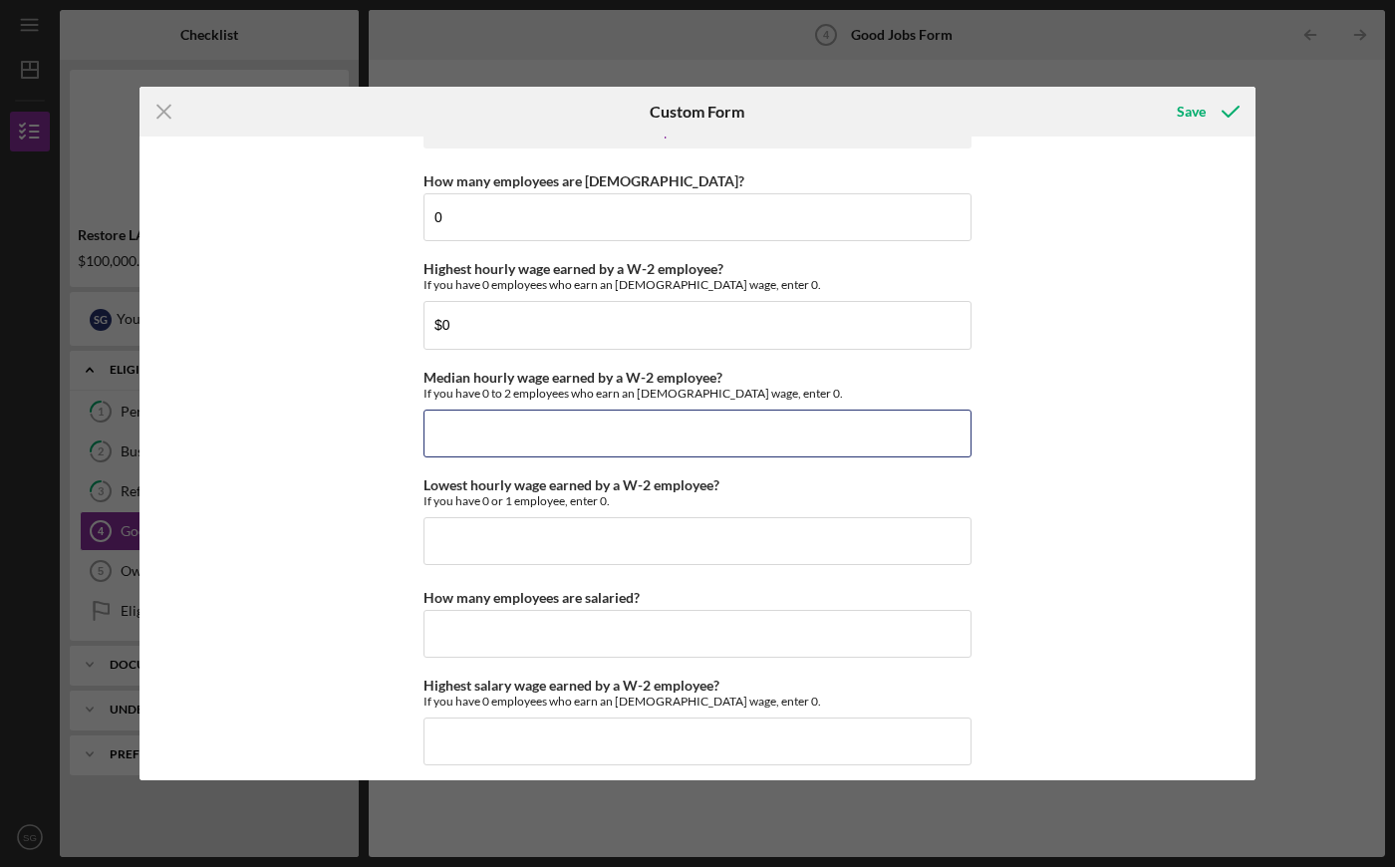
type input "$0"
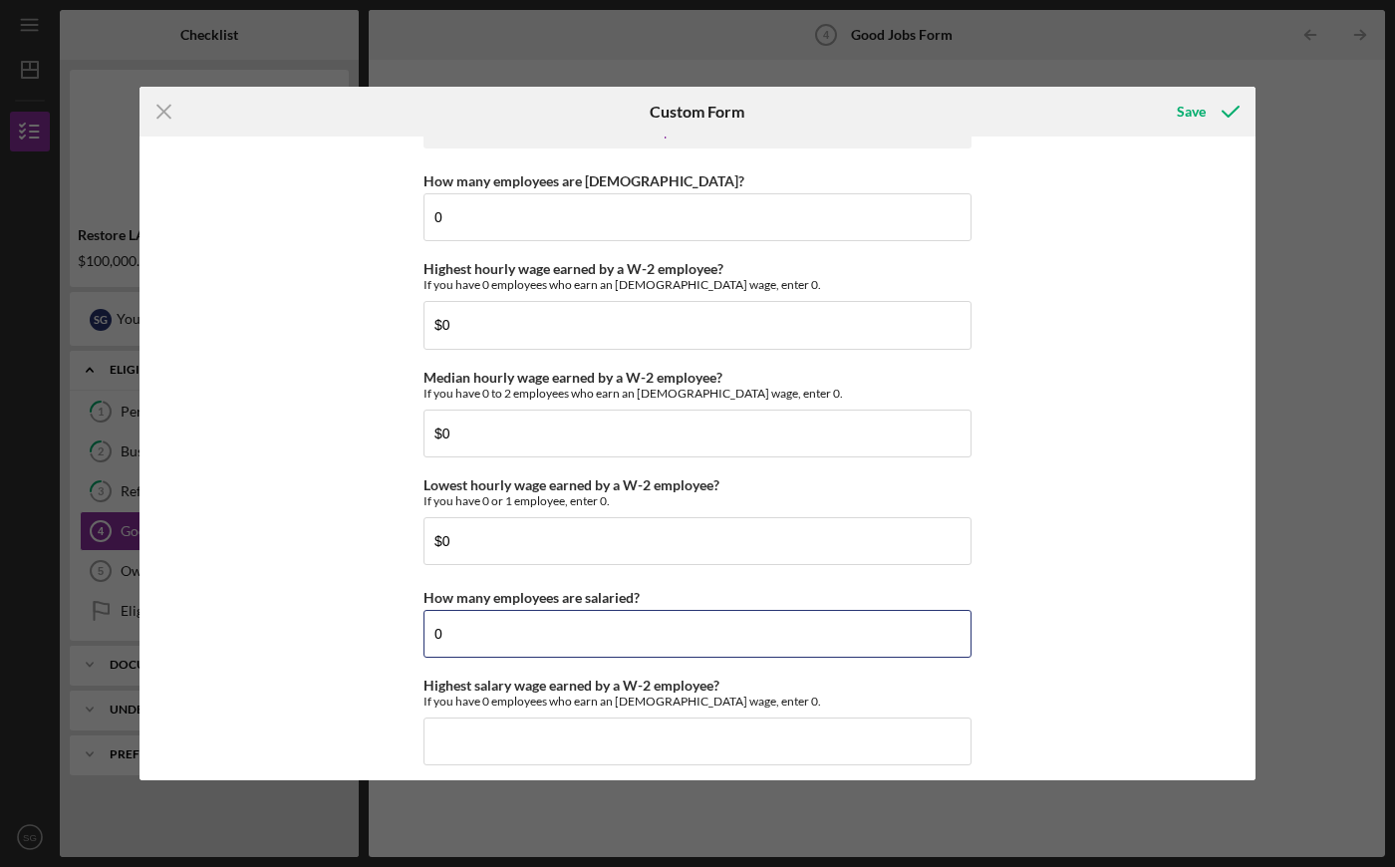
type input "0"
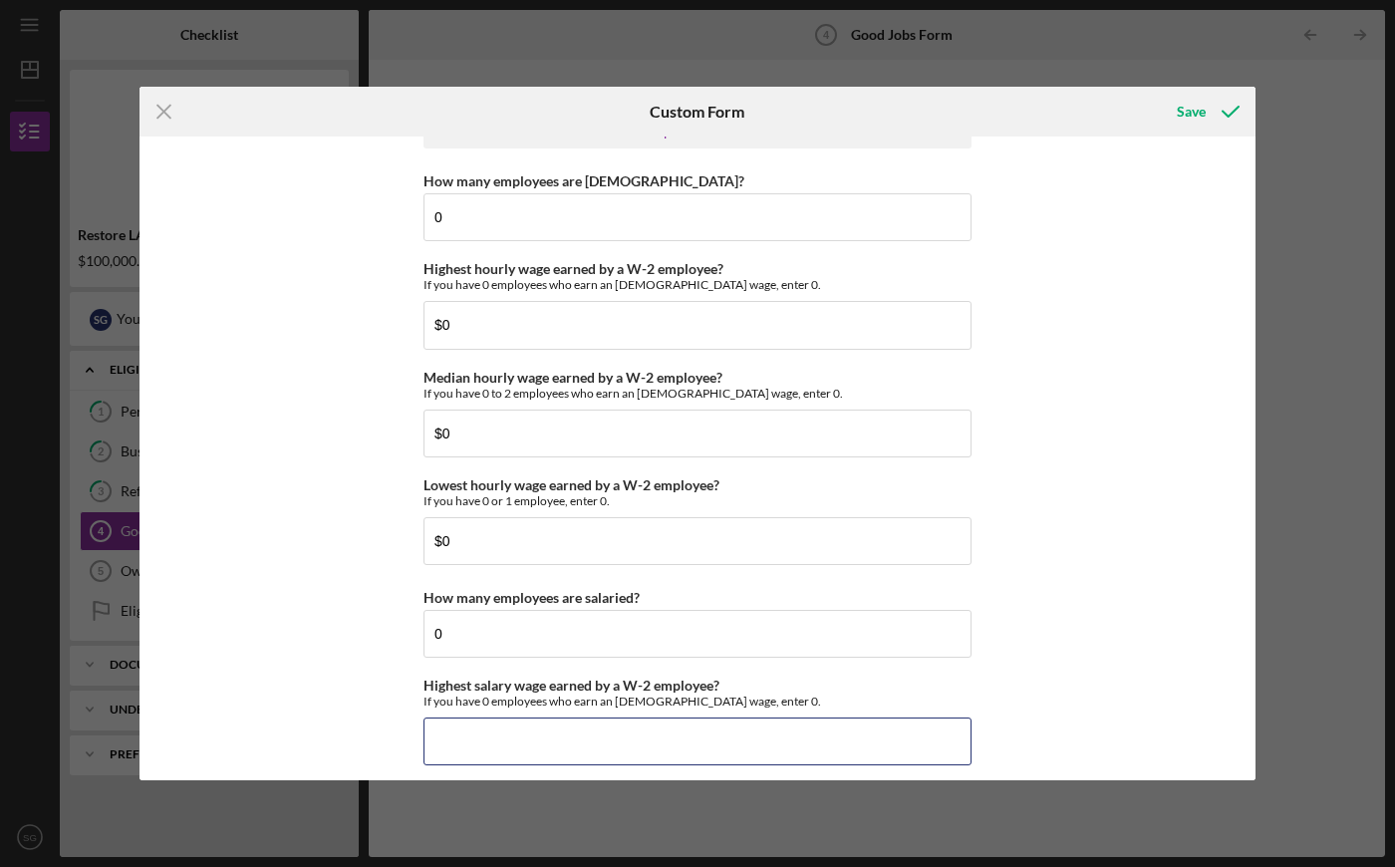
type input "$0"
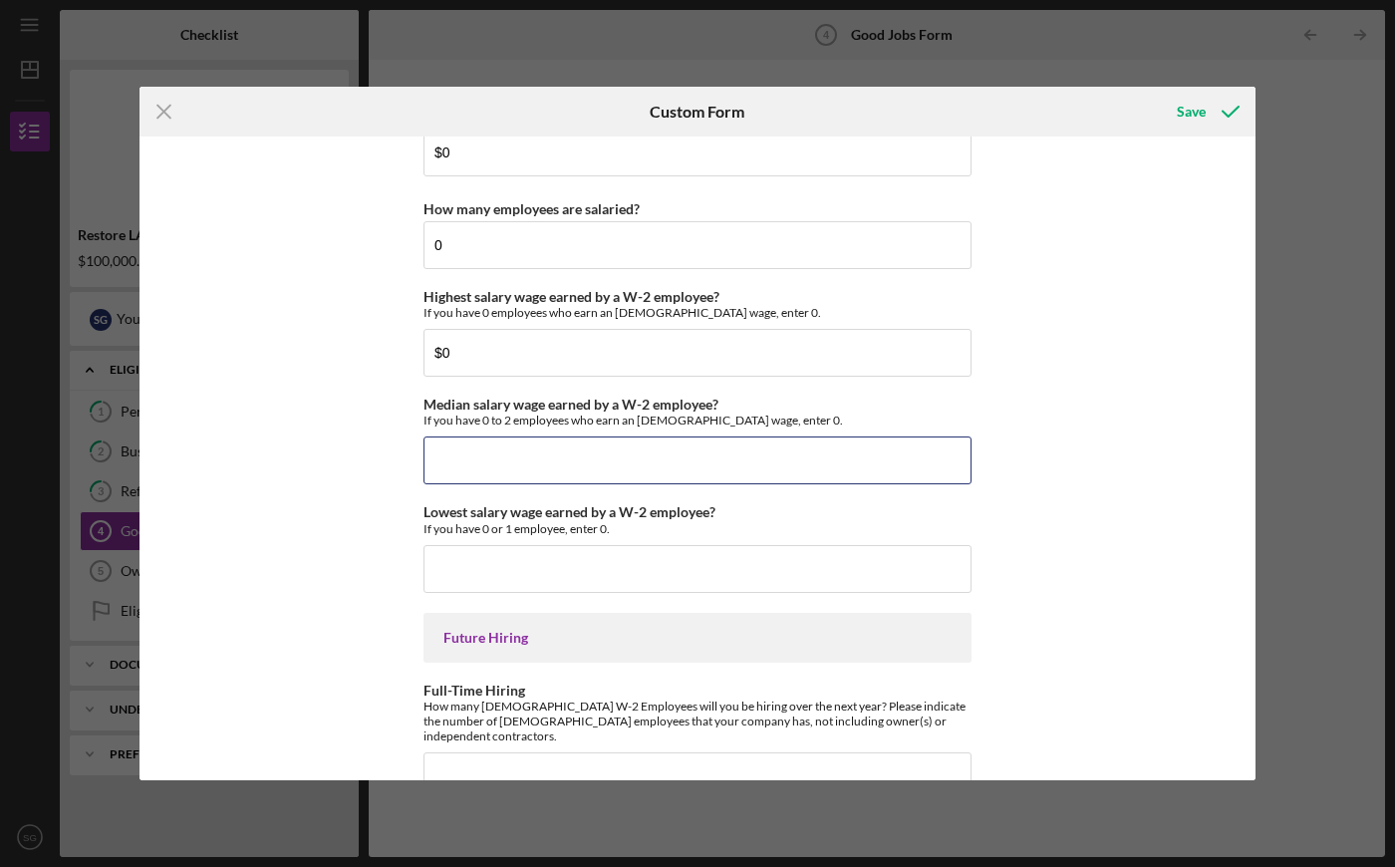
type input "$0"
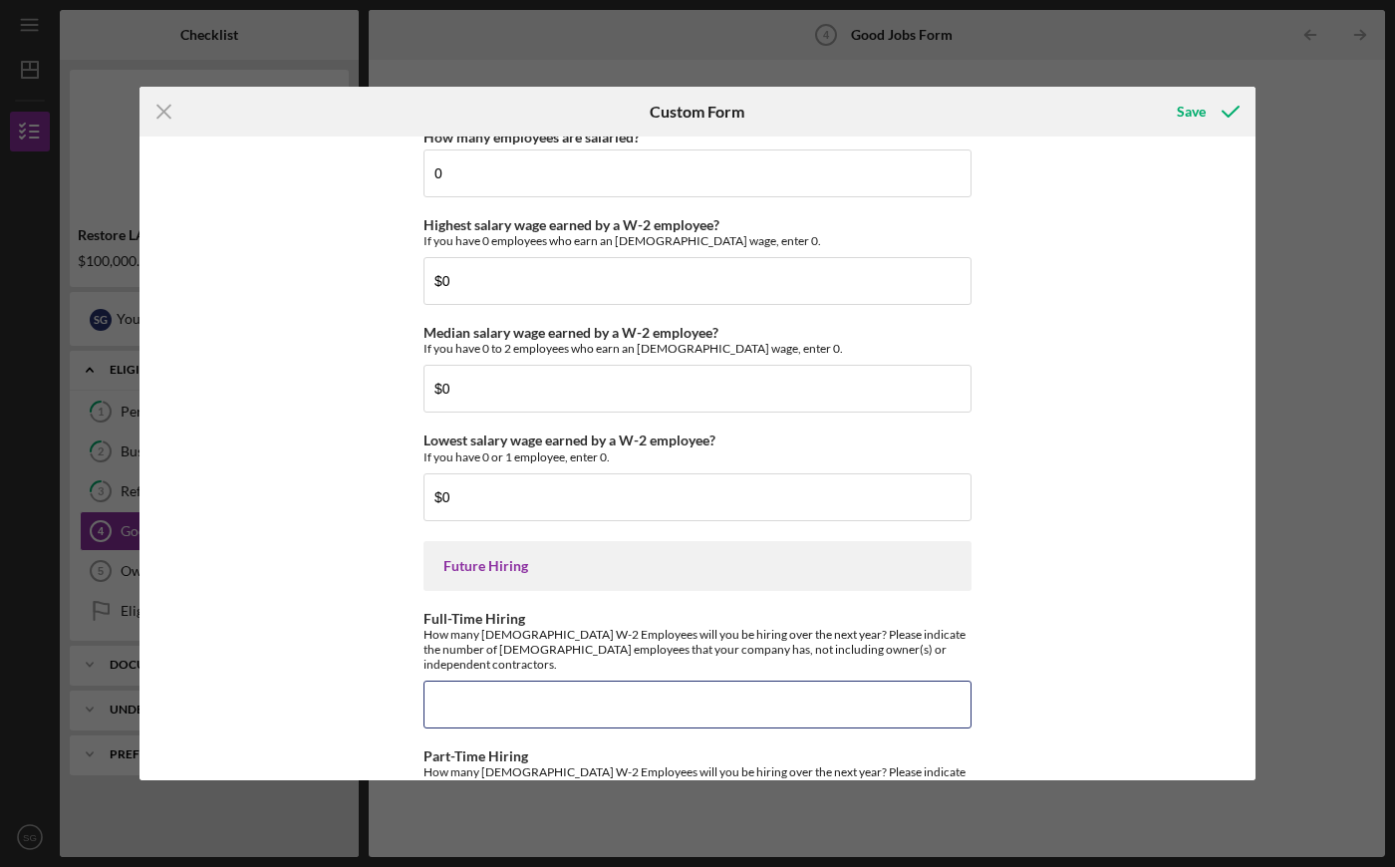
scroll to position [4376, 0]
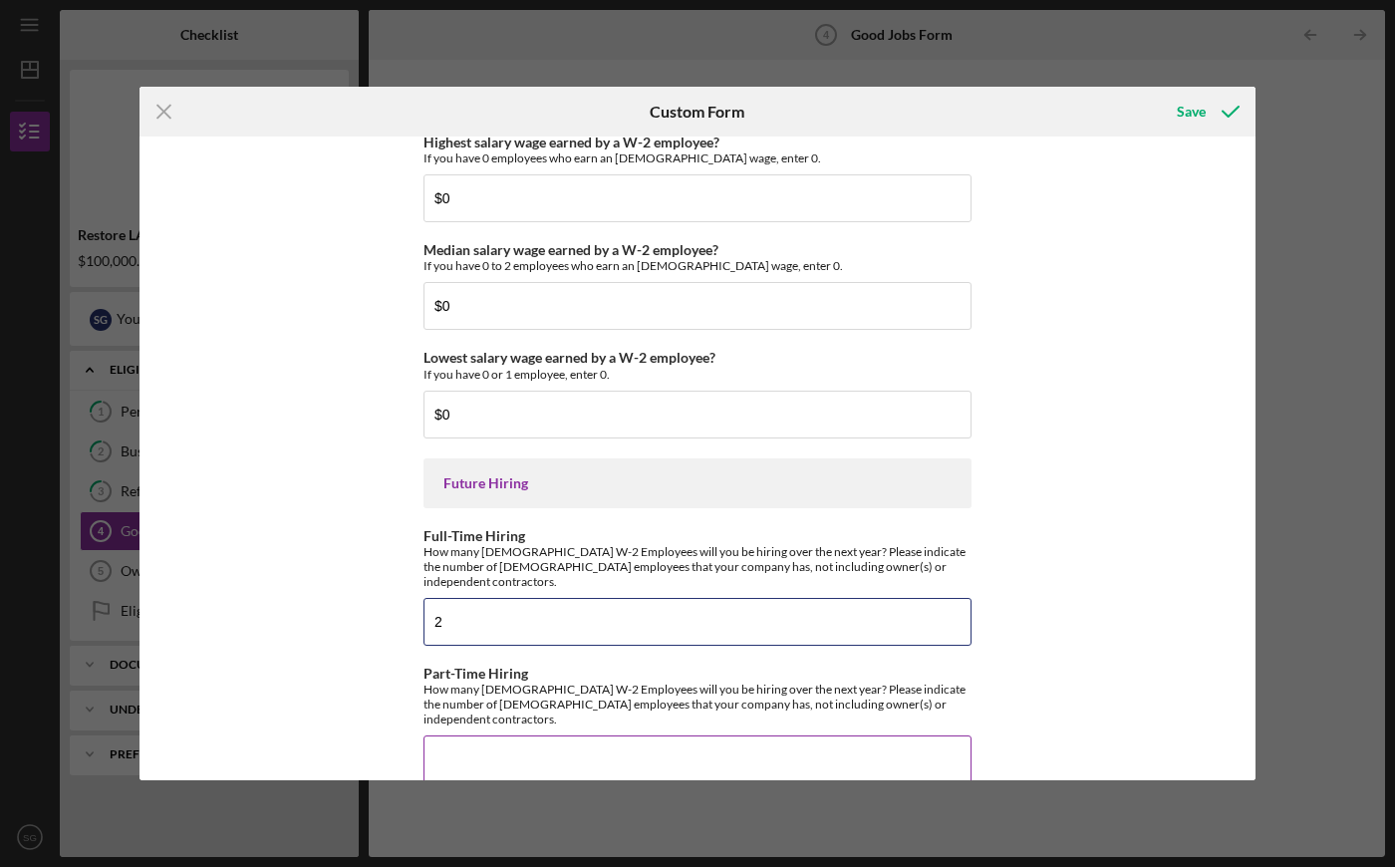
type input "2"
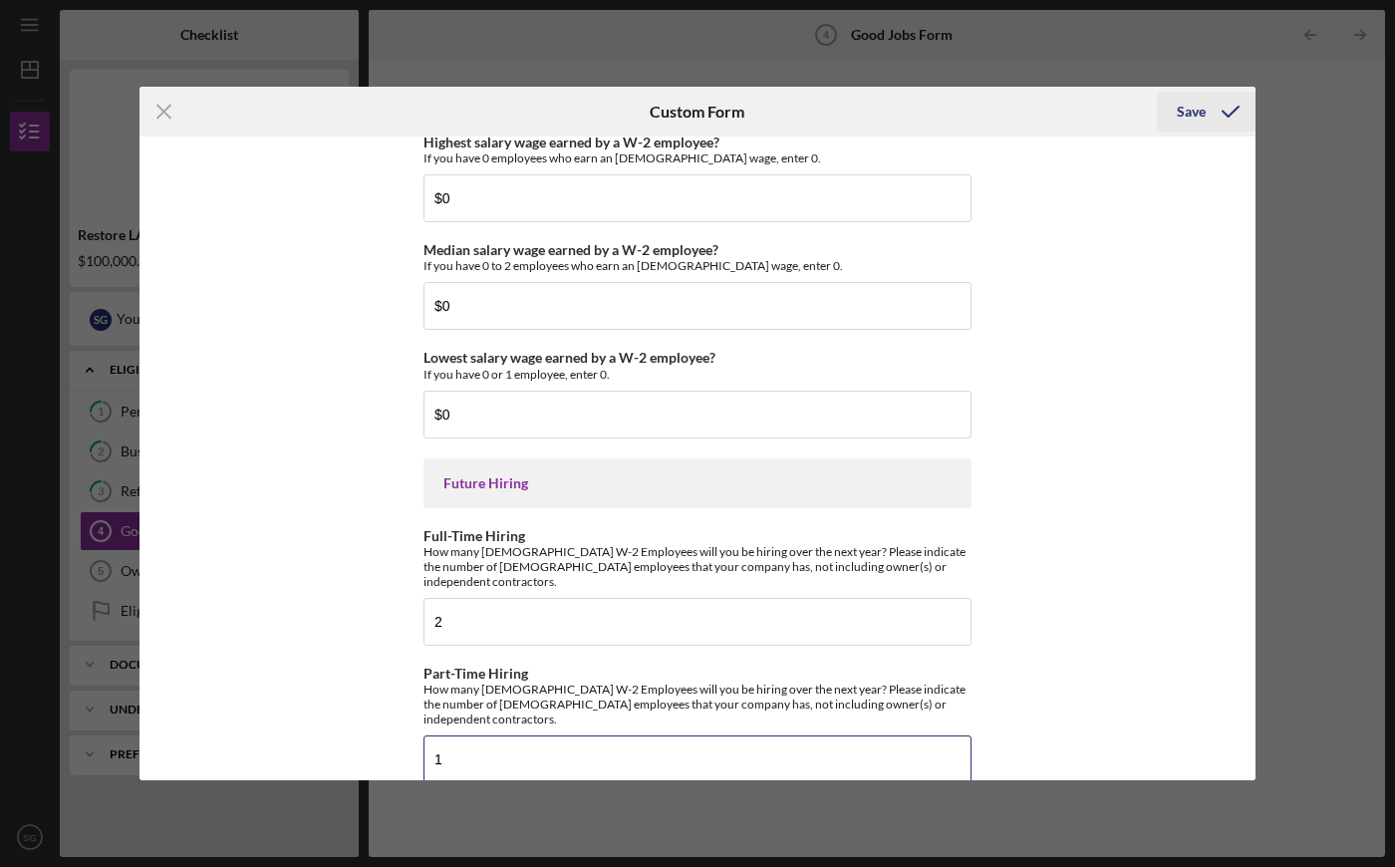
type input "1"
click at [1202, 104] on div "Save" at bounding box center [1191, 112] width 29 height 40
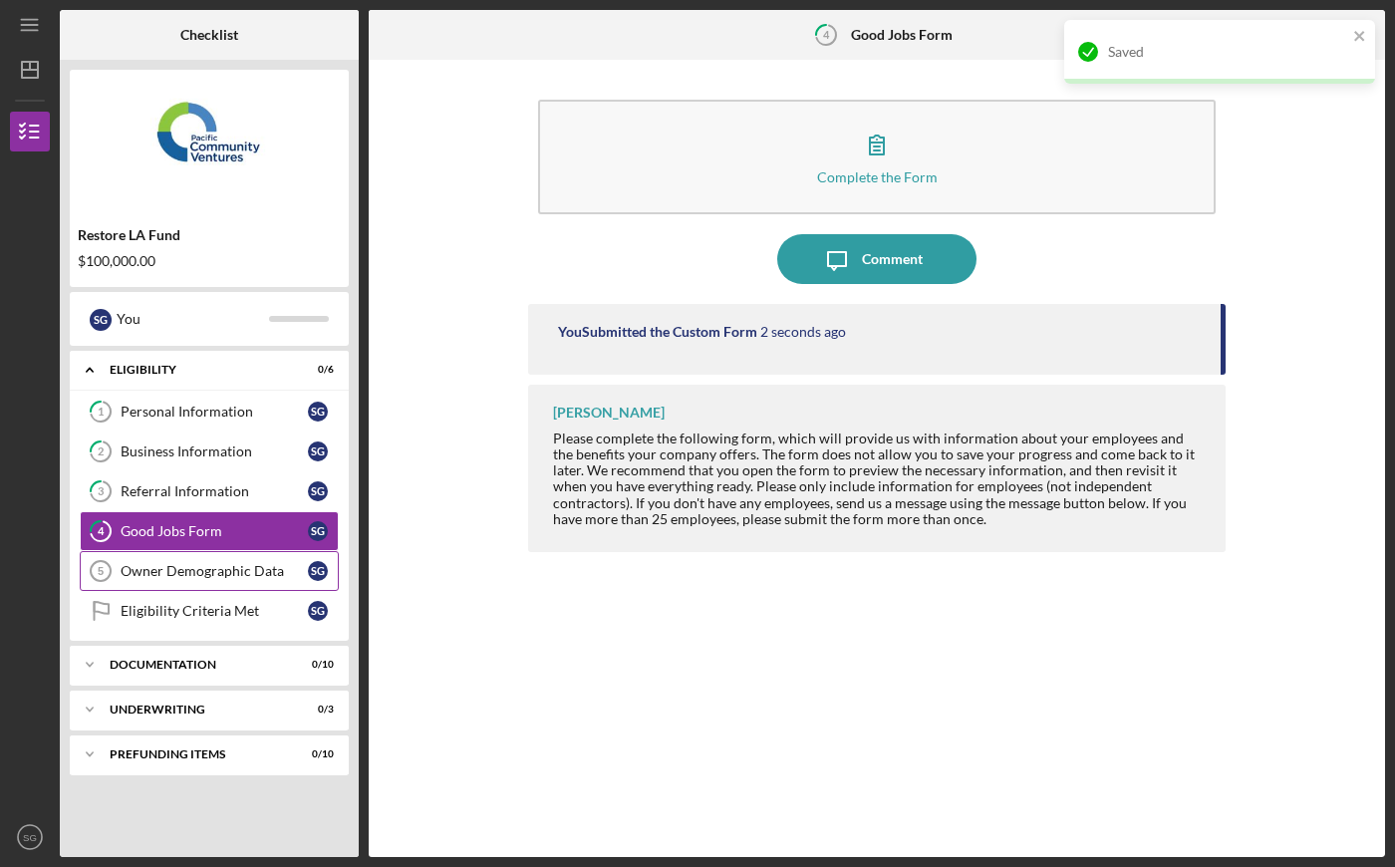
click at [227, 559] on link "Owner Demographic Data 5 Owner Demographic Data S G" at bounding box center [209, 571] width 259 height 40
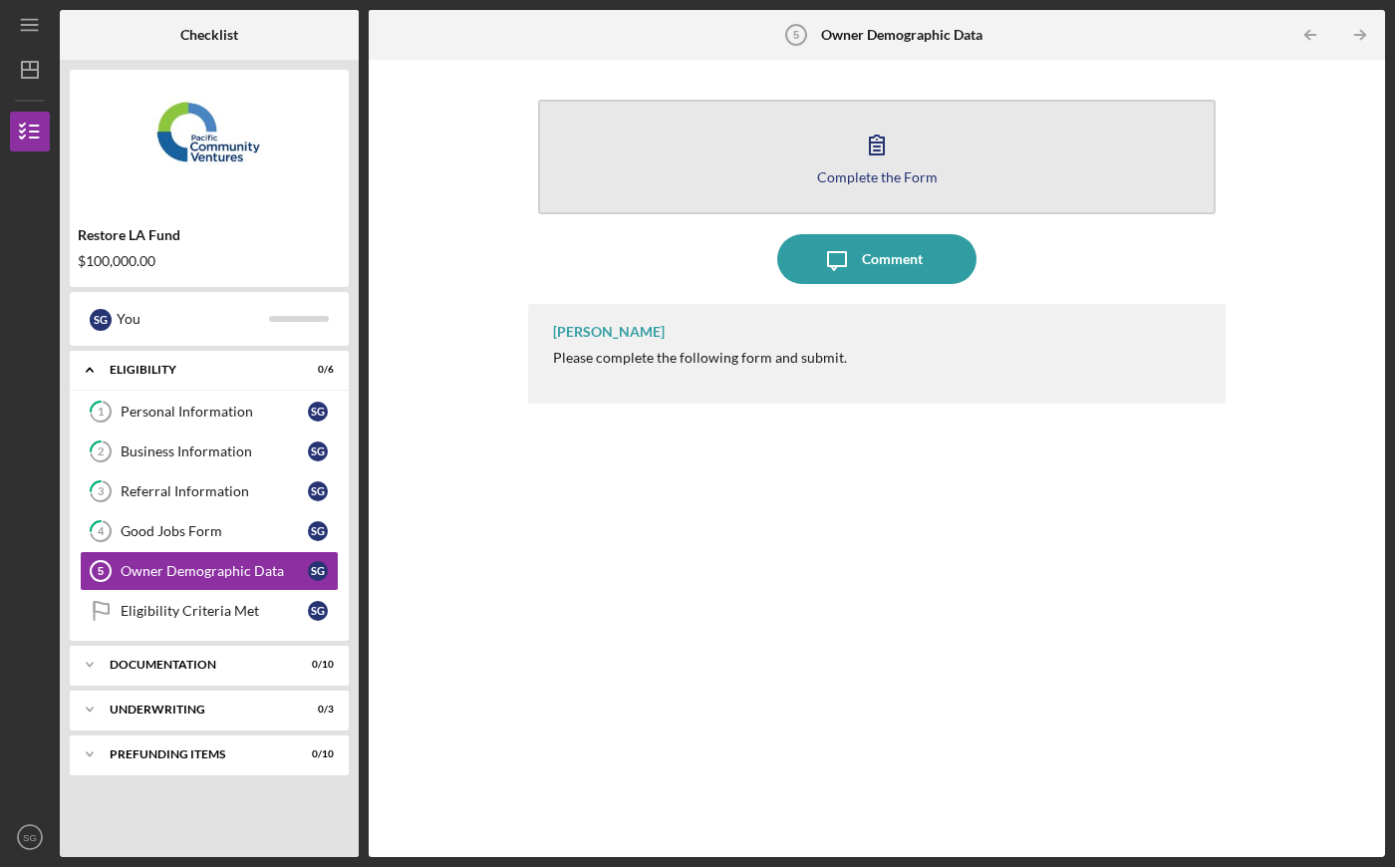
click at [846, 189] on button "Complete the Form Form" at bounding box center [877, 157] width 678 height 115
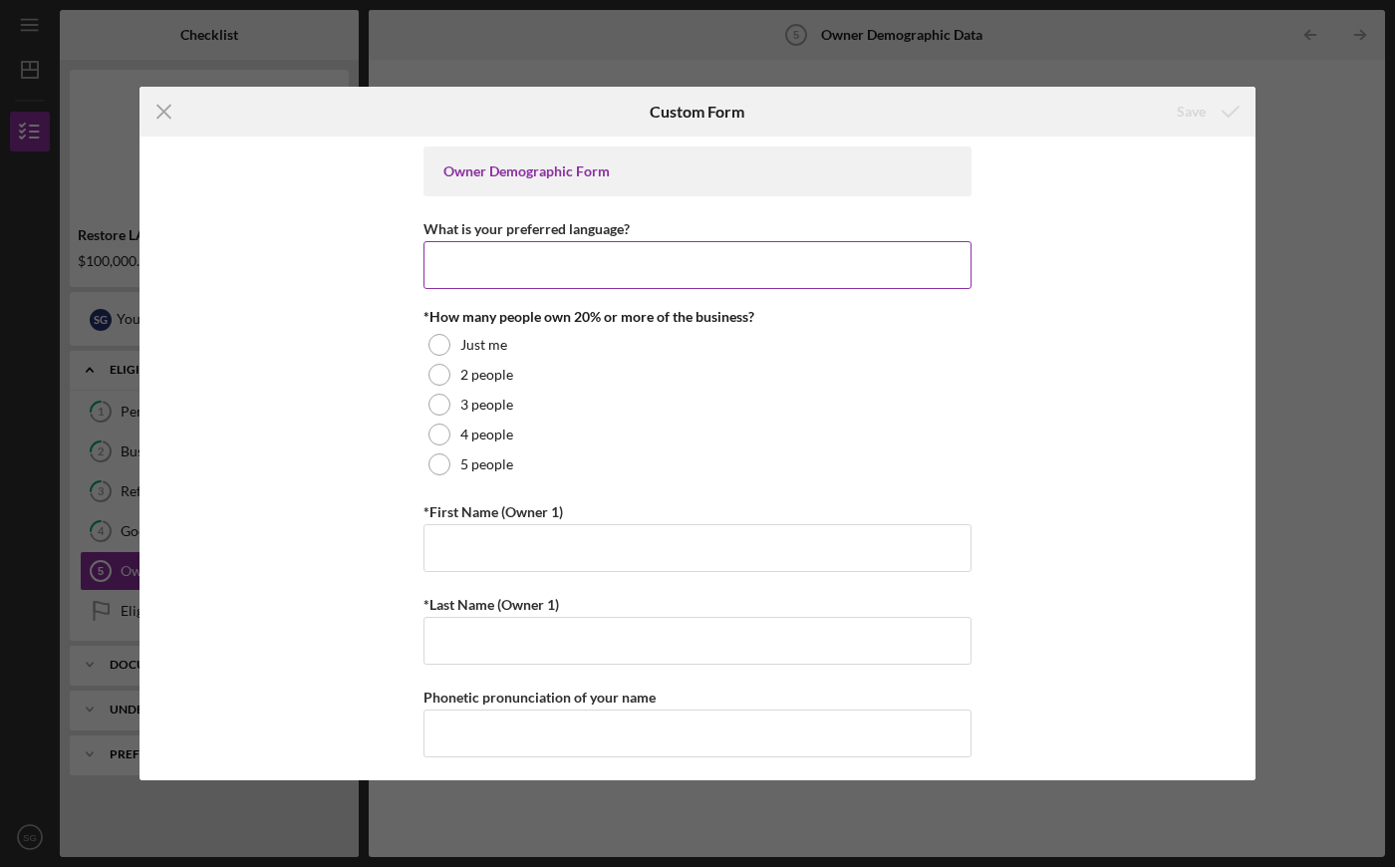
click at [616, 257] on input "What is your preferred language?" at bounding box center [698, 265] width 548 height 48
type input "English"
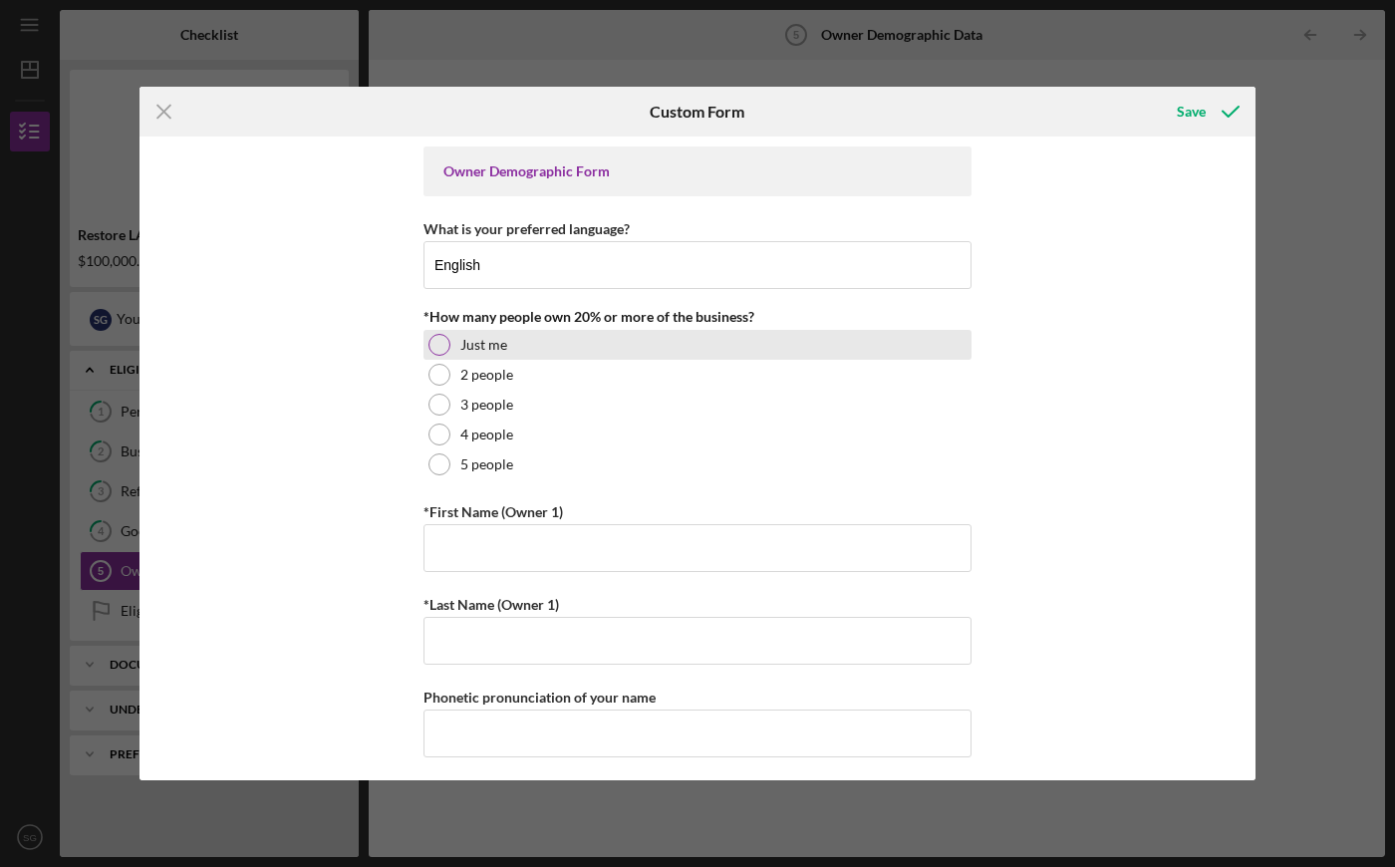
click at [439, 347] on div at bounding box center [440, 345] width 22 height 22
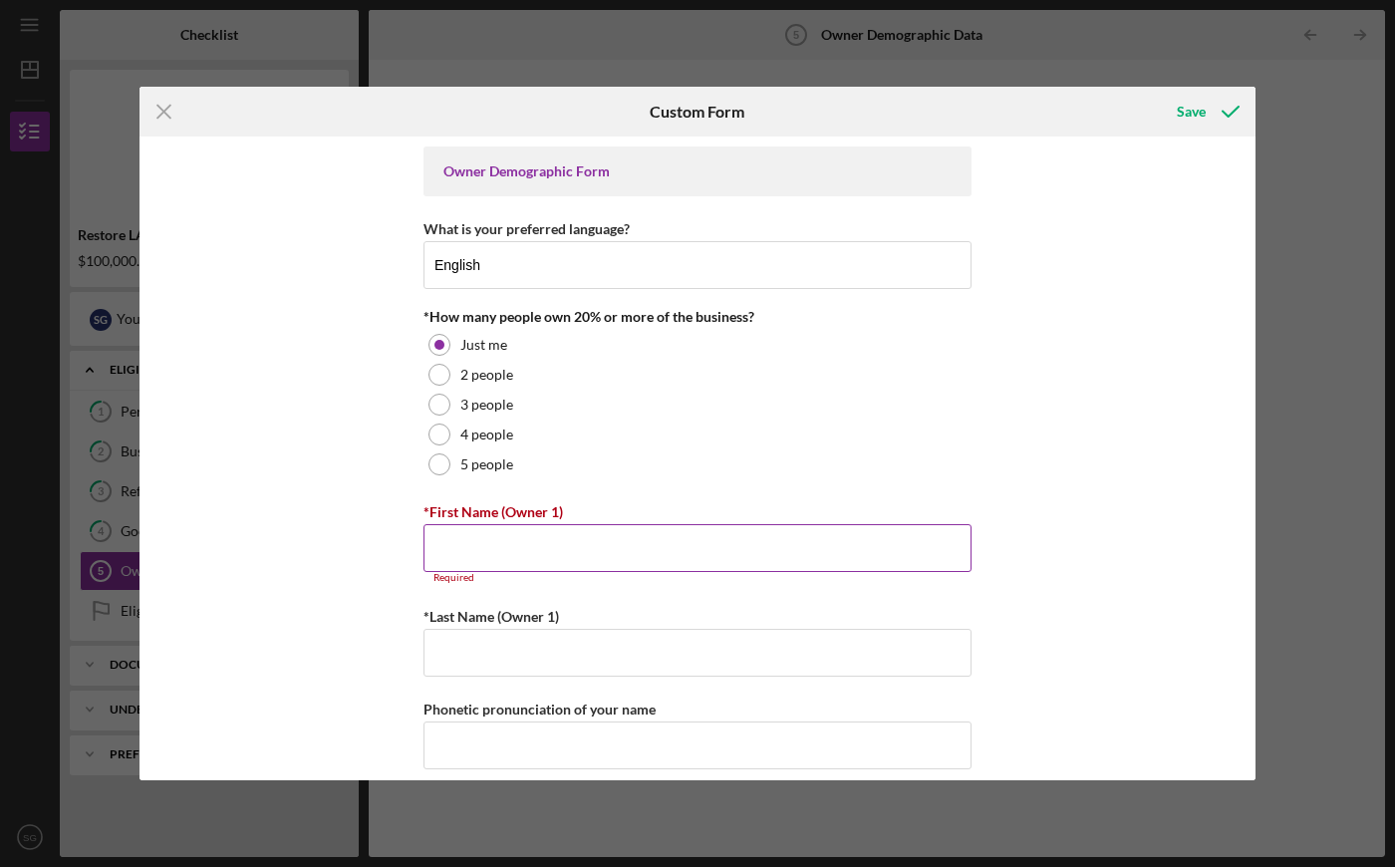
click at [492, 545] on input "*First Name (Owner 1)" at bounding box center [698, 548] width 548 height 48
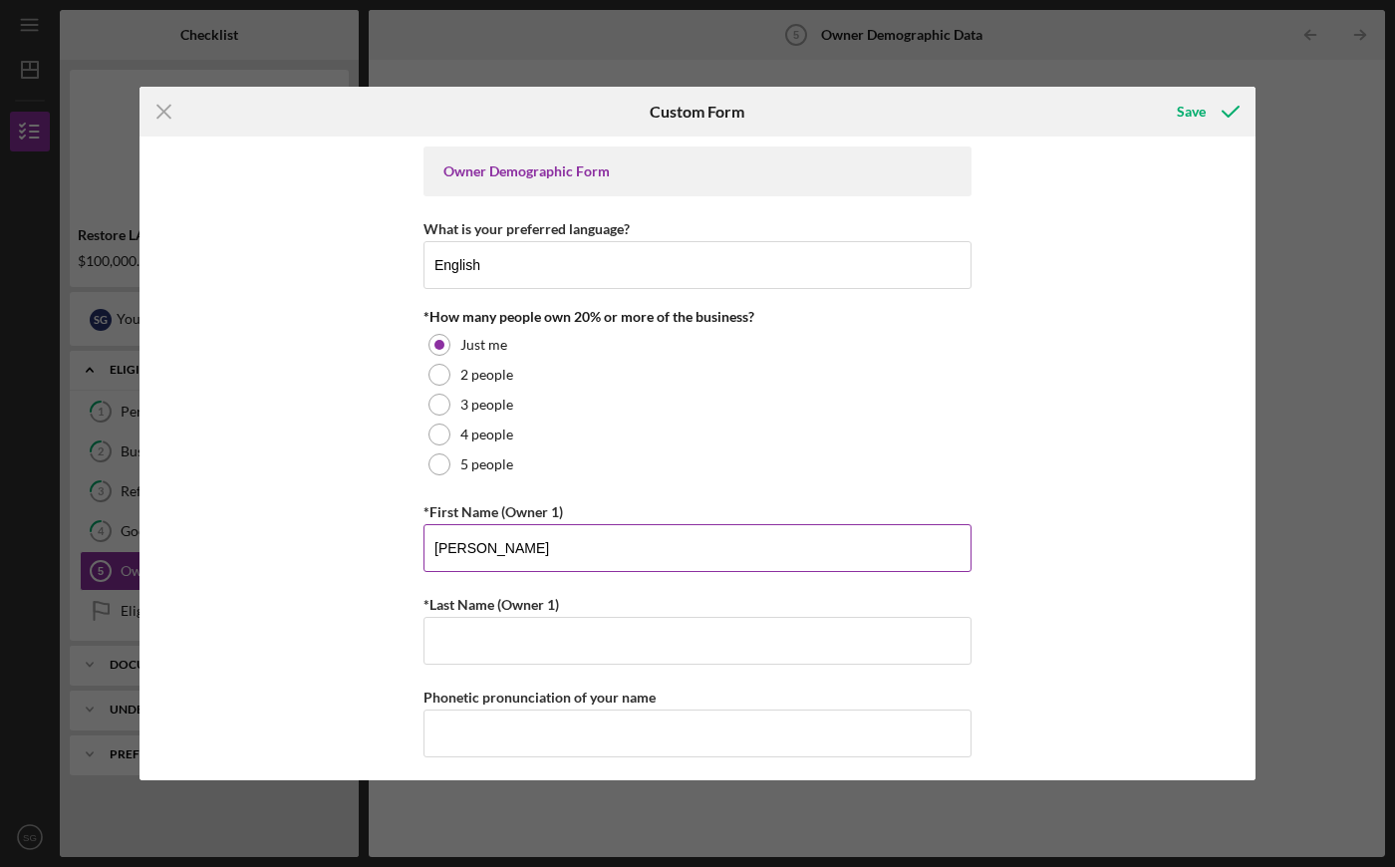
type input "[PERSON_NAME]"
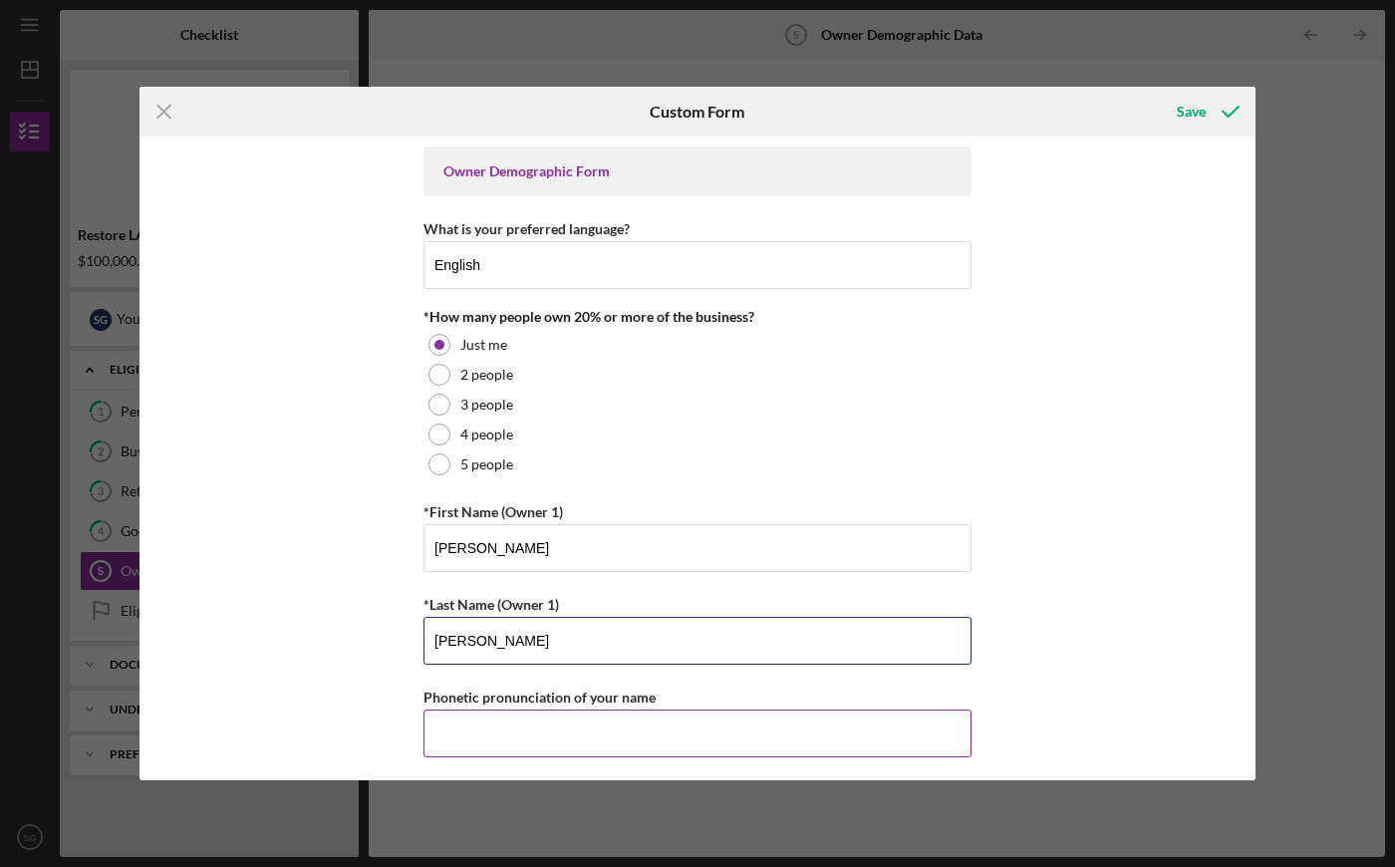
type input "[PERSON_NAME]"
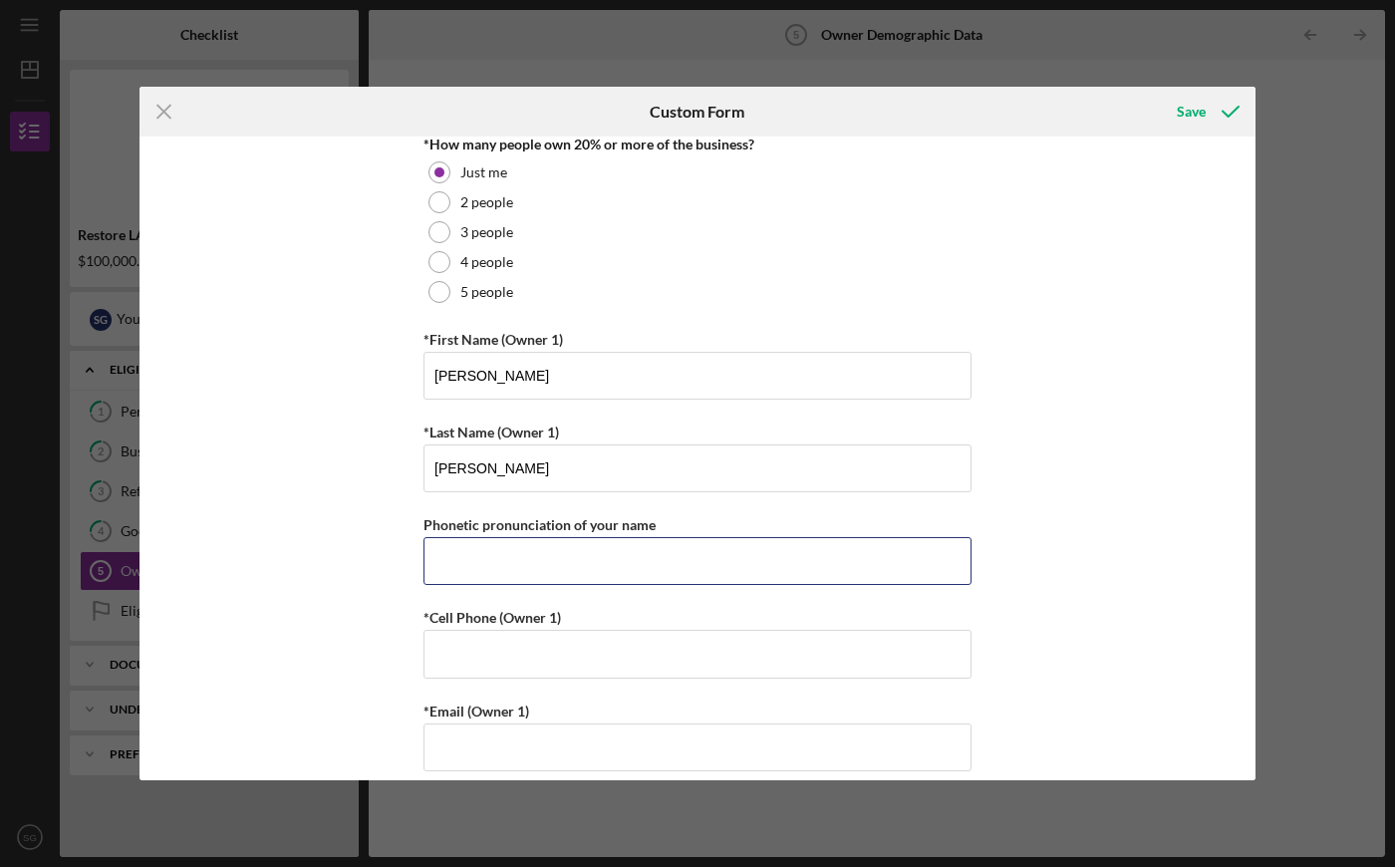
scroll to position [259, 0]
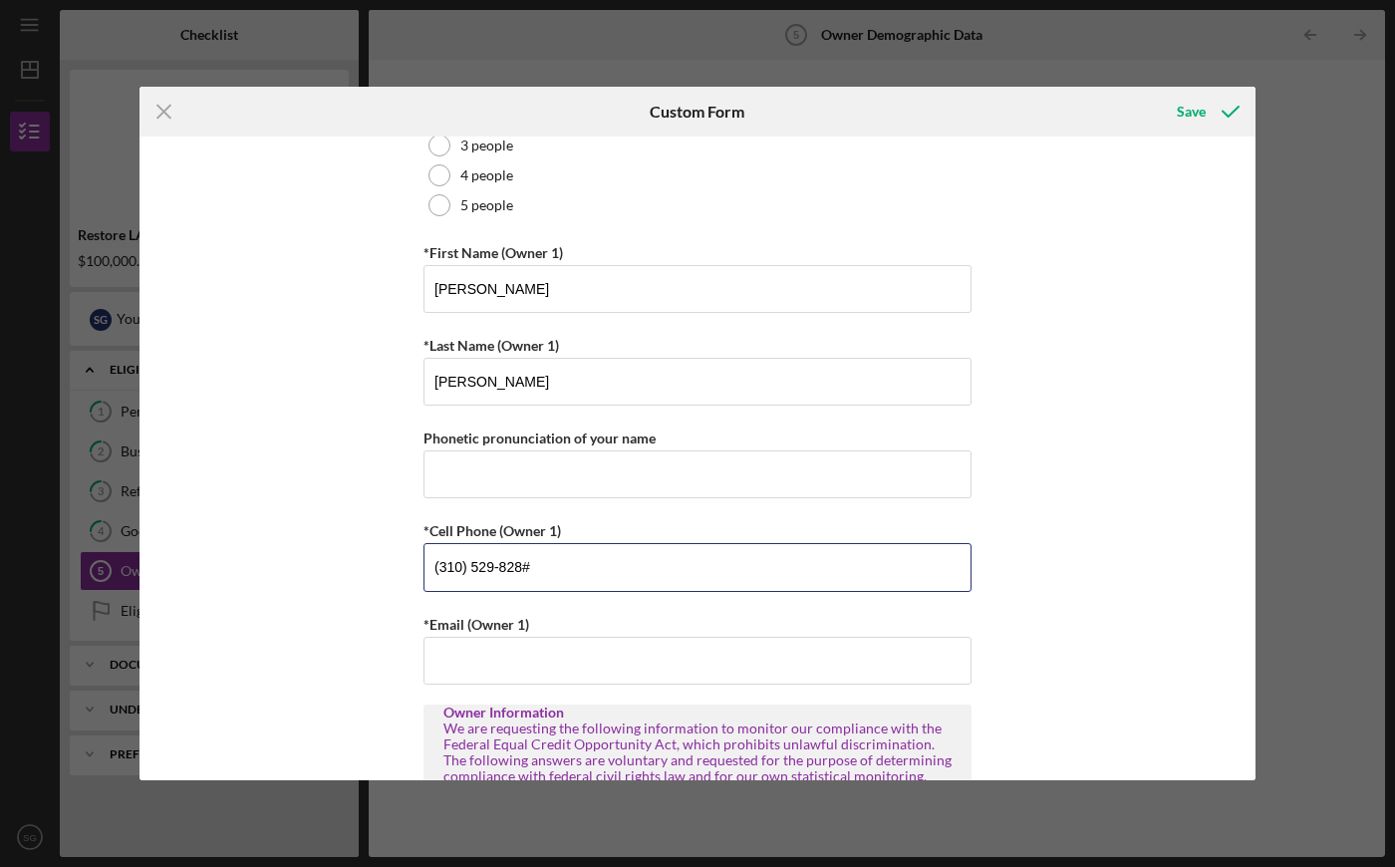
type input "[PHONE_NUMBER]"
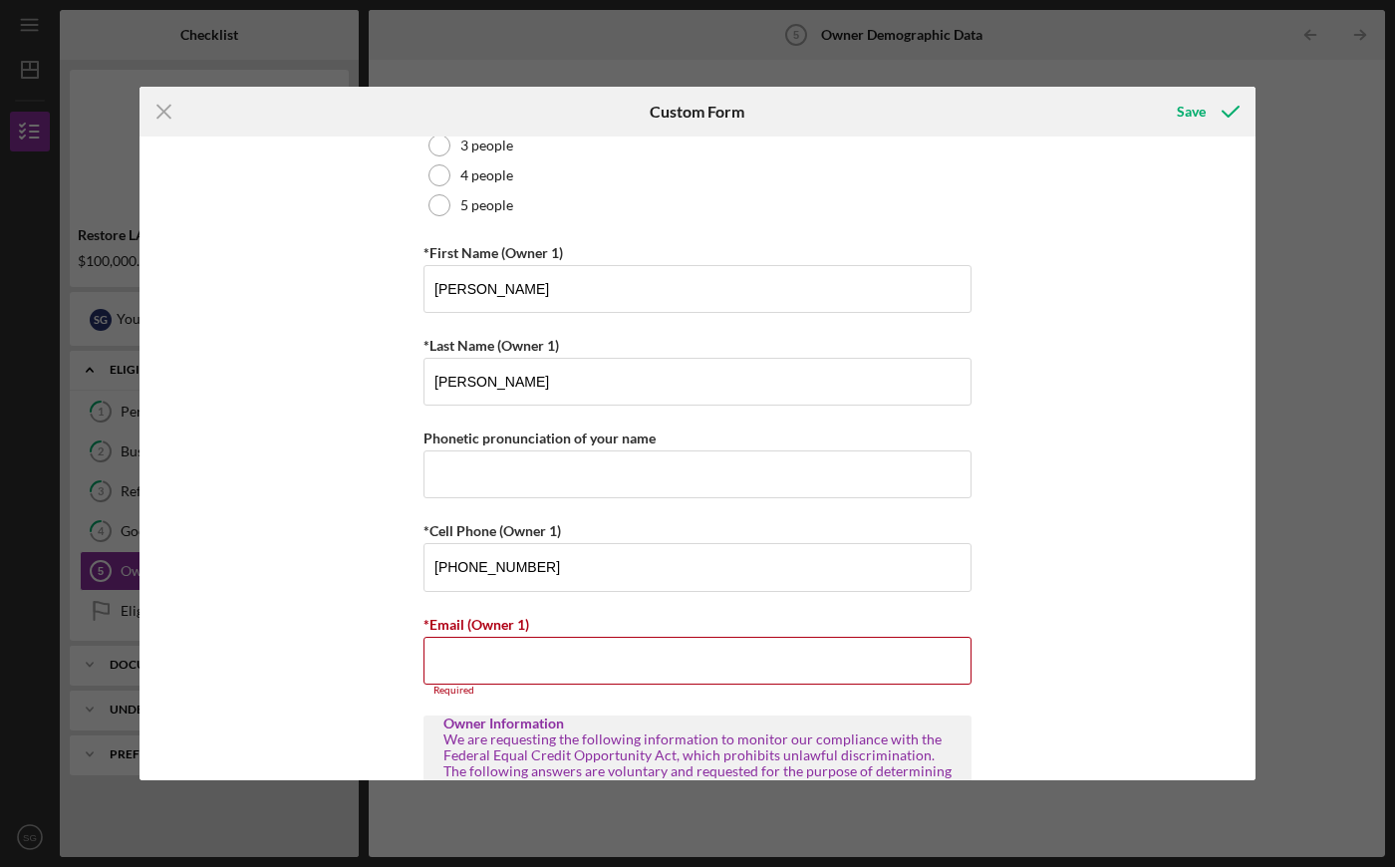
click at [328, 366] on div "Owner Demographic Form What is your preferred language? English *How many peopl…" at bounding box center [698, 459] width 1116 height 644
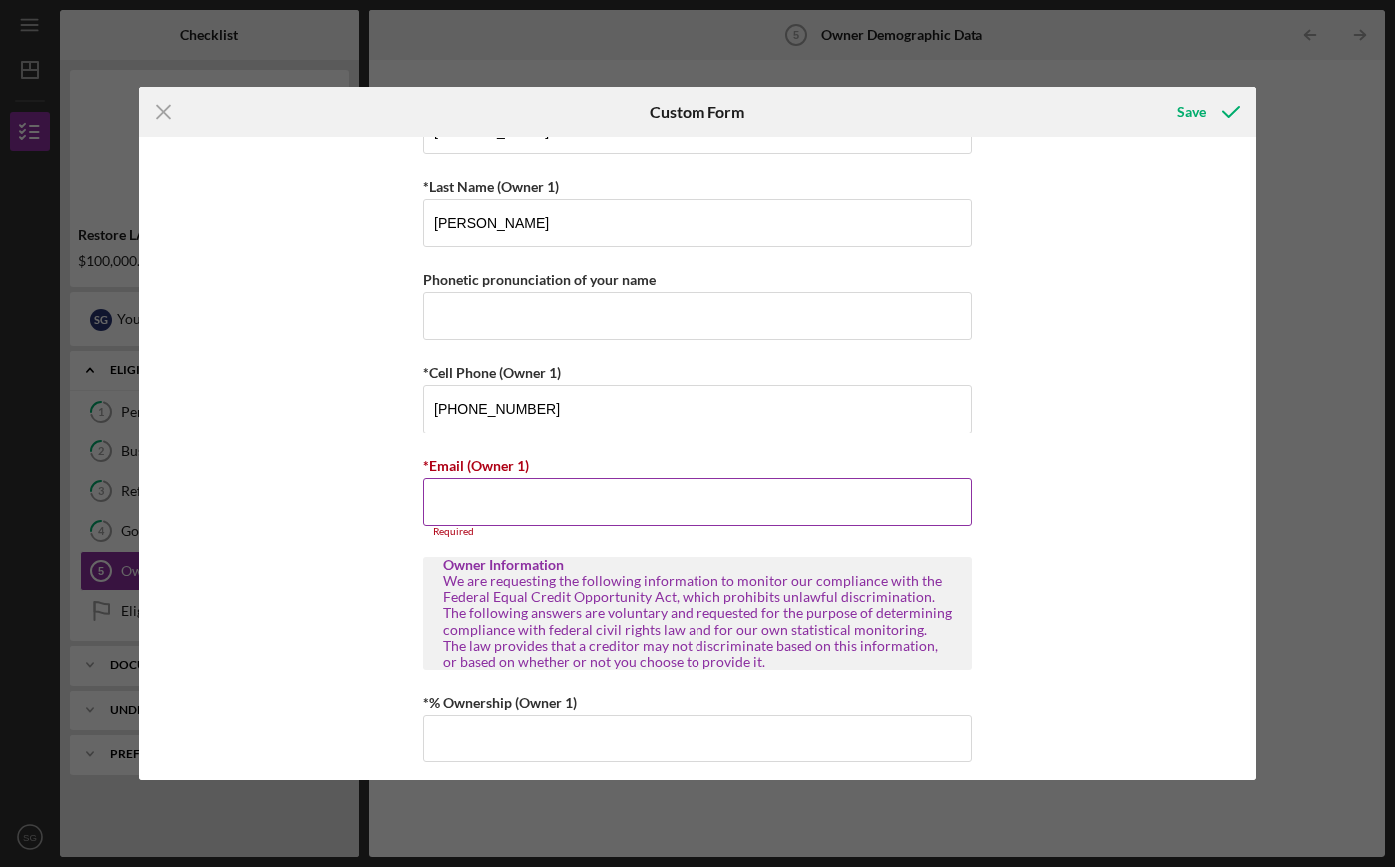
click at [473, 490] on input "*Email (Owner 1)" at bounding box center [698, 502] width 548 height 48
type input "s"
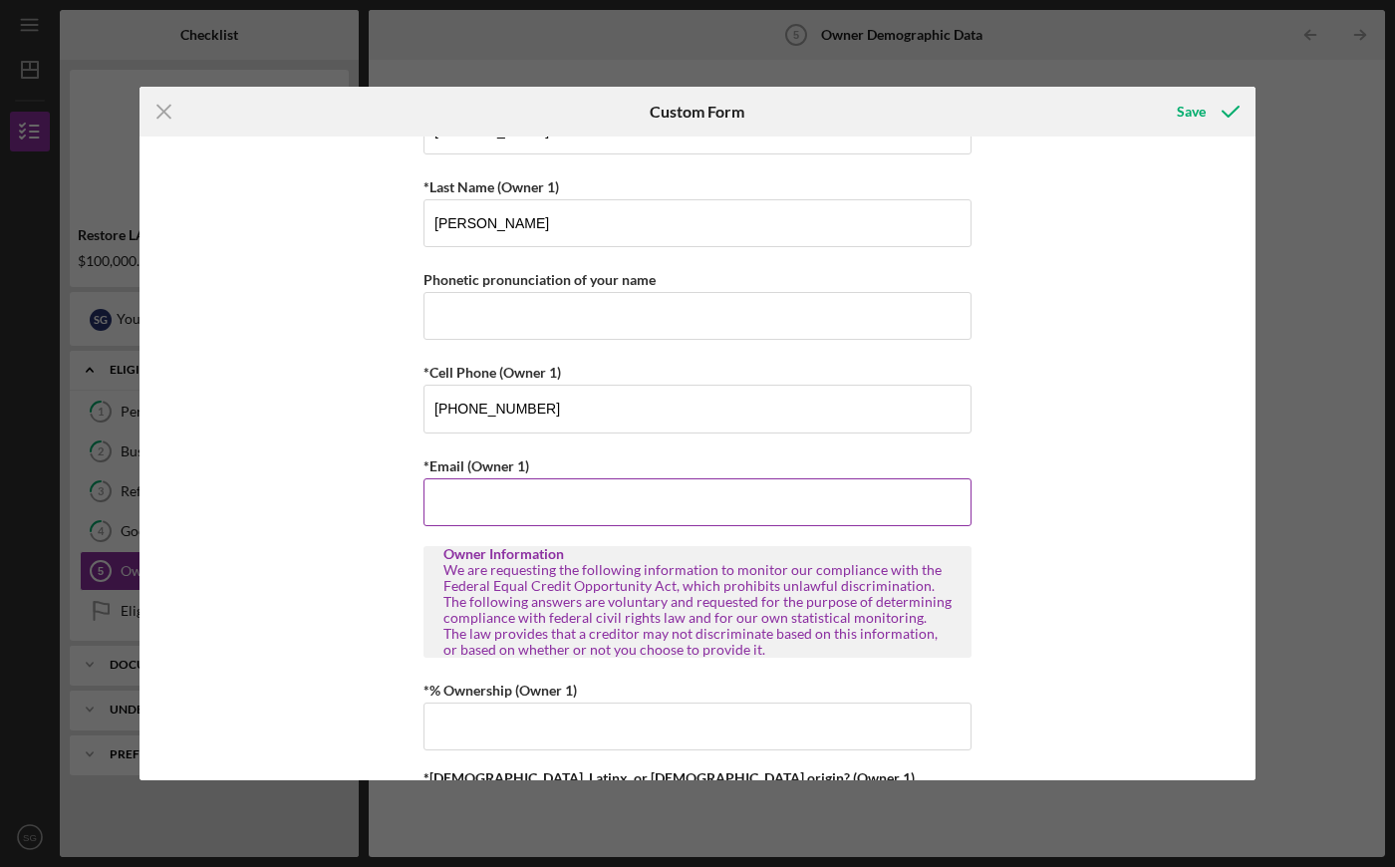
type input "[PERSON_NAME][EMAIL_ADDRESS][DOMAIN_NAME]"
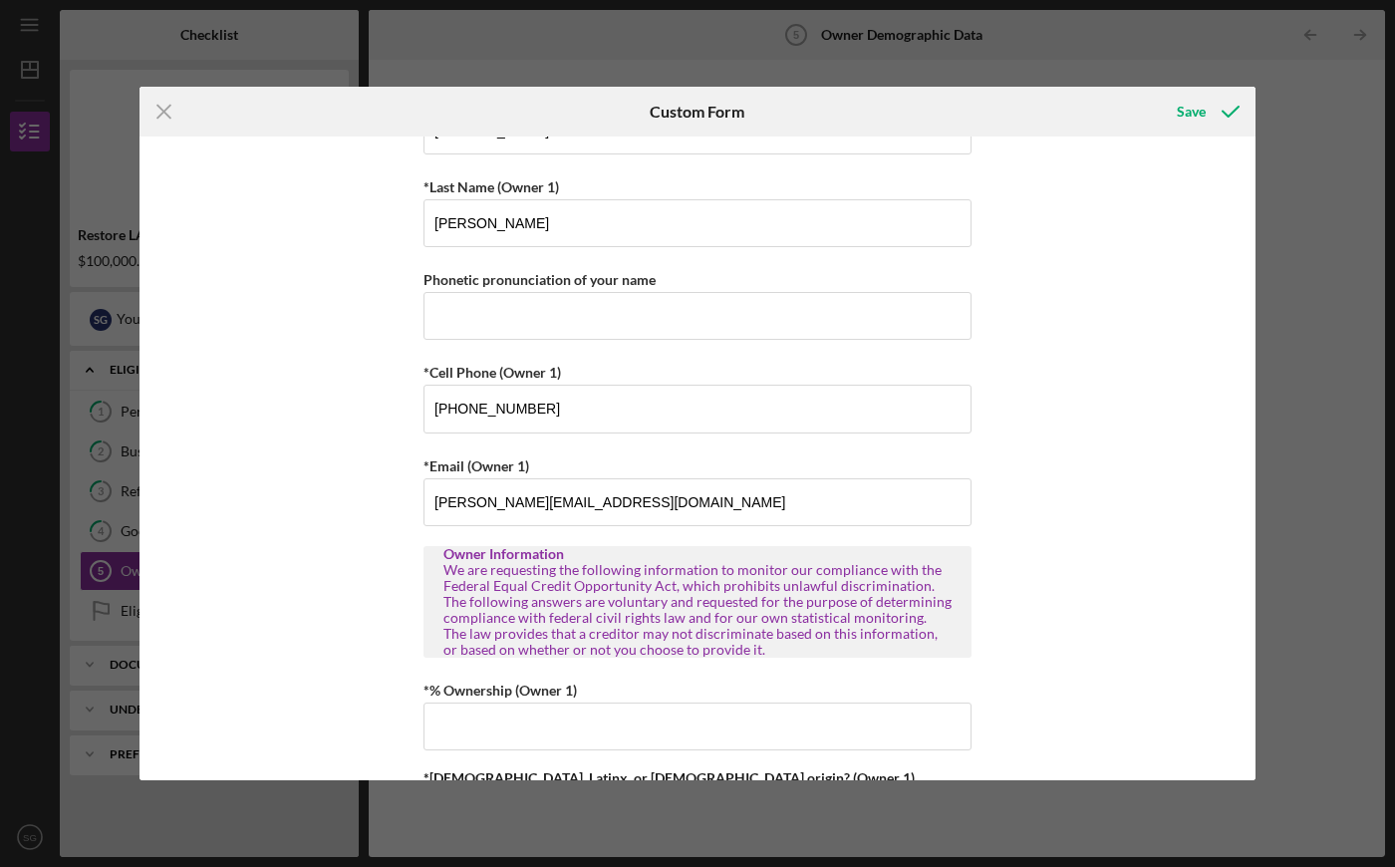
scroll to position [634, 0]
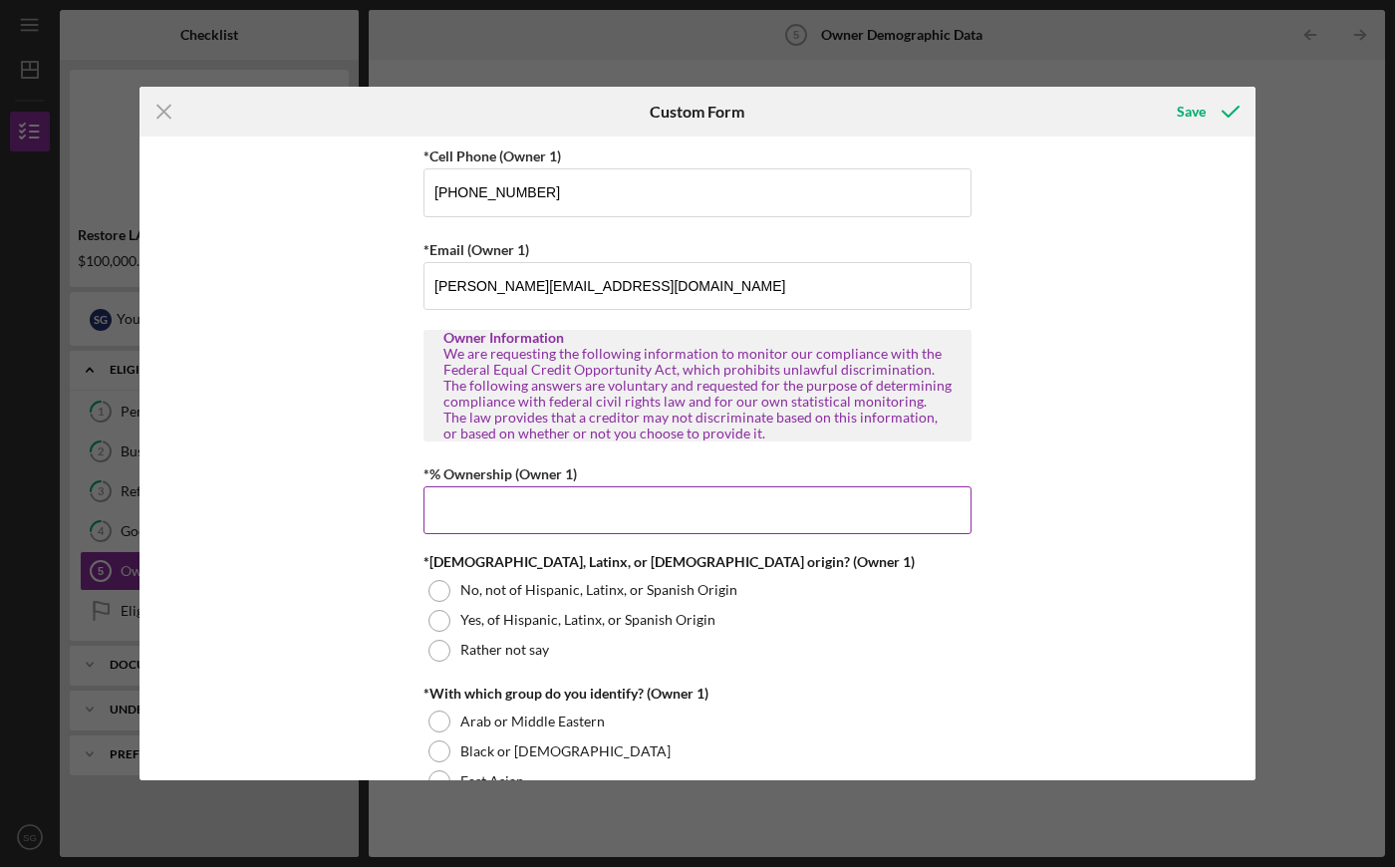
click at [578, 510] on input "*% Ownership (Owner 1)" at bounding box center [698, 510] width 548 height 48
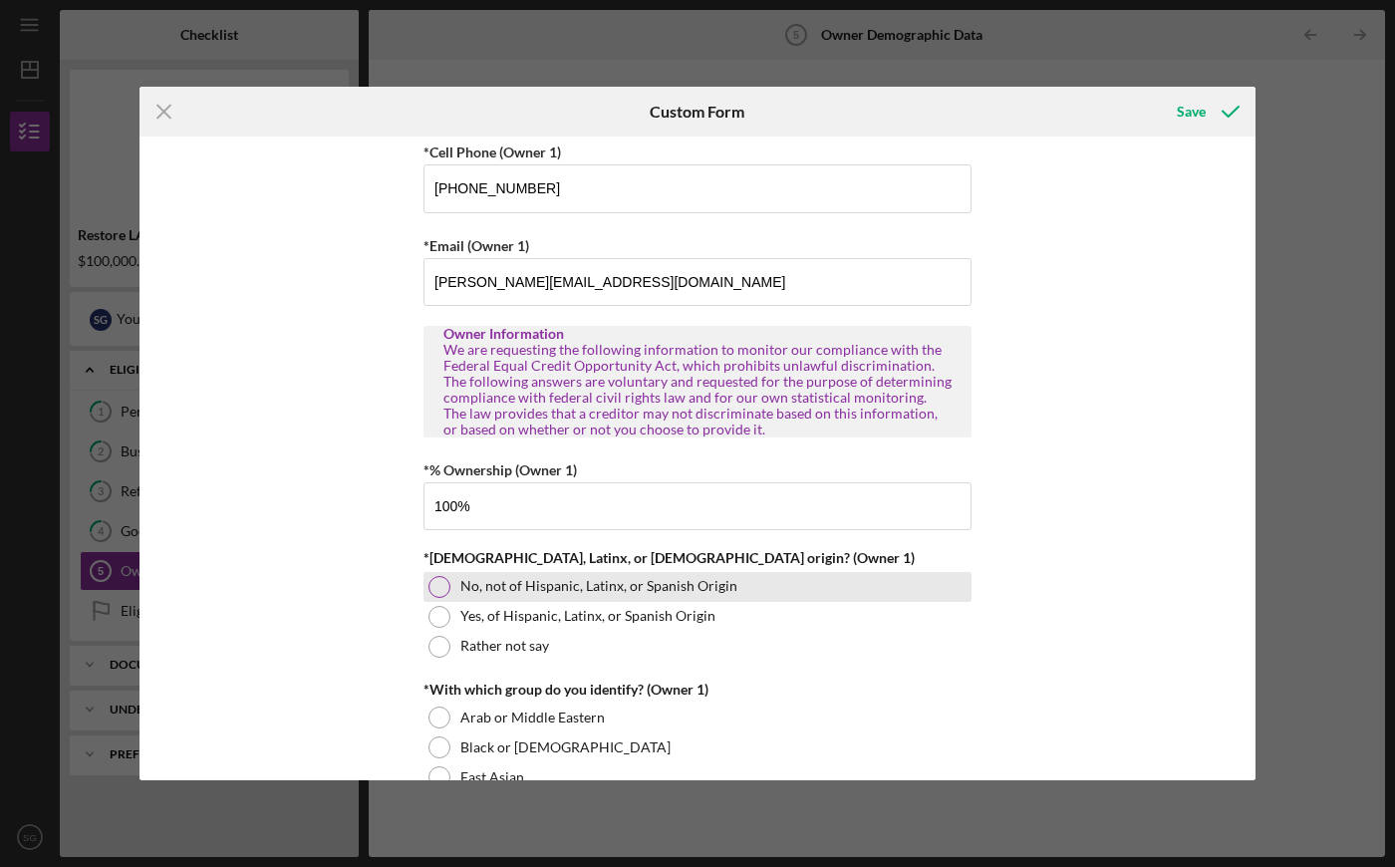
type input "100.00000%"
click at [431, 583] on div at bounding box center [440, 587] width 22 height 22
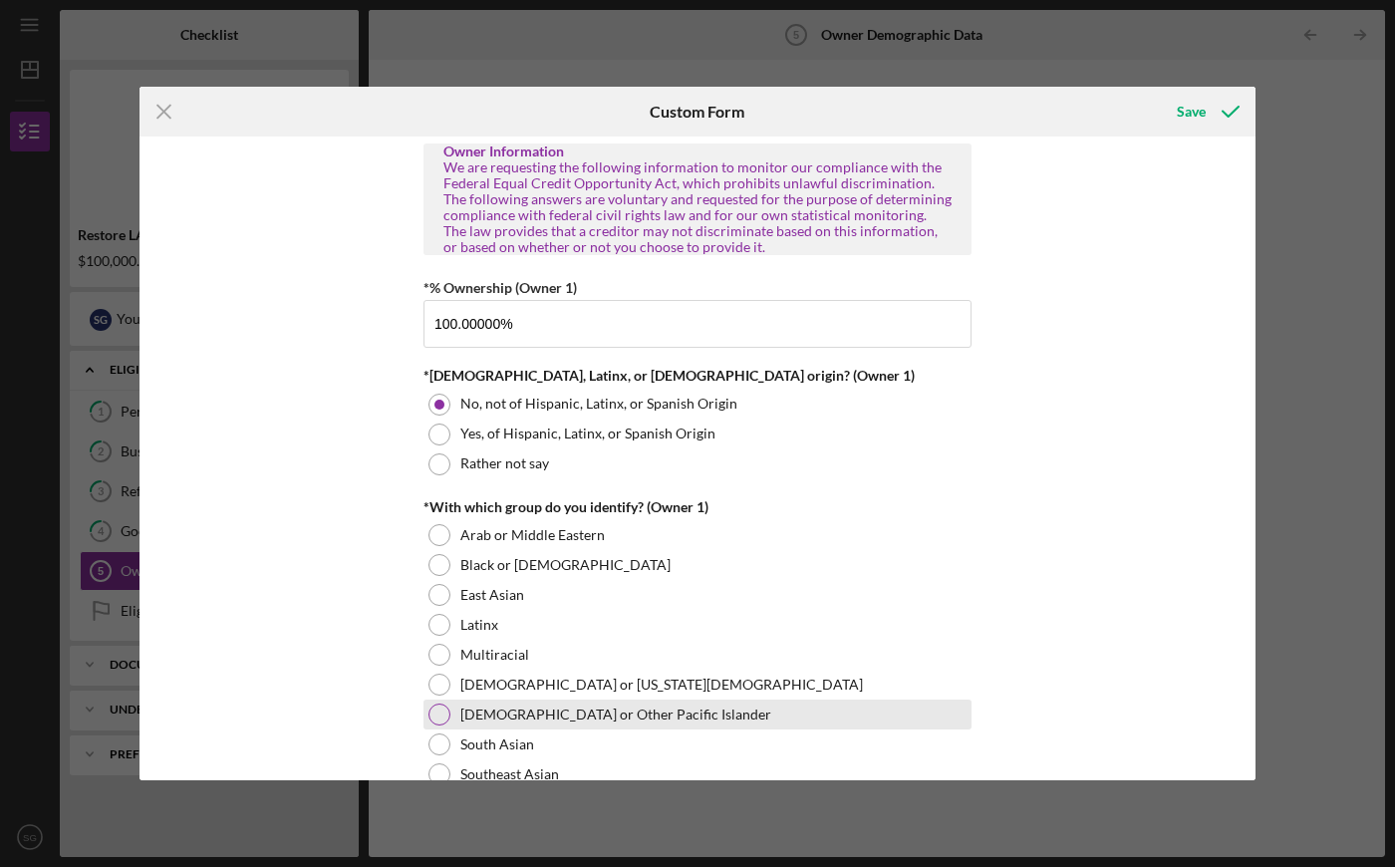
scroll to position [969, 0]
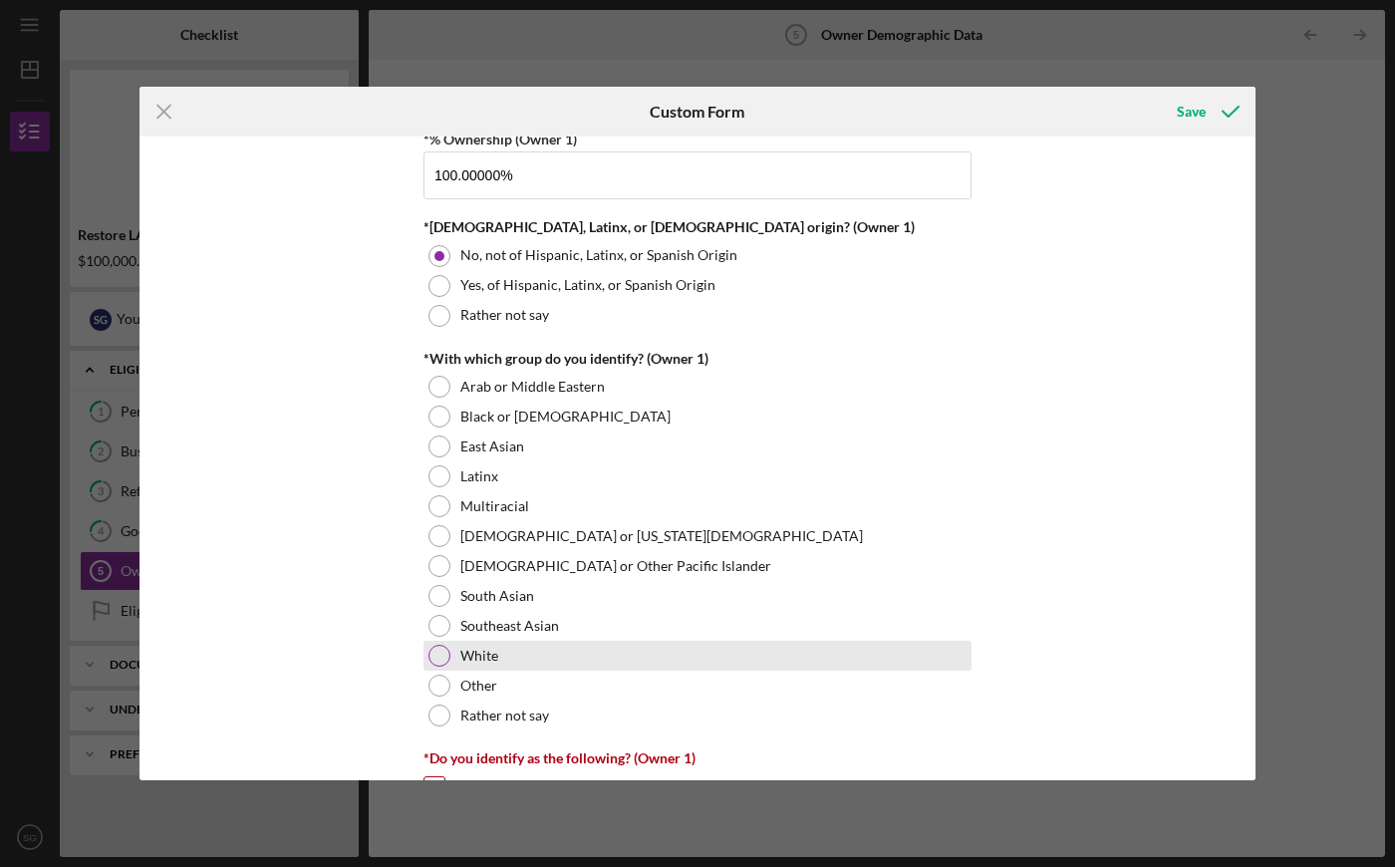
click at [447, 650] on div "White" at bounding box center [698, 656] width 548 height 30
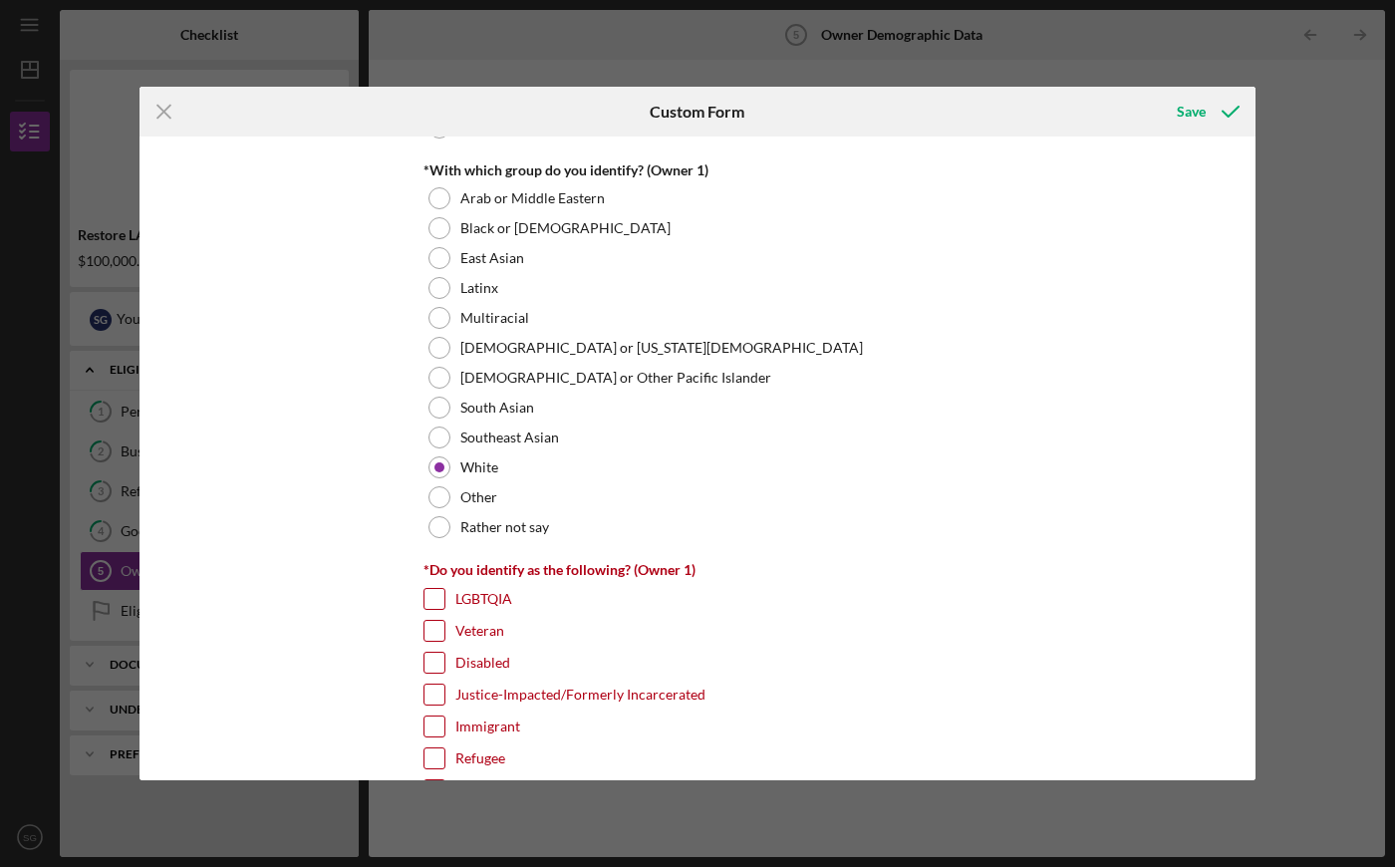
scroll to position [1365, 0]
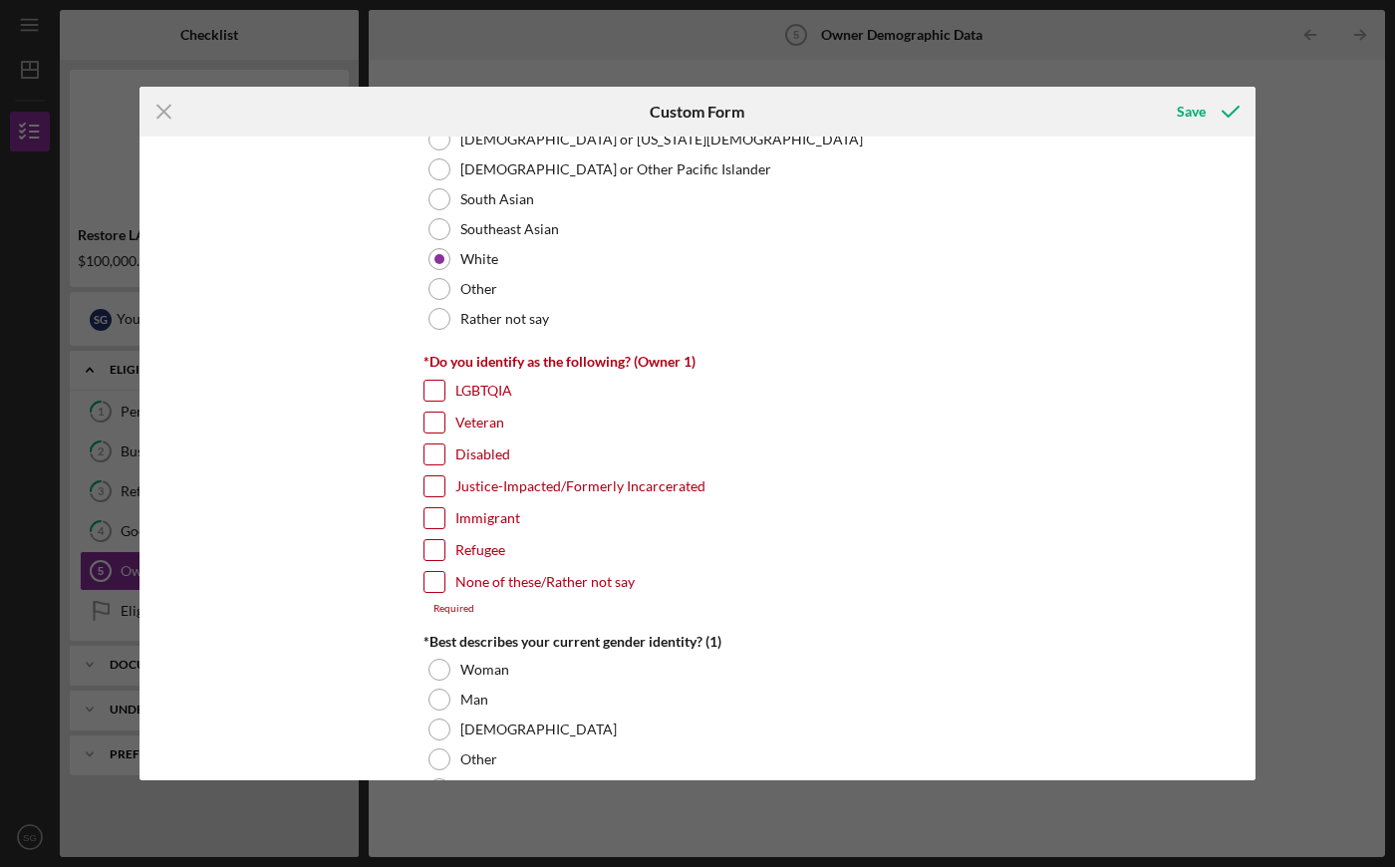
click at [433, 584] on input "None of these/Rather not say" at bounding box center [435, 582] width 20 height 20
checkbox input "true"
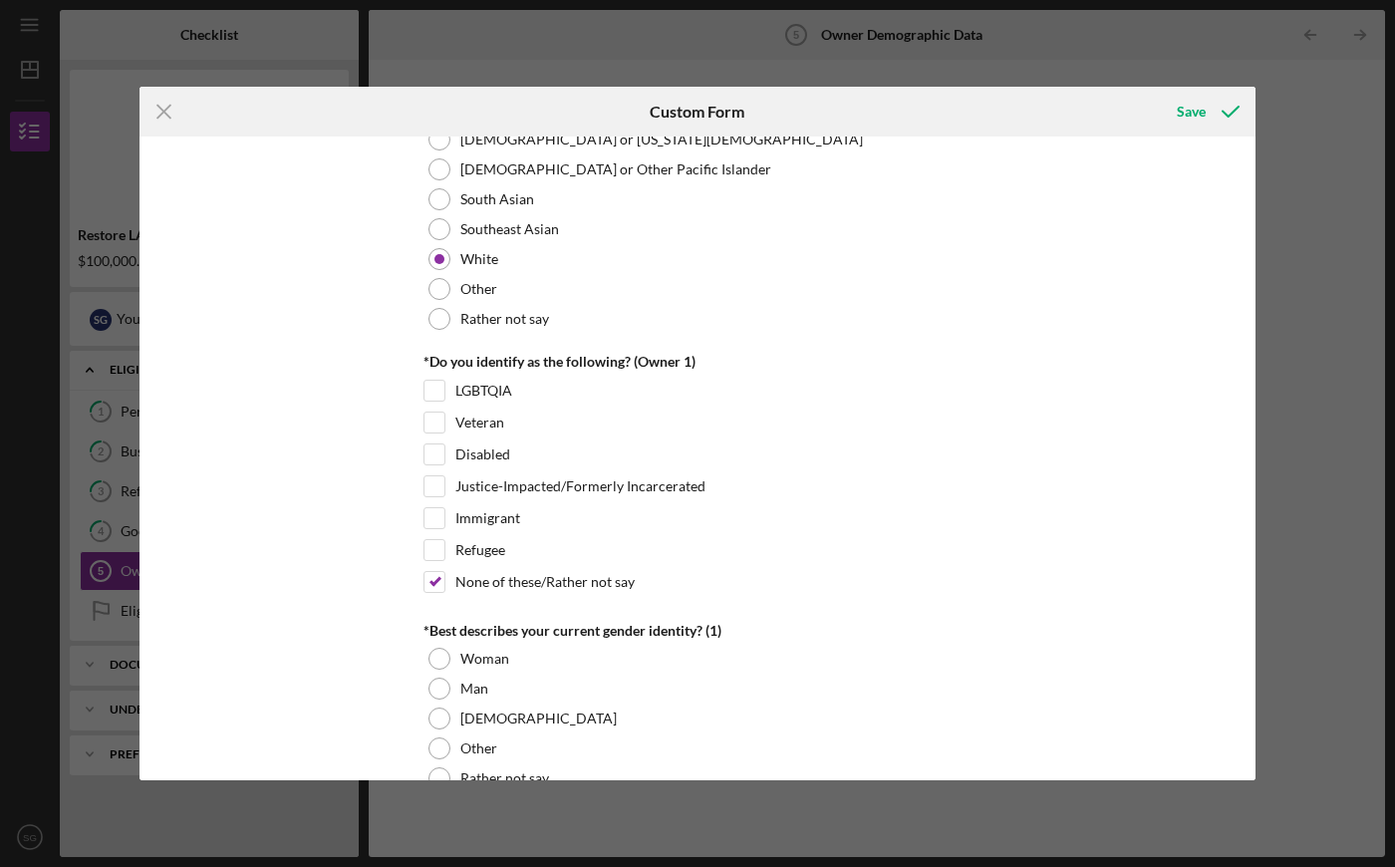
scroll to position [1454, 0]
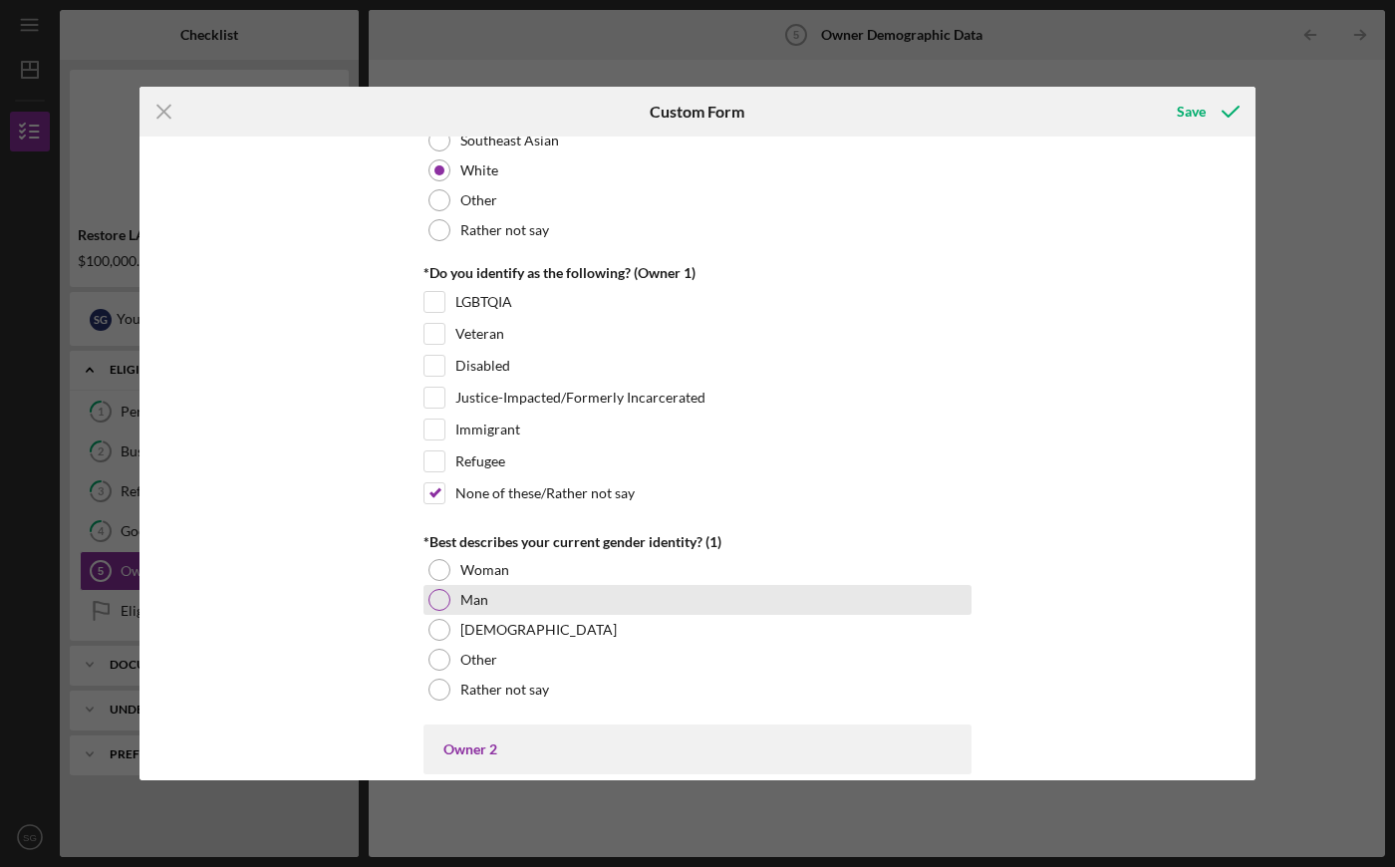
click at [430, 597] on div at bounding box center [440, 600] width 22 height 22
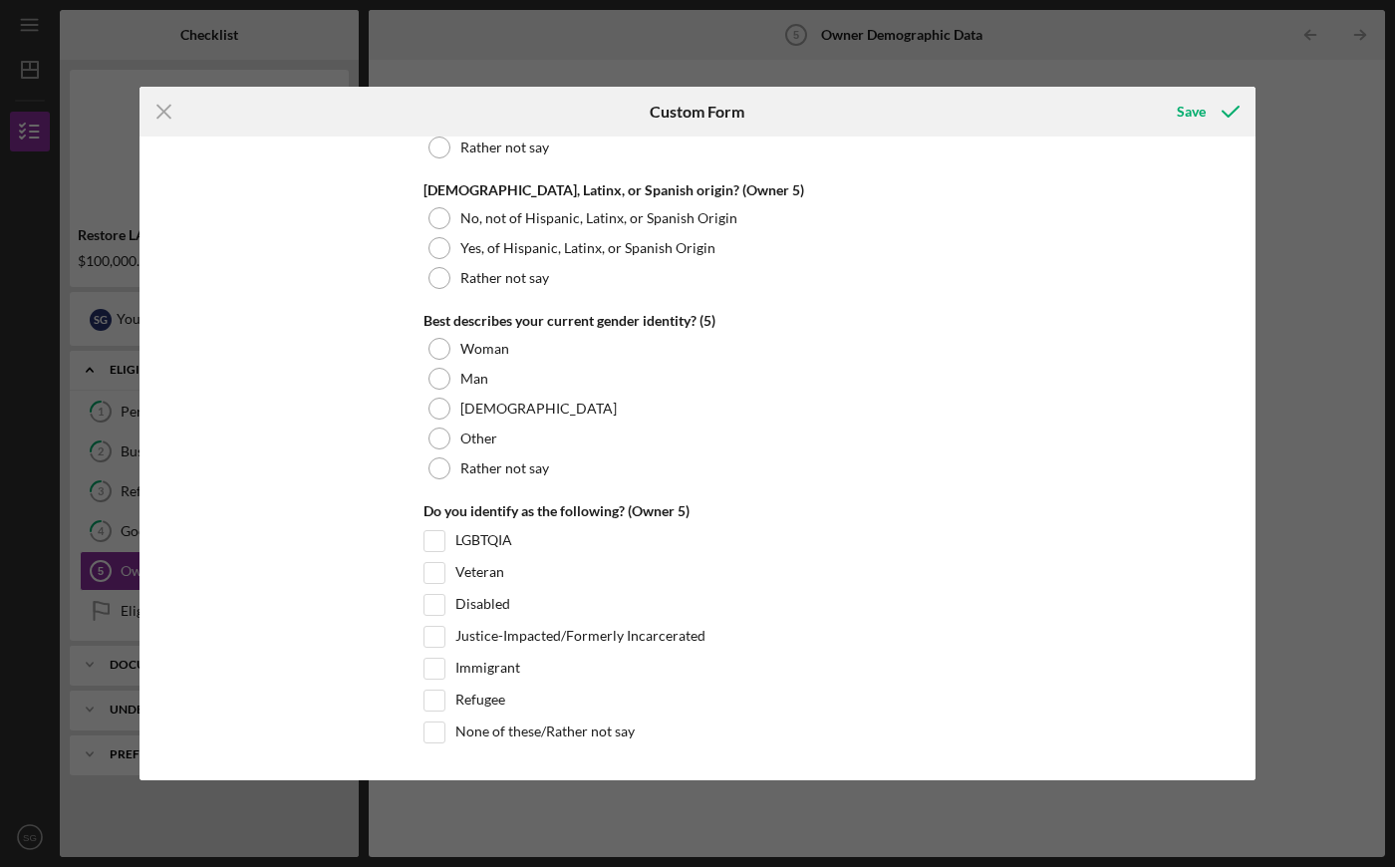
scroll to position [7400, 0]
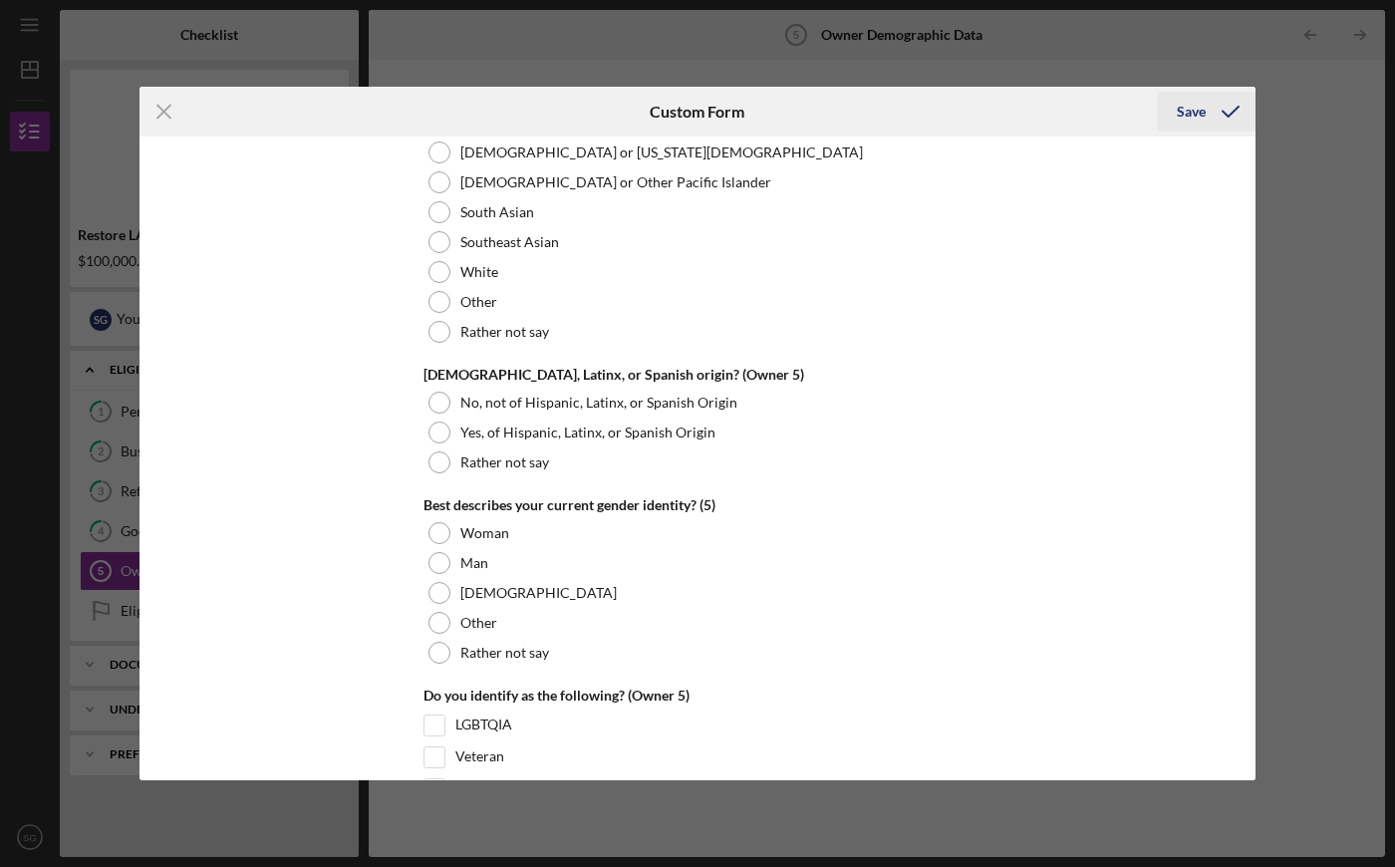
click at [1203, 121] on div "Save" at bounding box center [1191, 112] width 29 height 40
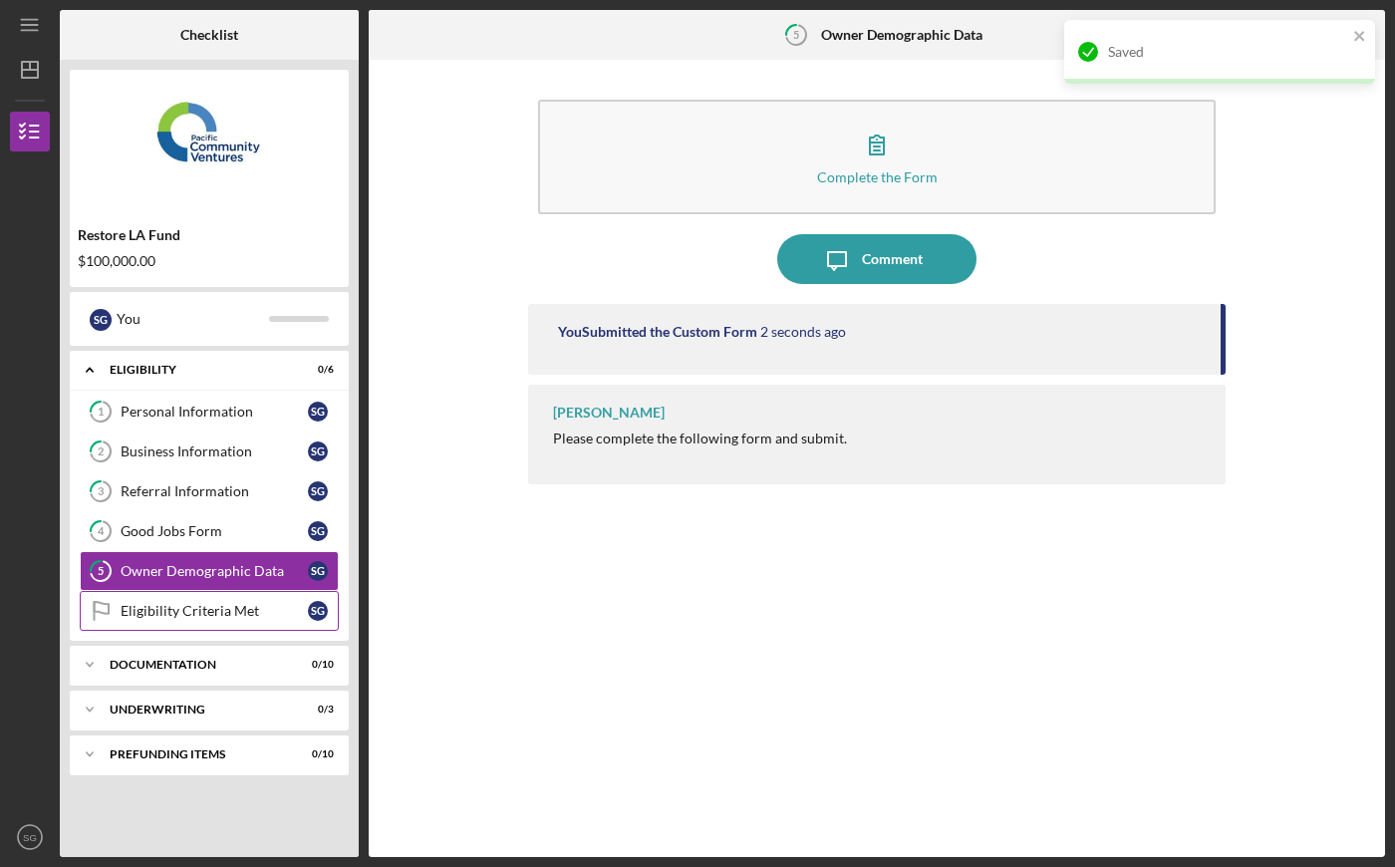
click at [219, 626] on link "Eligibility Criteria Met Eligibility Criteria Met S G" at bounding box center [209, 611] width 259 height 40
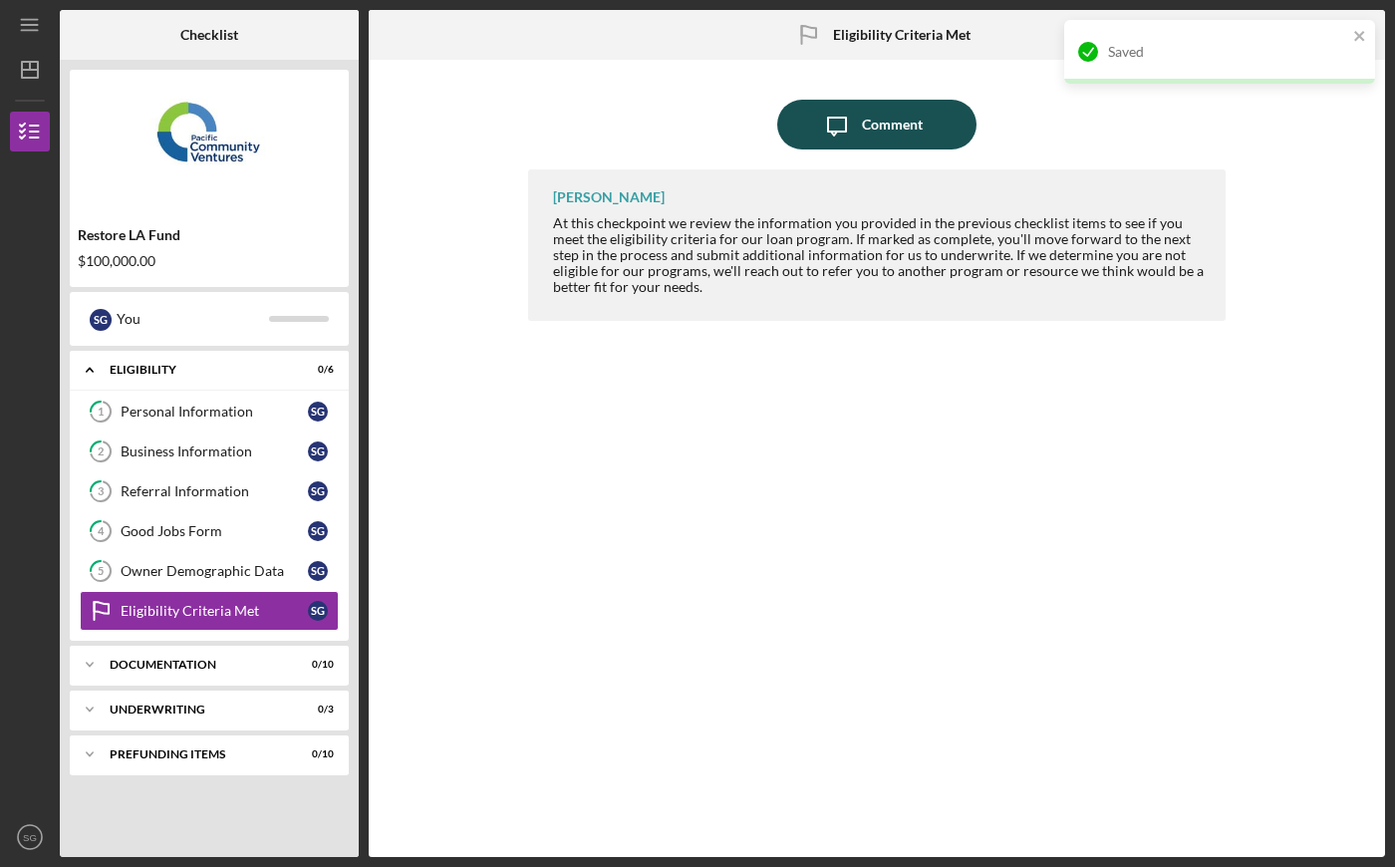
click at [846, 115] on icon "Icon/Message" at bounding box center [837, 125] width 50 height 50
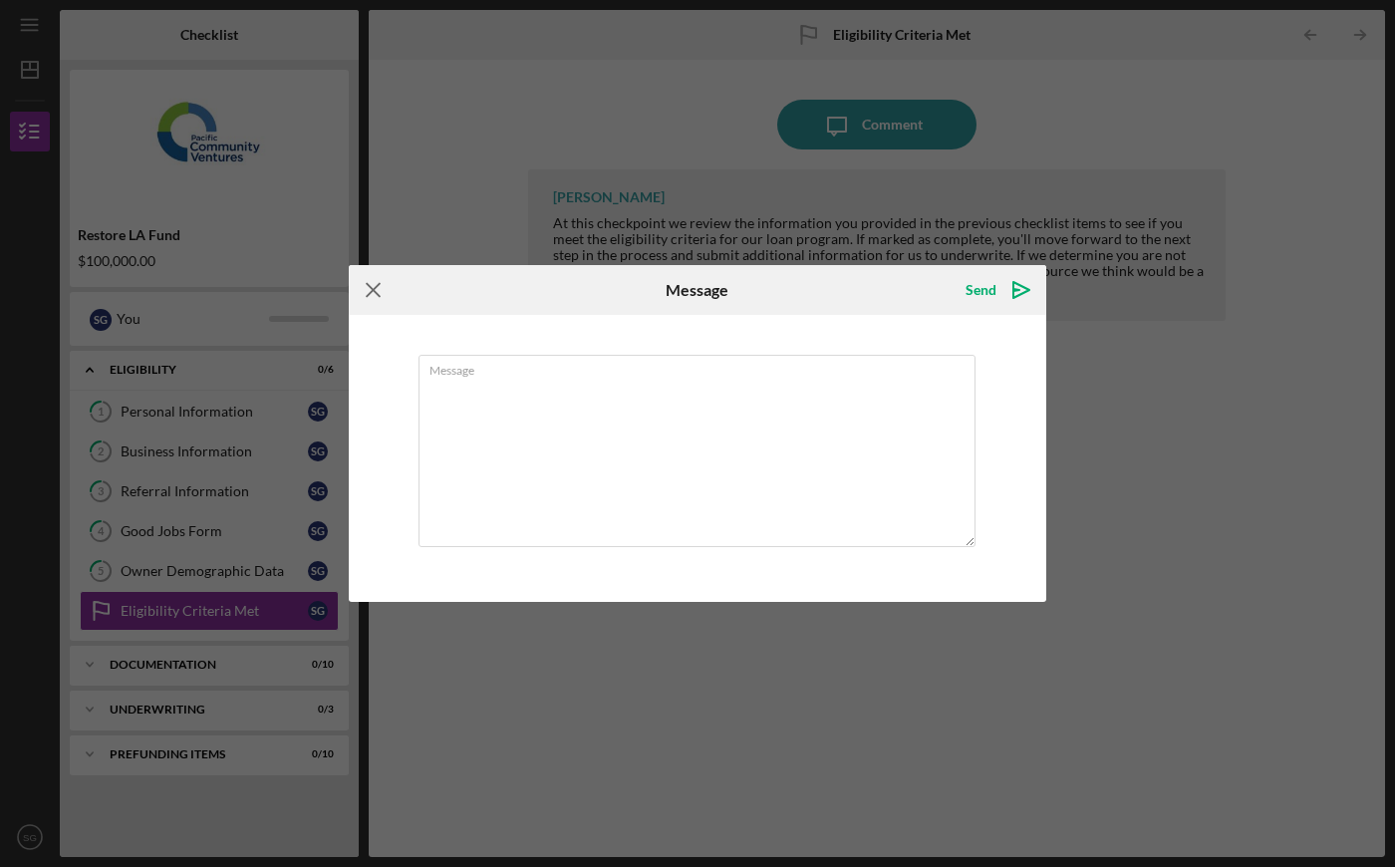
click at [378, 302] on icon "Icon/Menu Close" at bounding box center [374, 290] width 50 height 50
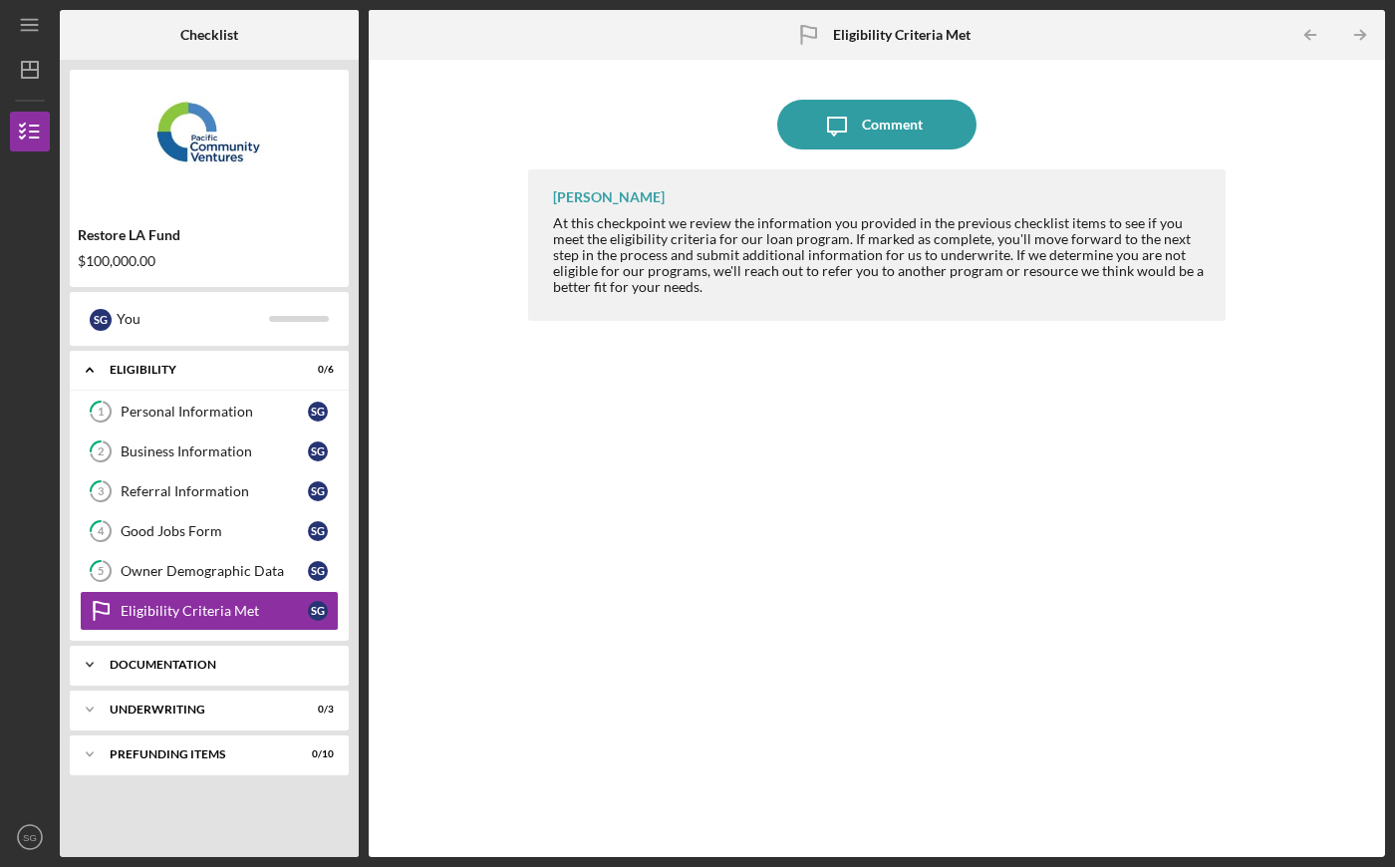
click at [271, 661] on div "Documentation" at bounding box center [217, 665] width 214 height 12
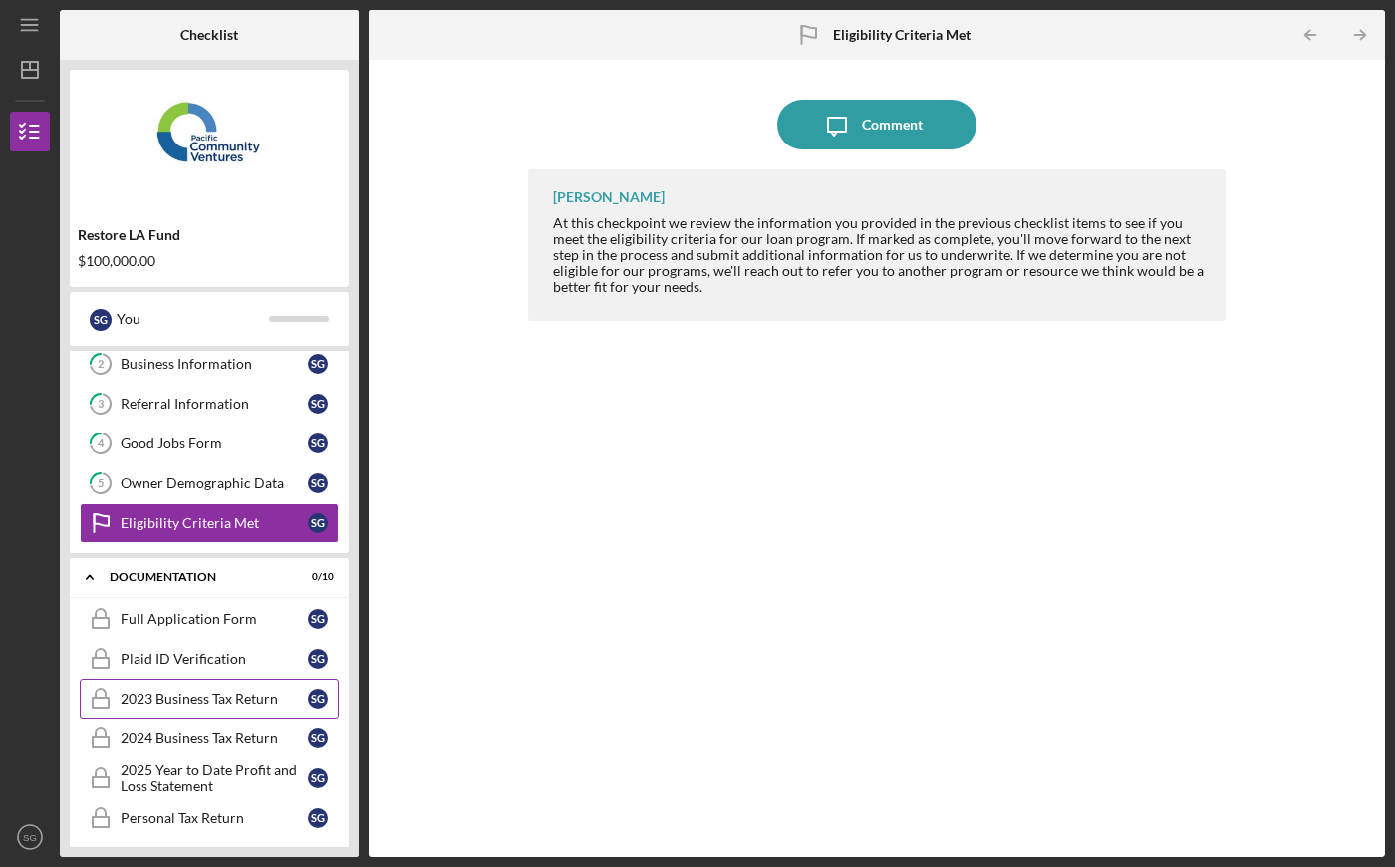
scroll to position [257, 0]
